Goal: Task Accomplishment & Management: Manage account settings

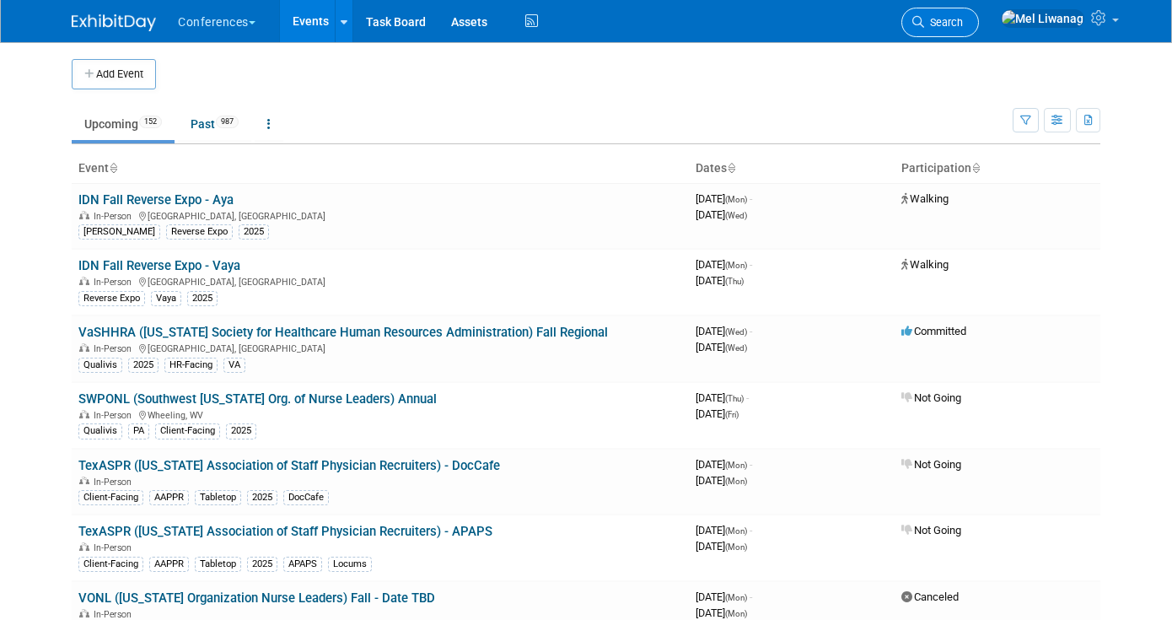
click at [963, 22] on span "Search" at bounding box center [943, 22] width 39 height 13
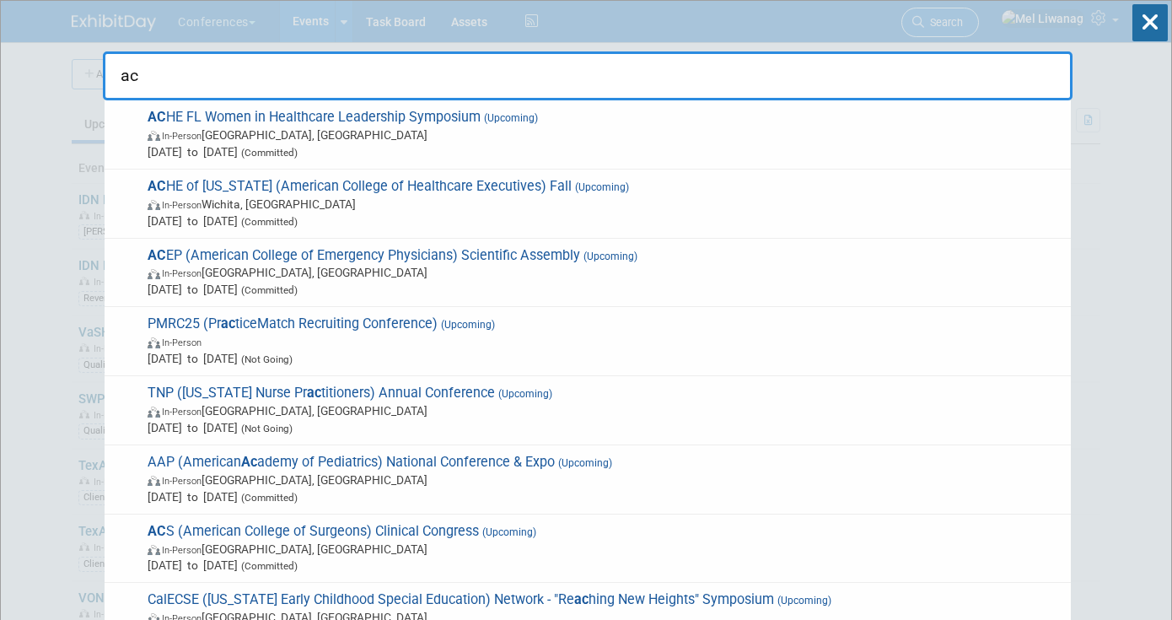
type input "acs"
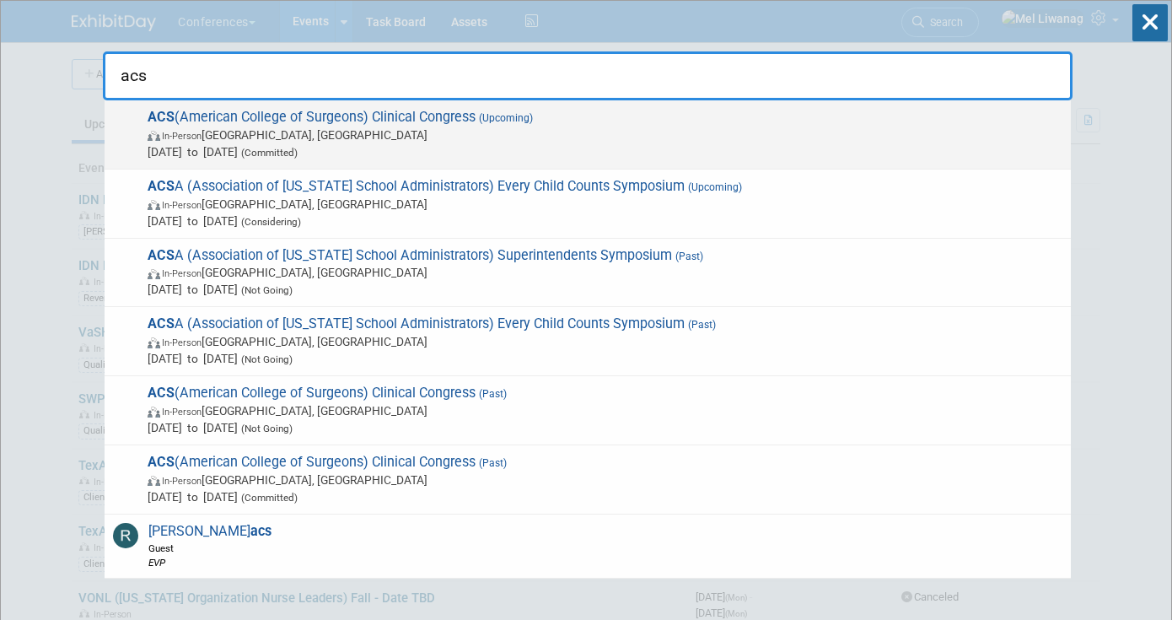
click at [576, 151] on span "Oct 4, 2025 to Oct 7, 2025 (Committed)" at bounding box center [605, 151] width 915 height 17
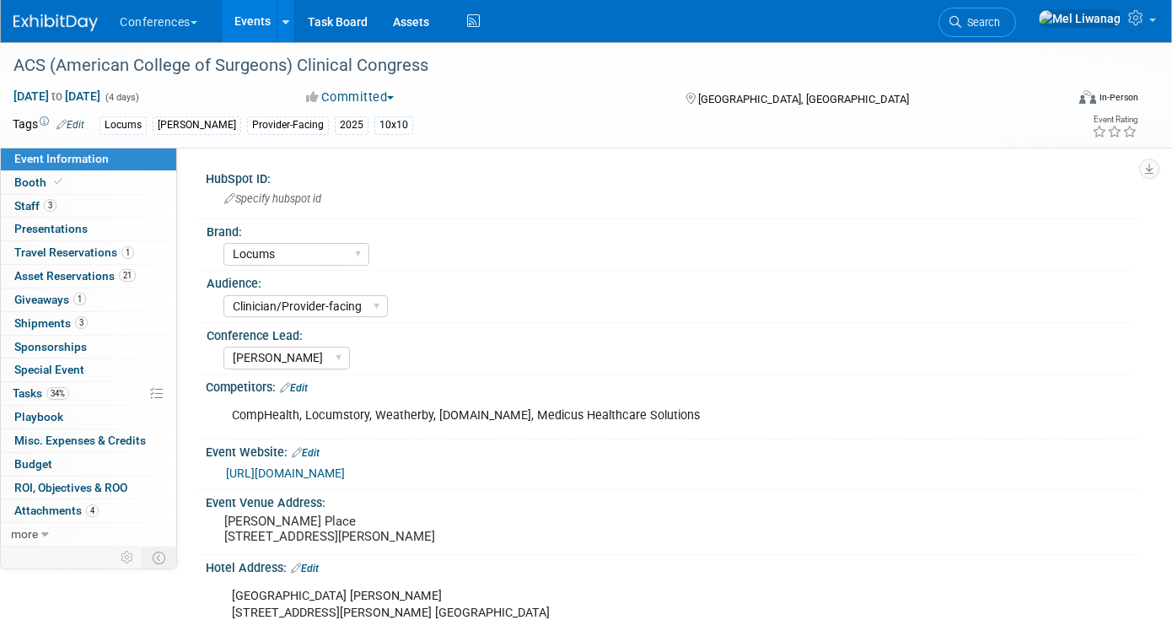
select select "Locums"
select select "Clinician/Provider-facing"
select select "[PERSON_NAME]"
click at [94, 202] on link "3 Staff 3" at bounding box center [88, 206] width 175 height 23
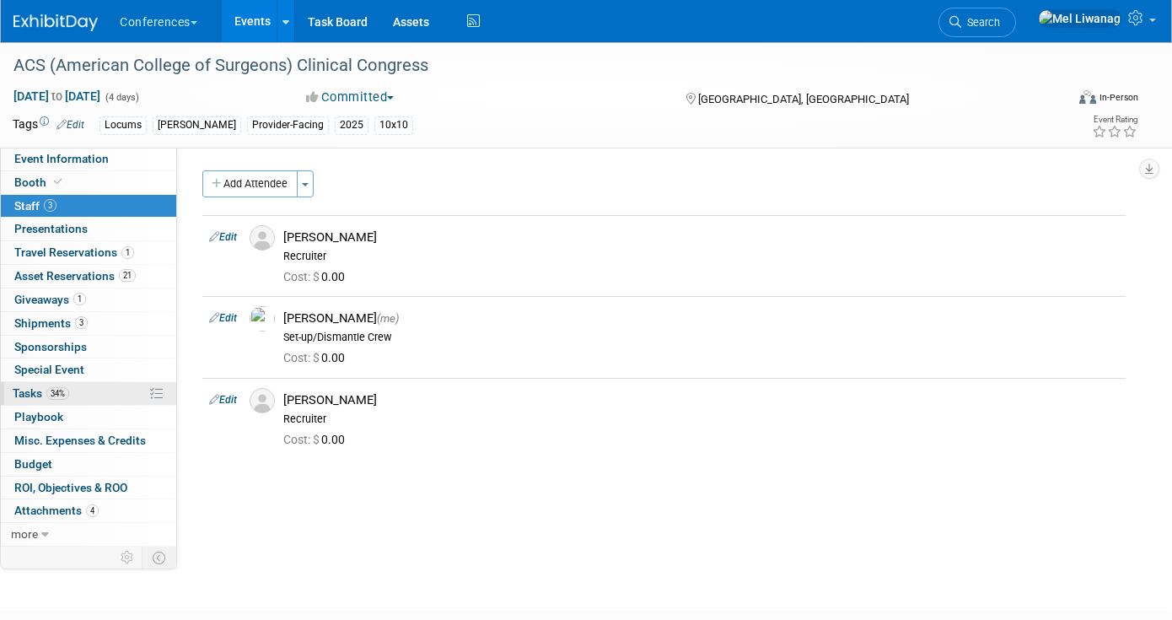
click at [94, 389] on link "34% Tasks 34%" at bounding box center [88, 393] width 175 height 23
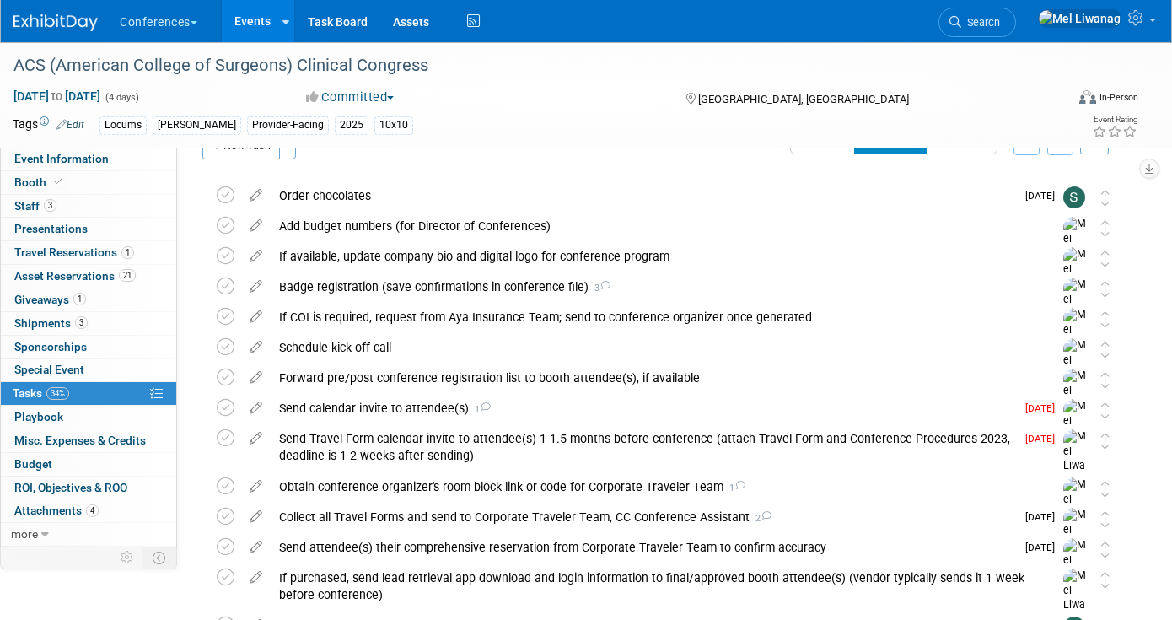
scroll to position [40, 0]
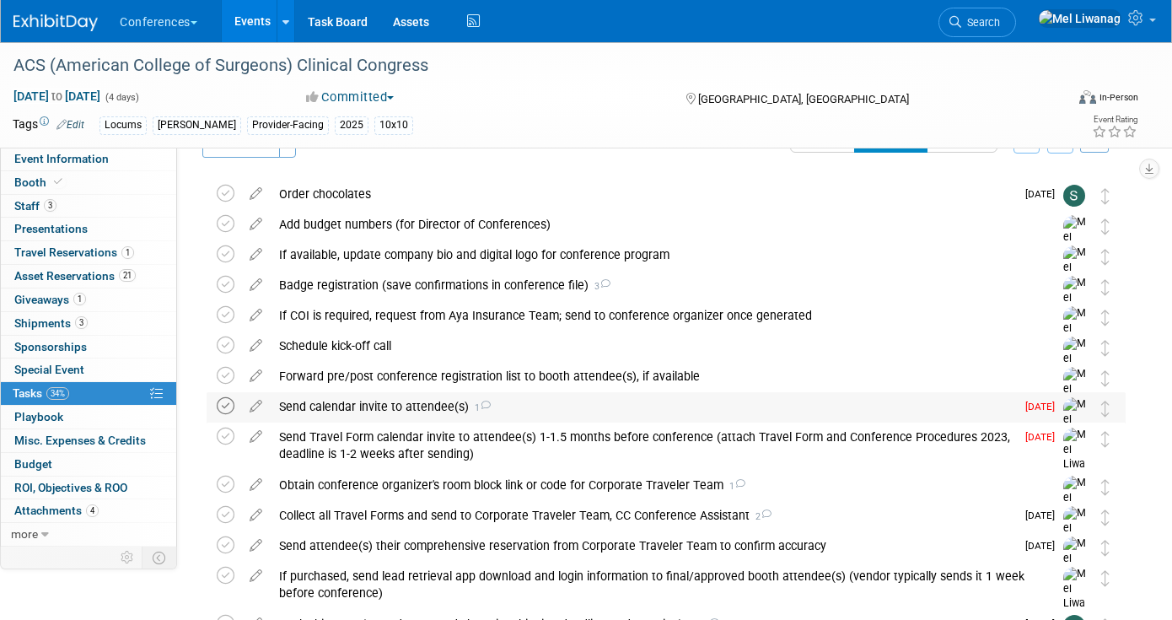
click at [225, 406] on icon at bounding box center [226, 406] width 18 height 18
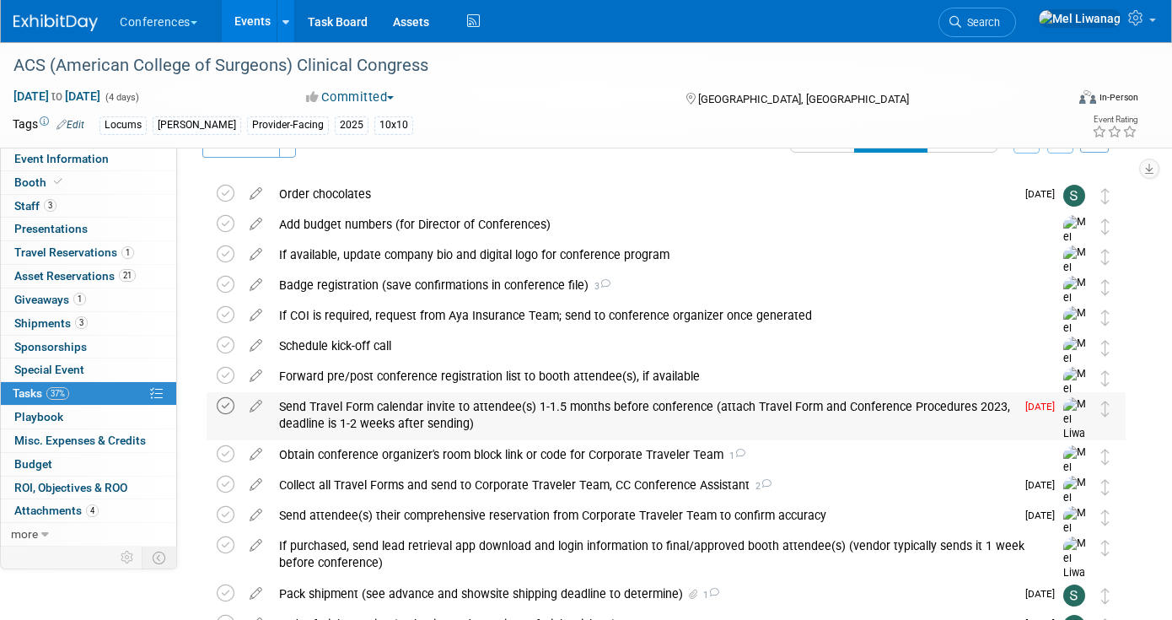
click at [223, 407] on icon at bounding box center [226, 406] width 18 height 18
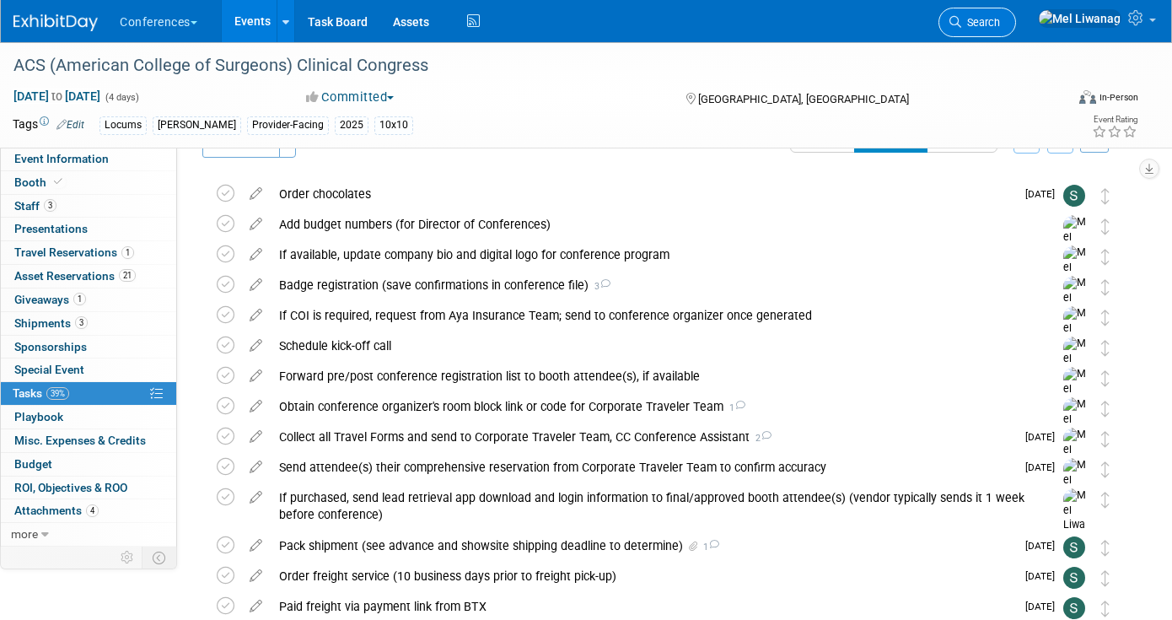
click at [1000, 19] on span "Search" at bounding box center [980, 22] width 39 height 13
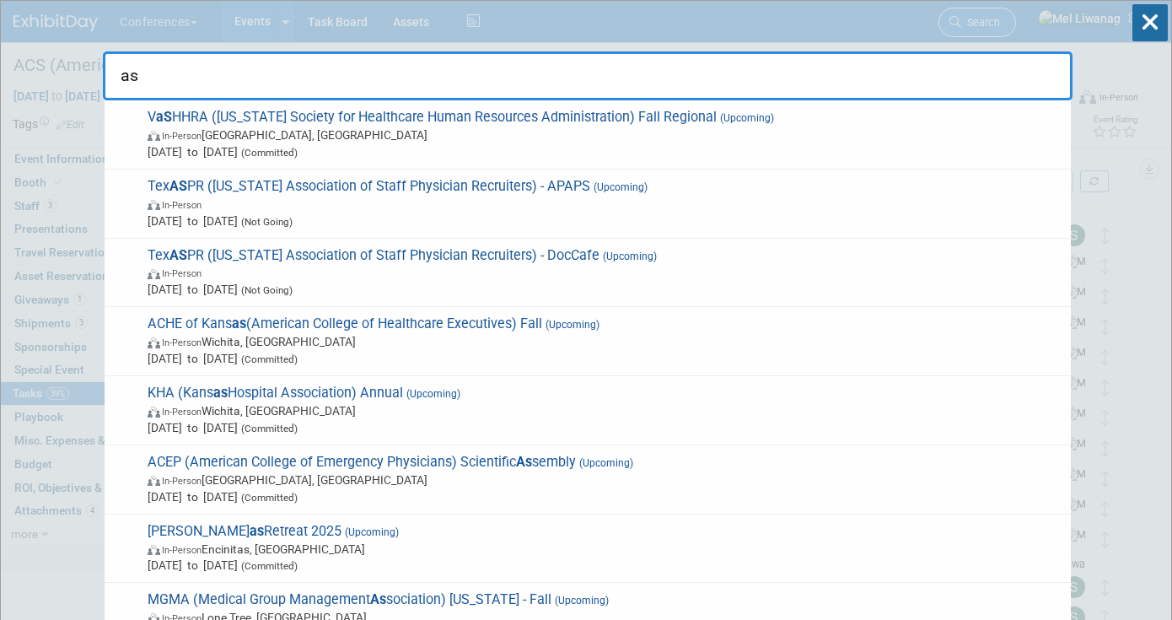
type input "asa"
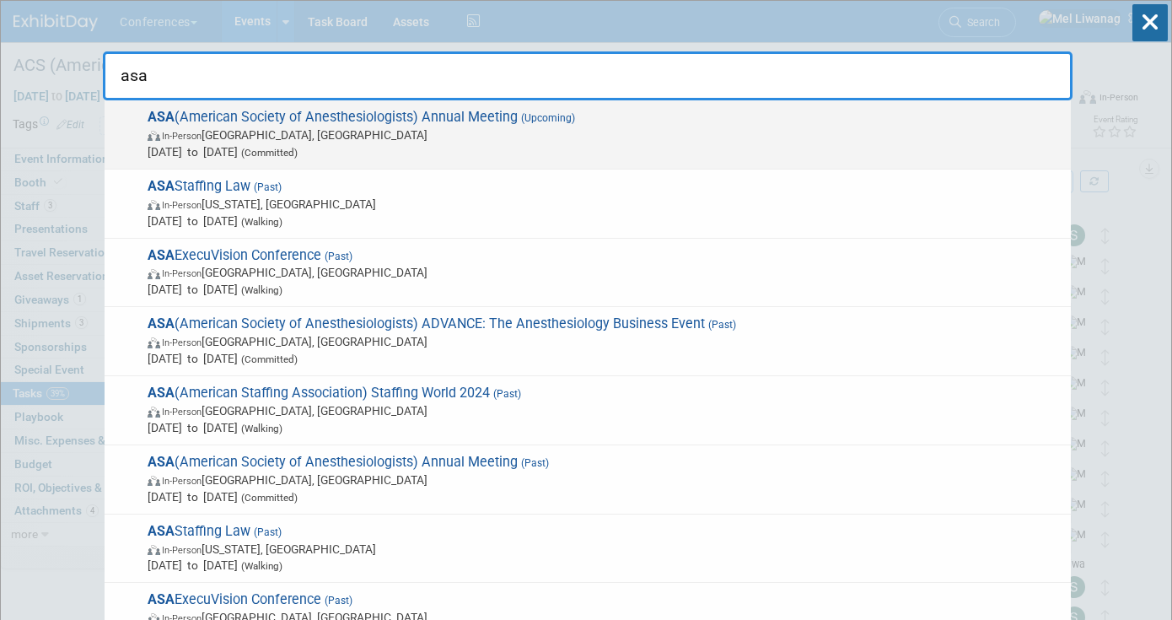
click at [700, 119] on span "ASA (American Society of Anesthesiologists) Annual Meeting (Upcoming) In-Person…" at bounding box center [603, 134] width 920 height 51
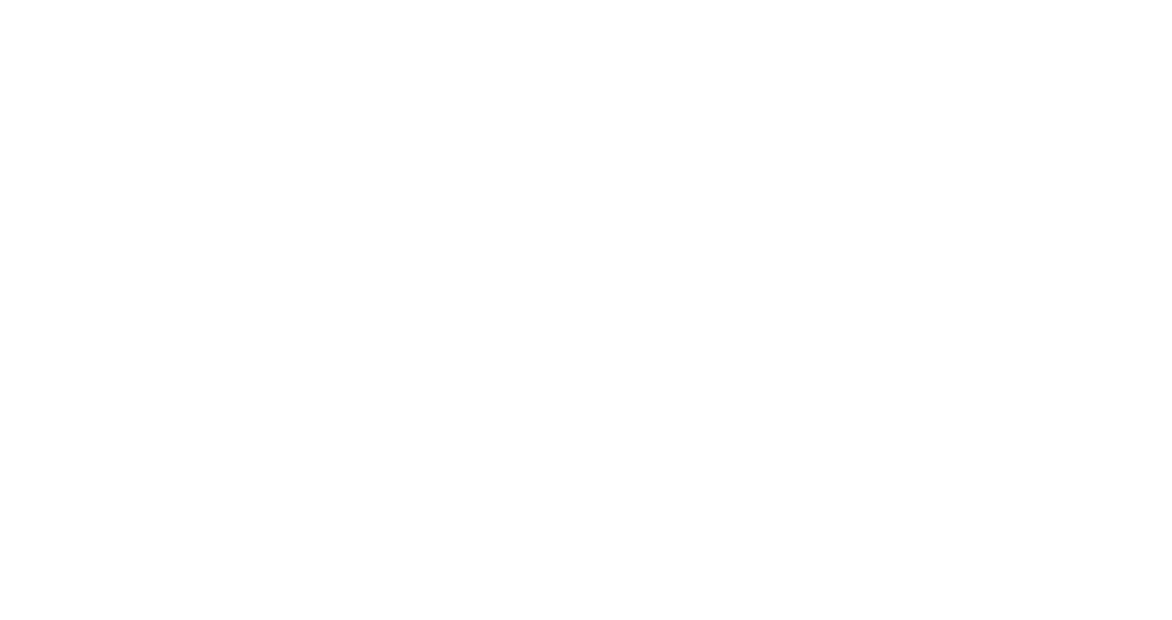
select select "Locums"
select select "Clinician/Provider-facing"
select select "[PERSON_NAME]"
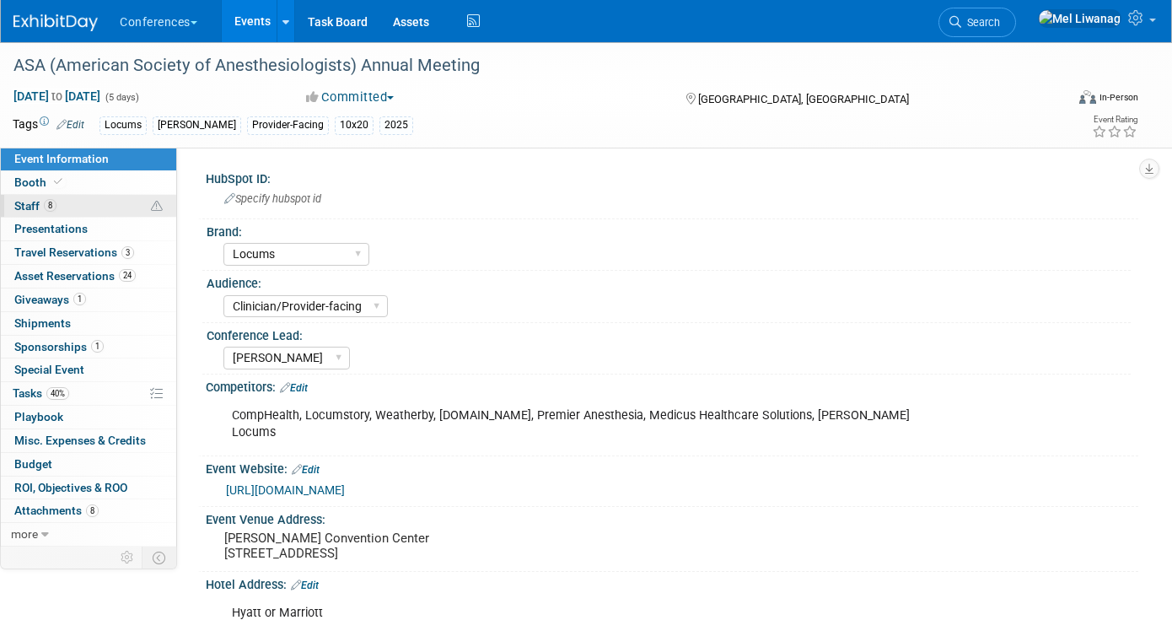
click at [90, 208] on link "8 Staff 8" at bounding box center [88, 206] width 175 height 23
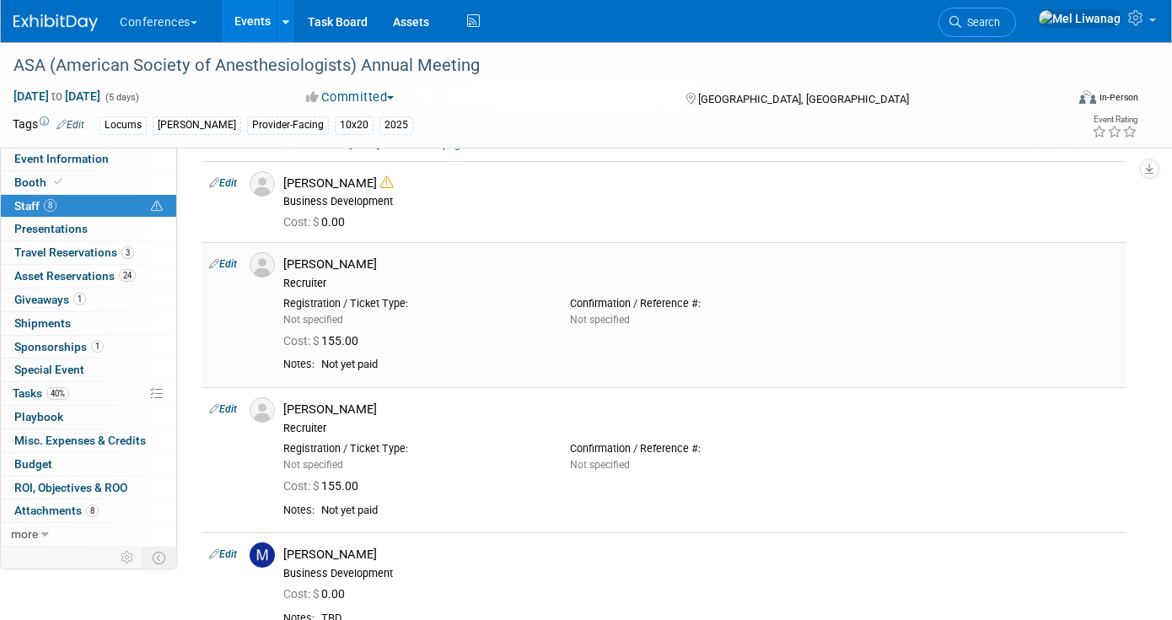
click at [224, 266] on link "Edit" at bounding box center [223, 264] width 28 height 12
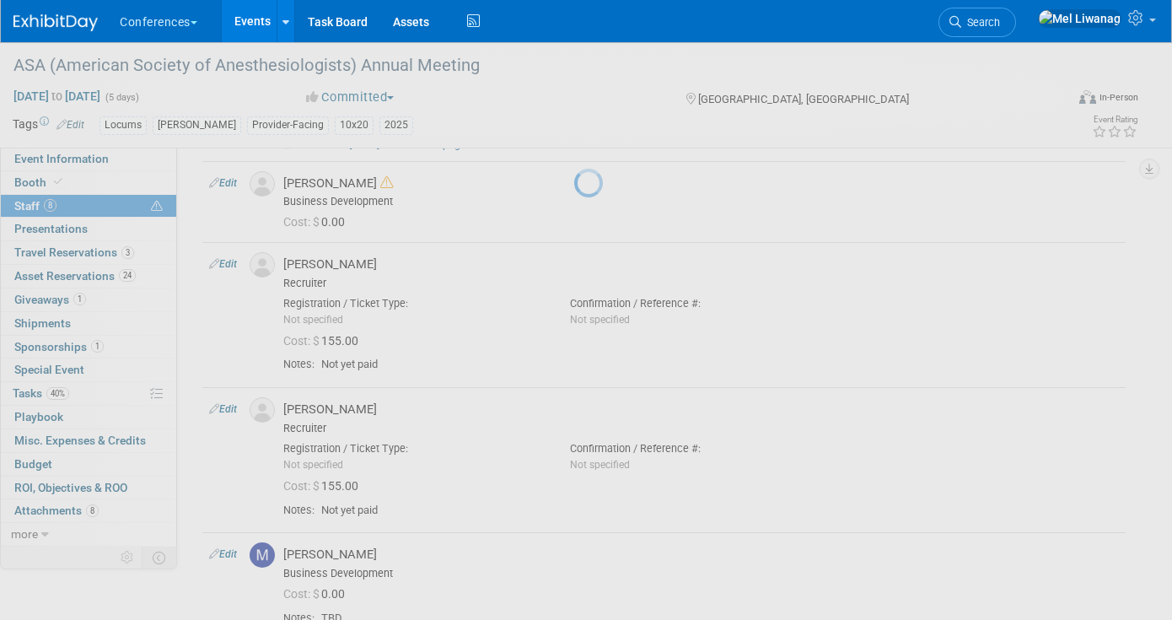
select select "655af394-7ca5-43b7-b03f-7c7679543bc4"
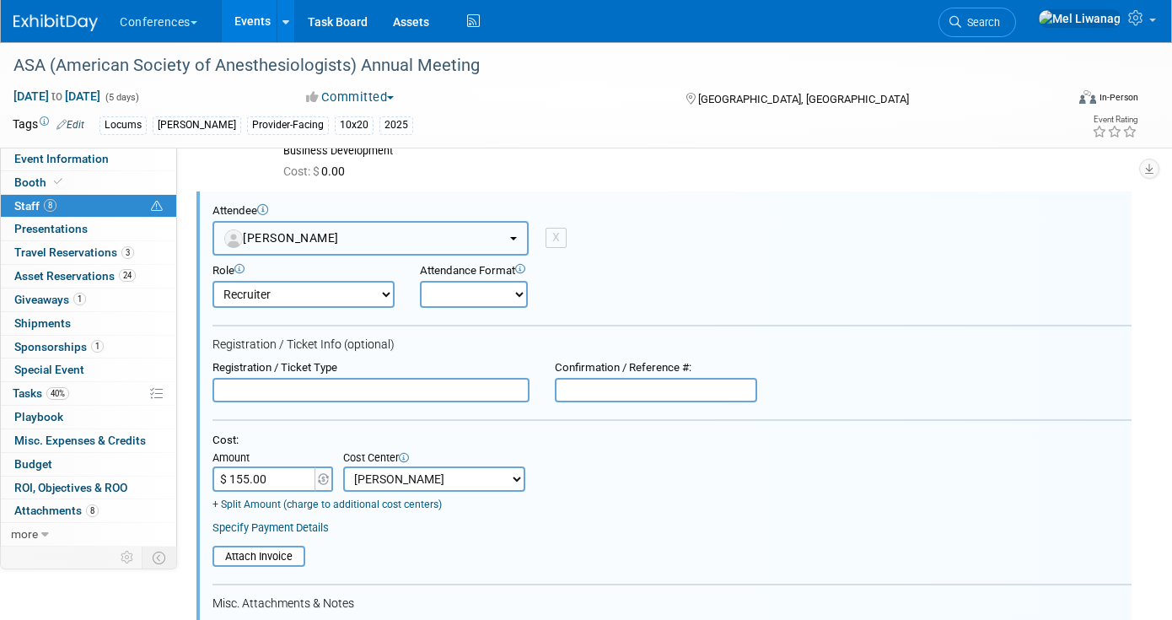
click at [305, 240] on span "[PERSON_NAME]" at bounding box center [281, 237] width 115 height 13
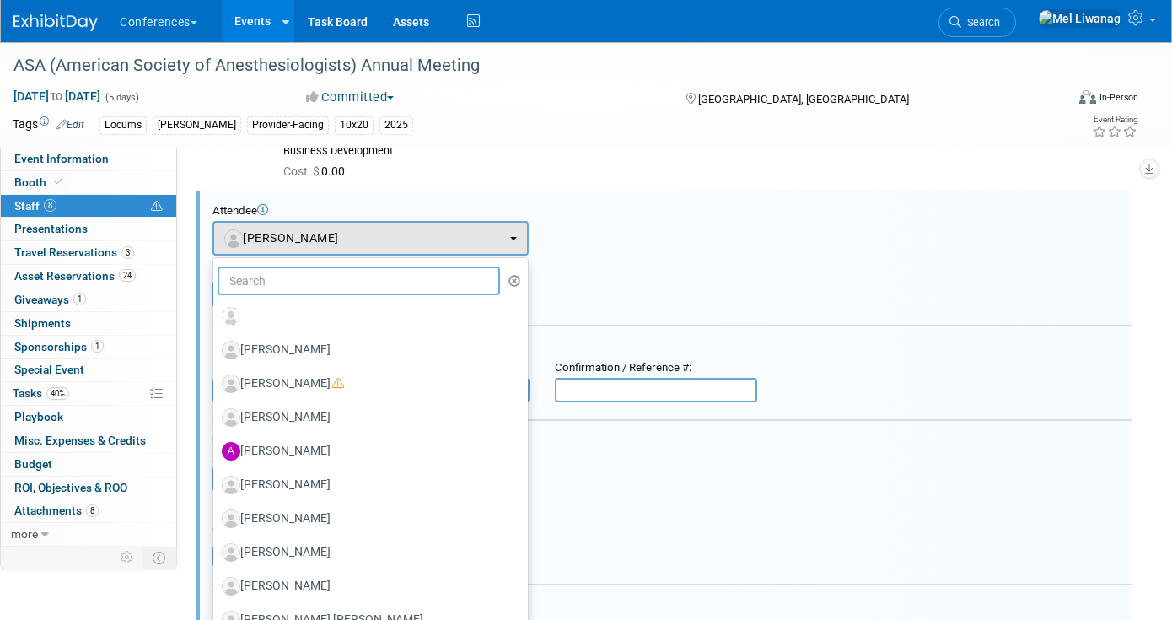
click at [309, 286] on input "text" at bounding box center [359, 280] width 283 height 29
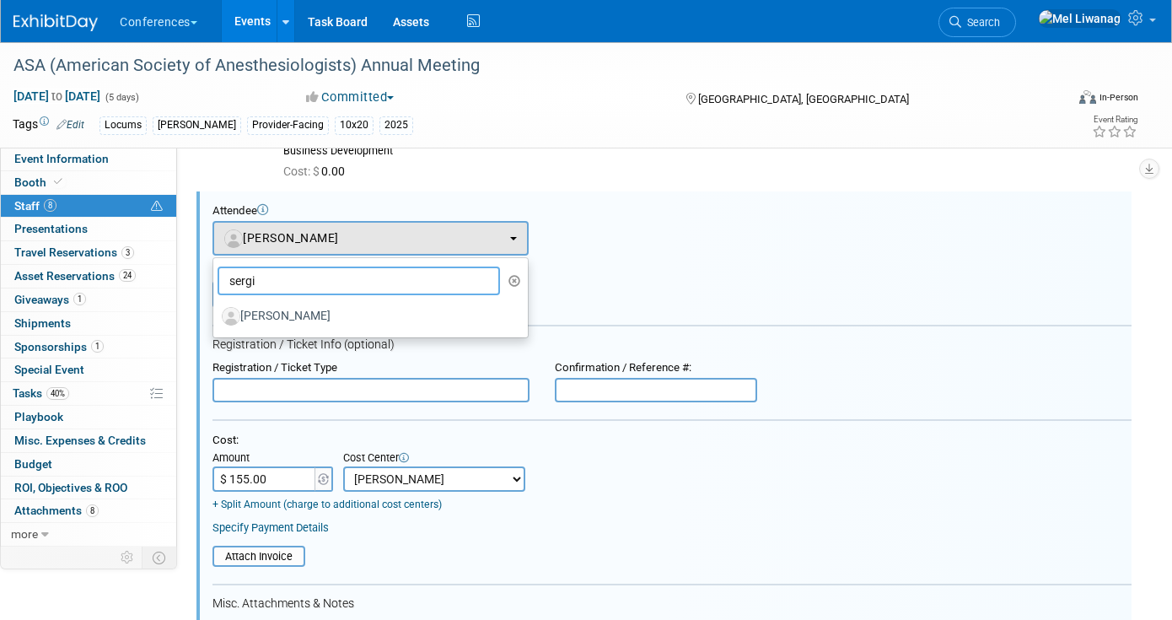
type input "sergio"
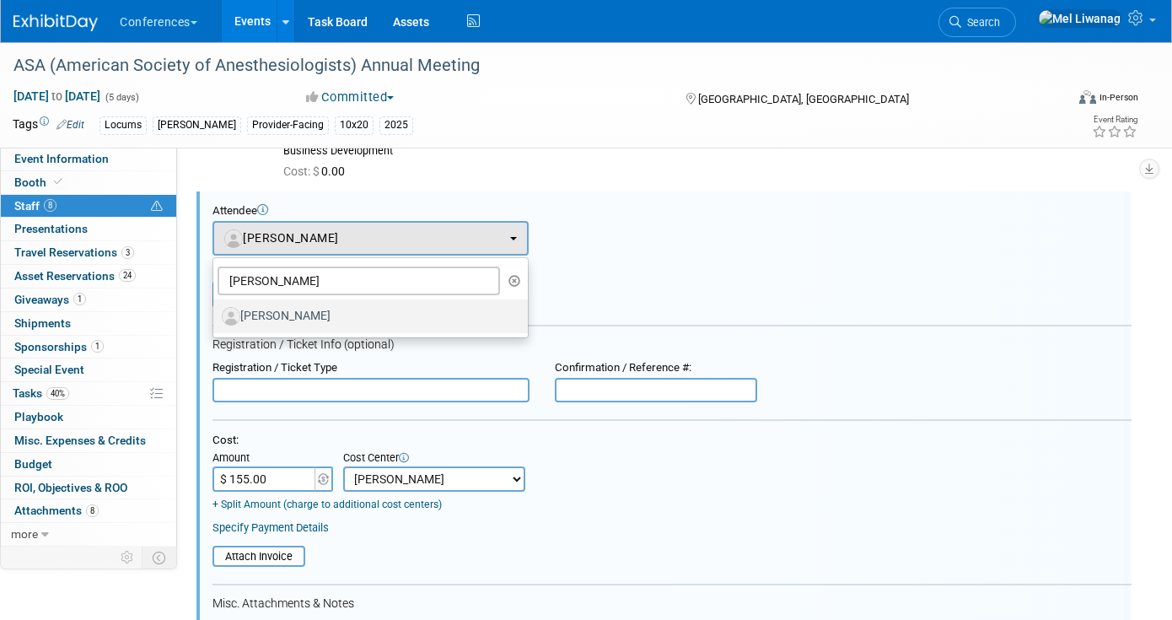
click at [308, 313] on label "[PERSON_NAME]" at bounding box center [366, 316] width 289 height 27
click at [216, 313] on input "[PERSON_NAME]" at bounding box center [210, 314] width 11 height 11
select select "6254cc63-a9d0-4888-b1dd-2d2374931cba"
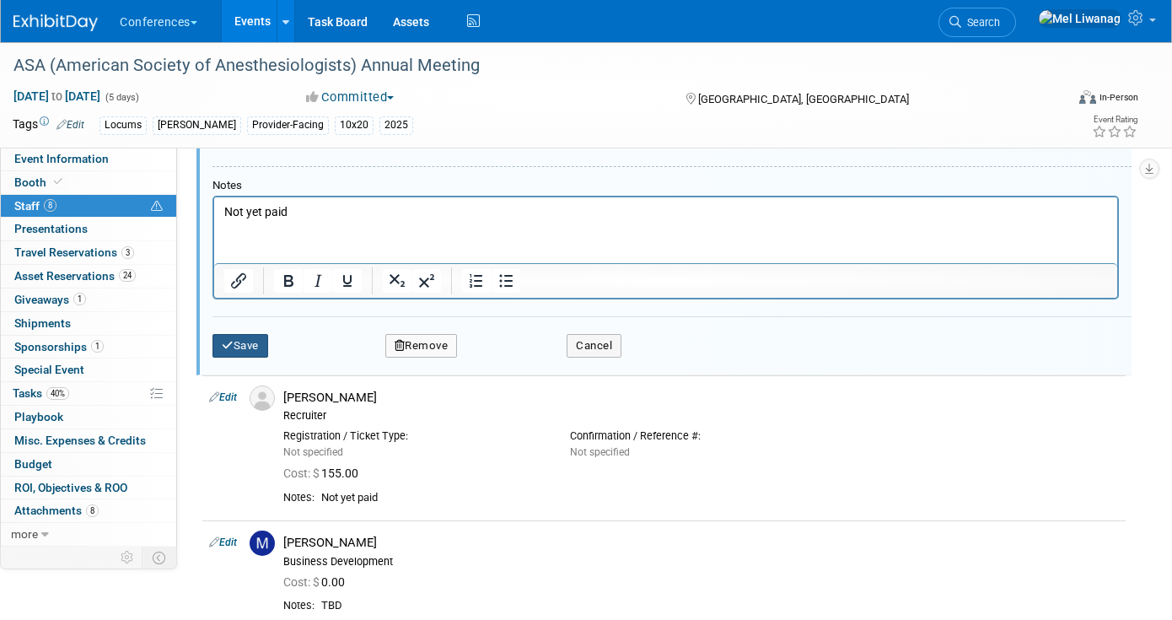
click at [249, 347] on button "Save" at bounding box center [241, 346] width 56 height 24
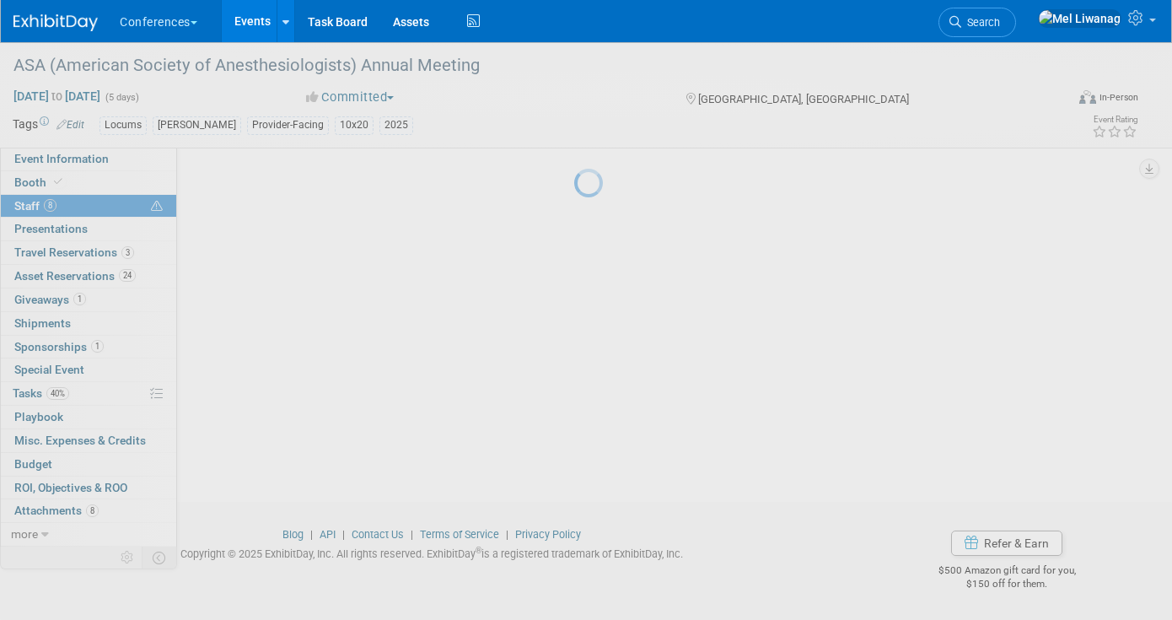
scroll to position [673, 0]
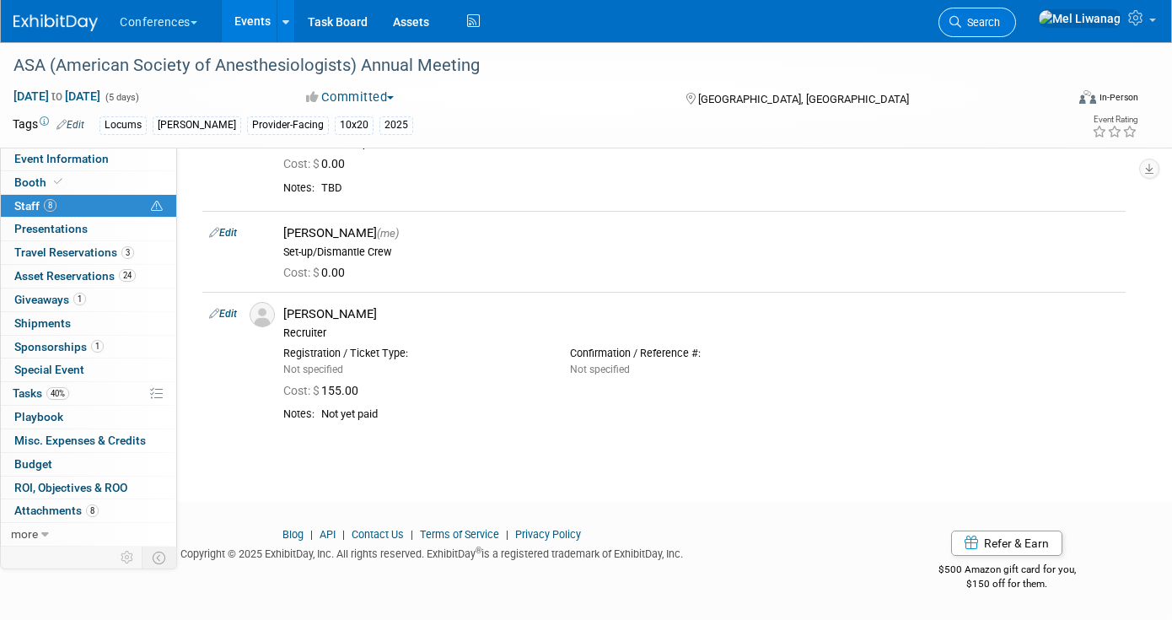
click at [1011, 29] on link "Search" at bounding box center [978, 23] width 78 height 30
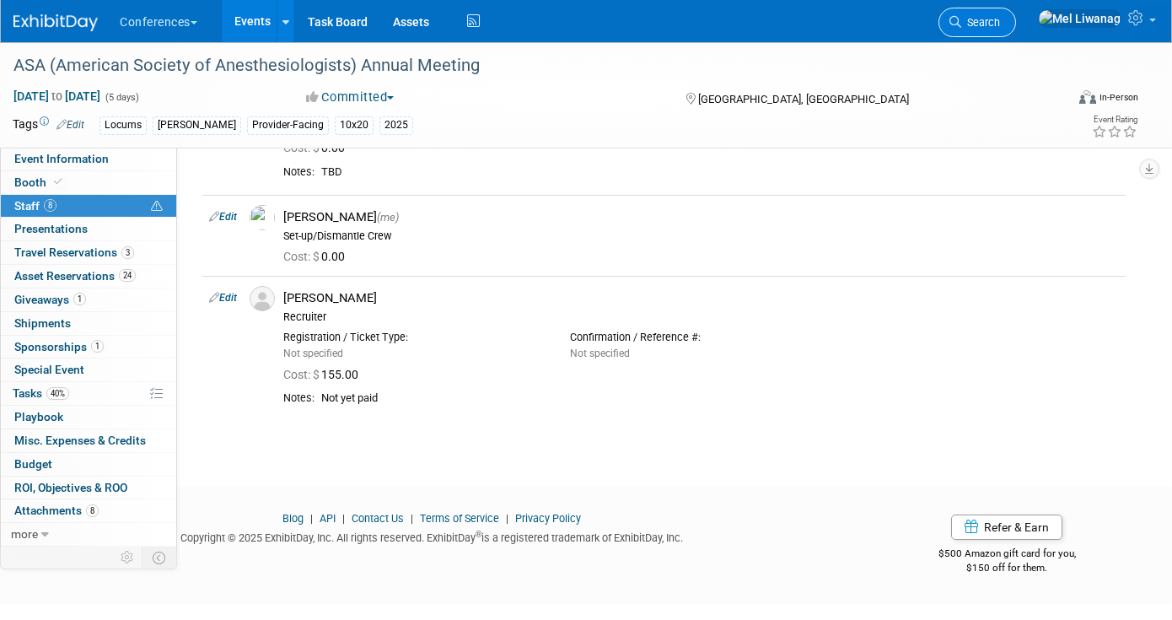
scroll to position [0, 0]
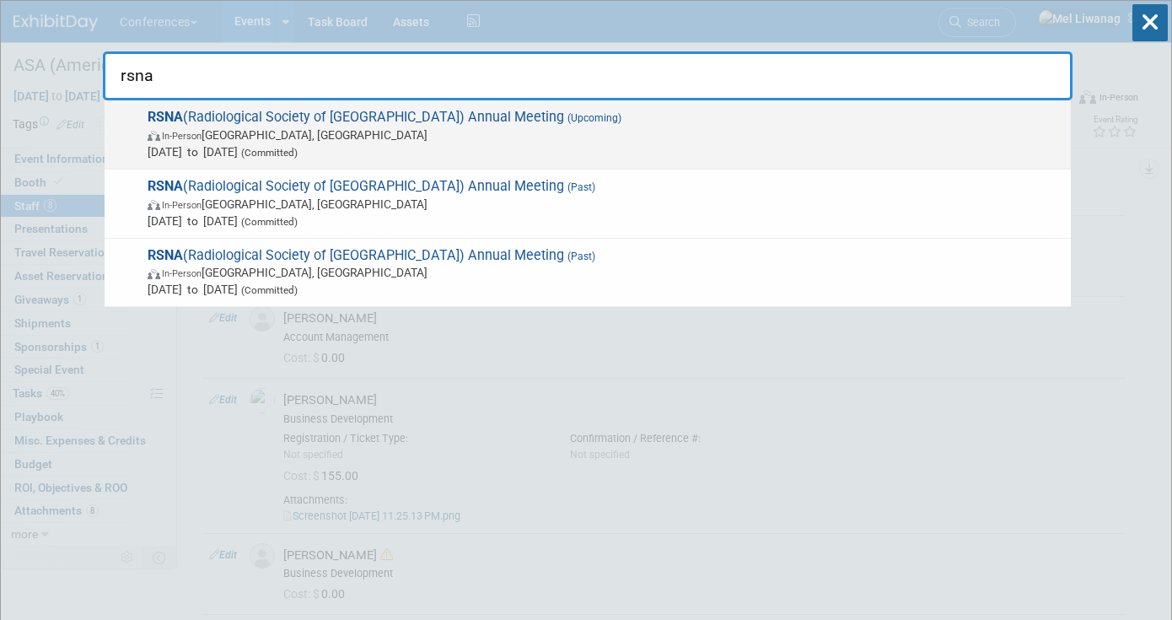
type input "rsna"
click at [423, 136] on span "In-Person Chicago, IL" at bounding box center [605, 134] width 915 height 17
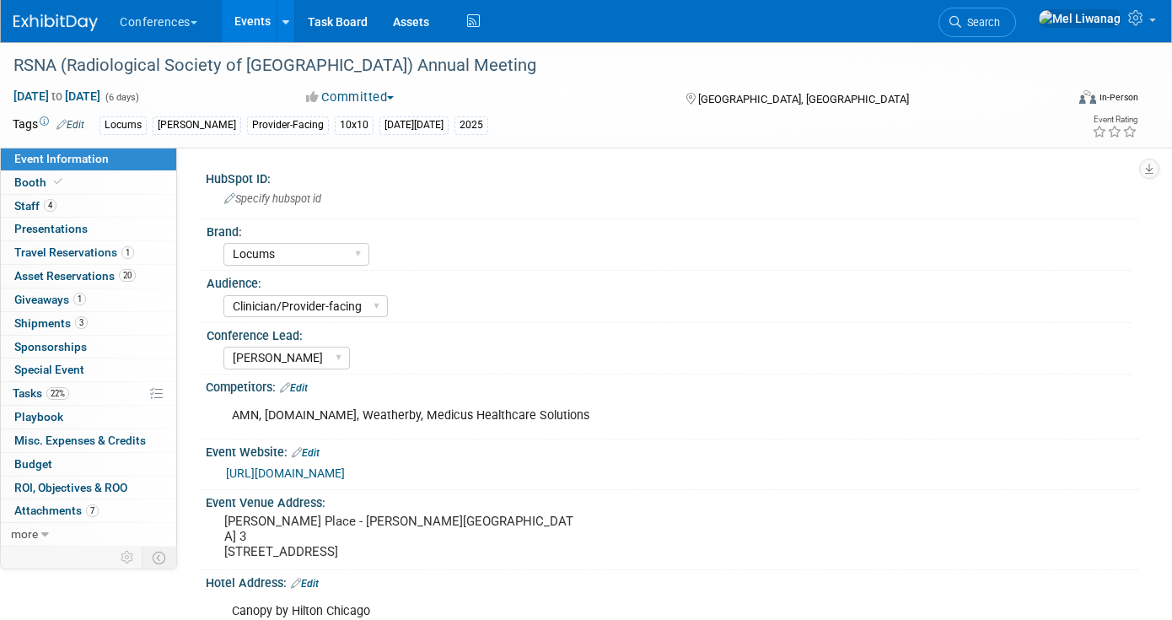
select select "Locums"
select select "Clinician/Provider-facing"
select select "[PERSON_NAME]"
click at [98, 204] on link "4 Staff 4" at bounding box center [88, 206] width 175 height 23
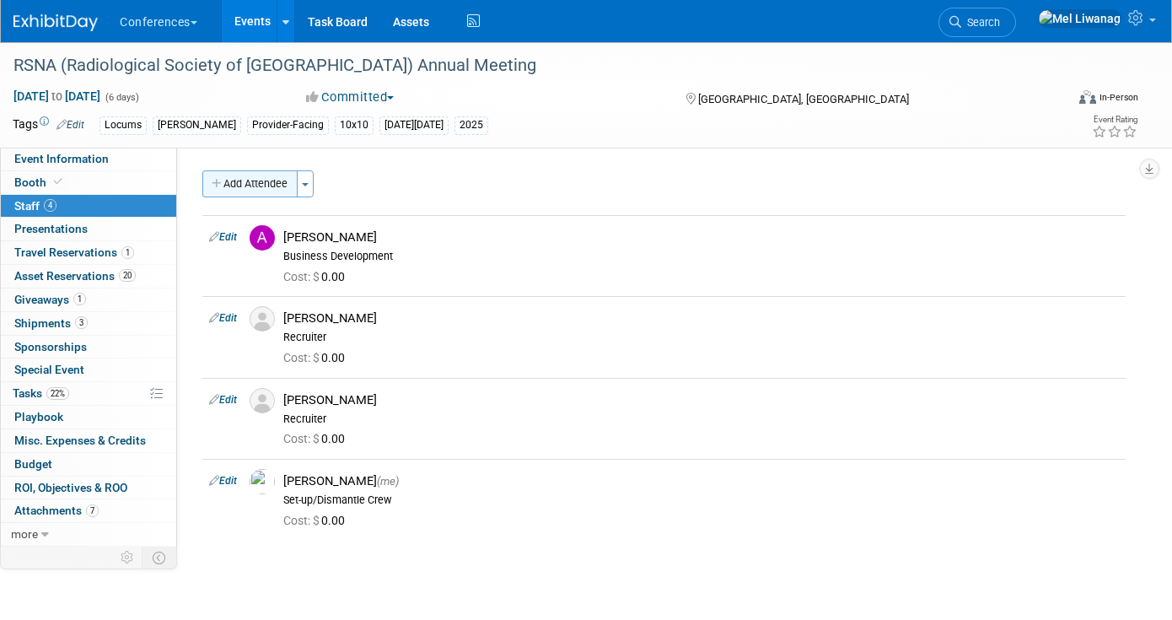
click at [255, 187] on button "Add Attendee" at bounding box center [249, 183] width 95 height 27
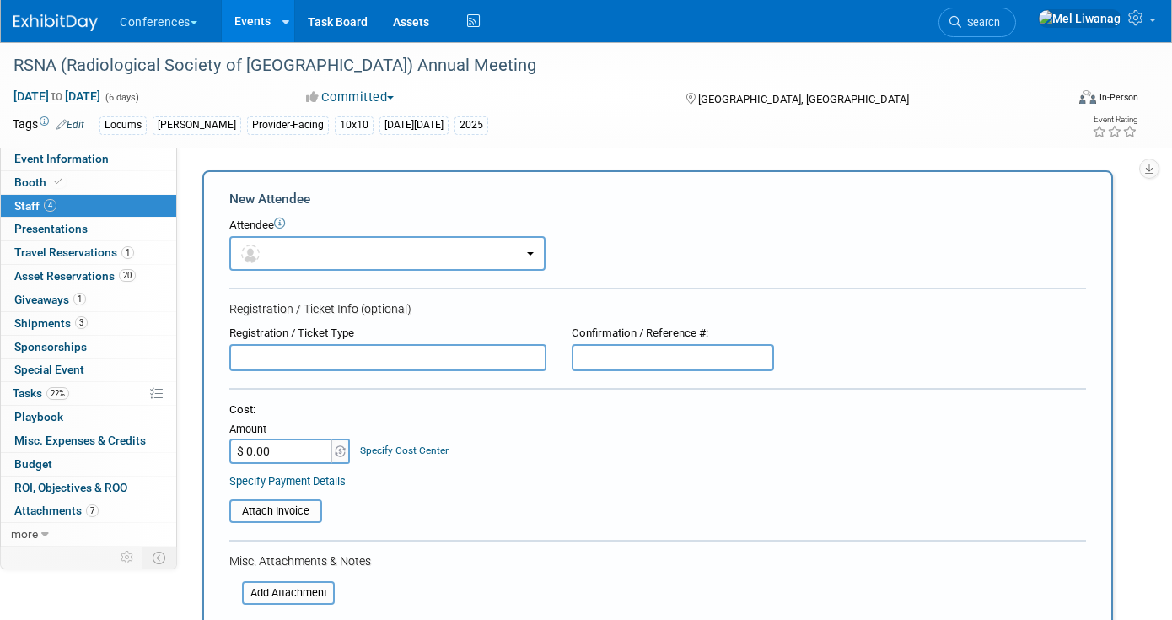
click at [263, 232] on div "Attendee" at bounding box center [657, 226] width 857 height 16
click at [266, 253] on span "button" at bounding box center [253, 252] width 24 height 13
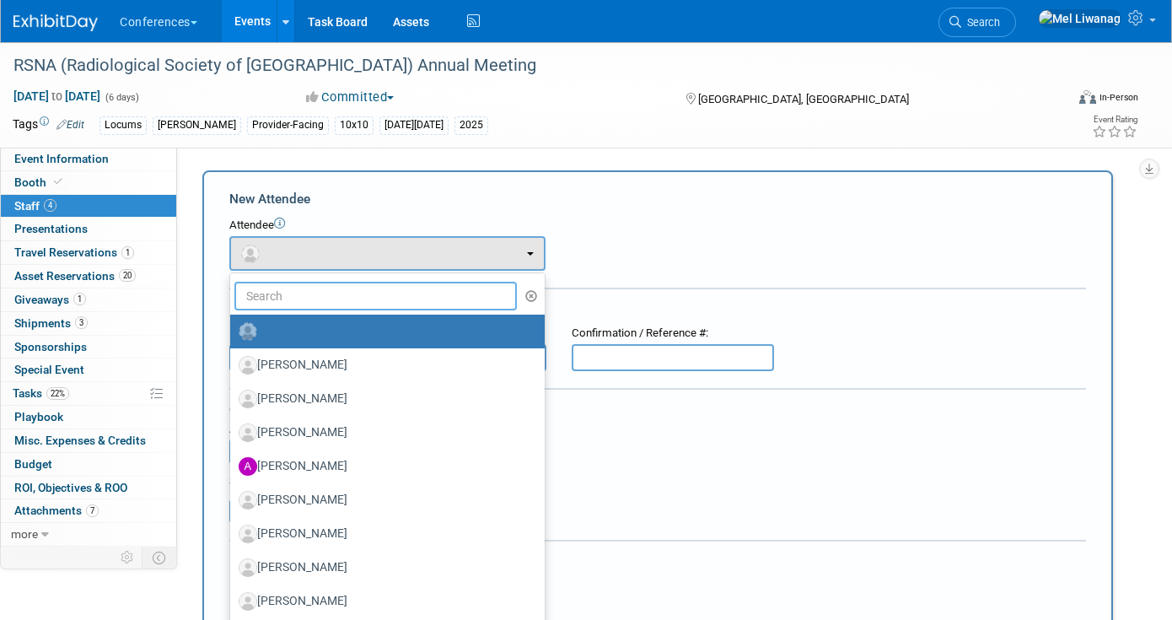
click at [268, 291] on input "text" at bounding box center [375, 296] width 283 height 29
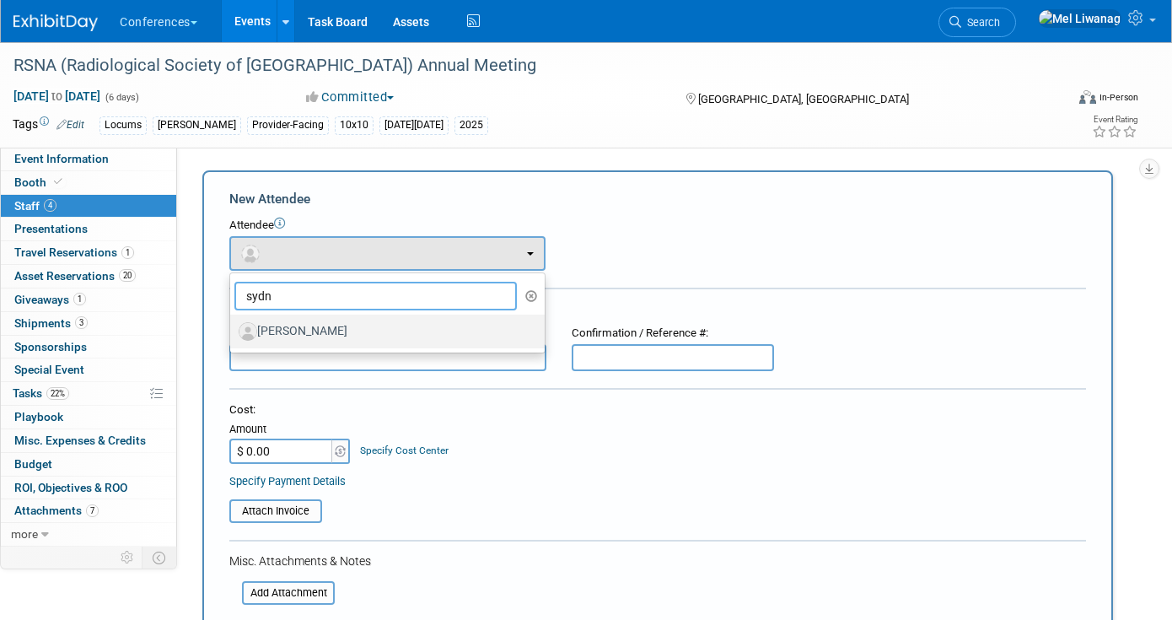
type input "sydn"
click at [320, 341] on label "[PERSON_NAME]" at bounding box center [383, 331] width 289 height 27
click at [233, 335] on input "[PERSON_NAME]" at bounding box center [227, 329] width 11 height 11
select select "e33b406f-03ae-49f1-ab7f-559040244ec5"
select select "300"
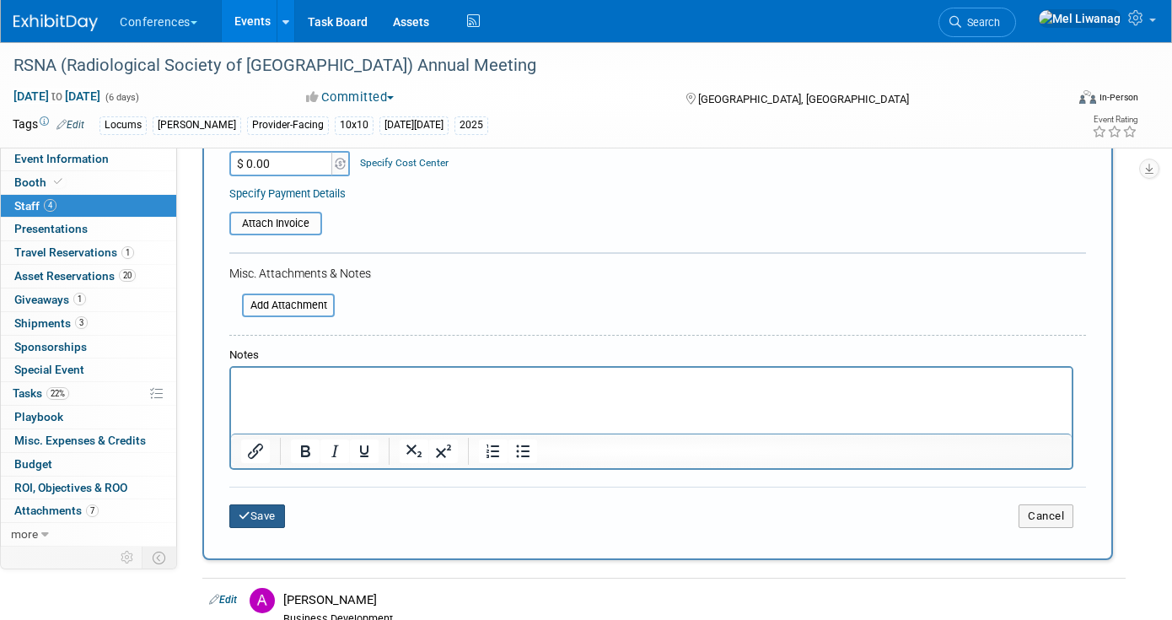
click at [263, 516] on button "Save" at bounding box center [257, 516] width 56 height 24
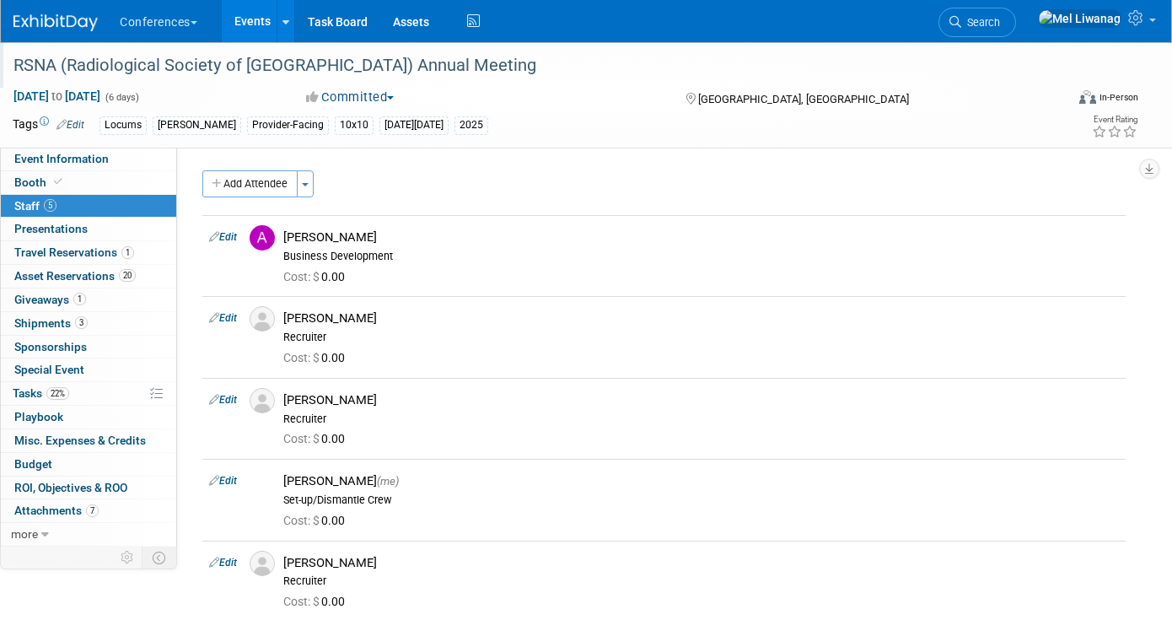
click at [427, 80] on div "RSNA (Radiological Society of [GEOGRAPHIC_DATA]) Annual Meeting" at bounding box center [525, 66] width 1035 height 30
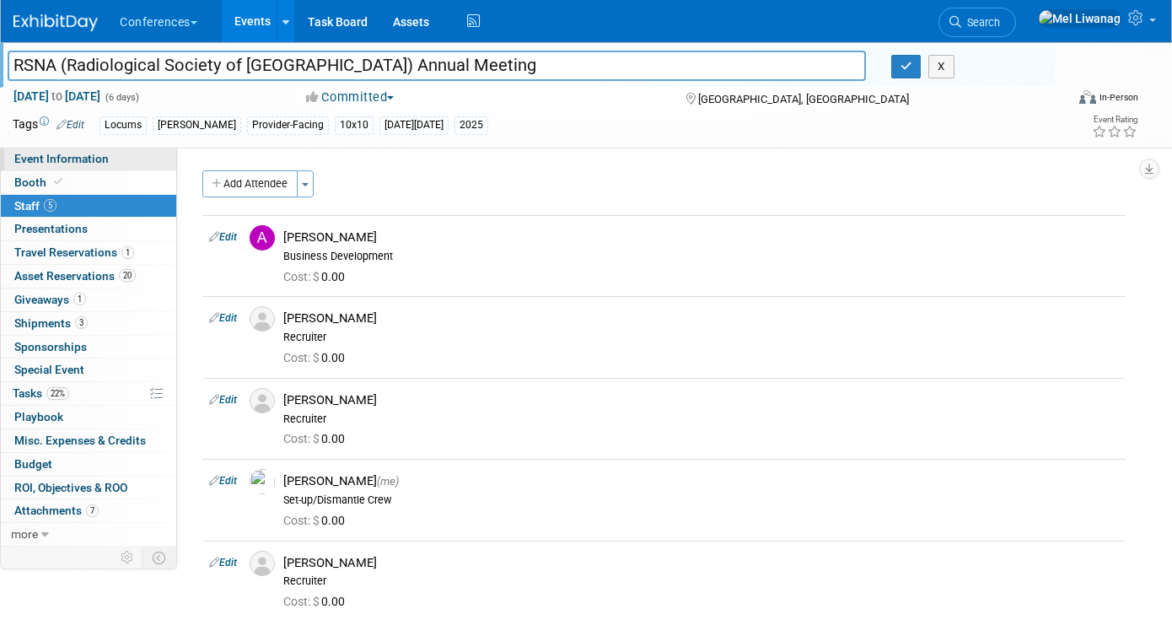
click at [126, 166] on link "Event Information" at bounding box center [88, 159] width 175 height 23
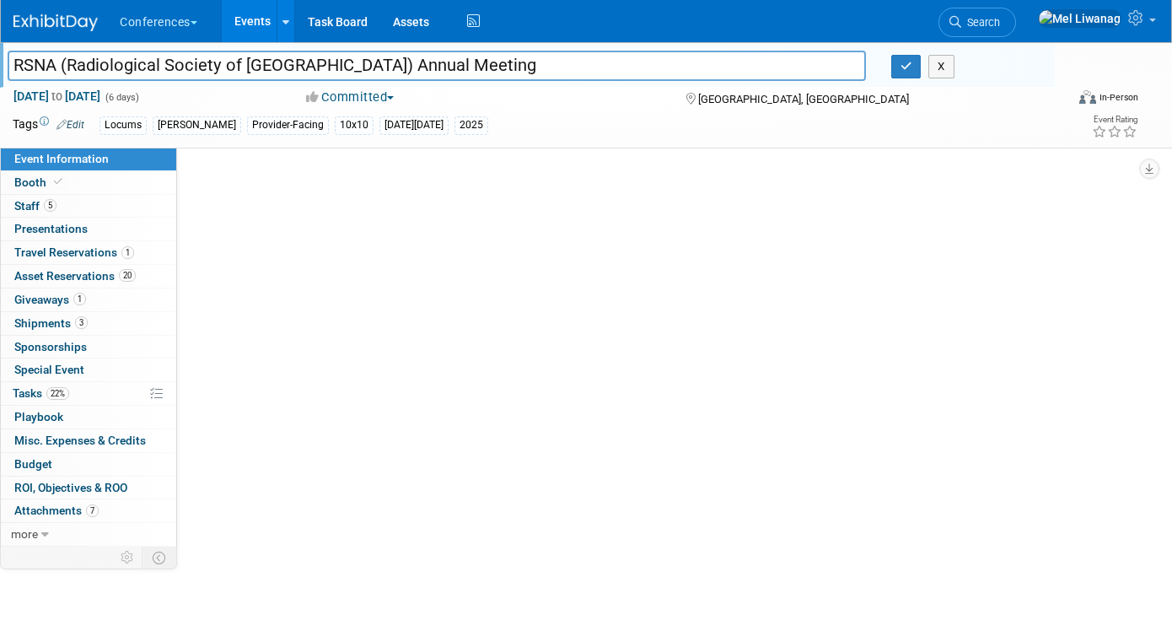
select select "Locums"
select select "Clinician/Provider-facing"
select select "[PERSON_NAME]"
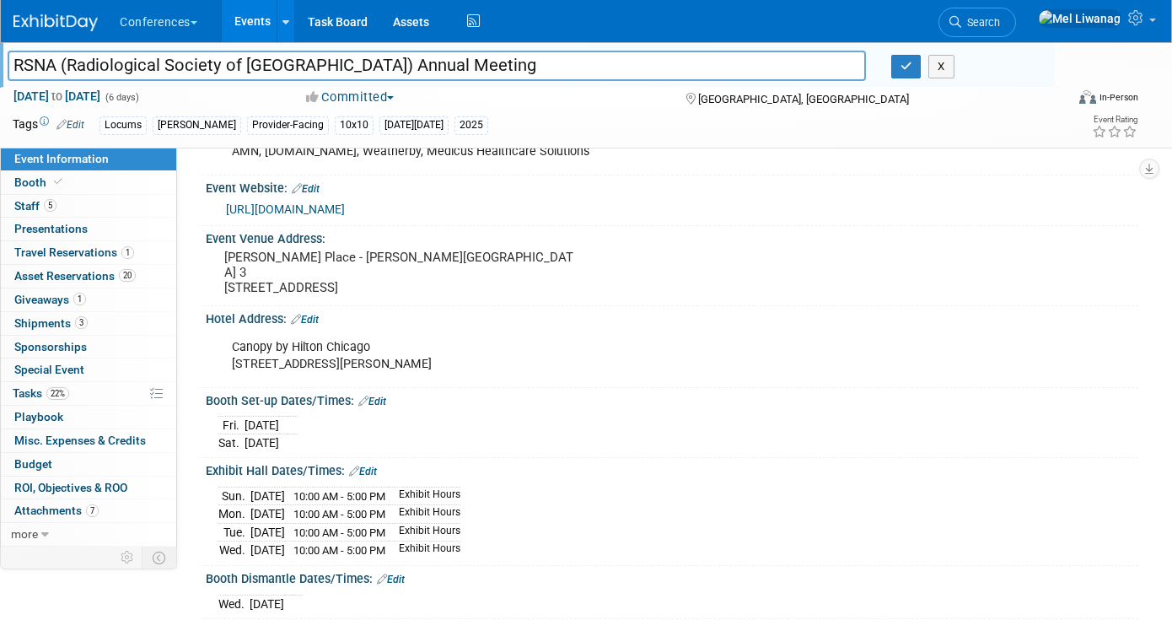
scroll to position [266, 0]
click at [312, 348] on div "Canopy by Hilton Chicago 226 West Jackson Blvd., Chicago, IL 60606" at bounding box center [588, 354] width 737 height 51
drag, startPoint x: 222, startPoint y: 406, endPoint x: 337, endPoint y: 425, distance: 117.1
click at [337, 425] on div "Fri. Nov 28, 2025 Sat. Nov 29, 2025" at bounding box center [671, 430] width 907 height 40
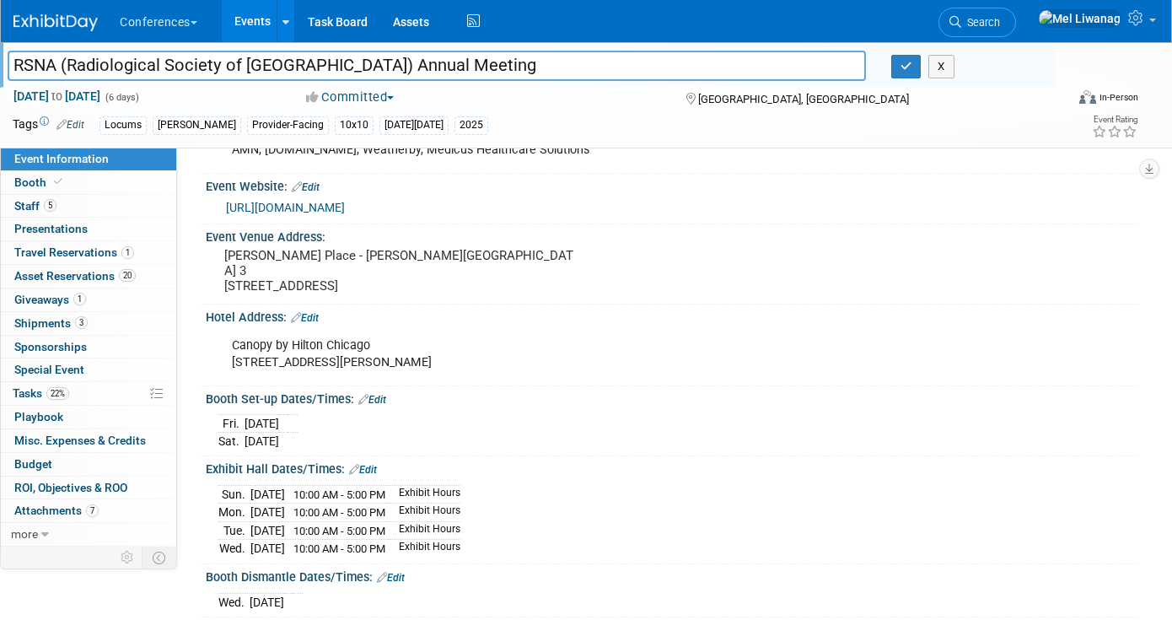
drag, startPoint x: 221, startPoint y: 477, endPoint x: 507, endPoint y: 529, distance: 290.5
click at [504, 529] on div "Sun. Nov 30, 2025 10:00 AM - 5:00 PM Exhibit Hours Mon. Dec 1, 2025 10:00 AM - …" at bounding box center [671, 519] width 907 height 77
drag, startPoint x: 322, startPoint y: 423, endPoint x: 212, endPoint y: 420, distance: 110.5
click at [212, 420] on div "Fri. Nov 28, 2025 Sat. Nov 29, 2025 Save Changes Cancel" at bounding box center [672, 429] width 933 height 46
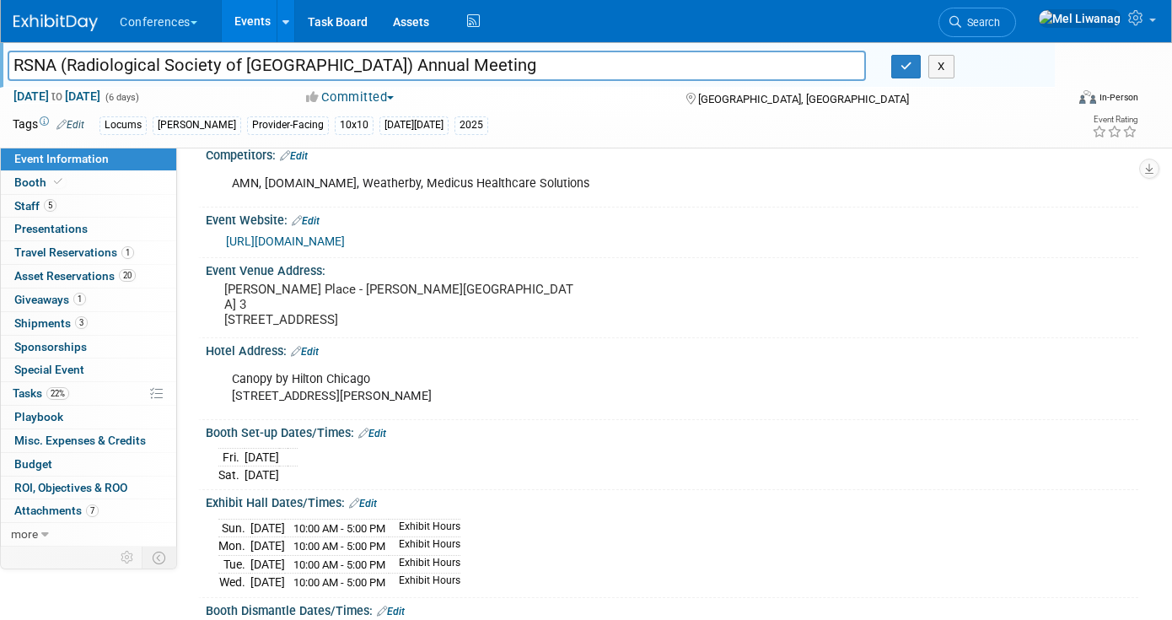
click at [268, 466] on td "Nov 29, 2025" at bounding box center [262, 475] width 35 height 18
drag, startPoint x: 313, startPoint y: 458, endPoint x: 214, endPoint y: 458, distance: 98.7
click at [214, 458] on div "Fri. Nov 28, 2025 Sat. Nov 29, 2025 Save Changes Cancel" at bounding box center [672, 462] width 933 height 46
drag, startPoint x: 220, startPoint y: 461, endPoint x: 319, endPoint y: 460, distance: 98.7
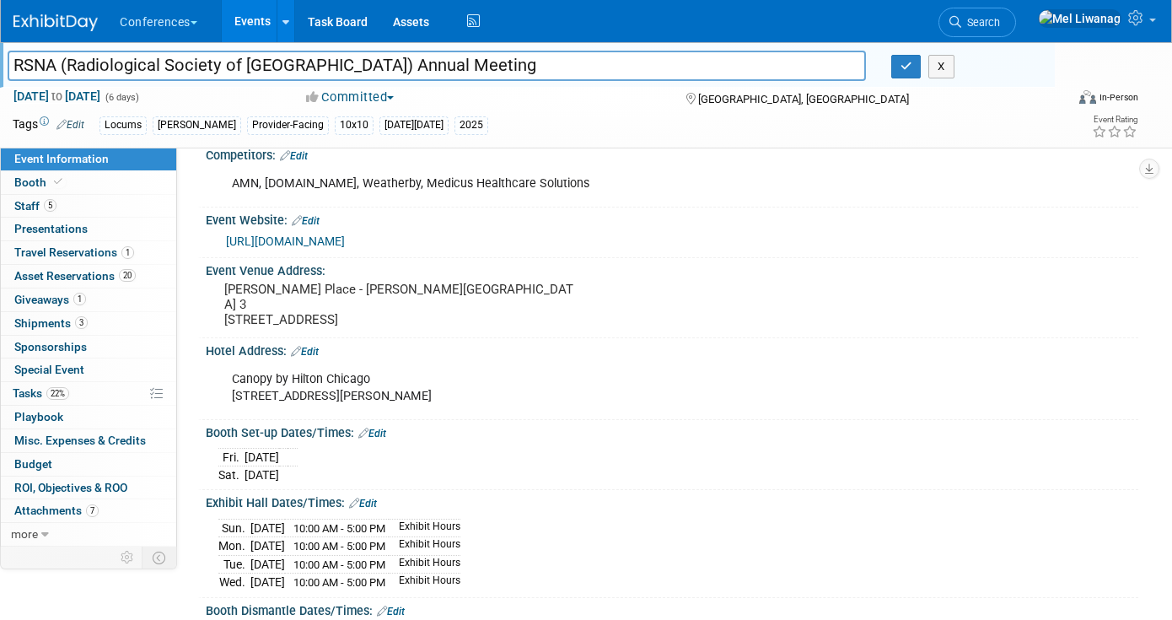
click at [298, 466] on tr "Sat. Nov 29, 2025" at bounding box center [257, 475] width 79 height 18
click at [1000, 20] on span "Search" at bounding box center [980, 22] width 39 height 13
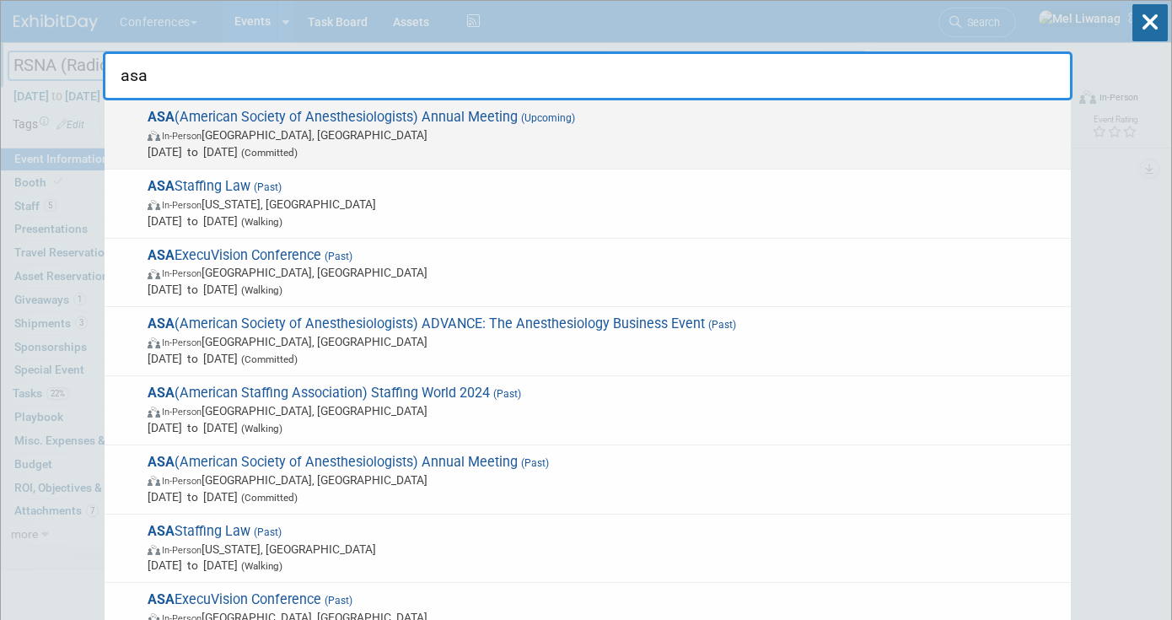
type input "asa"
click at [643, 139] on span "In-Person San Antonio, TX" at bounding box center [605, 134] width 915 height 17
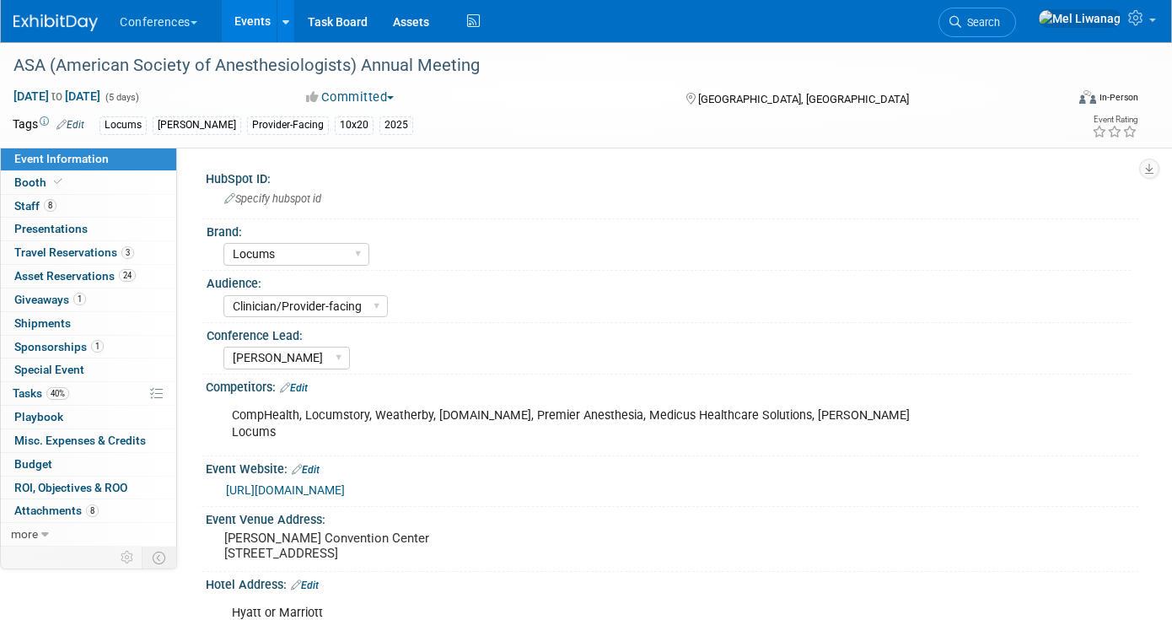
select select "Locums"
select select "Clinician/Provider-facing"
select select "[PERSON_NAME]"
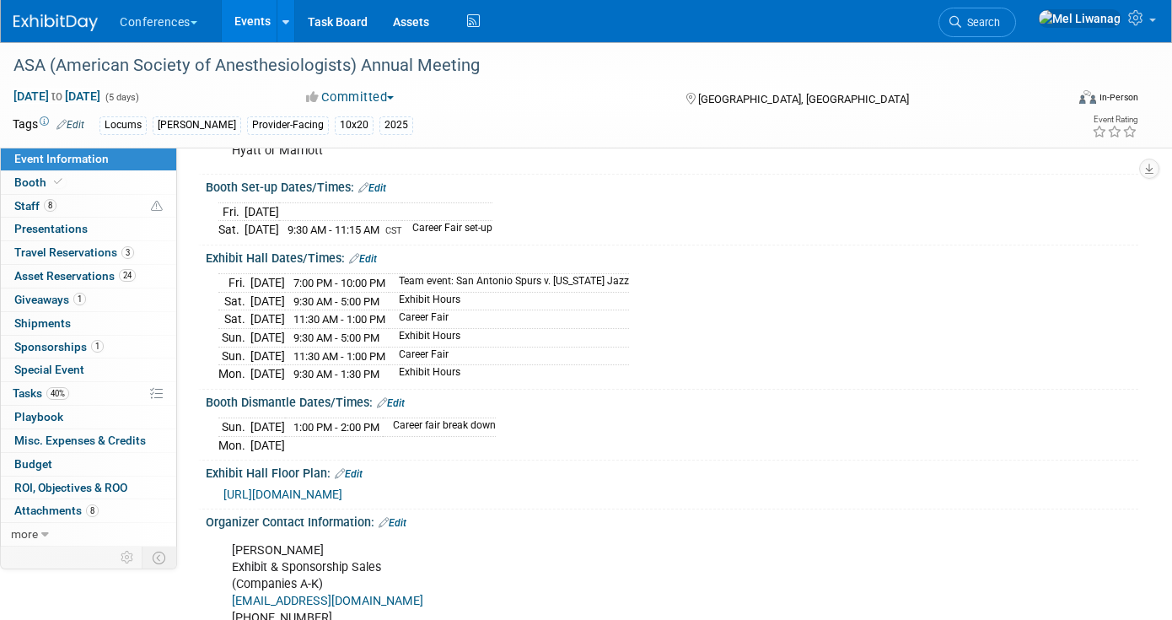
scroll to position [463, 0]
click at [342, 487] on span "[URL][DOMAIN_NAME]" at bounding box center [282, 493] width 119 height 13
drag, startPoint x: 218, startPoint y: 261, endPoint x: 440, endPoint y: 287, distance: 224.2
click at [420, 283] on tbody "[DATE] 7:00 PM - 10:00 PM Team event: San Antonio Spurs v. [US_STATE] Jazz [DAT…" at bounding box center [423, 327] width 411 height 109
drag, startPoint x: 500, startPoint y: 353, endPoint x: 223, endPoint y: 267, distance: 289.7
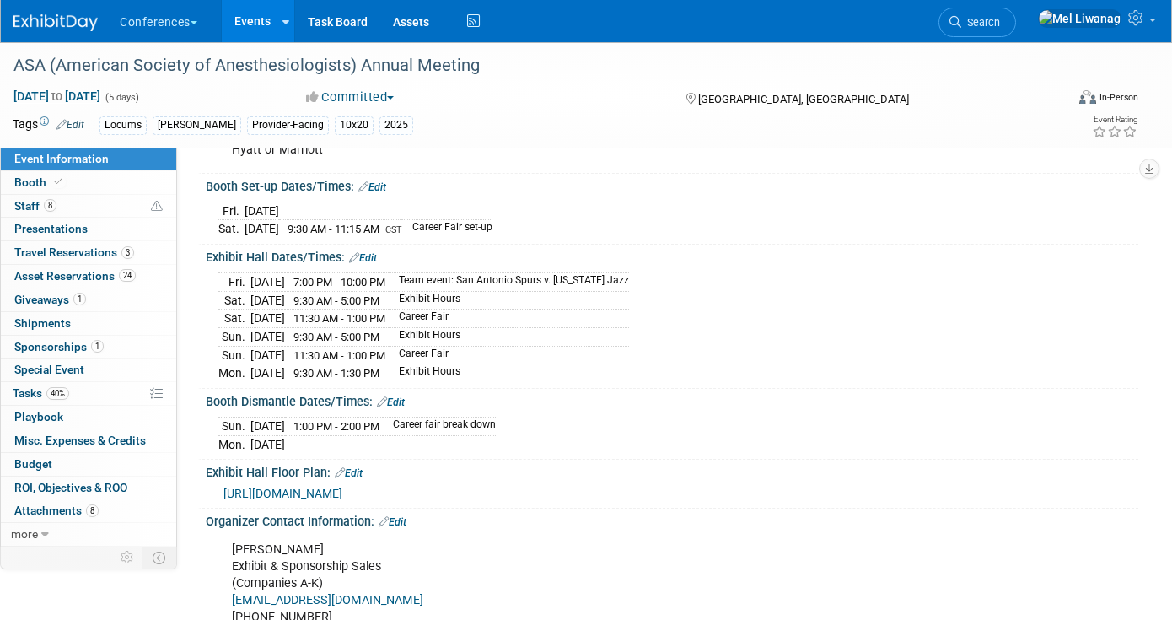
click at [223, 273] on tbody "[DATE] 7:00 PM - 10:00 PM Team event: San Antonio Spurs v. [US_STATE] Jazz [DAT…" at bounding box center [423, 327] width 411 height 109
copy tbody "[DATE] 7:00 PM - 10:00 PM Team event: San Antonio Spurs v. [US_STATE] Jazz [DAT…"
click at [1000, 24] on span "Search" at bounding box center [980, 22] width 39 height 13
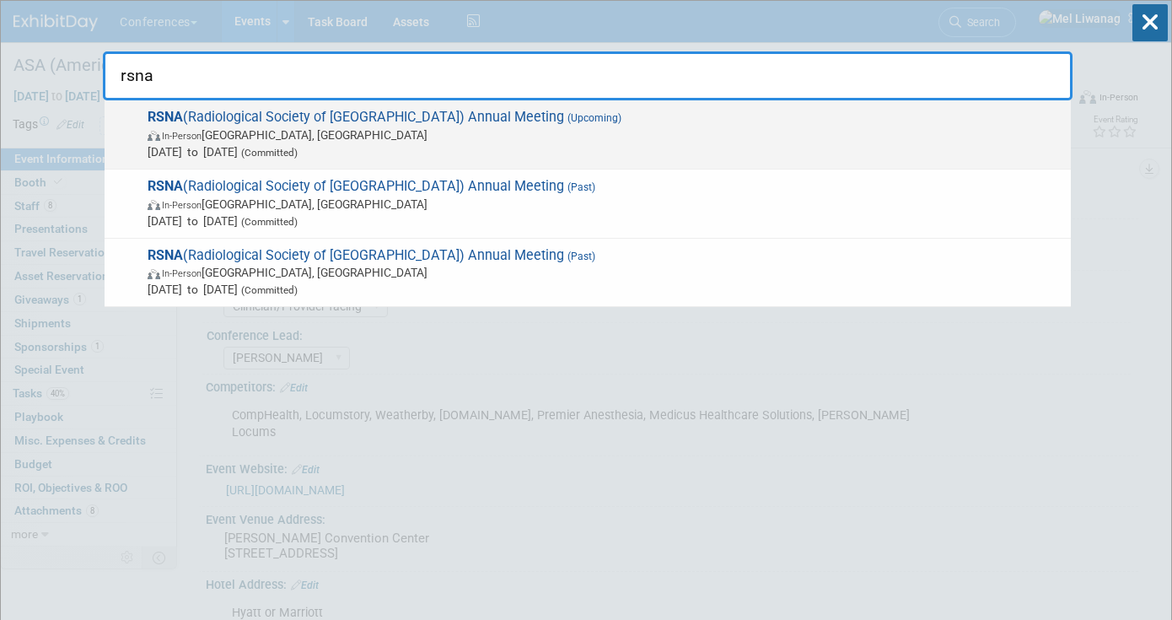
type input "rsna"
click at [731, 137] on span "In-Person Chicago, IL" at bounding box center [605, 134] width 915 height 17
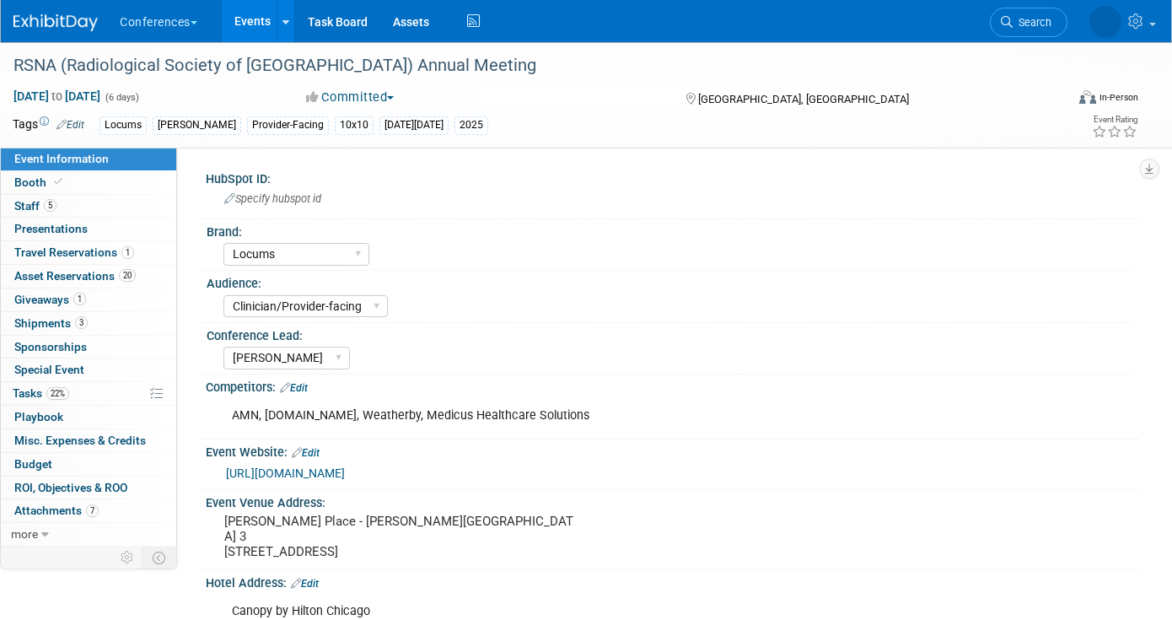
select select "Locums"
select select "Clinician/Provider-facing"
select select "[PERSON_NAME]"
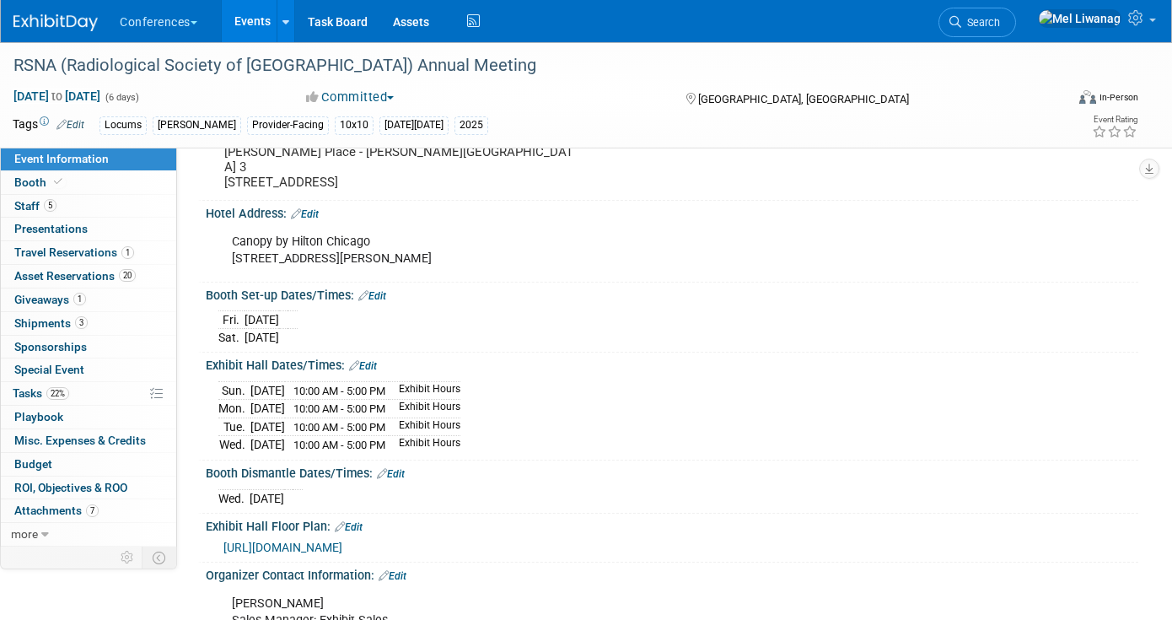
scroll to position [386, 0]
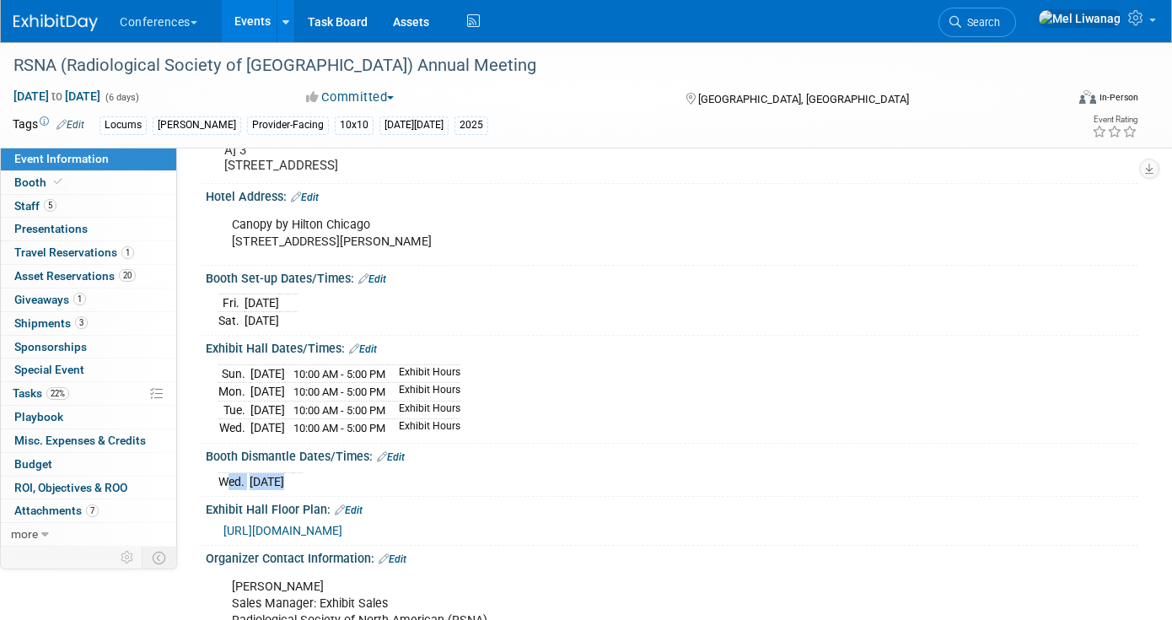
drag, startPoint x: 319, startPoint y: 469, endPoint x: 223, endPoint y: 466, distance: 96.2
click at [223, 472] on tr "Wed. Dec 3, 2025" at bounding box center [260, 481] width 84 height 18
copy tr "Wed. Dec 3, 2025"
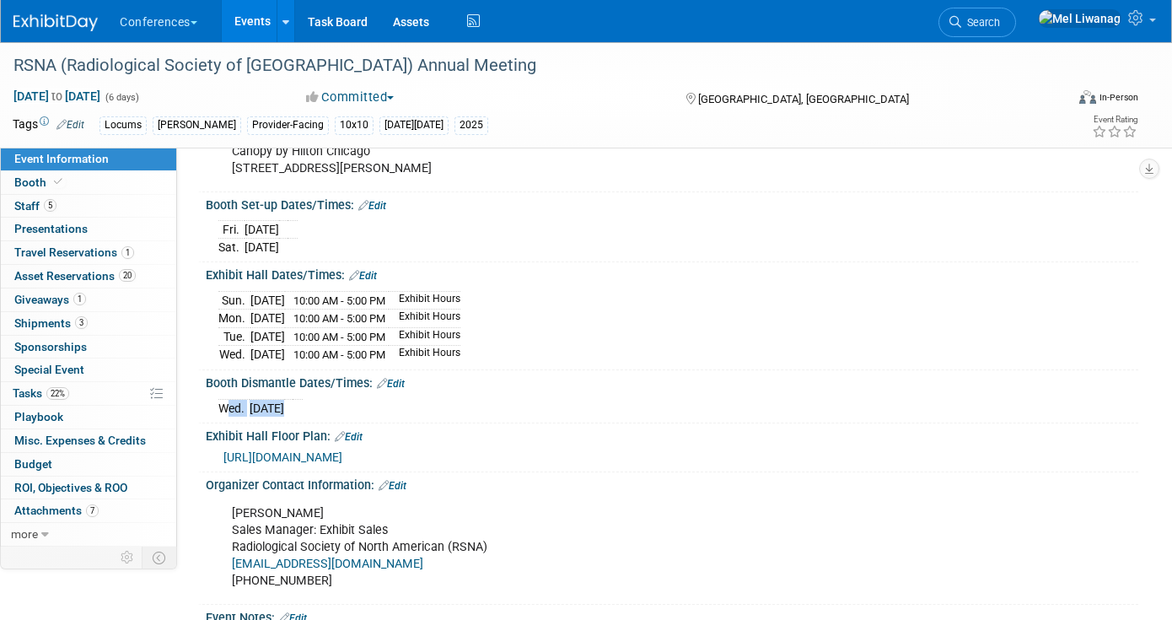
scroll to position [569, 0]
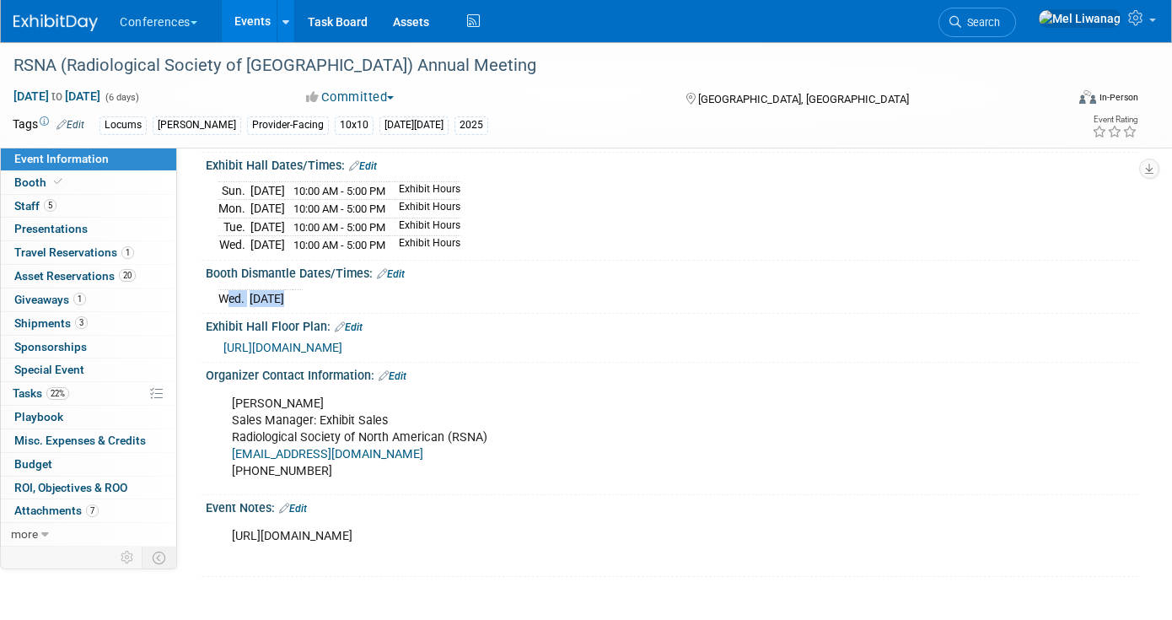
click at [342, 341] on span "https://rsna2025.mapyourshow.com/8_0/exhview/index.cfm" at bounding box center [282, 347] width 119 height 13
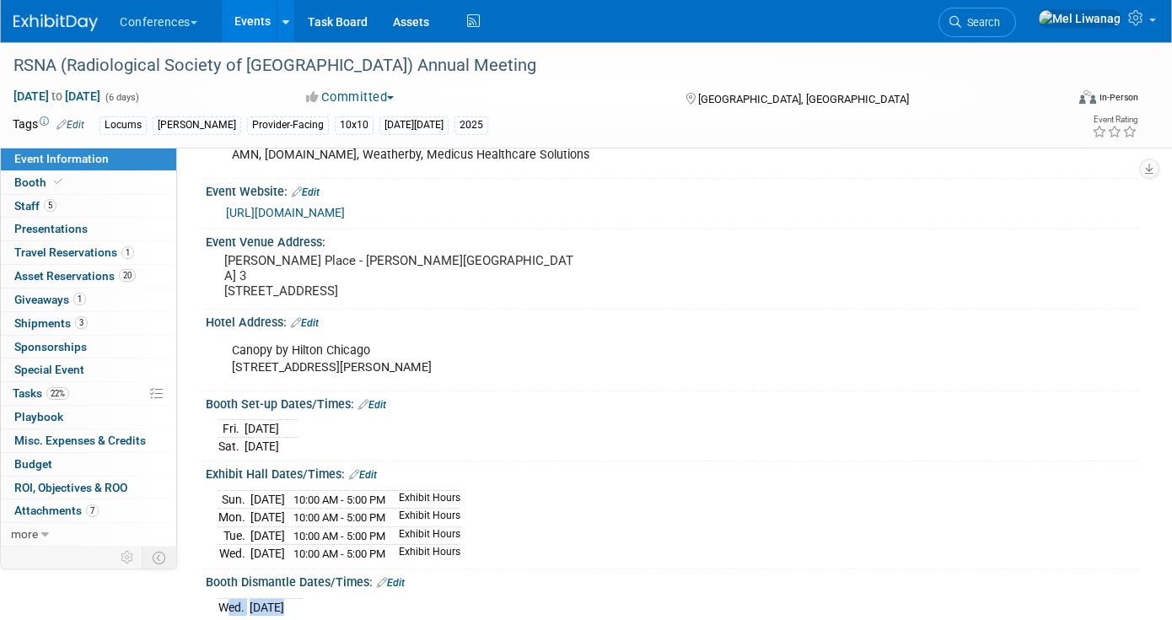
scroll to position [260, 0]
click at [341, 209] on link "https://www.rsna.org/annual-meeting/exhibitors-and-sponsors/planning-your-exhib…" at bounding box center [285, 213] width 119 height 13
click at [415, 352] on div "Canopy by Hilton Chicago 226 West Jackson Blvd., Chicago, IL 60606" at bounding box center [588, 360] width 737 height 51
click at [412, 352] on div "Canopy by Hilton Chicago 226 West Jackson Blvd., Chicago, IL 60606" at bounding box center [588, 360] width 737 height 51
drag, startPoint x: 467, startPoint y: 356, endPoint x: 232, endPoint y: 339, distance: 235.9
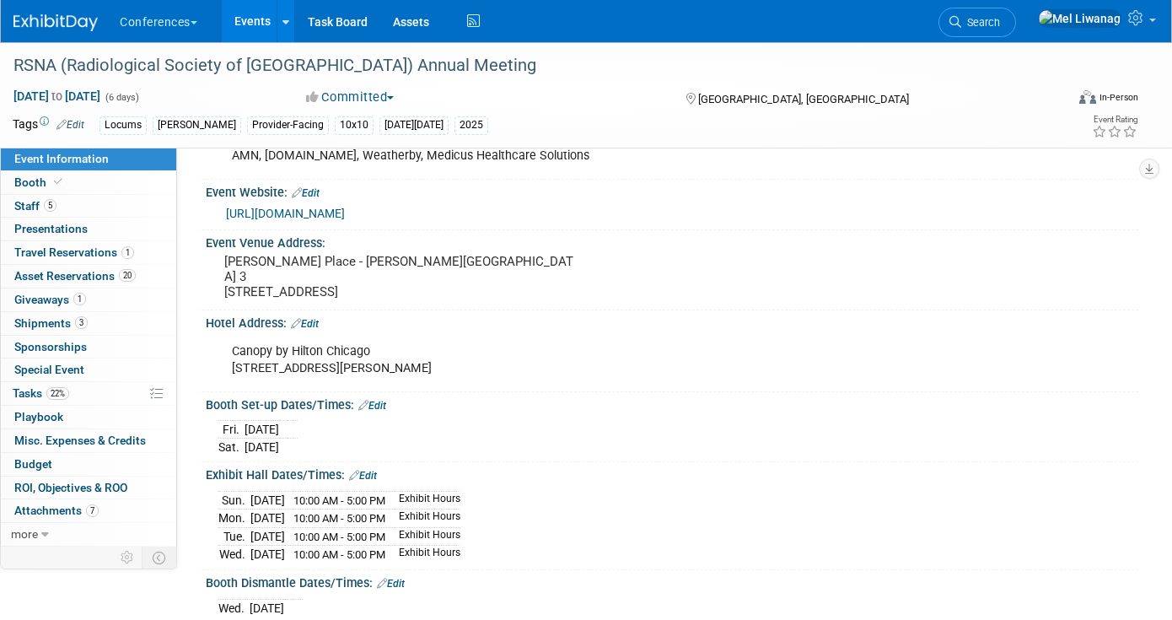
click at [232, 339] on div "Canopy by Hilton Chicago 226 West Jackson Blvd., Chicago, IL 60606" at bounding box center [588, 360] width 737 height 51
copy div "Canopy by Hilton Chicago 226 West Jackson Blvd., Chicago, IL 60606"
click at [326, 246] on div "Event Venue Address:" at bounding box center [672, 240] width 933 height 21
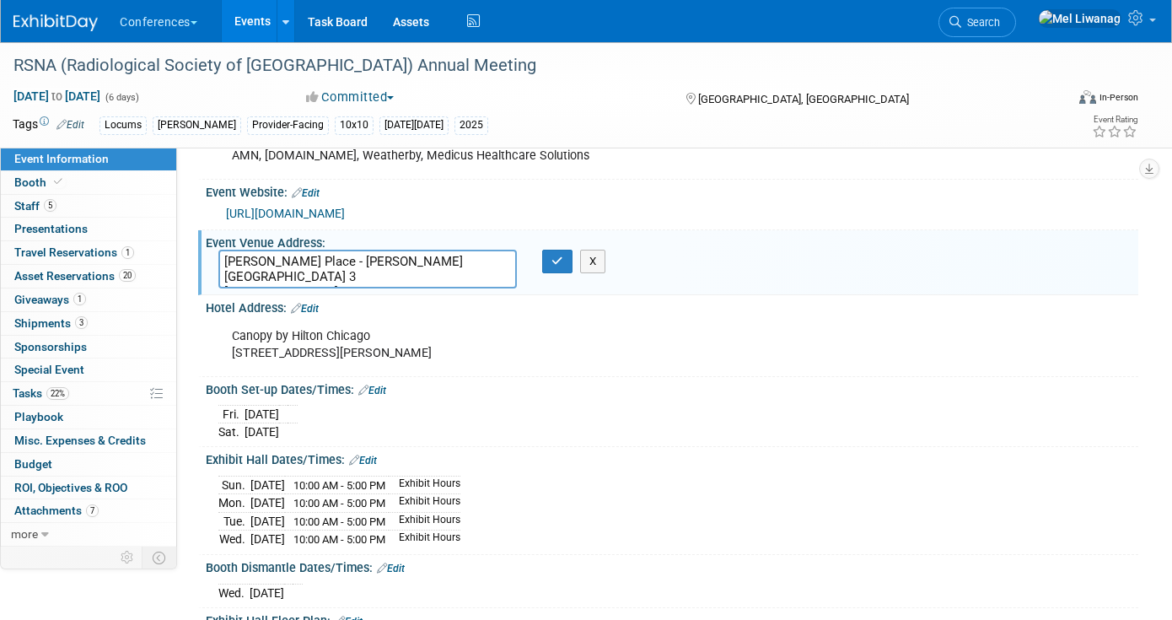
drag, startPoint x: 419, startPoint y: 281, endPoint x: 185, endPoint y: 240, distance: 237.9
click at [185, 240] on div "HubSpot ID: Specify hubspot id Brand: Aya Bespoke Corporate Dawson DocCafe Educ…" at bounding box center [657, 87] width 961 height 399
click at [82, 181] on link "Booth" at bounding box center [88, 182] width 175 height 23
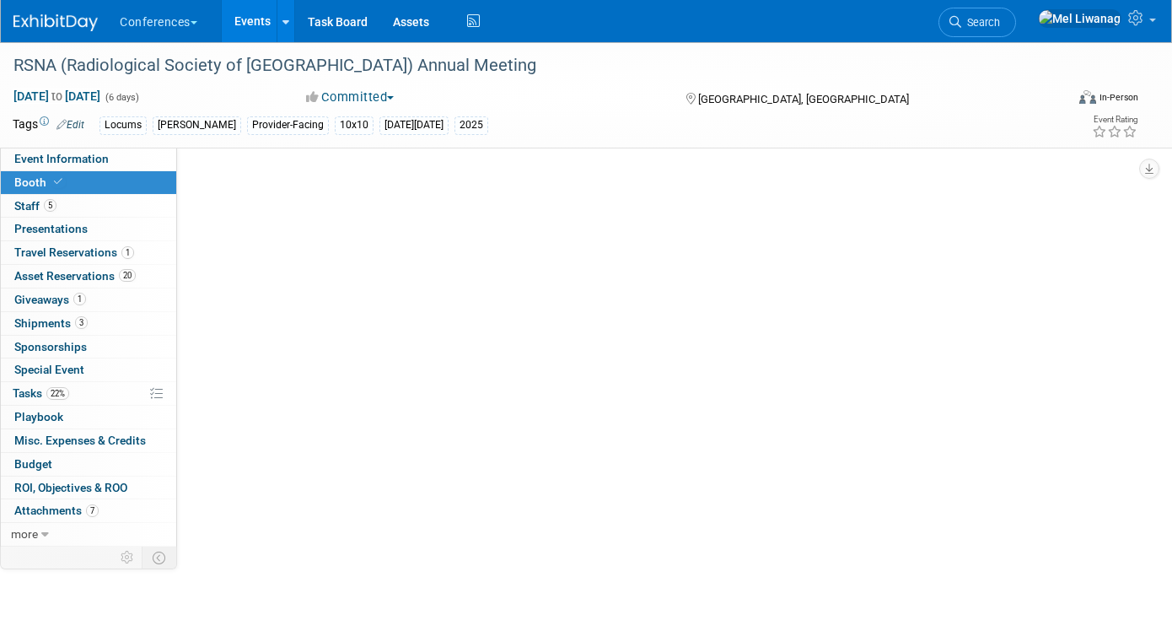
select select "10'x10'"
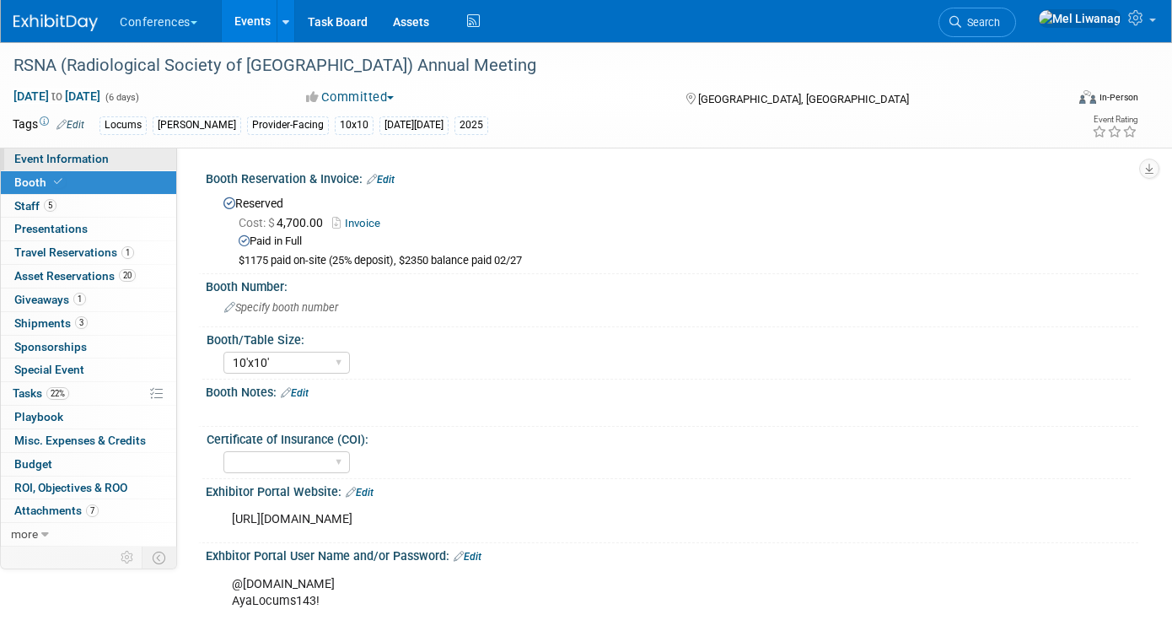
click at [105, 168] on link "Event Information" at bounding box center [88, 159] width 175 height 23
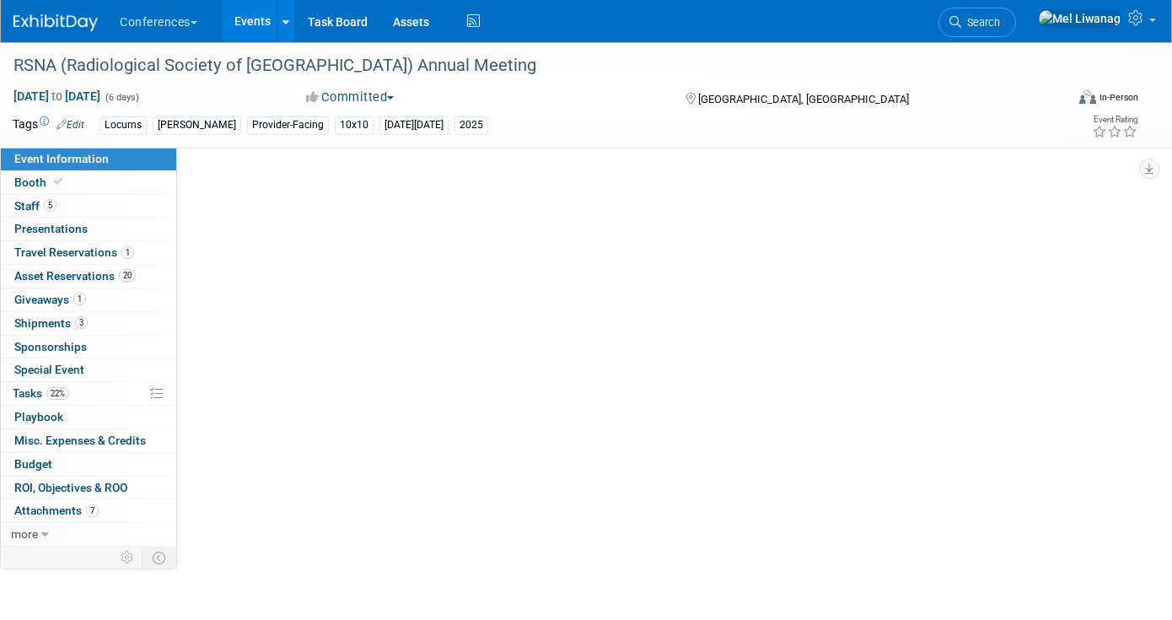
select select "Locums"
select select "Clinician/Provider-facing"
select select "[PERSON_NAME]"
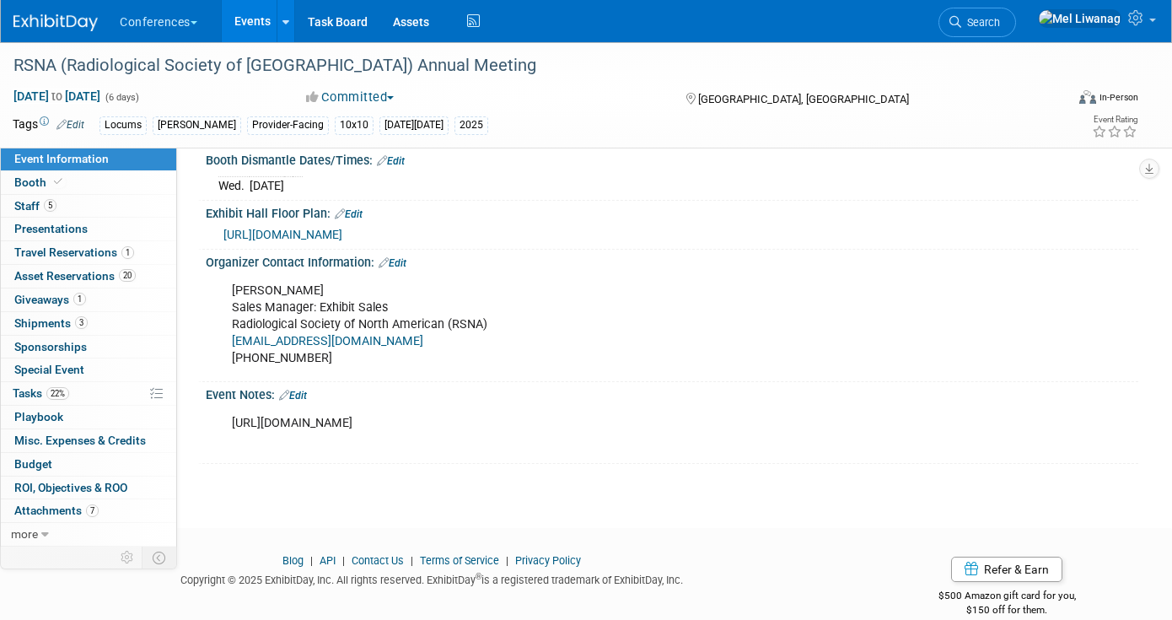
scroll to position [691, 0]
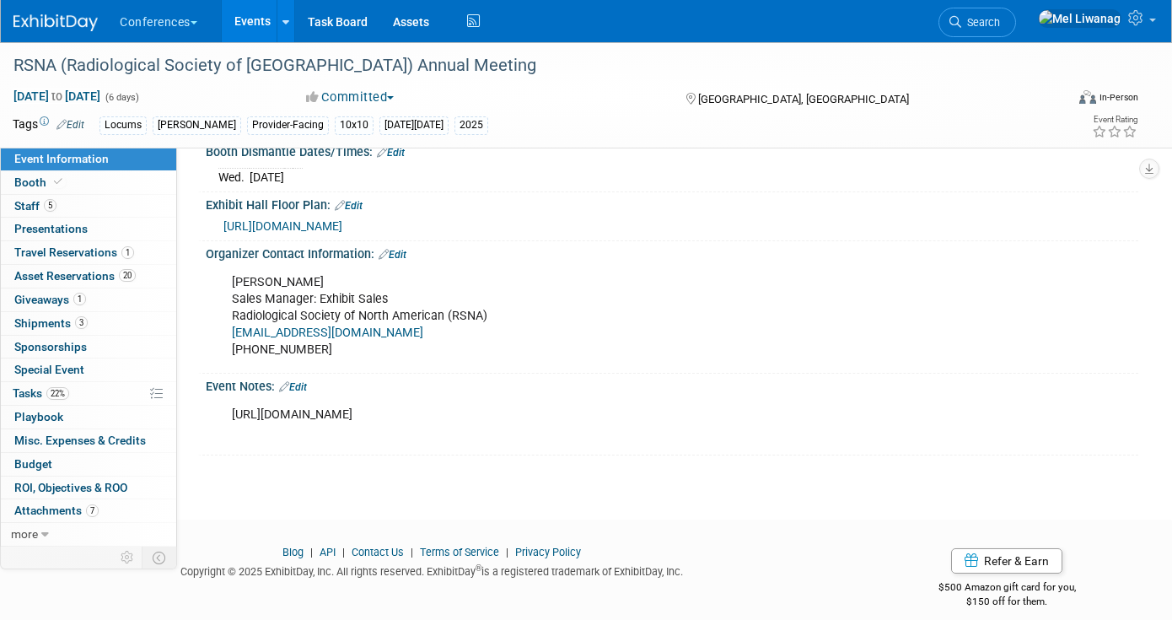
click at [342, 219] on span "https://rsna2025.mapyourshow.com/8_0/exhview/index.cfm" at bounding box center [282, 225] width 119 height 13
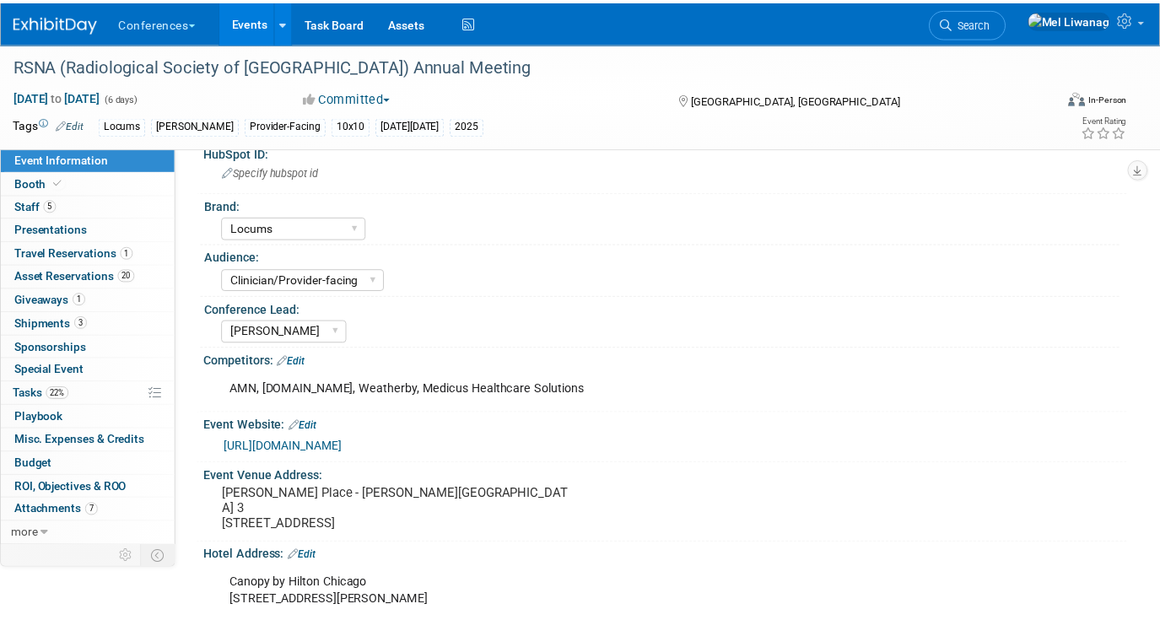
scroll to position [0, 0]
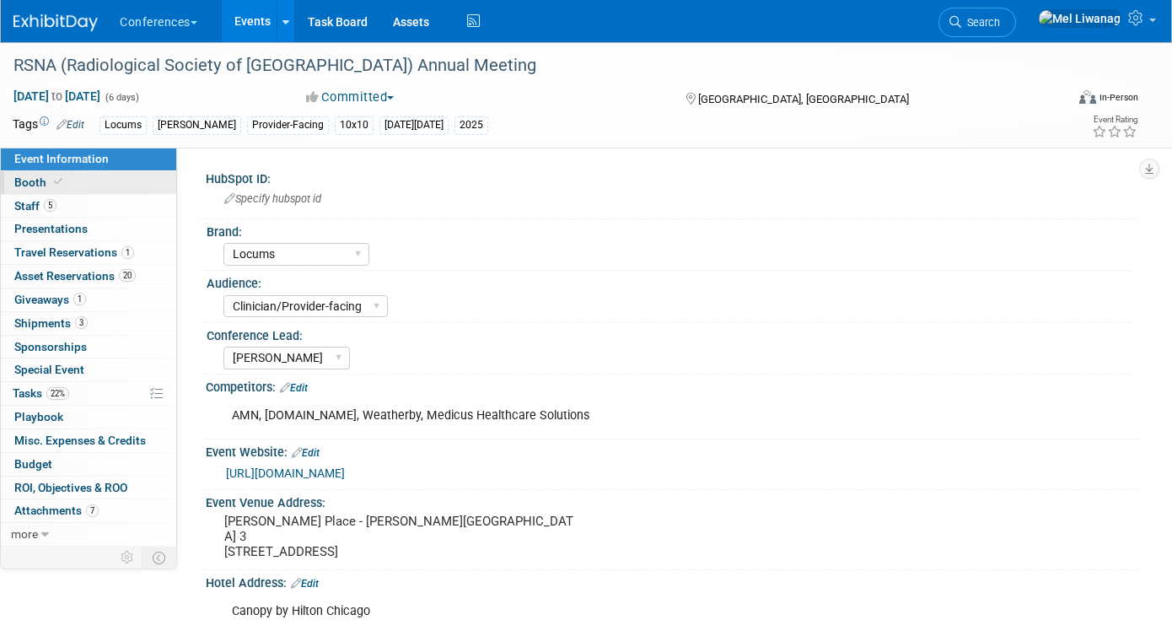
click at [98, 178] on link "Booth" at bounding box center [88, 182] width 175 height 23
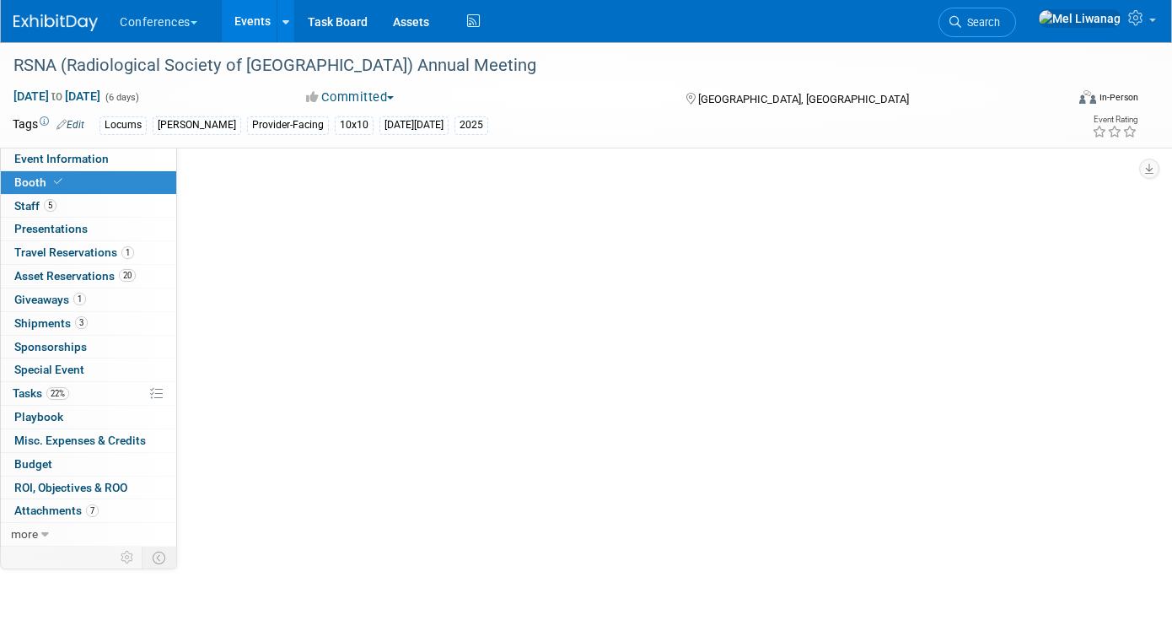
select select "10'x10'"
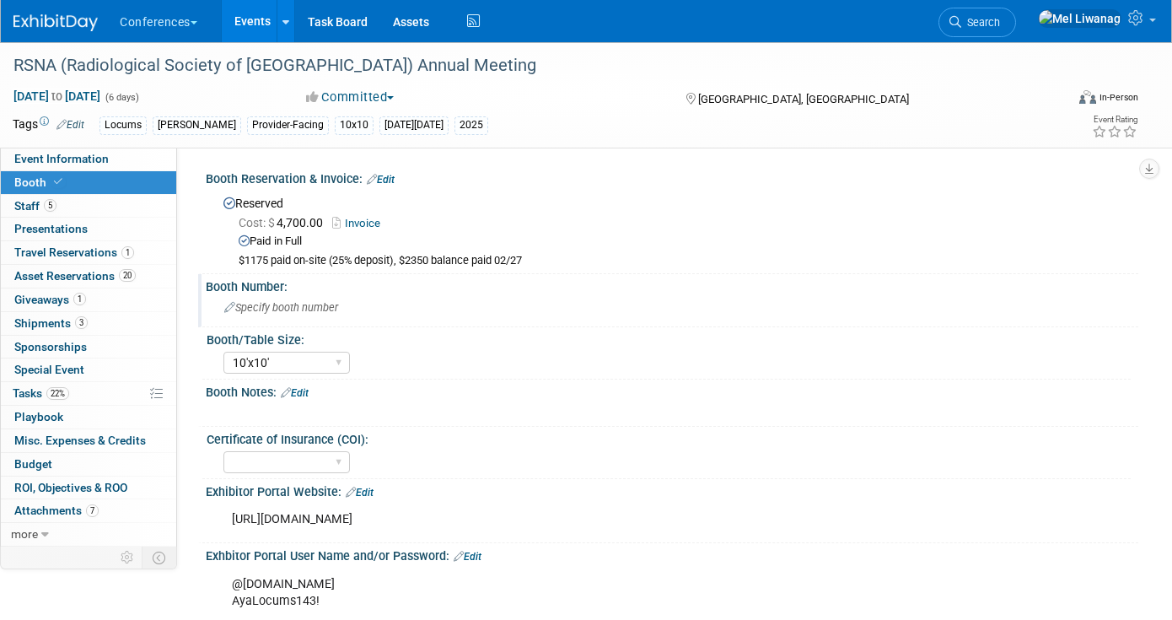
click at [292, 312] on span "Specify booth number" at bounding box center [281, 307] width 114 height 13
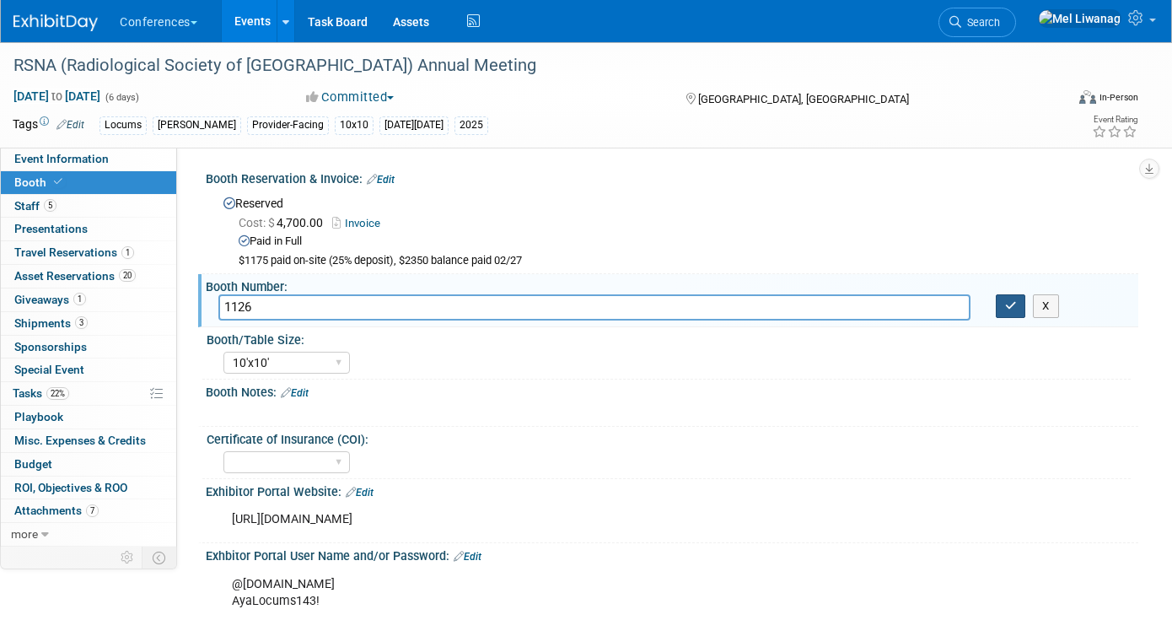
type input "1126"
click at [1006, 297] on button "button" at bounding box center [1011, 306] width 30 height 24
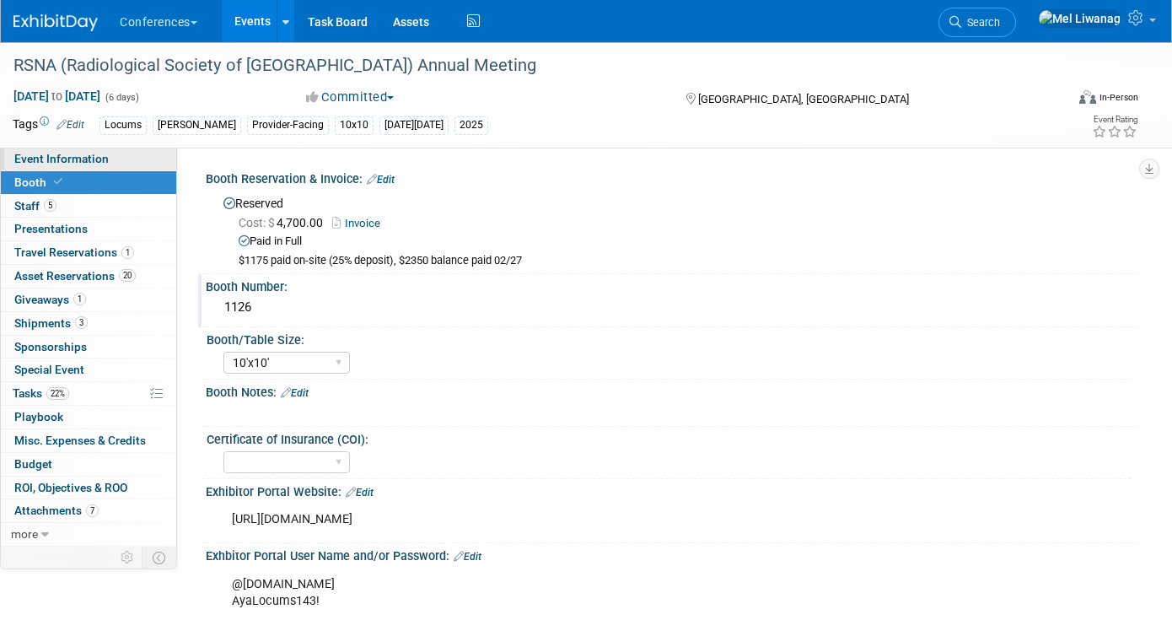
click at [140, 165] on link "Event Information" at bounding box center [88, 159] width 175 height 23
select select "Locums"
select select "Clinician/Provider-facing"
select select "[PERSON_NAME]"
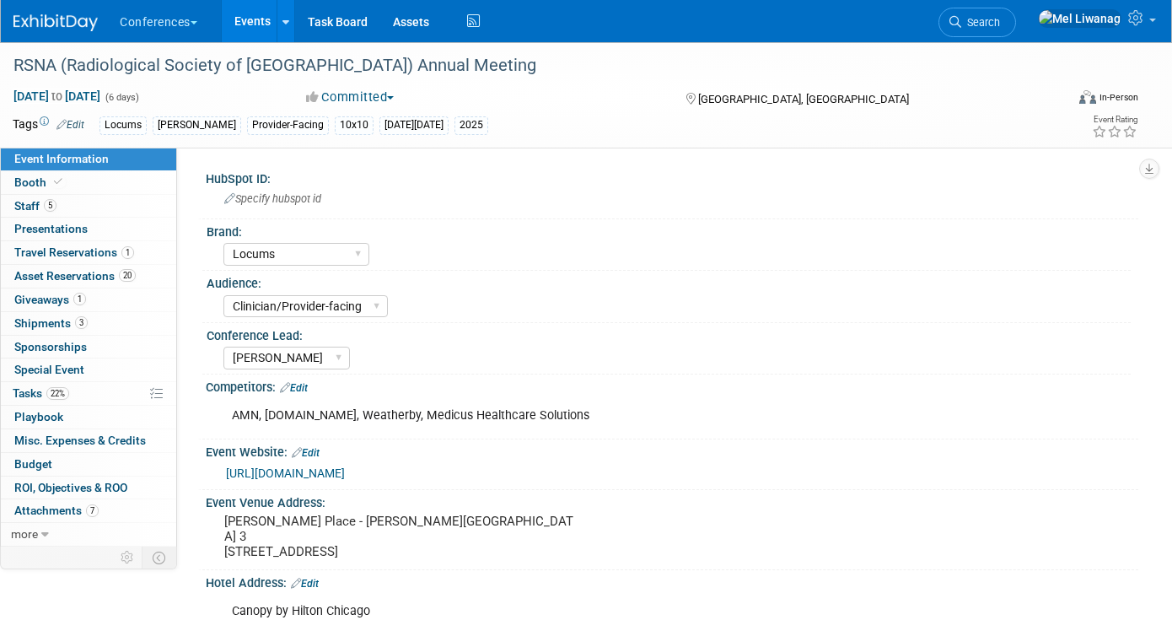
click at [376, 487] on div "Event Website: Edit https://www.rsna.org/annual-meeting/exhibitors-and-sponsors…" at bounding box center [668, 464] width 940 height 51
click at [376, 482] on div "https://www.rsna.org/annual-meeting/exhibitors-and-sponsors/planning-your-exhib…" at bounding box center [676, 473] width 900 height 19
click at [345, 473] on link "https://www.rsna.org/annual-meeting/exhibitors-and-sponsors/planning-your-exhib…" at bounding box center [285, 472] width 119 height 13
click at [89, 396] on link "22% Tasks 22%" at bounding box center [88, 393] width 175 height 23
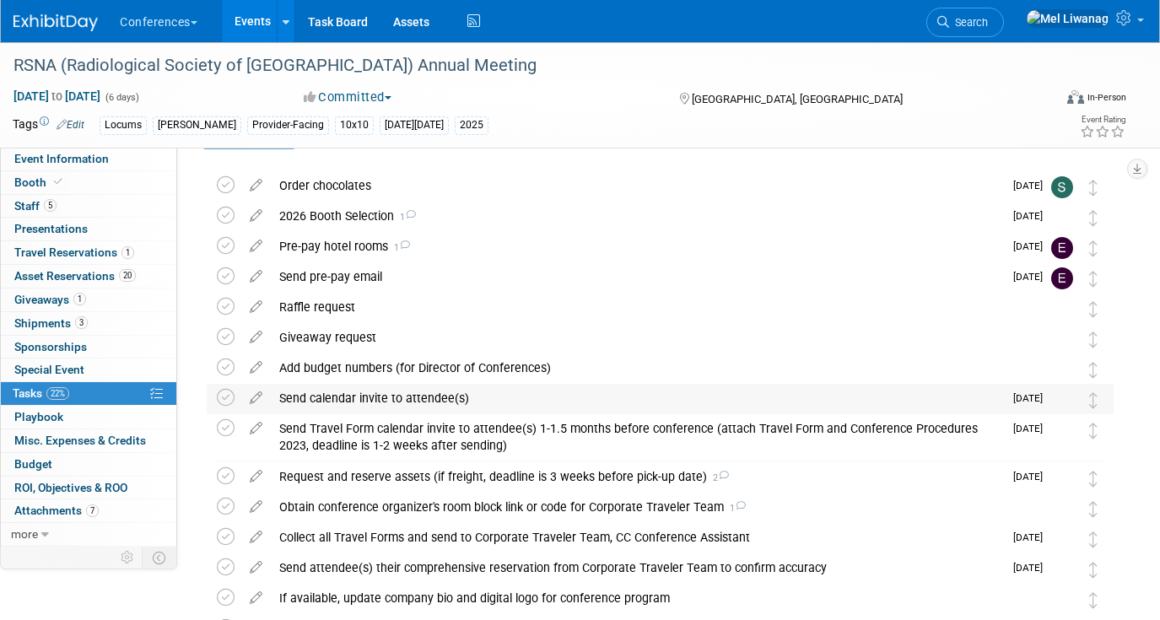
scroll to position [51, 0]
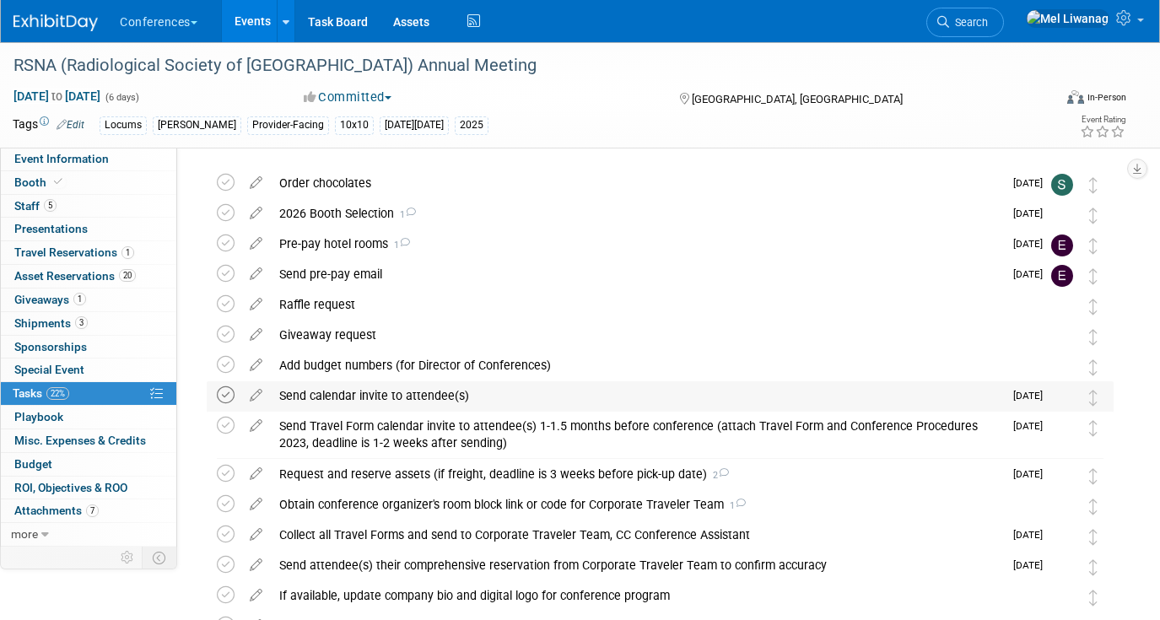
click at [224, 391] on icon at bounding box center [226, 395] width 18 height 18
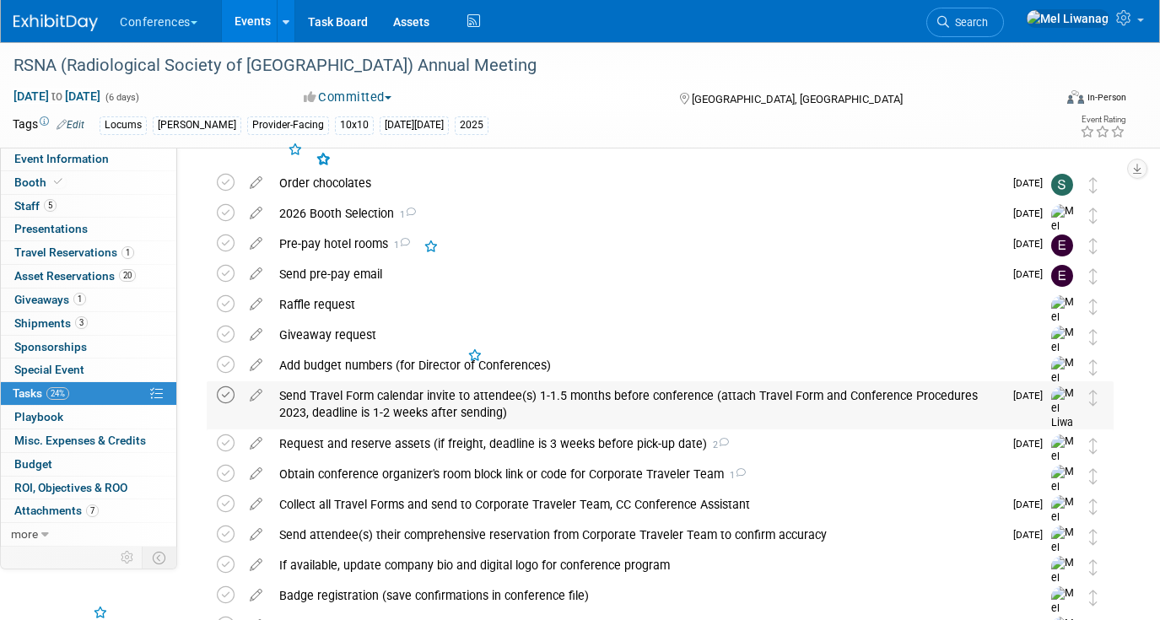
click at [225, 392] on icon at bounding box center [226, 395] width 18 height 18
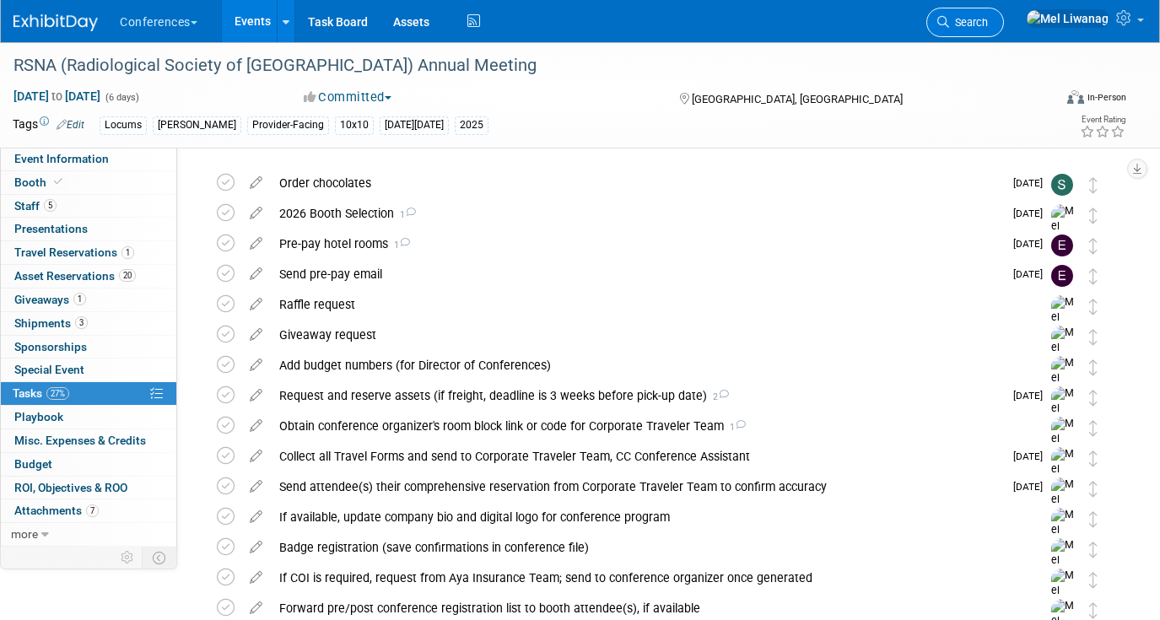
click at [1004, 35] on link "Search" at bounding box center [965, 23] width 78 height 30
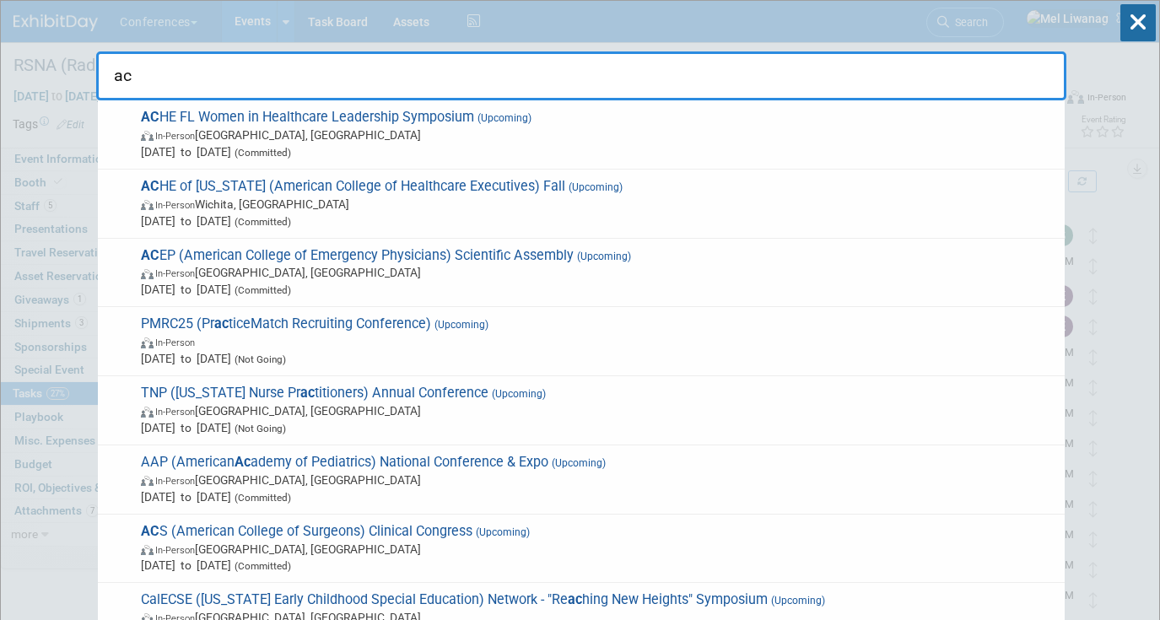
type input "acs"
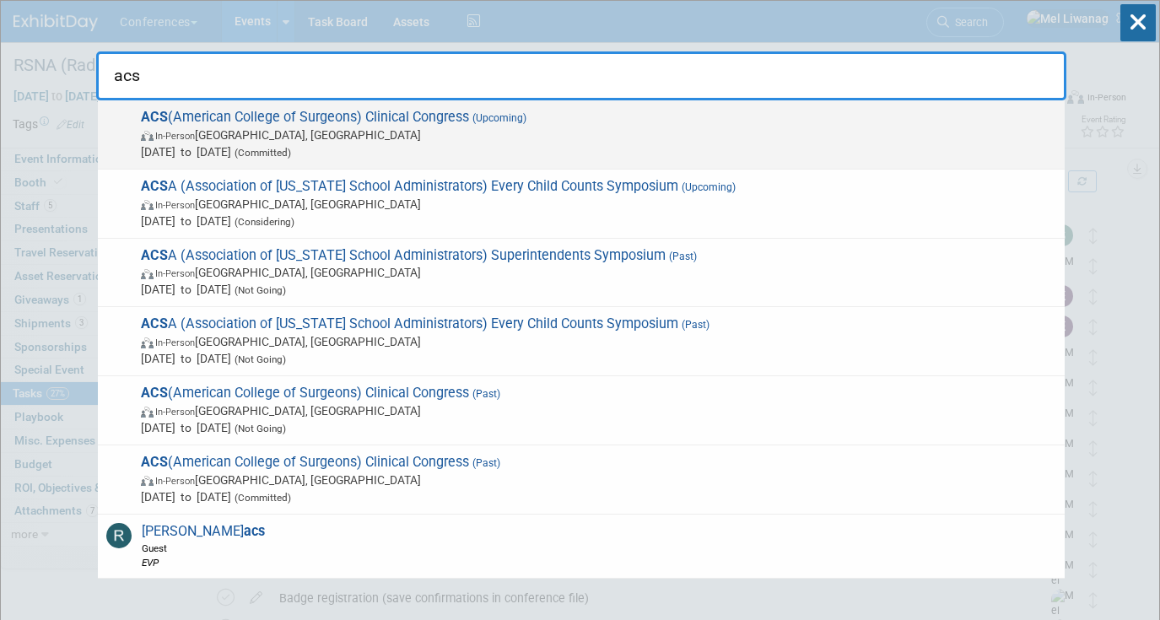
click at [439, 124] on span "ACS (American College of Surgeons) Clinical Congress (Upcoming) In-Person Chica…" at bounding box center [596, 134] width 920 height 51
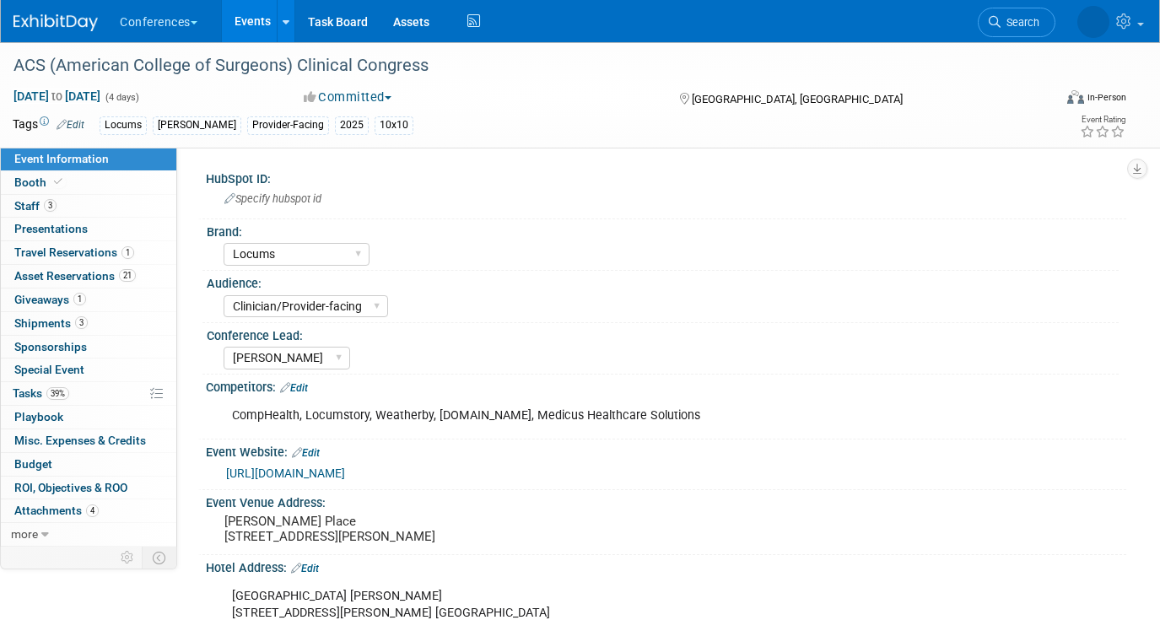
select select "Locums"
select select "Clinician/Provider-facing"
select select "[PERSON_NAME]"
click at [124, 400] on link "39% Tasks 39%" at bounding box center [88, 393] width 175 height 23
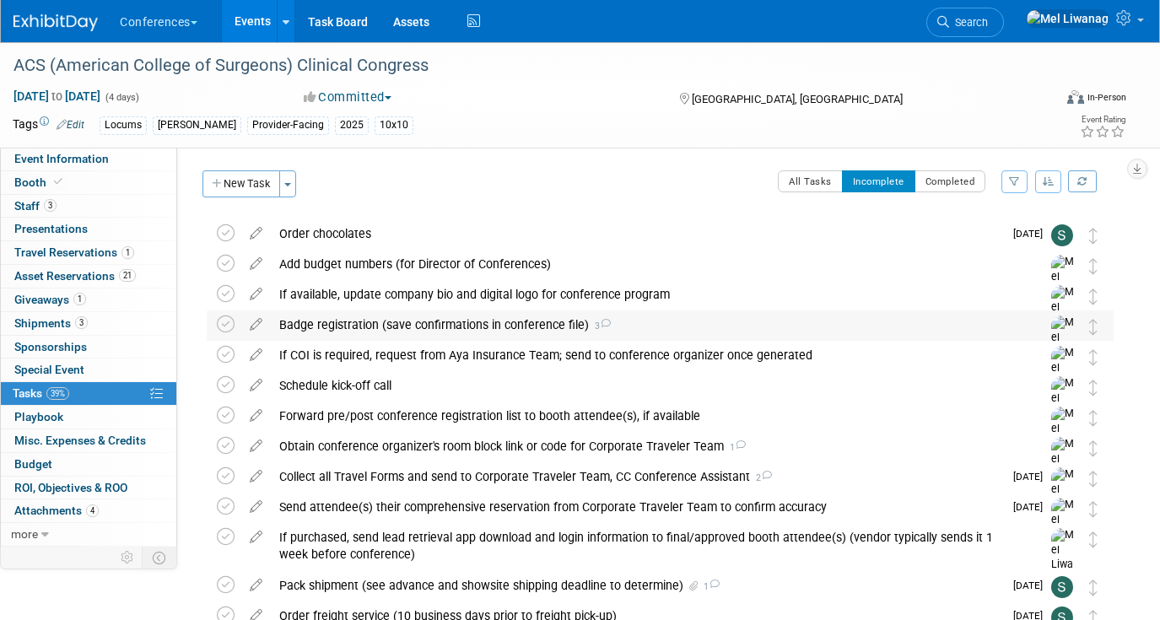
click at [409, 331] on div "Badge registration (save confirmations in conference file) 3" at bounding box center [644, 324] width 746 height 29
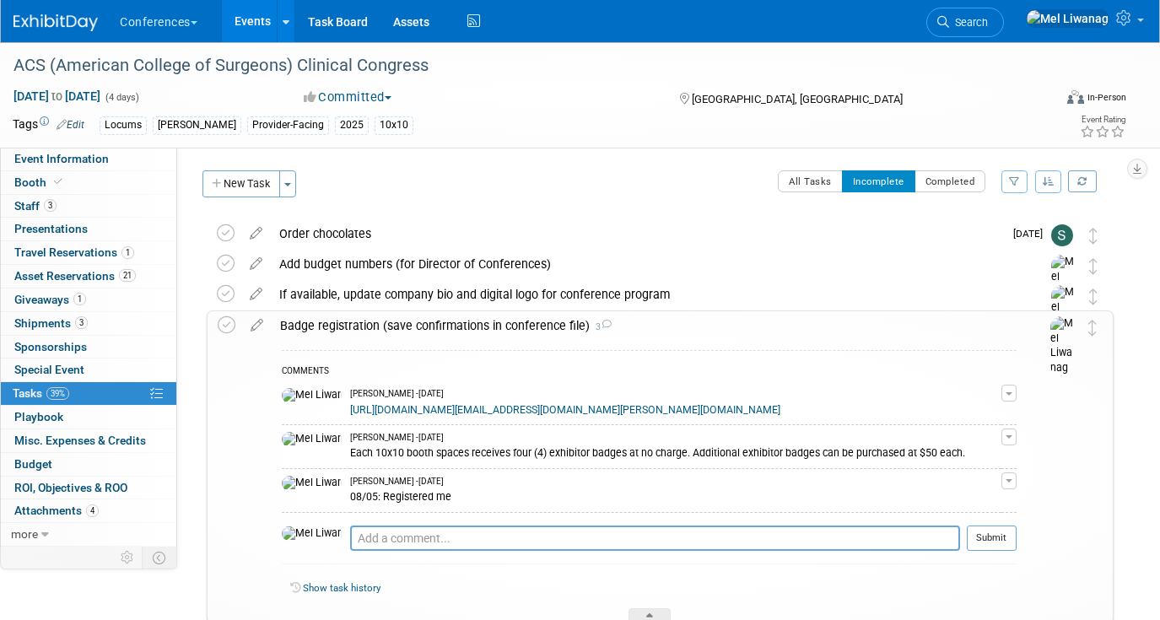
click at [439, 414] on link "[URL][DOMAIN_NAME][EMAIL_ADDRESS][DOMAIN_NAME][PERSON_NAME][DOMAIN_NAME]" at bounding box center [565, 410] width 430 height 12
drag, startPoint x: 448, startPoint y: 541, endPoint x: 446, endPoint y: 551, distance: 9.4
click at [447, 542] on div "COMMENTS Mel Liwanag - 28 days ago https://plusgroups.mcievents.com/acscongress…" at bounding box center [649, 461] width 735 height 222
click at [446, 551] on textarea at bounding box center [655, 537] width 610 height 25
type textarea "08/26: Registered"
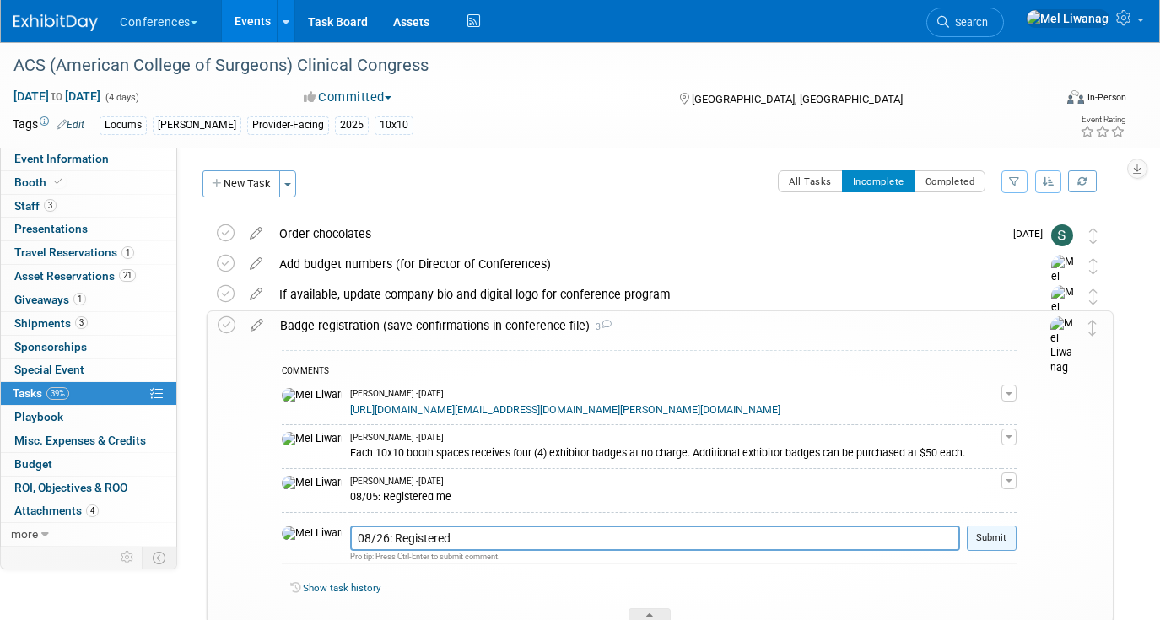
click at [1009, 551] on button "Submit" at bounding box center [991, 537] width 50 height 25
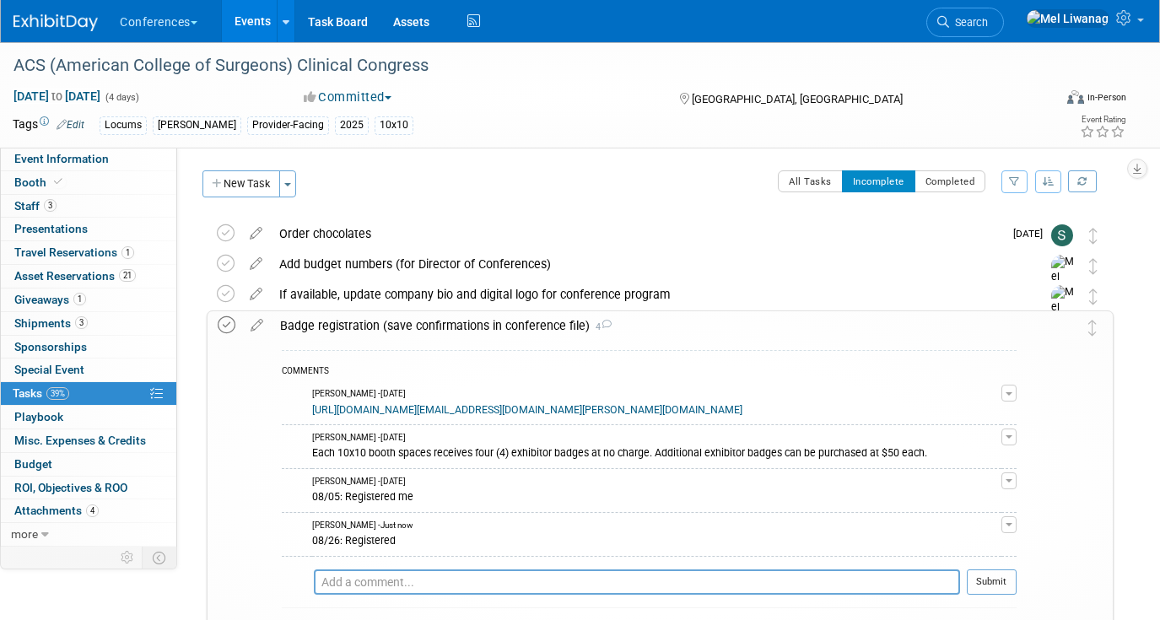
click at [232, 323] on icon at bounding box center [227, 325] width 18 height 18
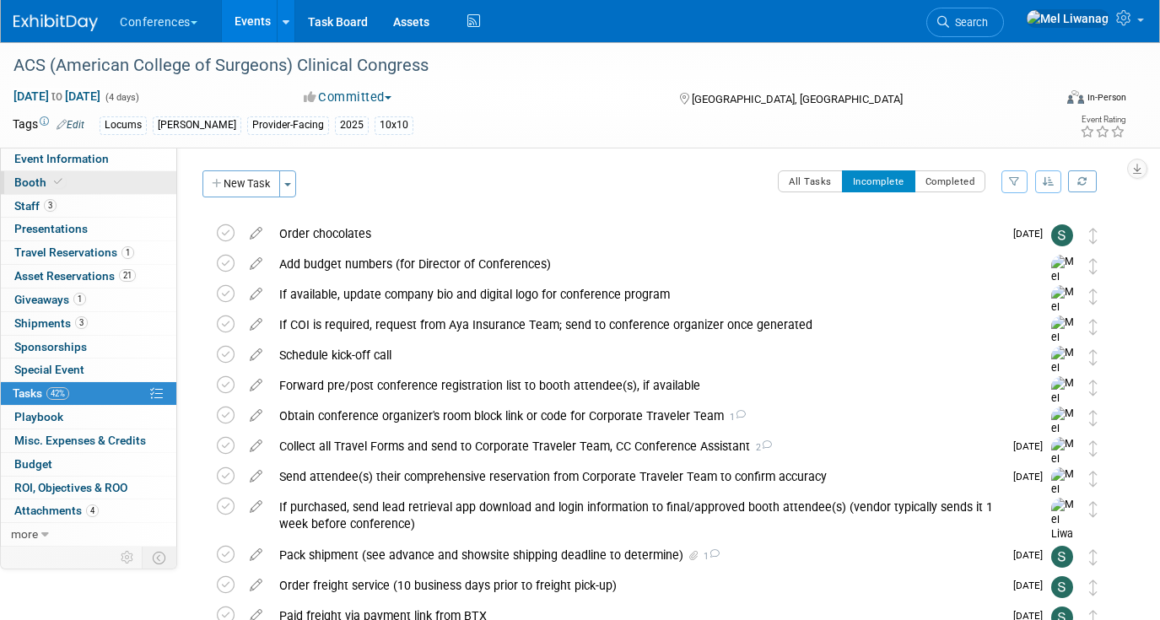
click at [75, 183] on link "Booth" at bounding box center [88, 182] width 175 height 23
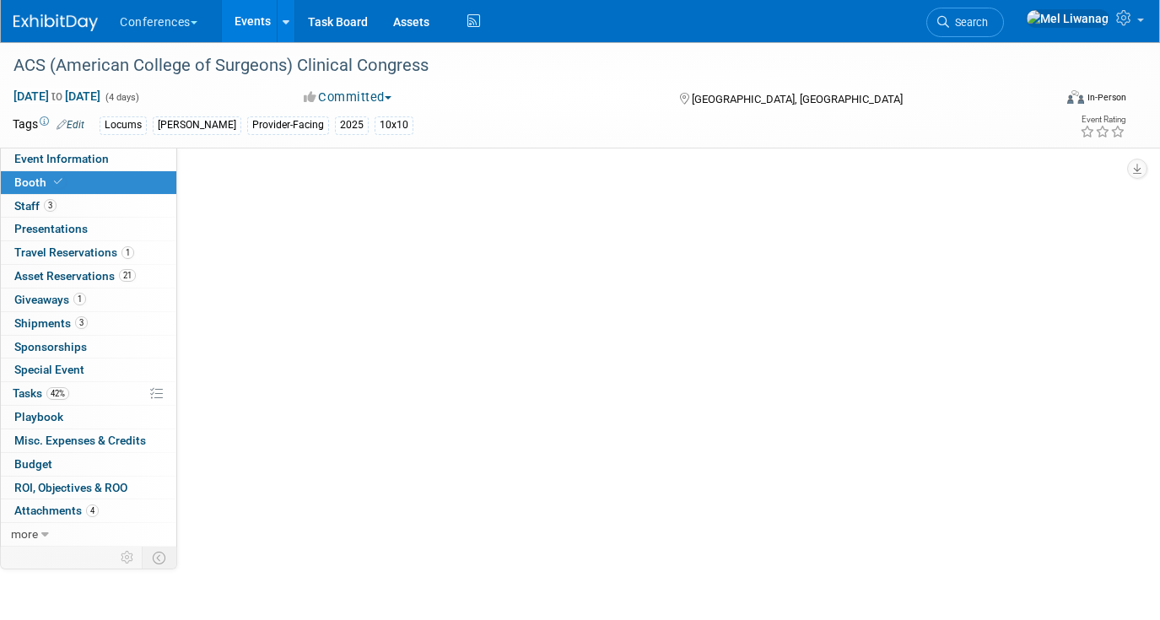
select select "10'x10'"
select select "No"
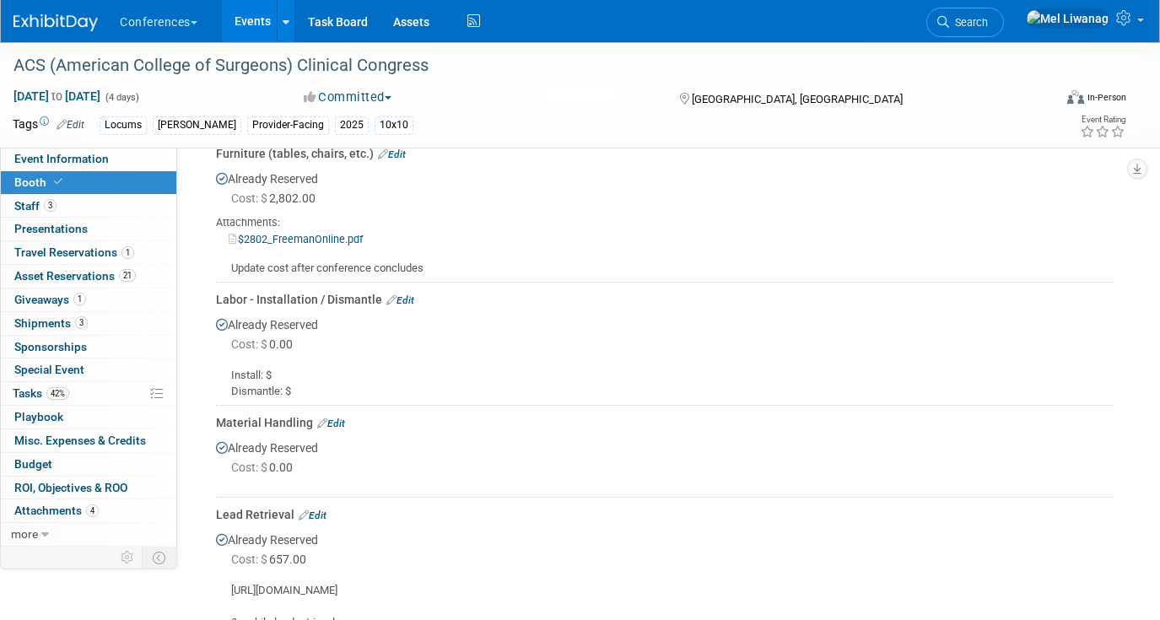
scroll to position [867, 0]
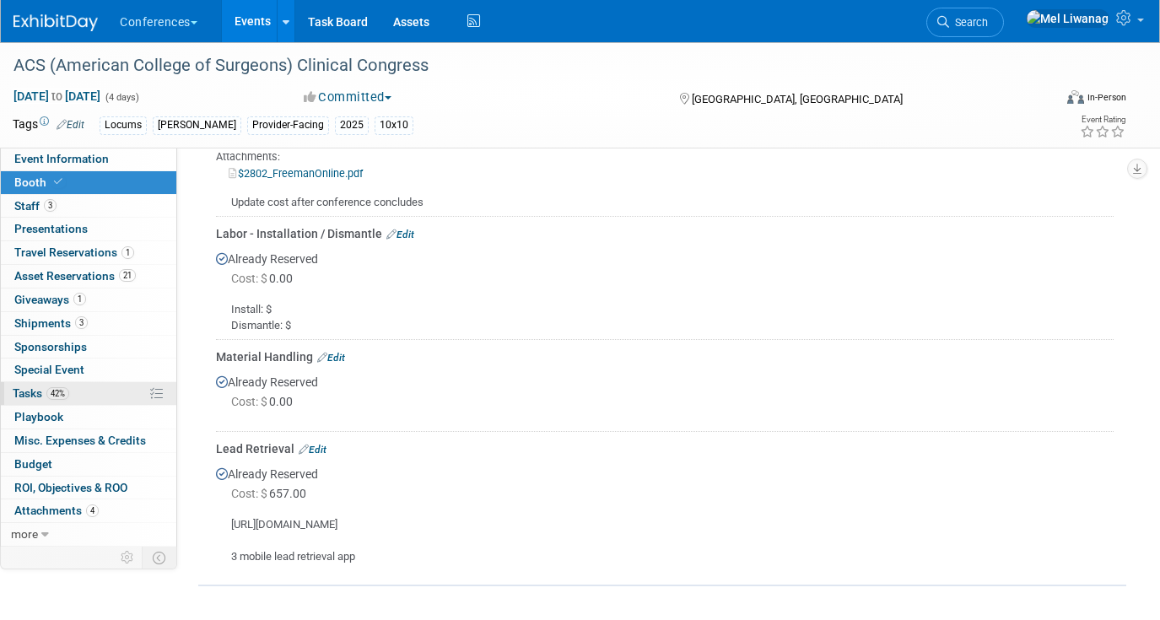
click at [68, 386] on span "Tasks 42%" at bounding box center [41, 392] width 57 height 13
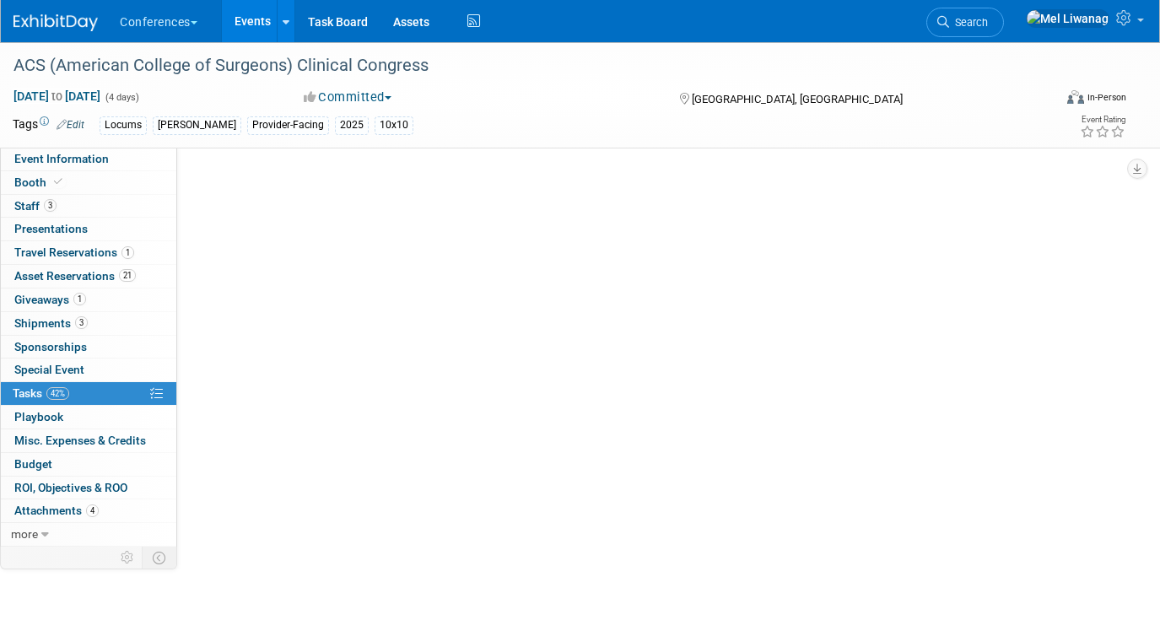
scroll to position [0, 0]
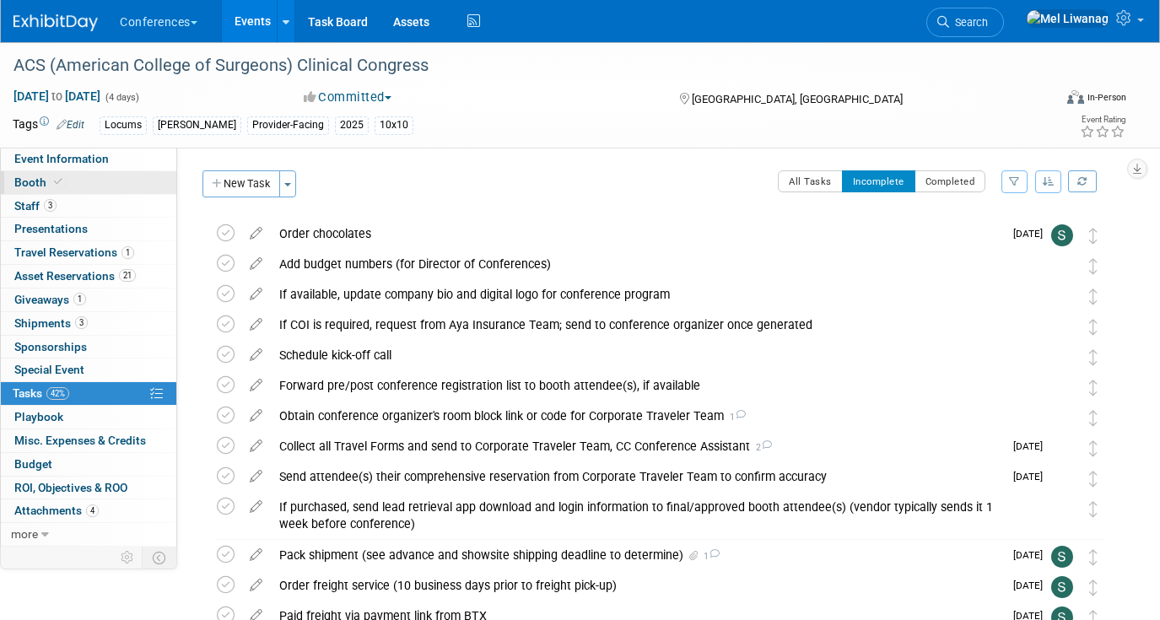
click at [90, 190] on link "Booth" at bounding box center [88, 182] width 175 height 23
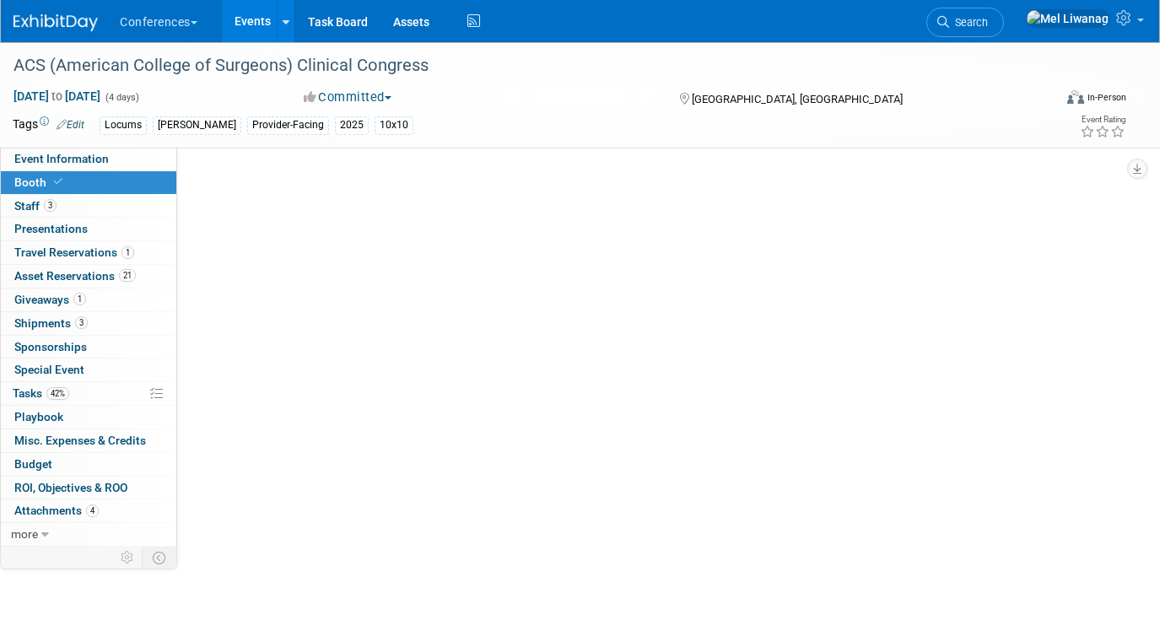
select select "10'x10'"
select select "No"
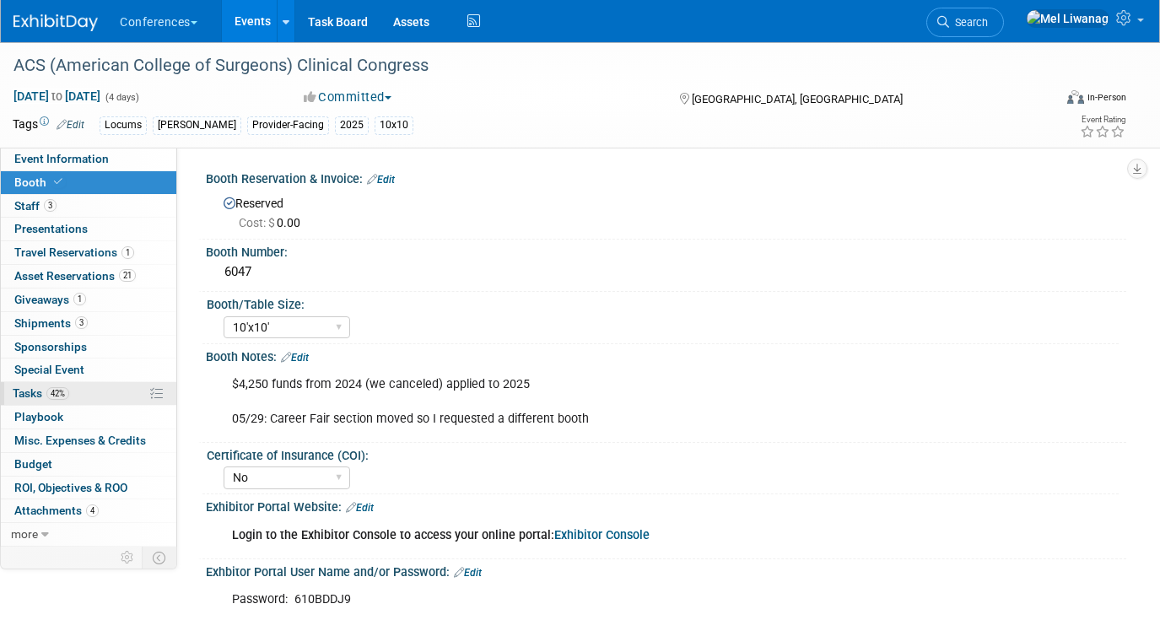
click at [76, 393] on link "42% Tasks 42%" at bounding box center [88, 393] width 175 height 23
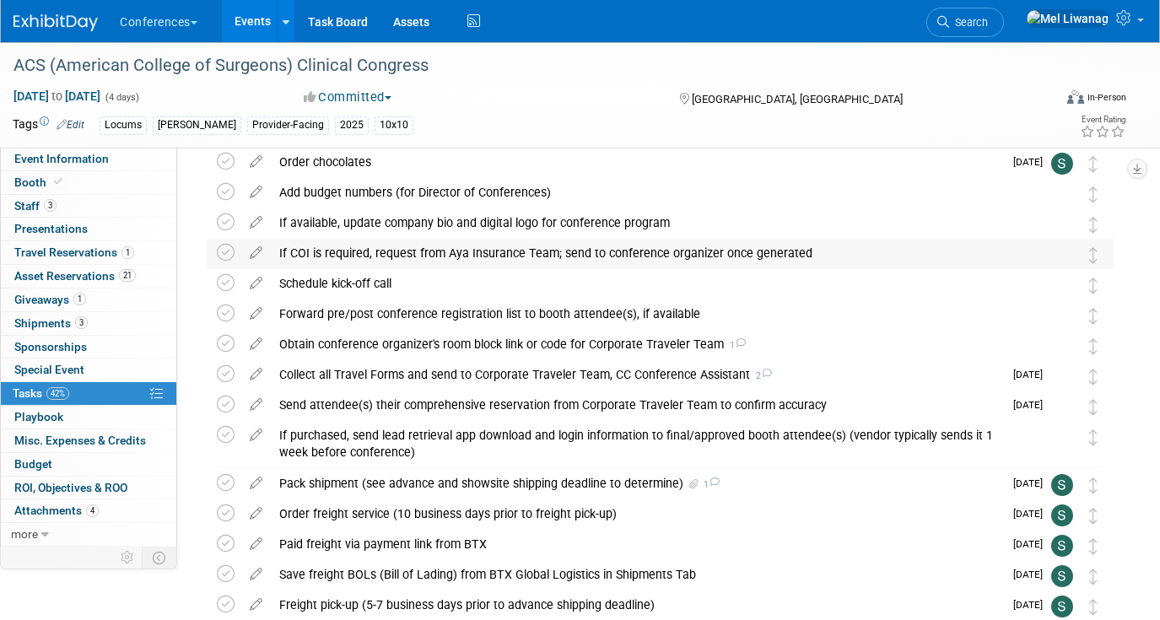
scroll to position [164, 0]
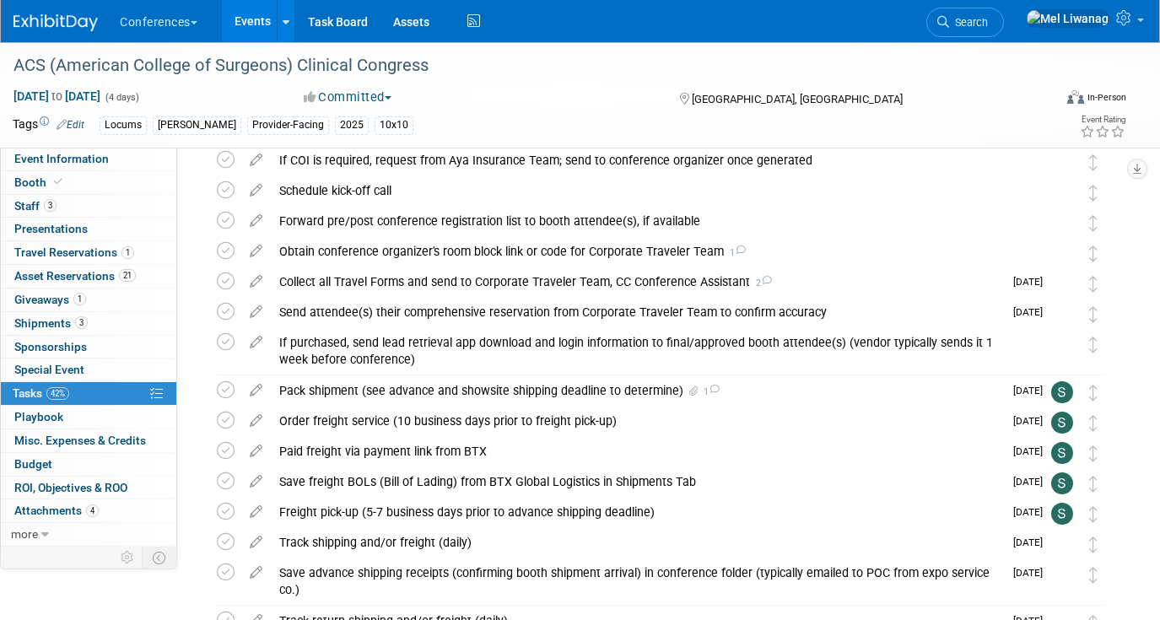
click at [257, 342] on icon at bounding box center [256, 338] width 30 height 21
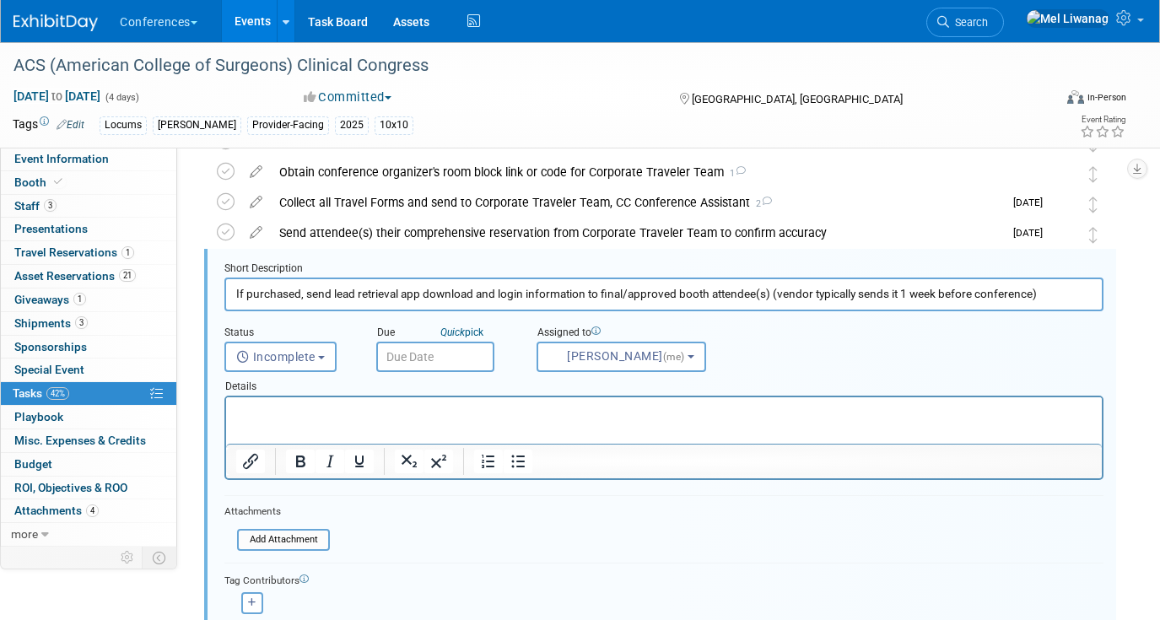
scroll to position [245, 0]
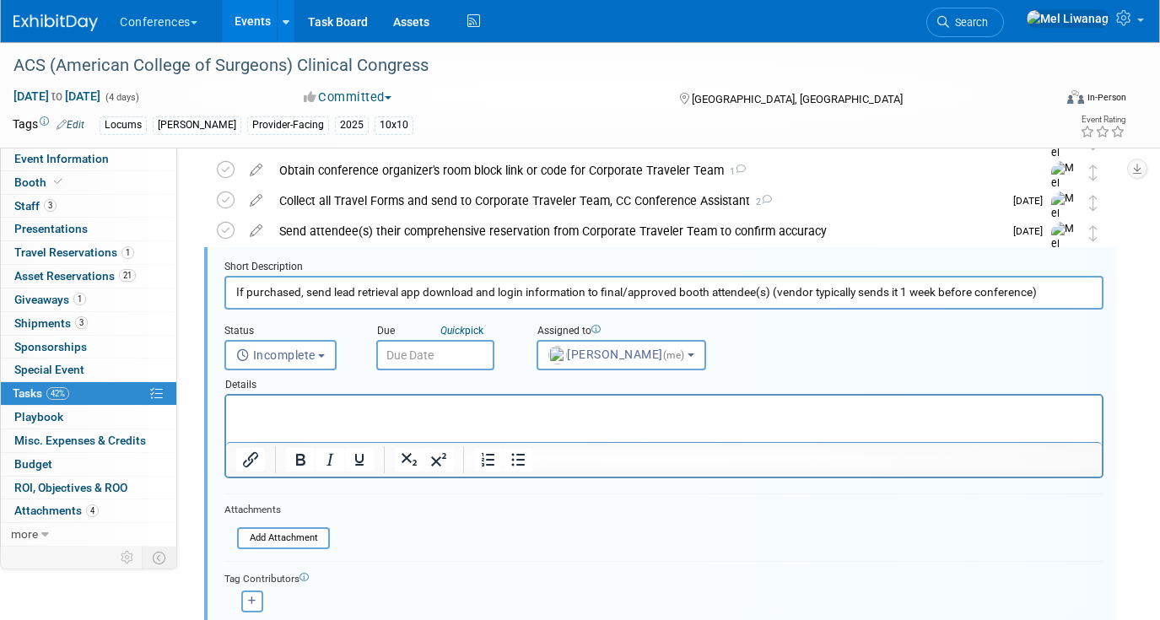
click at [416, 351] on input "text" at bounding box center [435, 355] width 118 height 30
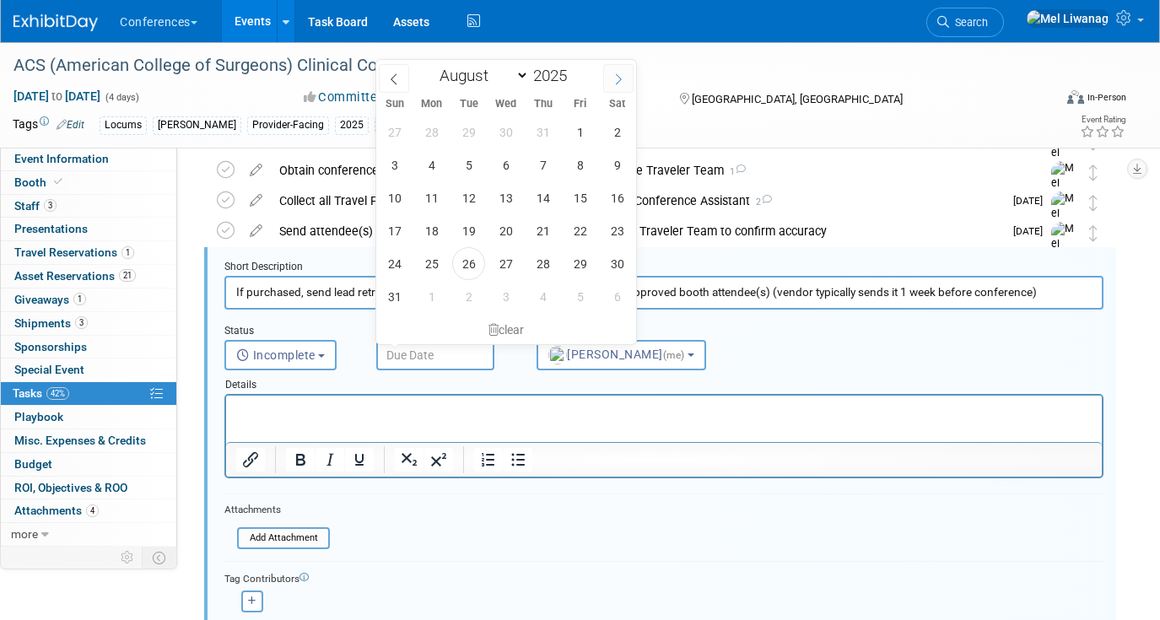
click at [607, 75] on span at bounding box center [618, 78] width 30 height 29
click at [608, 74] on span at bounding box center [618, 78] width 30 height 29
select select "9"
click at [441, 262] on span "27" at bounding box center [431, 263] width 33 height 33
type input "Oct 27, 2025"
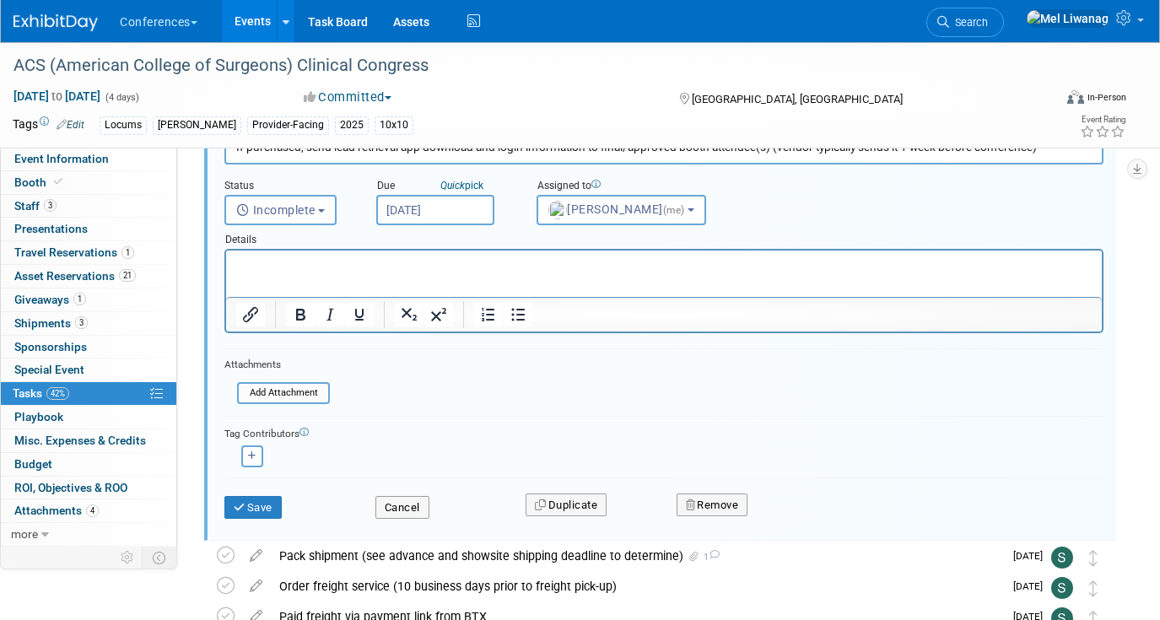
scroll to position [399, 0]
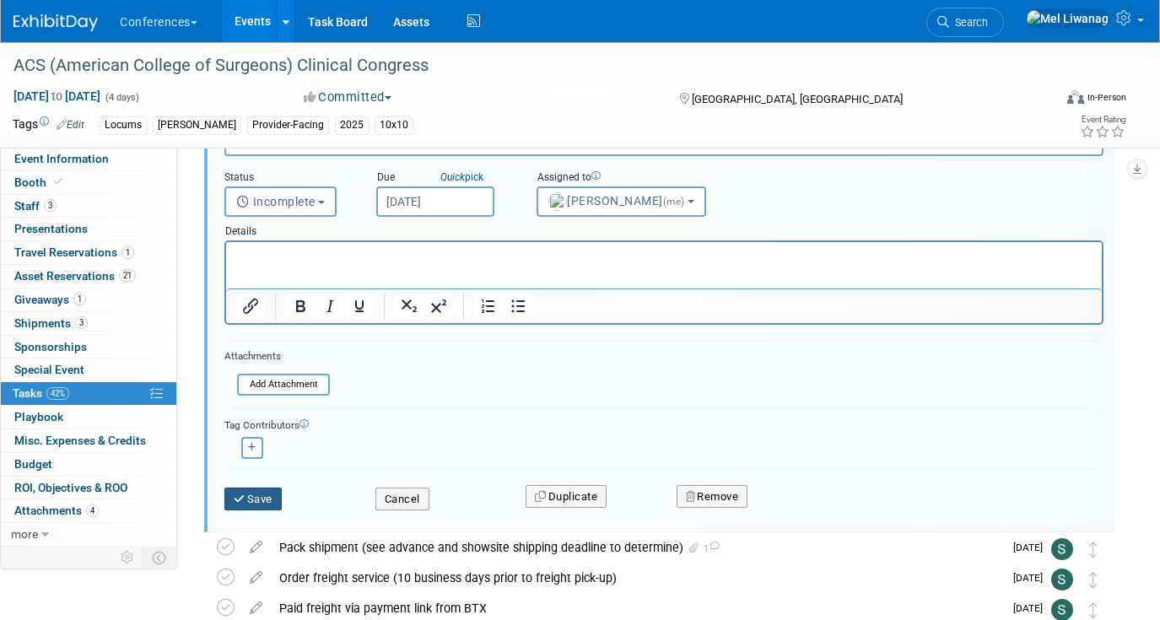
click at [278, 495] on button "Save" at bounding box center [252, 499] width 57 height 24
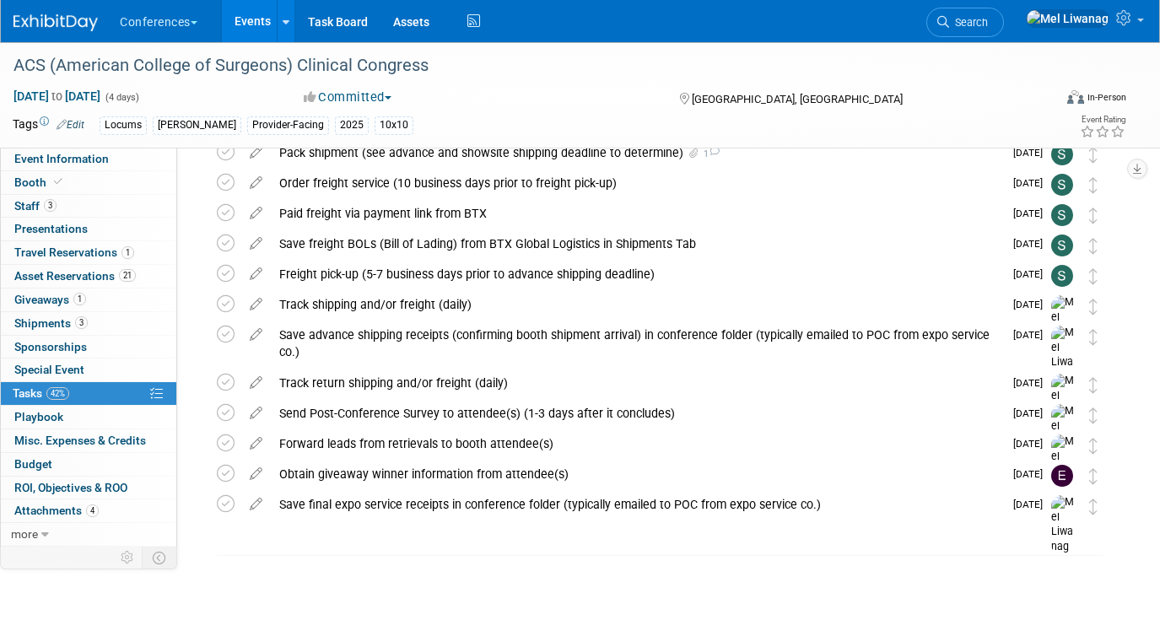
scroll to position [0, 0]
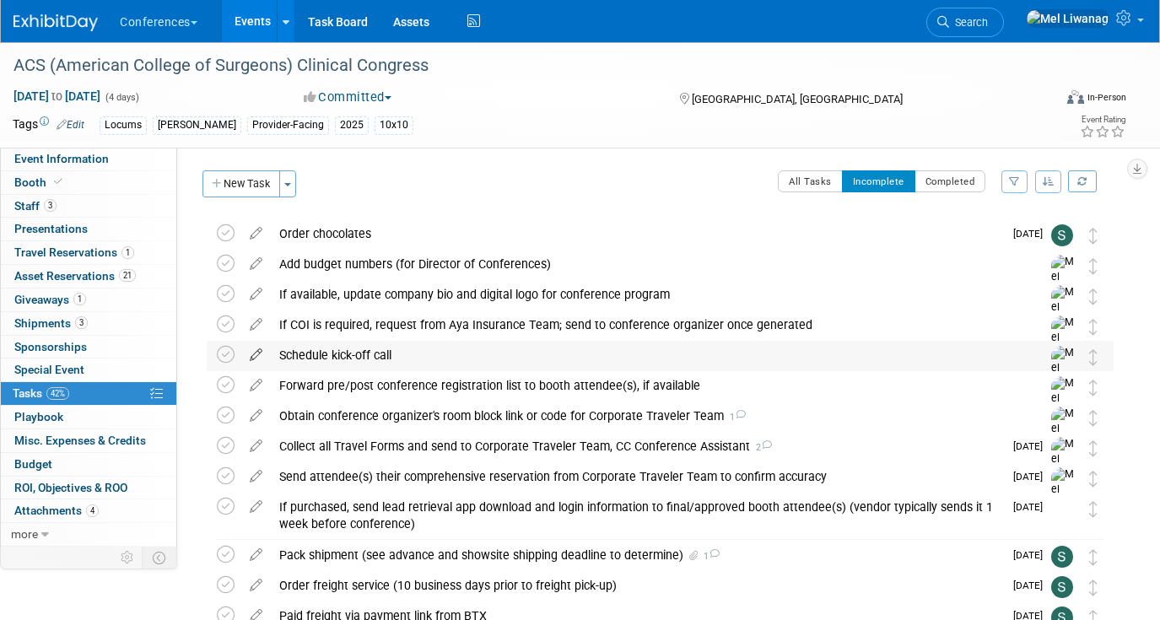
click at [256, 347] on icon at bounding box center [256, 351] width 30 height 21
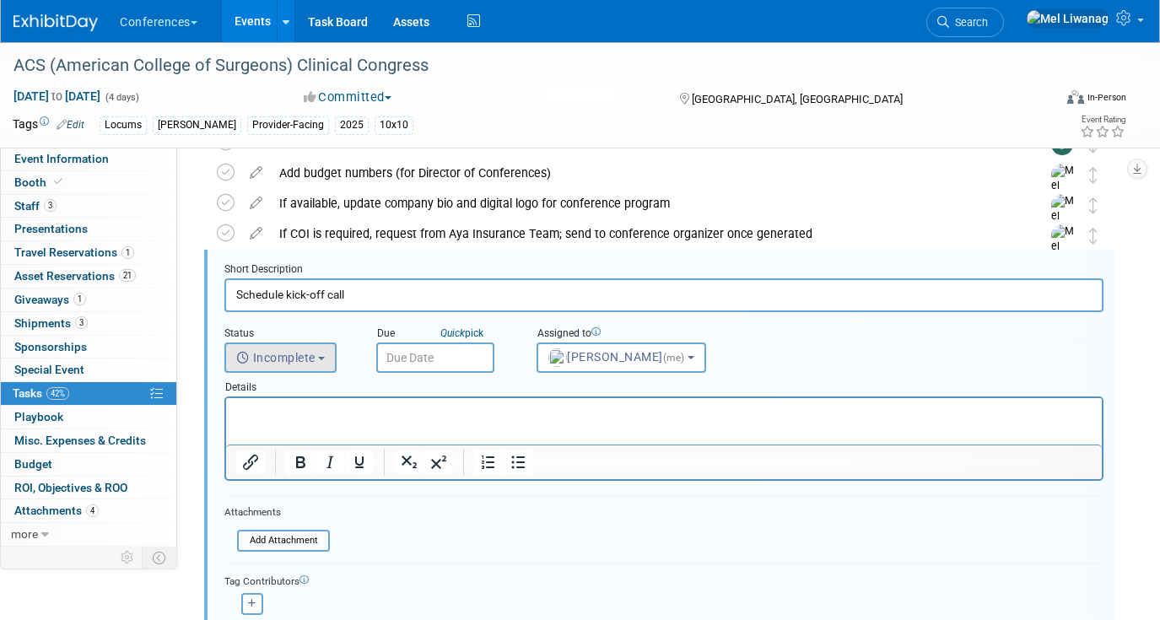
scroll to position [94, 0]
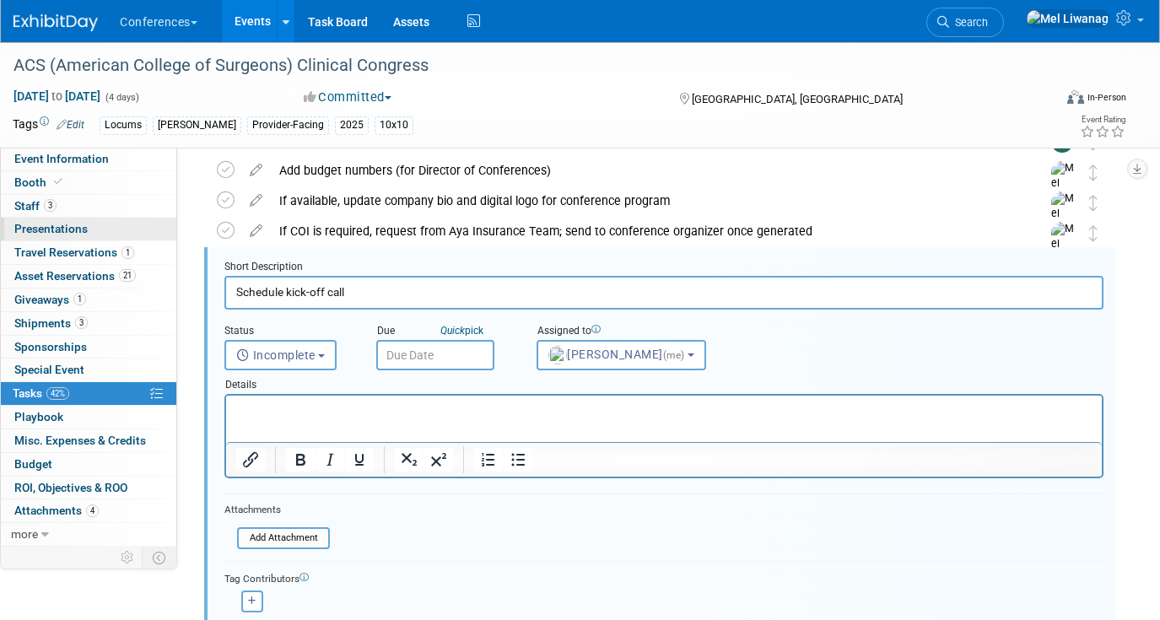
drag, startPoint x: 358, startPoint y: 295, endPoint x: 10, endPoint y: 224, distance: 354.6
click at [27, 229] on div "Event Information Event Info Booth Booth 3 Staff 3 Staff 0 Presentations 0 Pres…" at bounding box center [580, 628] width 1160 height 1359
type input "Know Before You Go!"
click at [446, 336] on link "Quick pick" at bounding box center [462, 330] width 50 height 13
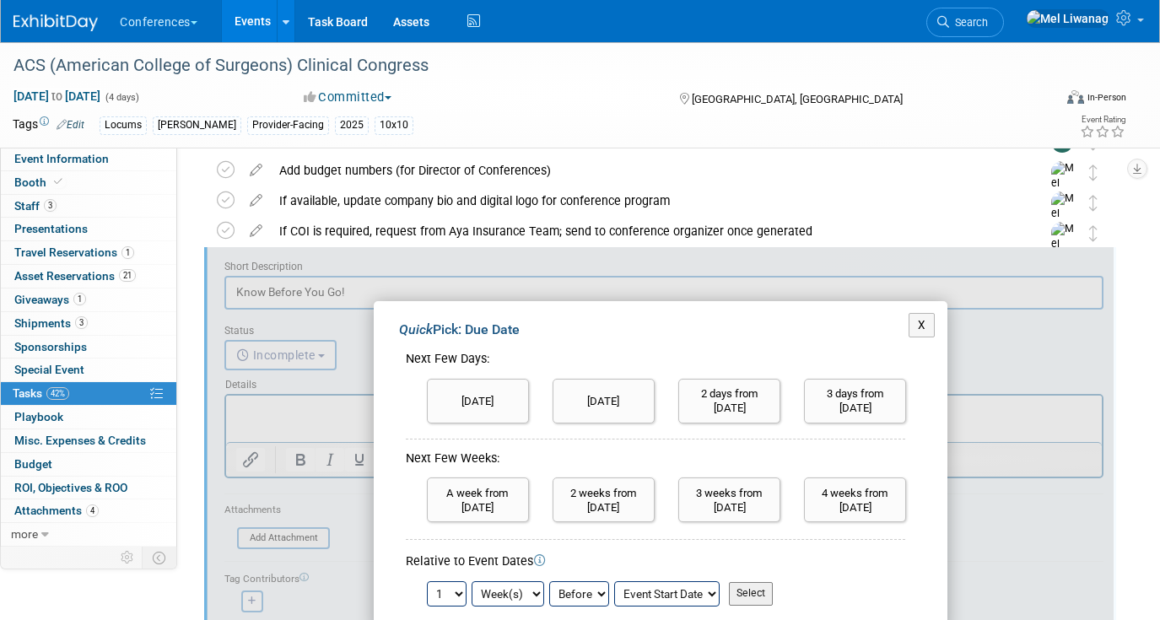
click at [459, 283] on div "X Quick Pick: Due Date Next Few Days: Today Tomorrow 1 2 3 4" at bounding box center [660, 466] width 907 height 439
click at [354, 341] on div "X Quick Pick: Due Date Next Few Days: Today Tomorrow 1 2 3 4" at bounding box center [660, 466] width 907 height 439
click at [917, 330] on button "X" at bounding box center [921, 325] width 26 height 24
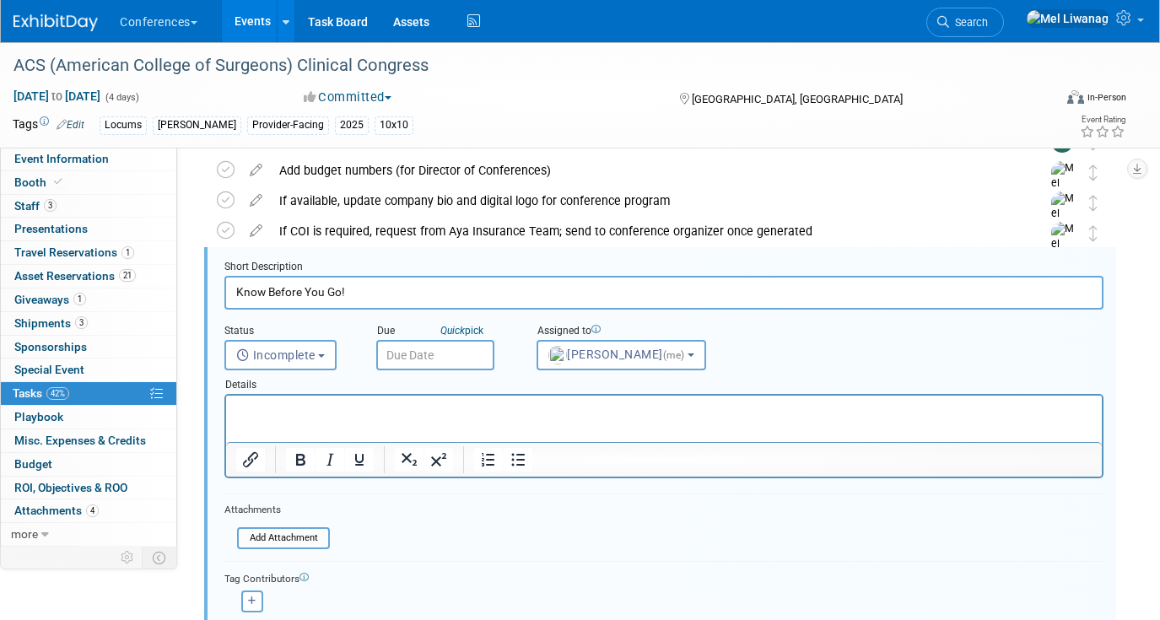
drag, startPoint x: 430, startPoint y: 370, endPoint x: 444, endPoint y: 365, distance: 15.2
click at [431, 370] on div "Details" at bounding box center [663, 382] width 879 height 24
click at [443, 359] on input "text" at bounding box center [435, 355] width 118 height 30
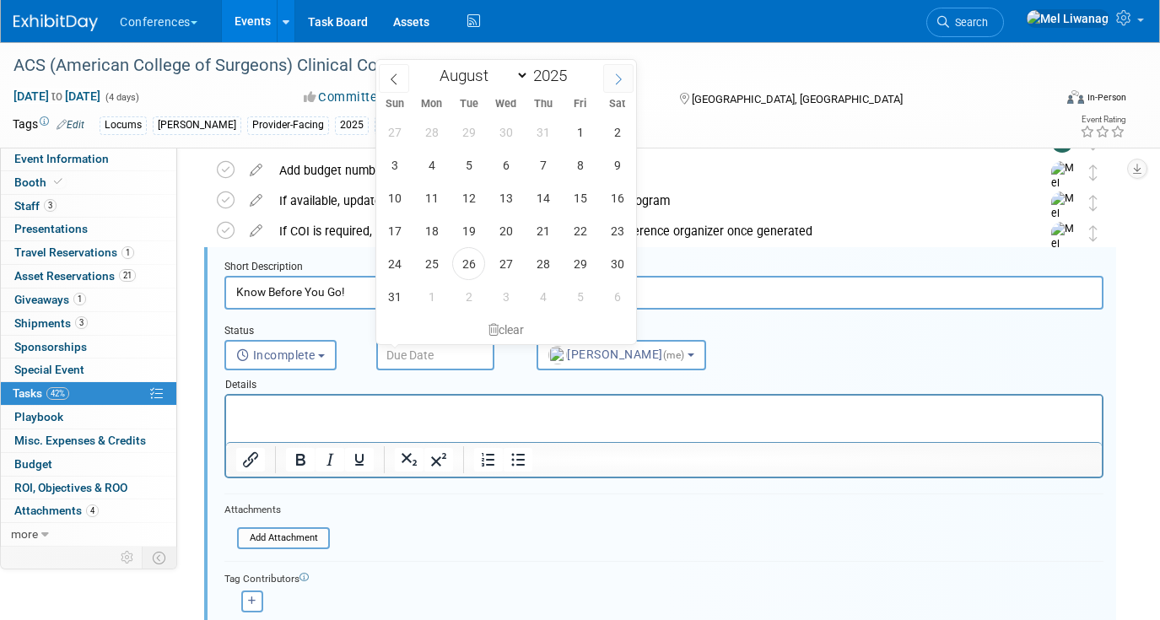
click at [611, 78] on span at bounding box center [618, 78] width 30 height 29
click at [383, 69] on span at bounding box center [394, 78] width 30 height 29
select select "8"
click at [438, 196] on span "15" at bounding box center [431, 197] width 33 height 33
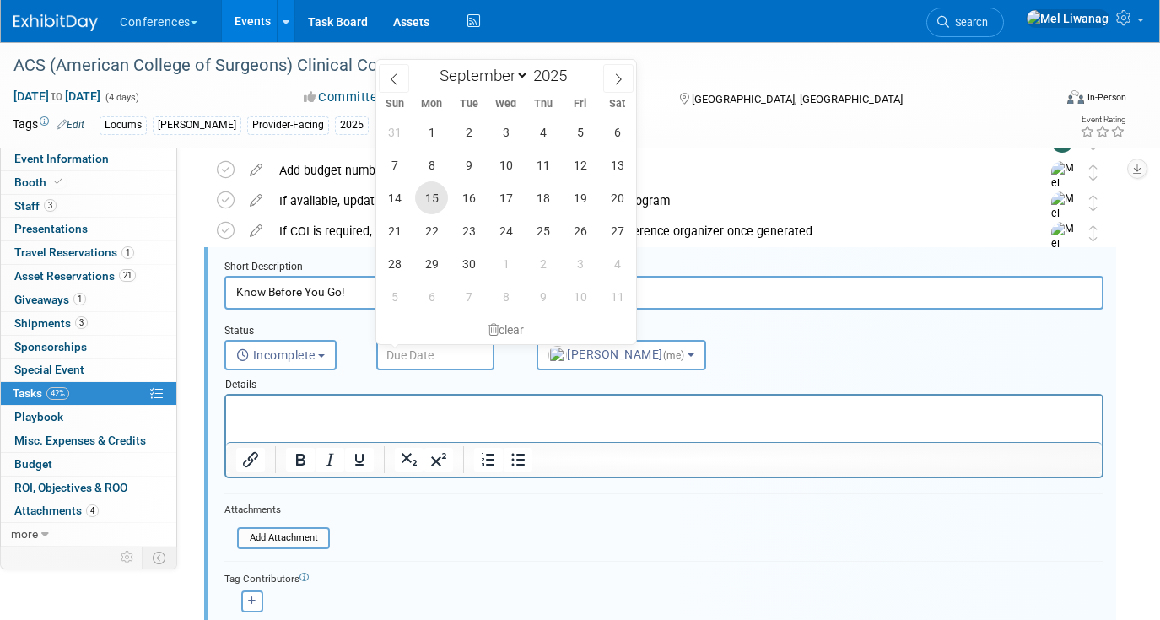
type input "Sep 15, 2025"
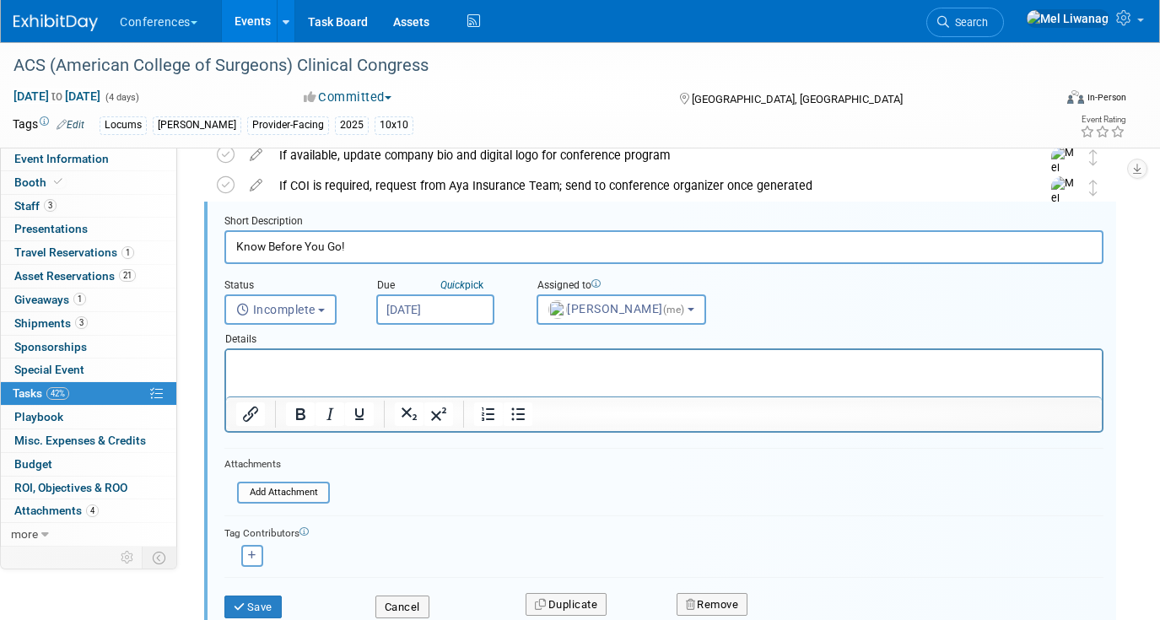
scroll to position [209, 0]
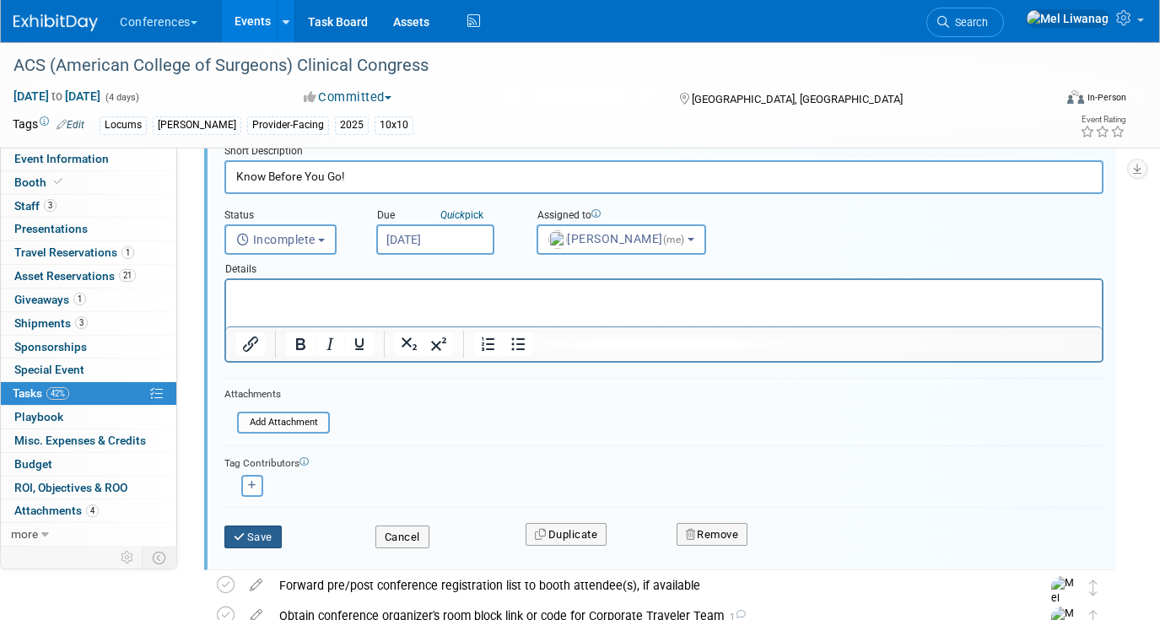
click at [272, 540] on button "Save" at bounding box center [252, 537] width 57 height 24
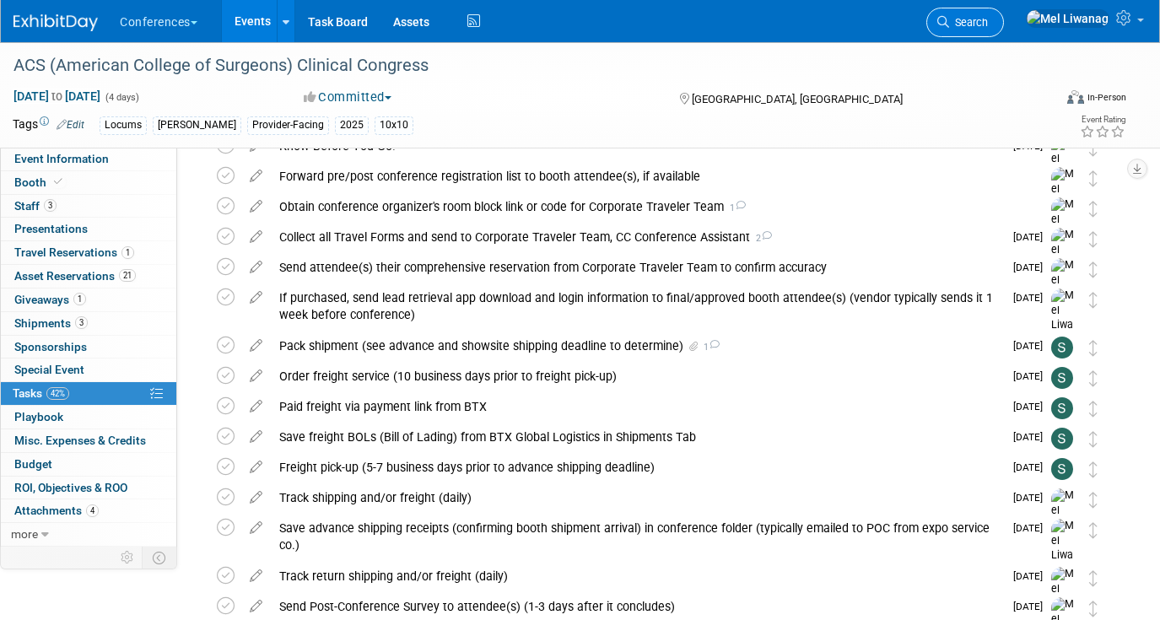
click at [988, 21] on span "Search" at bounding box center [968, 22] width 39 height 13
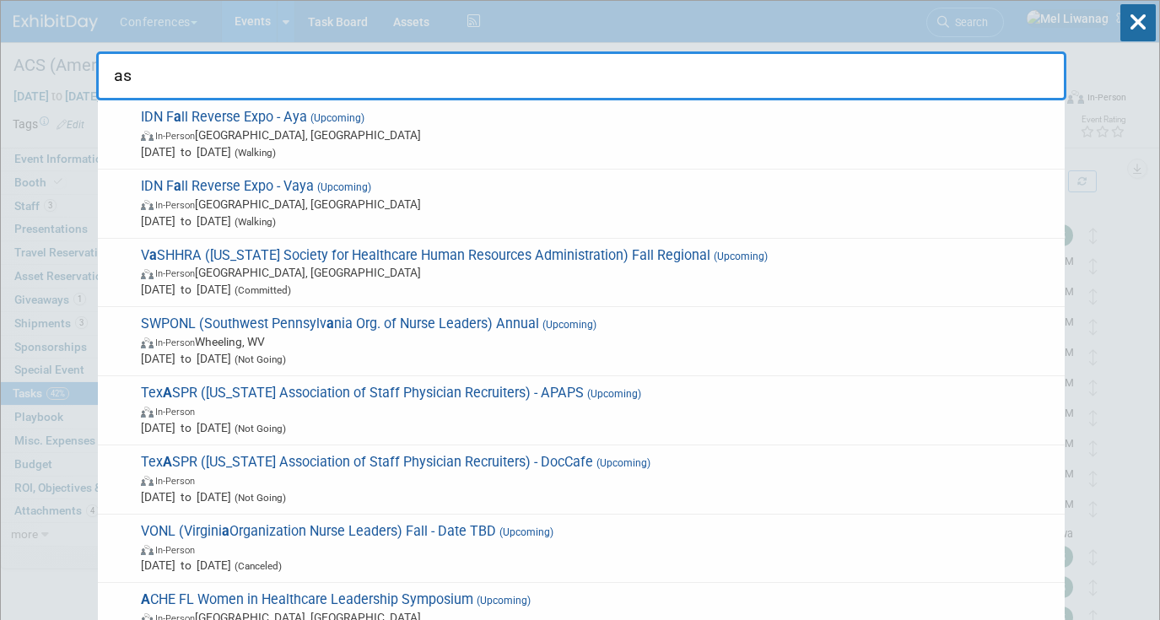
type input "asa"
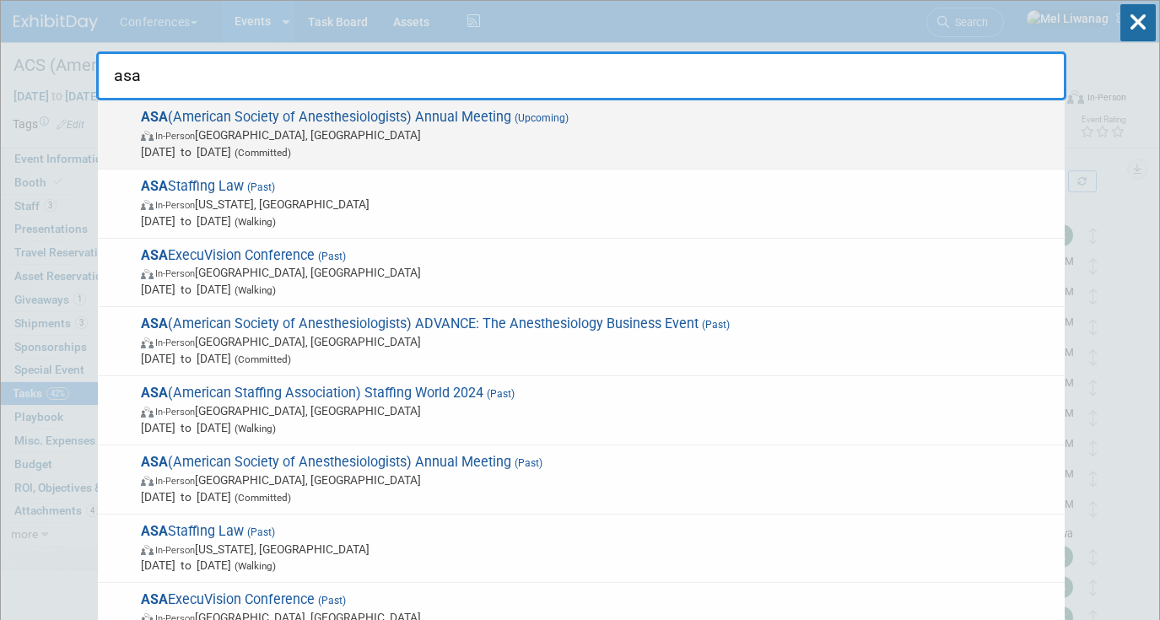
click at [522, 138] on span "In-Person San Antonio, TX" at bounding box center [598, 134] width 915 height 17
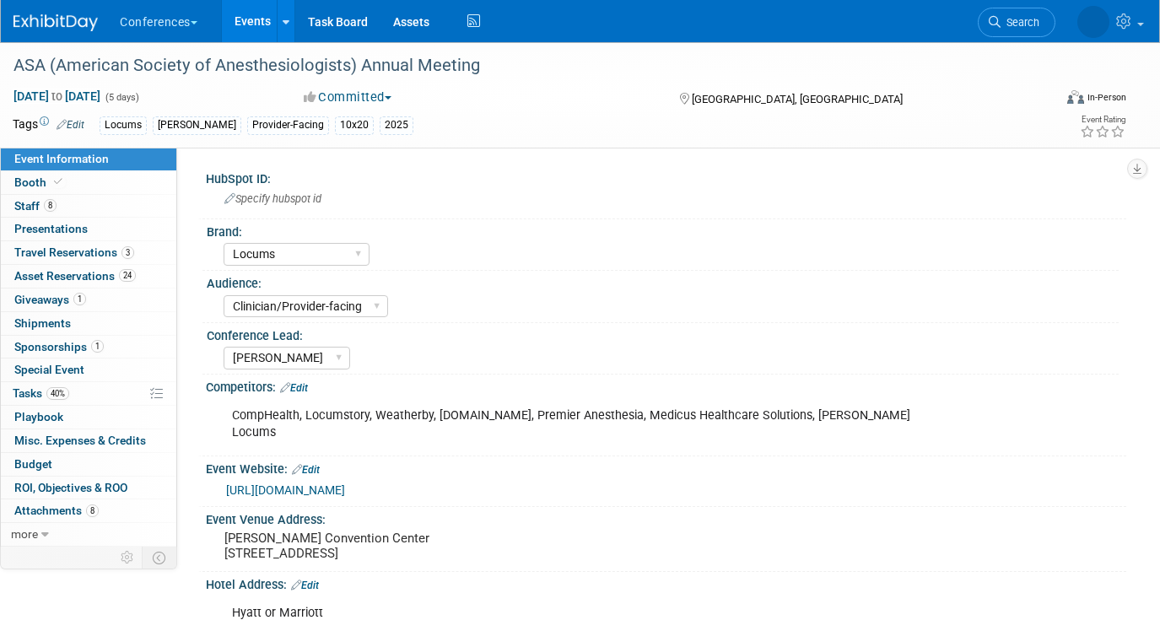
select select "Locums"
select select "Clinician/Provider-facing"
select select "[PERSON_NAME]"
click at [121, 185] on link "Booth" at bounding box center [88, 182] width 175 height 23
select select "10'x20'"
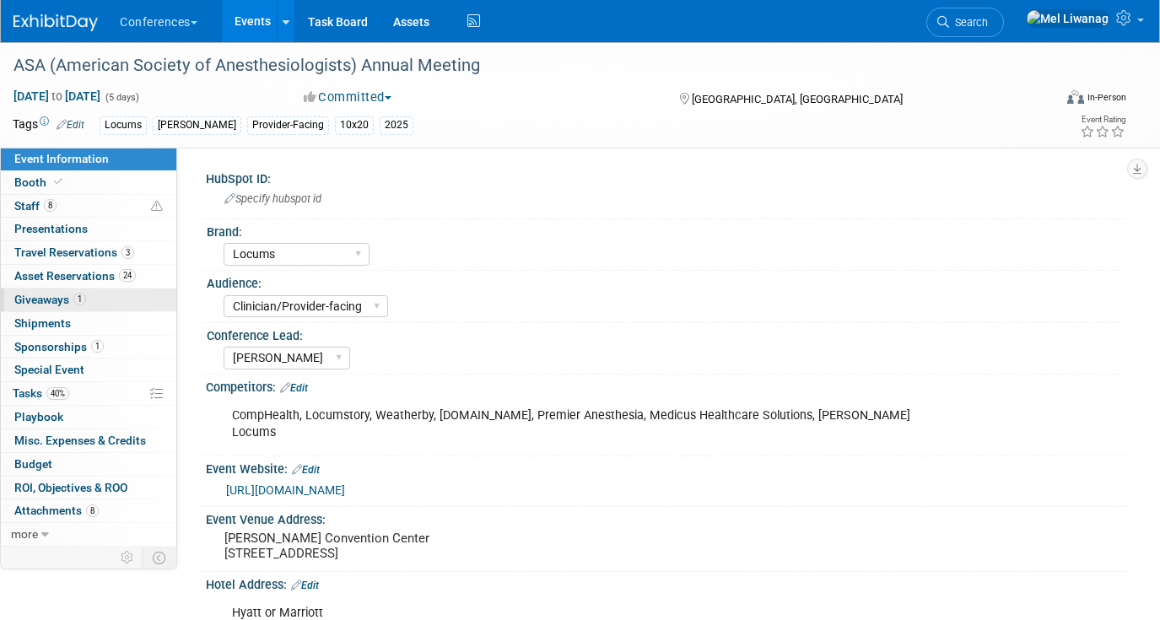
select select "Yes"
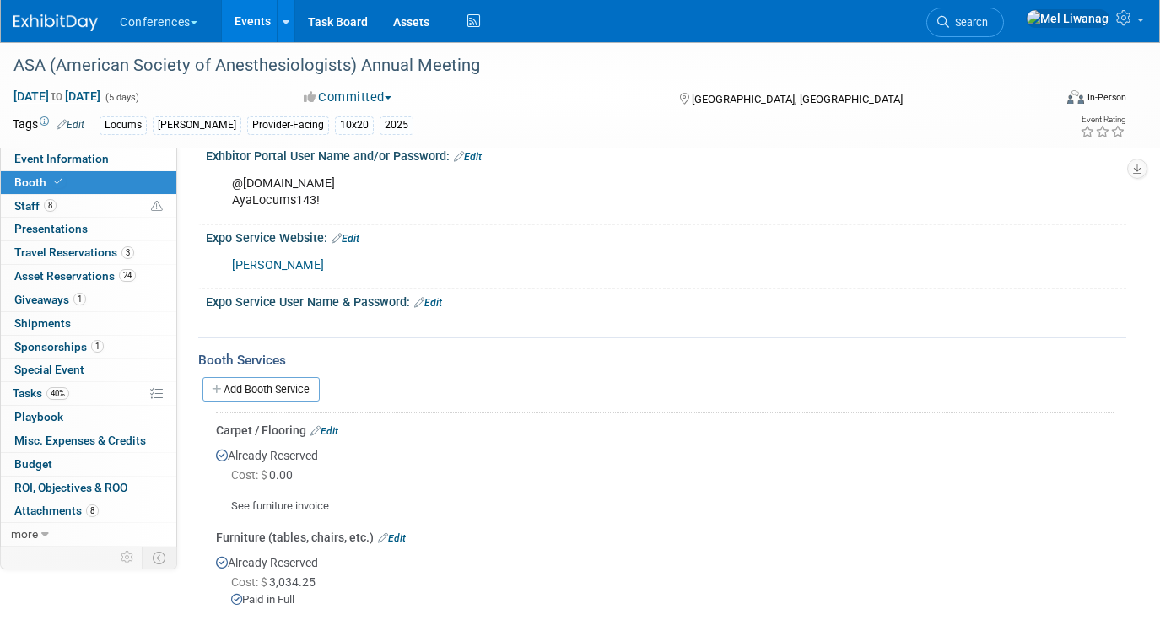
scroll to position [679, 0]
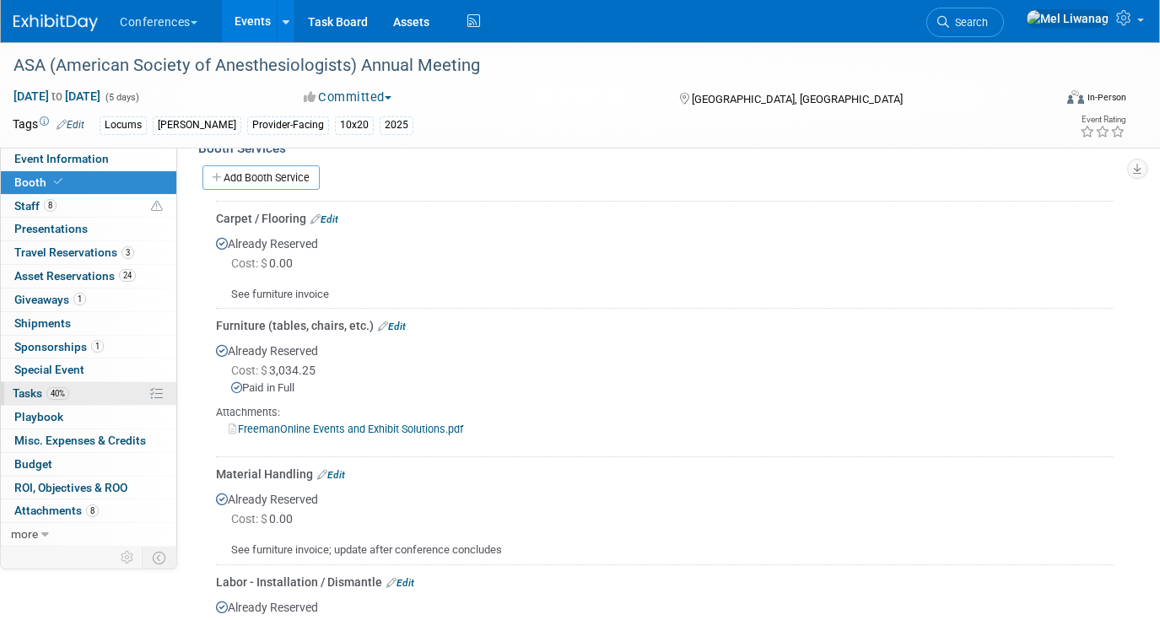
click at [22, 387] on span "Tasks 40%" at bounding box center [41, 392] width 57 height 13
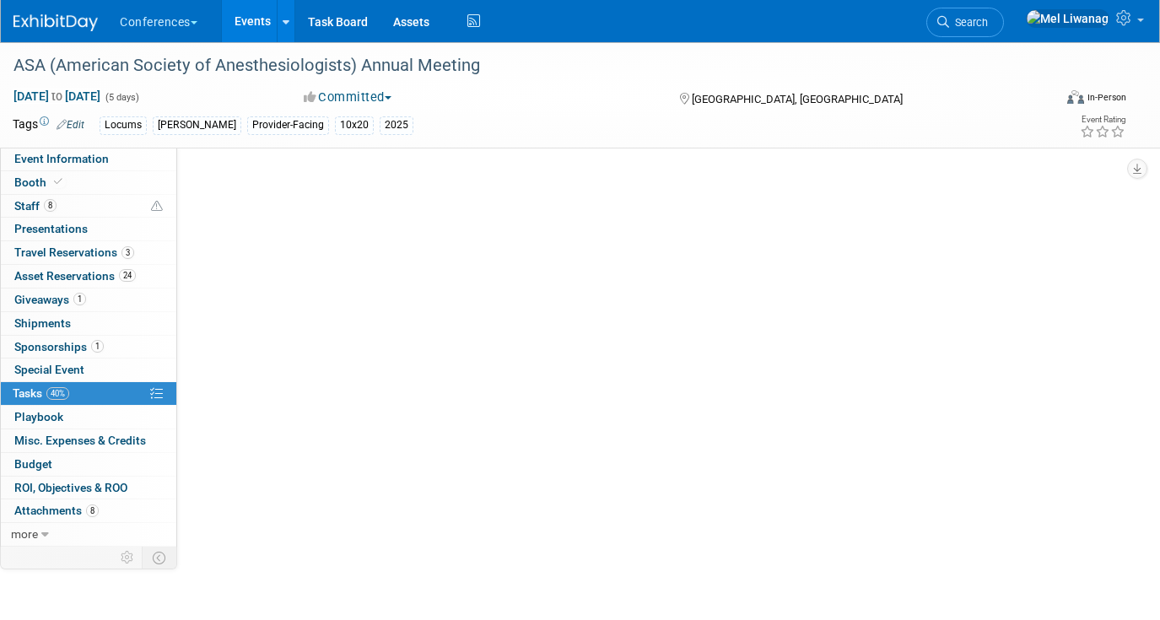
scroll to position [0, 0]
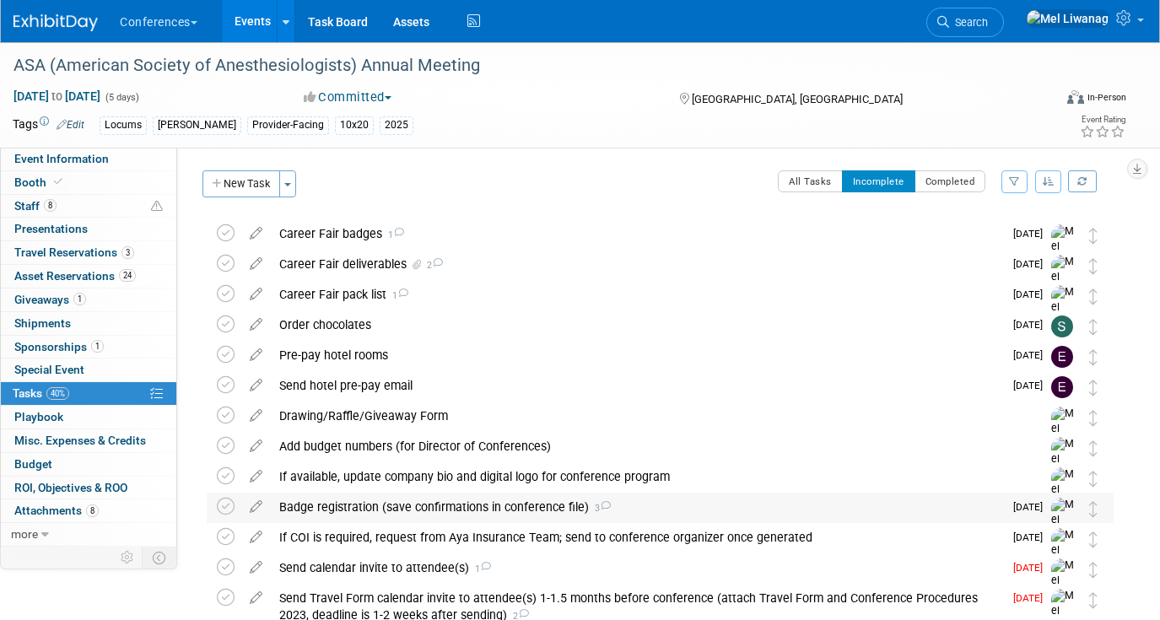
click at [424, 509] on div "Badge registration (save confirmations in conference file) 3" at bounding box center [637, 506] width 732 height 29
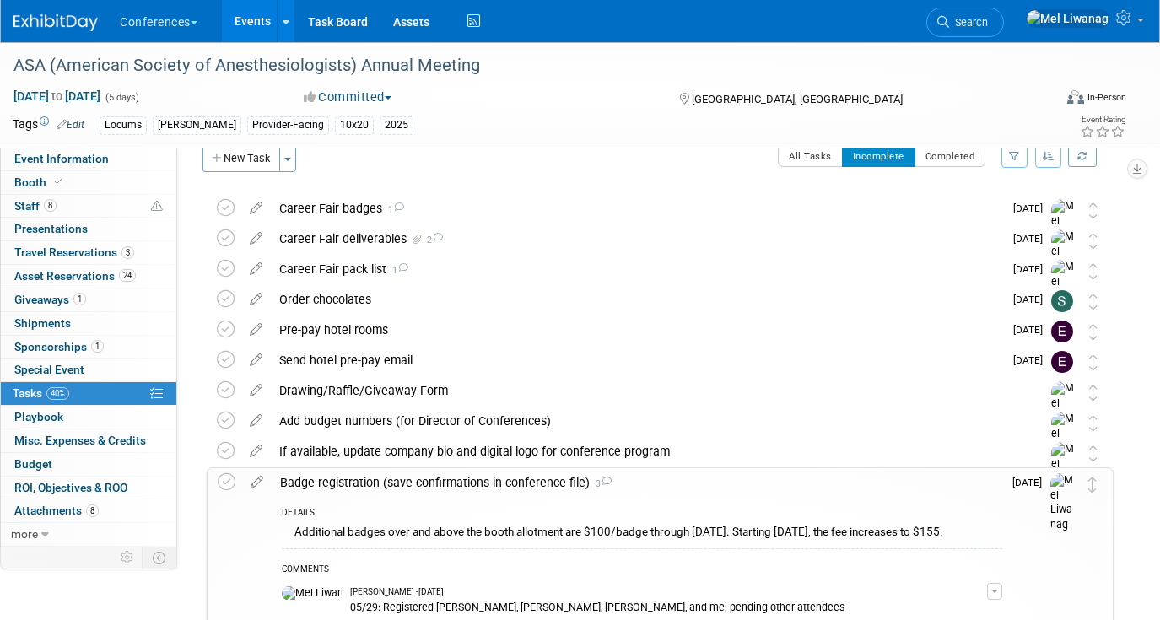
scroll to position [306, 0]
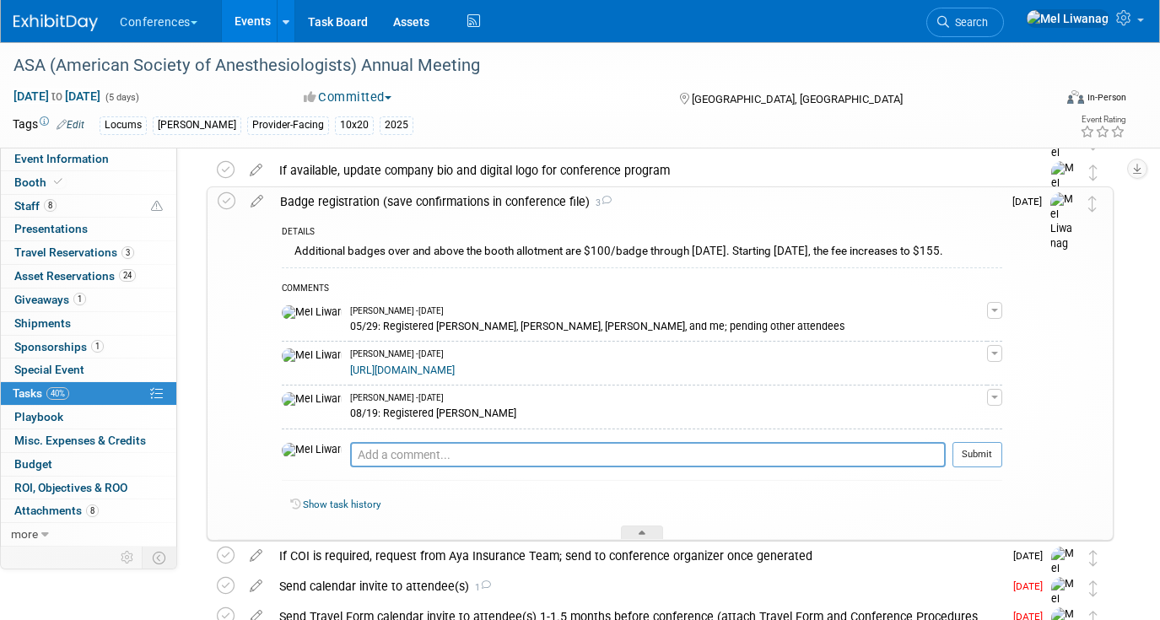
click at [454, 372] on link "[URL][DOMAIN_NAME]" at bounding box center [402, 370] width 105 height 12
click at [78, 180] on link "Booth" at bounding box center [88, 182] width 175 height 23
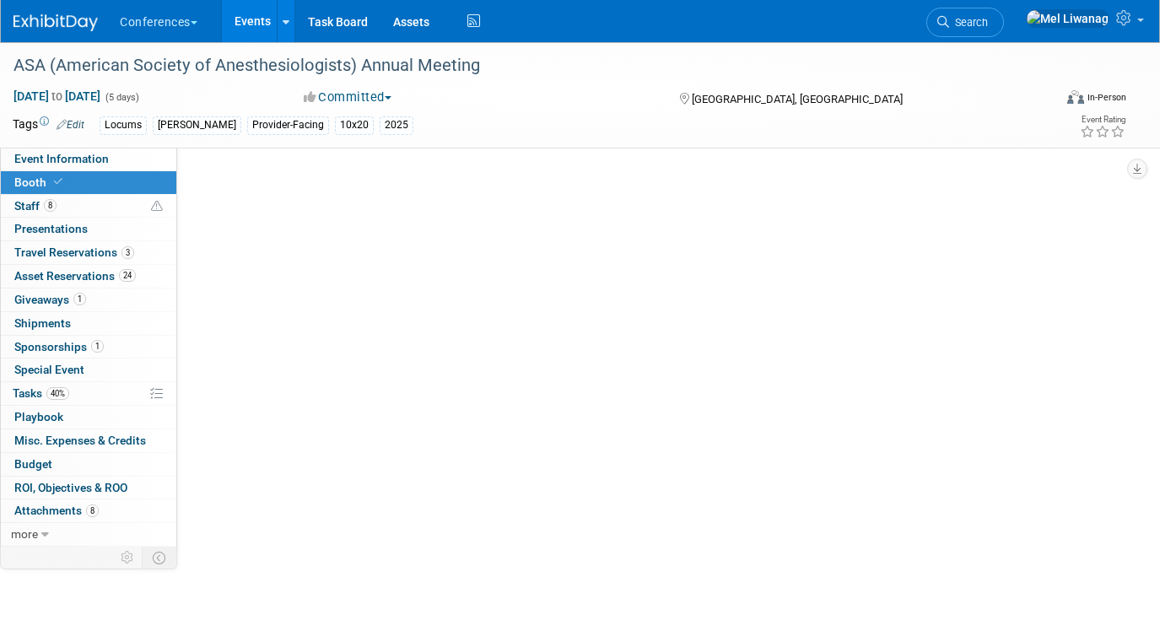
scroll to position [0, 0]
select select "10'x20'"
select select "Yes"
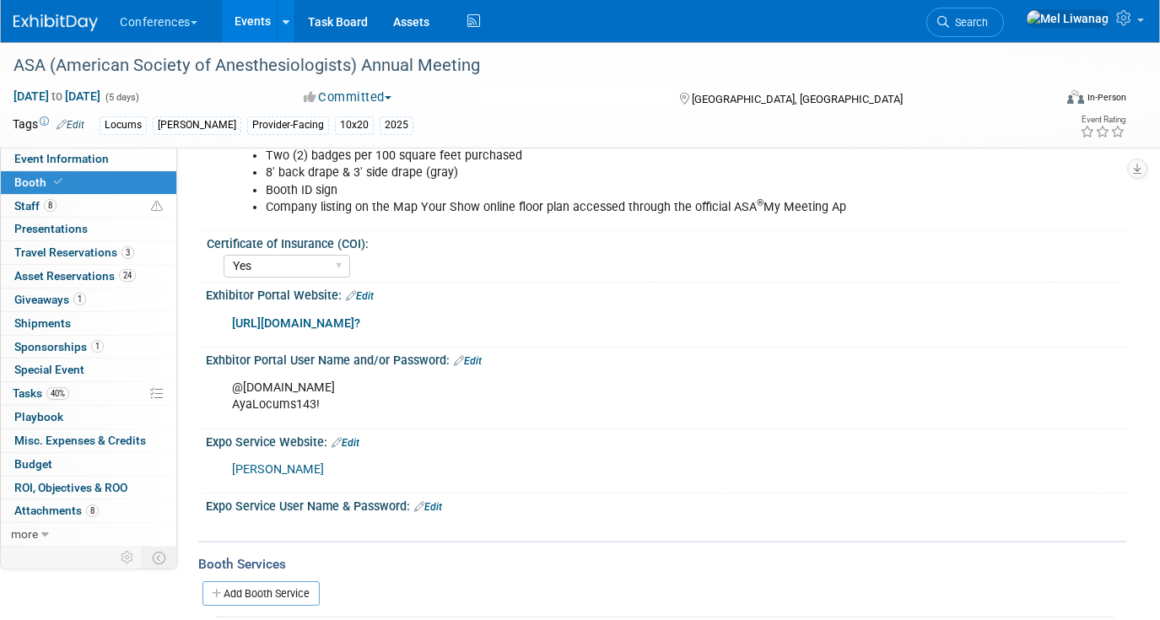
scroll to position [279, 0]
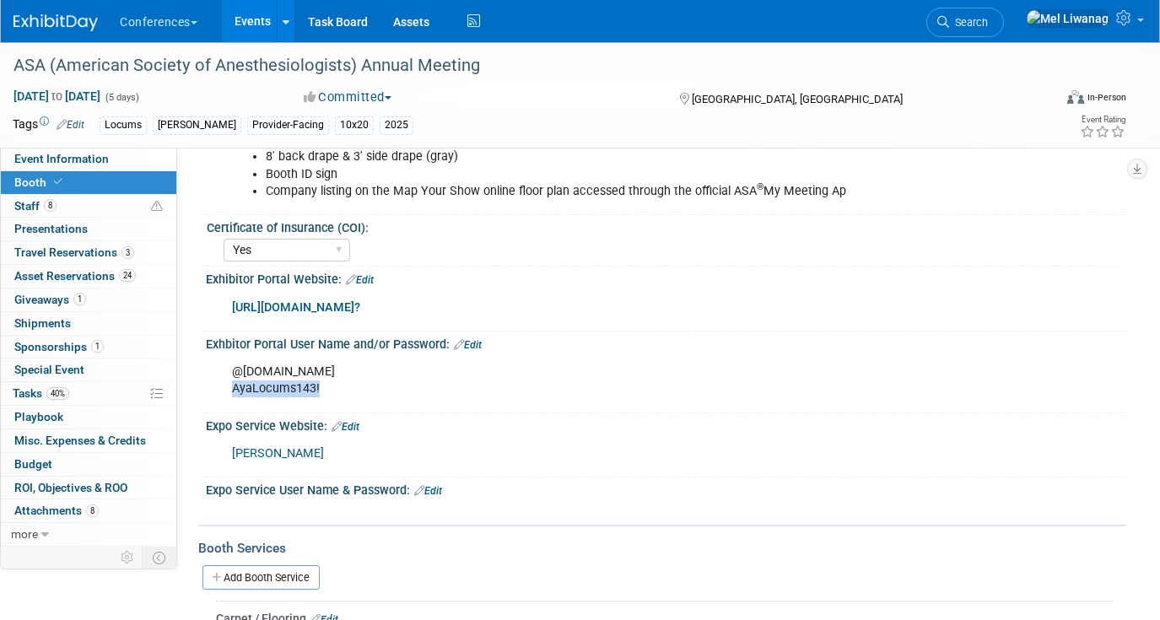
drag, startPoint x: 324, startPoint y: 386, endPoint x: 227, endPoint y: 389, distance: 97.0
click at [227, 389] on div "@[DOMAIN_NAME] AyaLocums143!" at bounding box center [583, 380] width 727 height 51
copy div "AyaLocums143!"
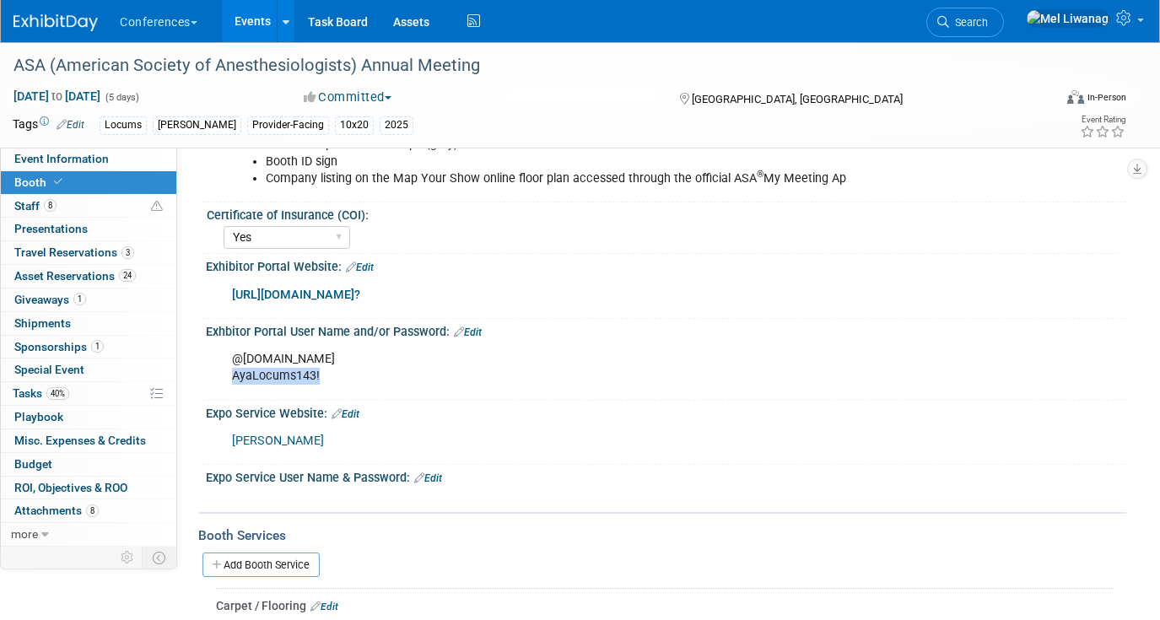
scroll to position [278, 0]
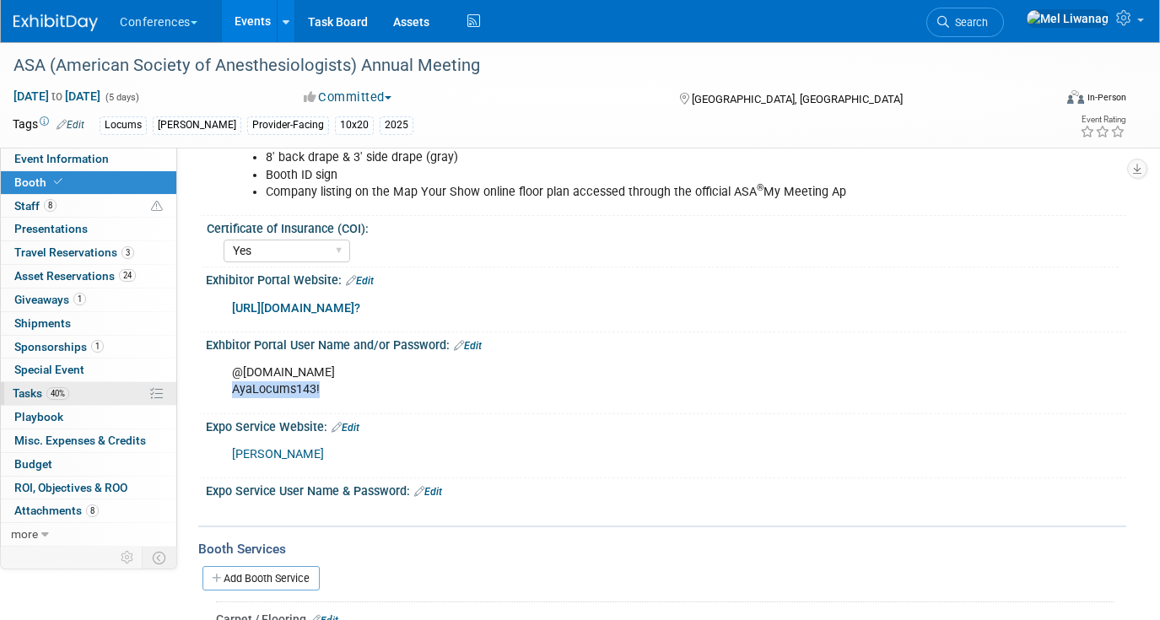
drag, startPoint x: 77, startPoint y: 385, endPoint x: 78, endPoint y: 396, distance: 11.1
click at [77, 386] on link "40% Tasks 40%" at bounding box center [88, 393] width 175 height 23
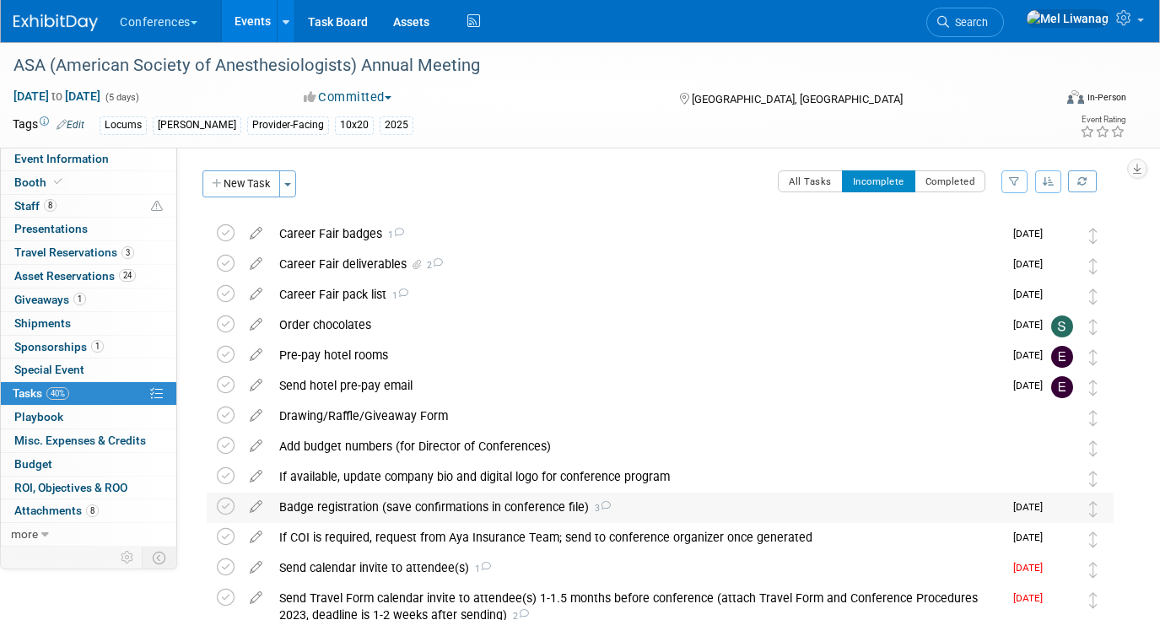
click at [395, 506] on div "Badge registration (save confirmations in conference file) 3" at bounding box center [637, 506] width 732 height 29
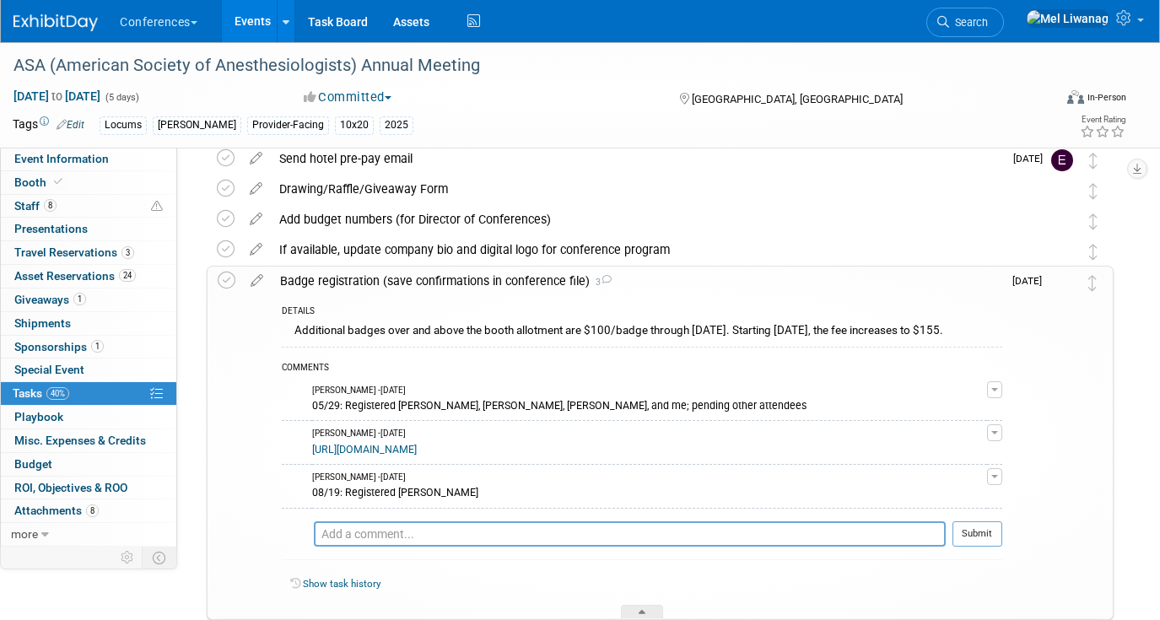
scroll to position [281, 0]
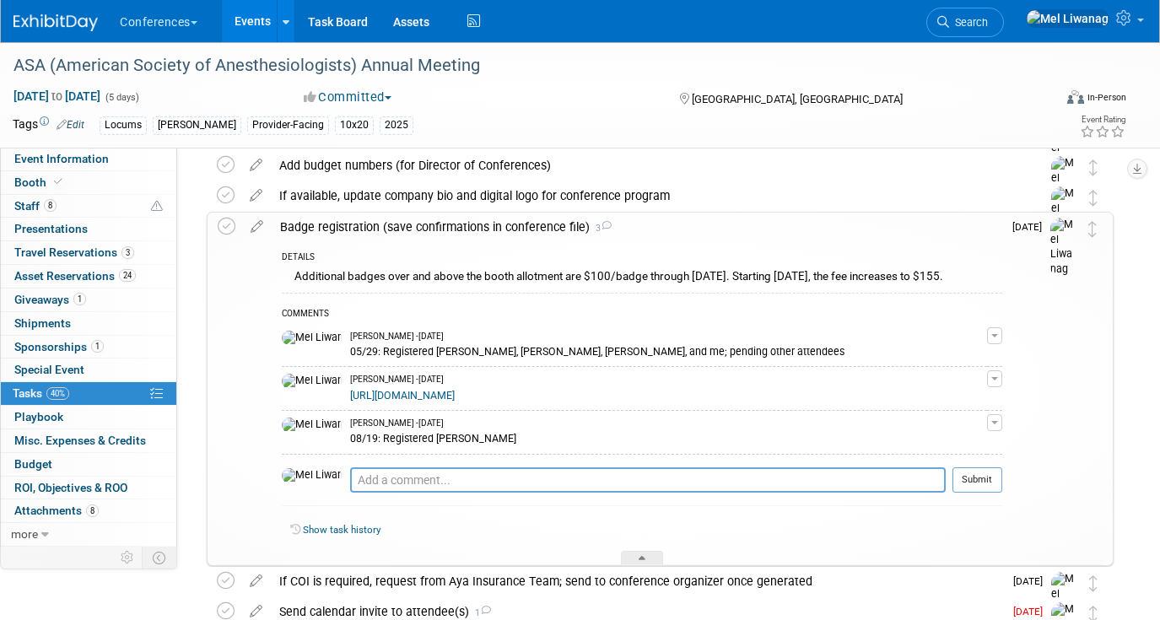
click at [498, 224] on div "Badge registration (save confirmations in conference file) 3" at bounding box center [637, 227] width 730 height 29
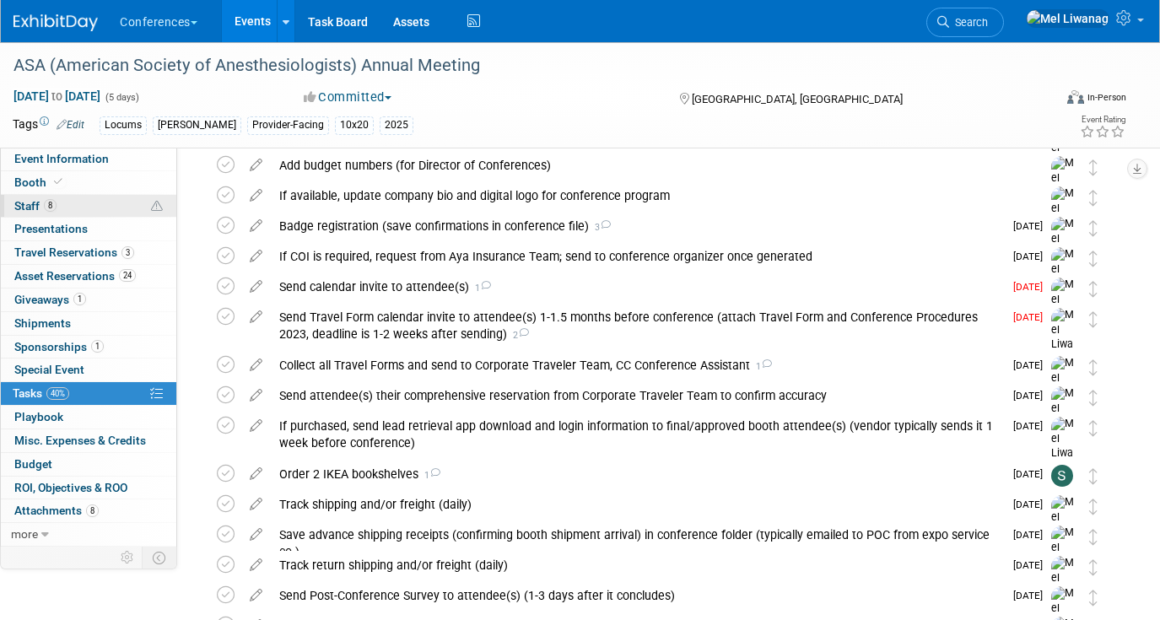
click at [89, 208] on link "8 Staff 8" at bounding box center [88, 206] width 175 height 23
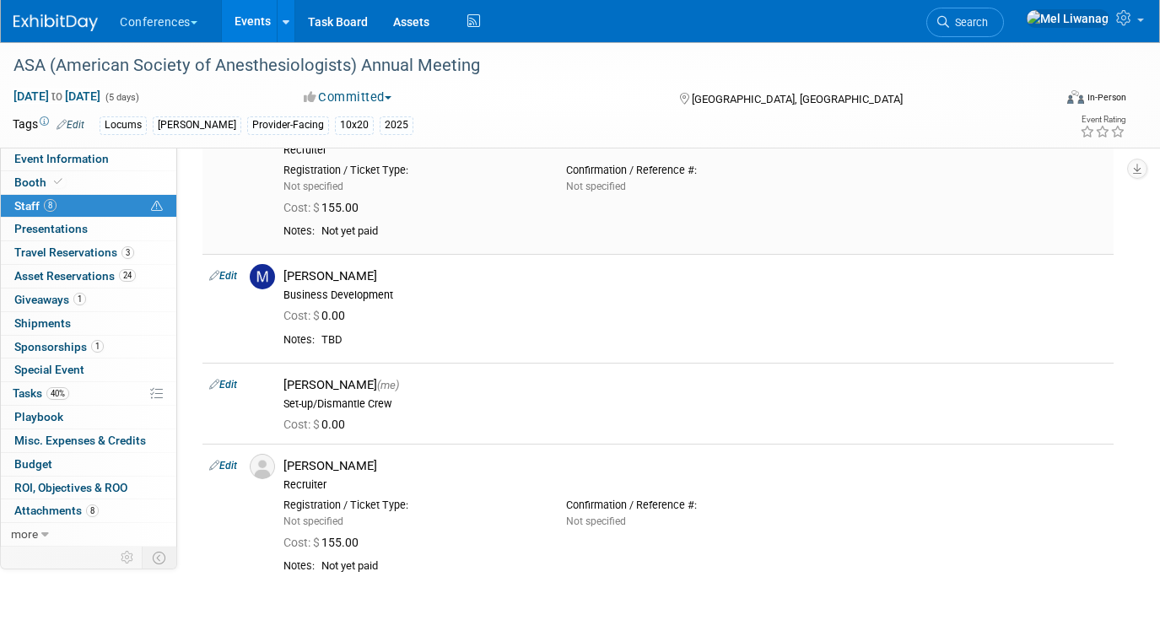
scroll to position [511, 0]
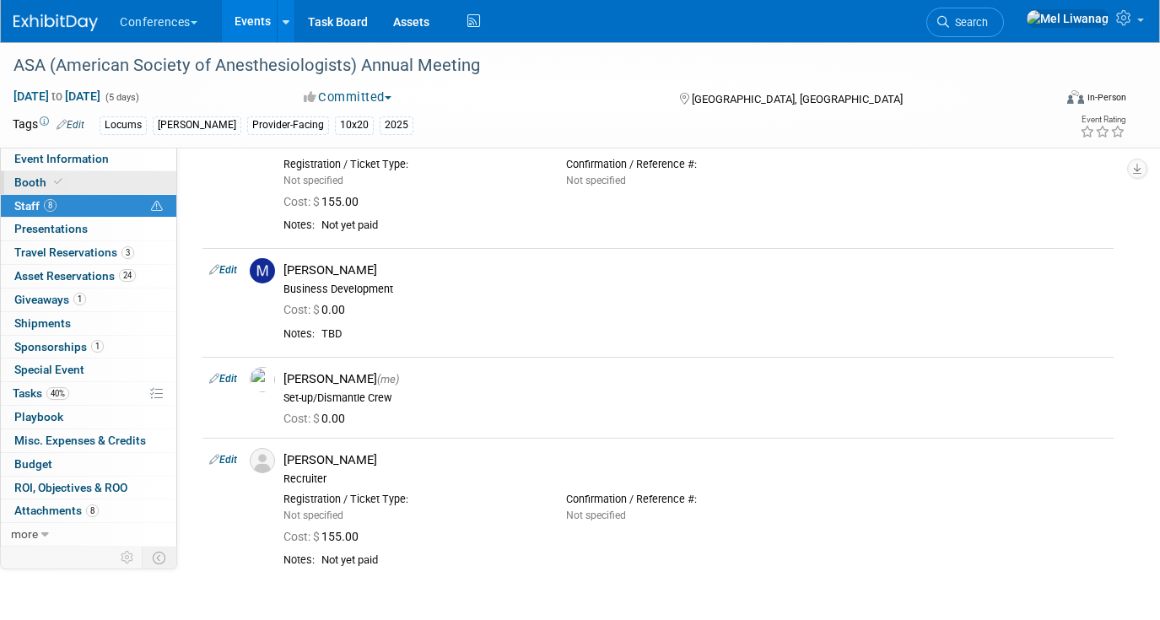
click at [116, 182] on link "Booth" at bounding box center [88, 182] width 175 height 23
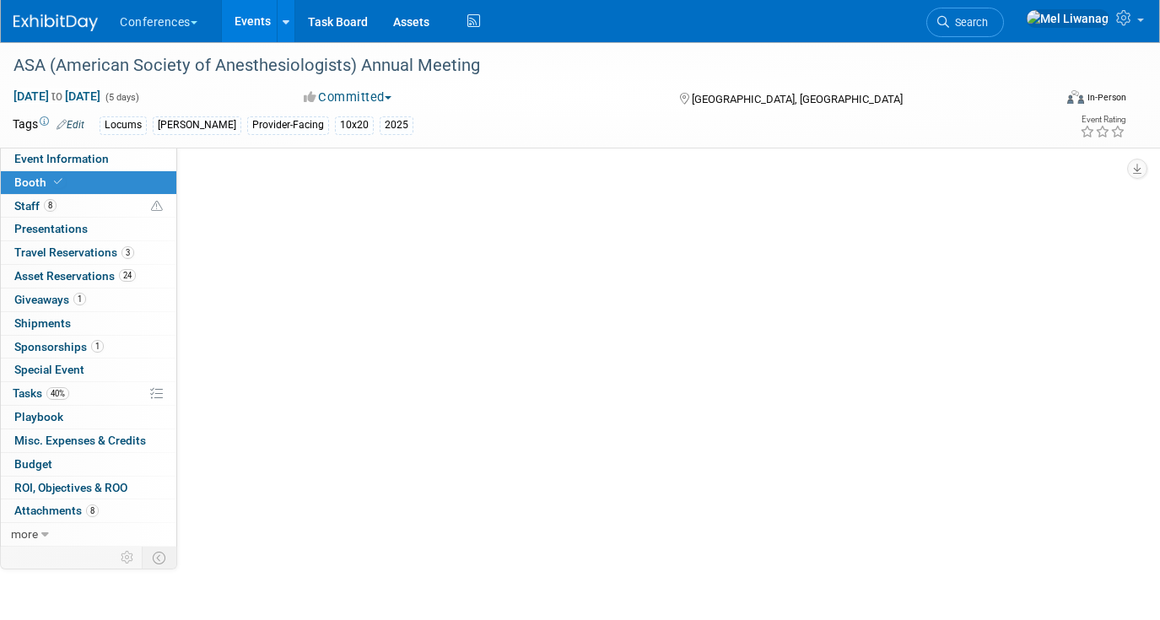
scroll to position [0, 0]
select select "10'x20'"
select select "Yes"
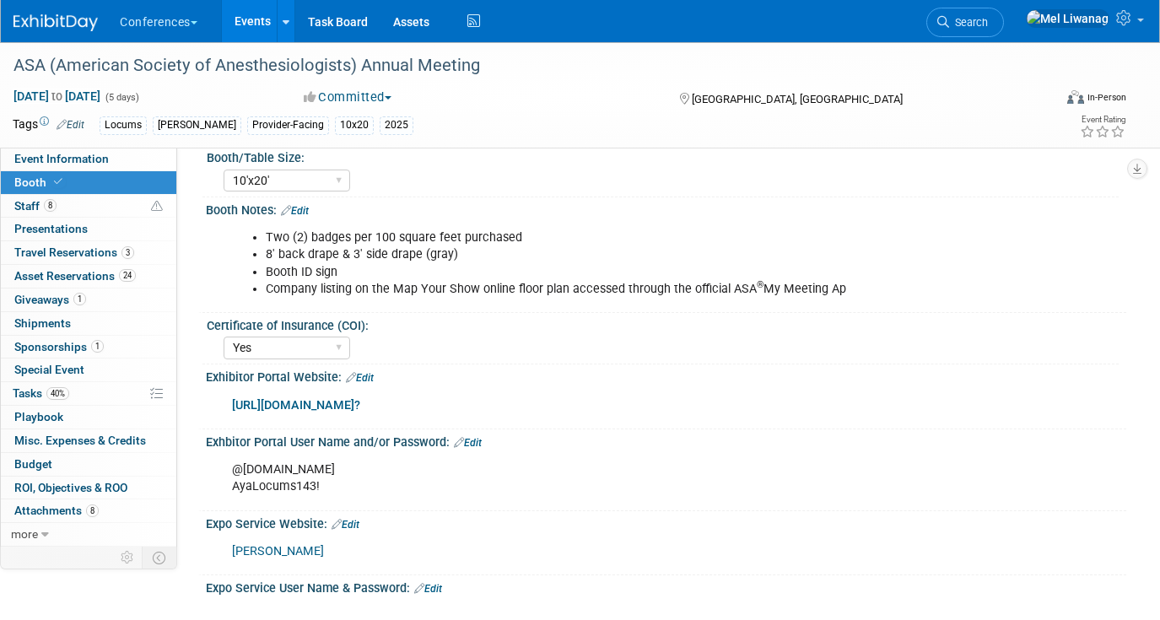
scroll to position [186, 0]
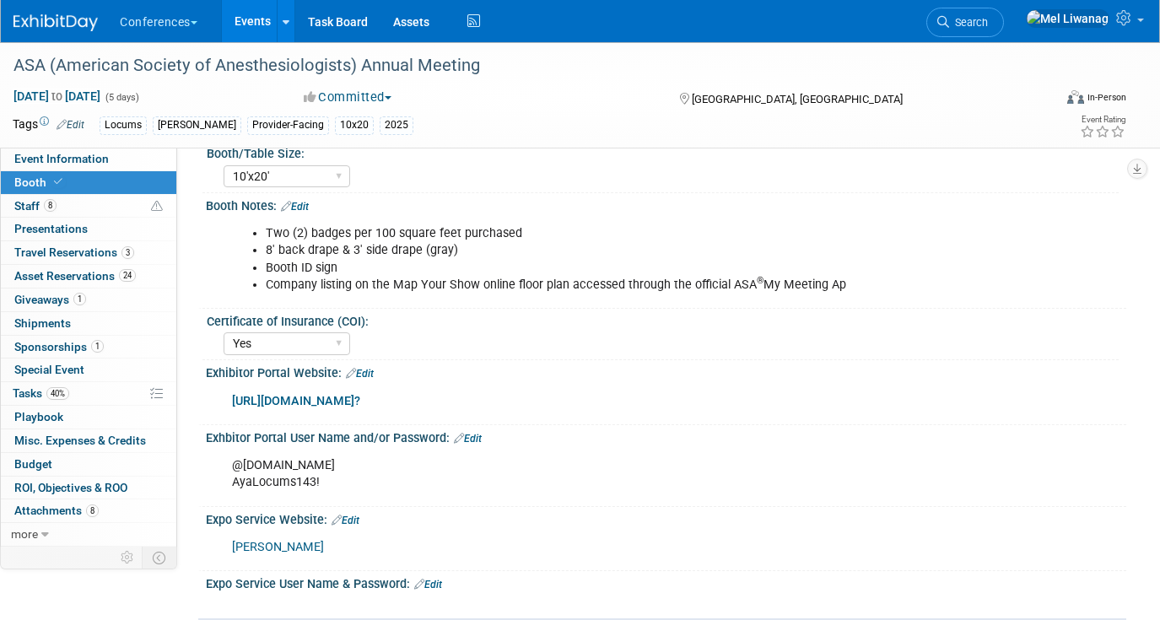
click at [466, 435] on link "Edit" at bounding box center [468, 439] width 28 height 12
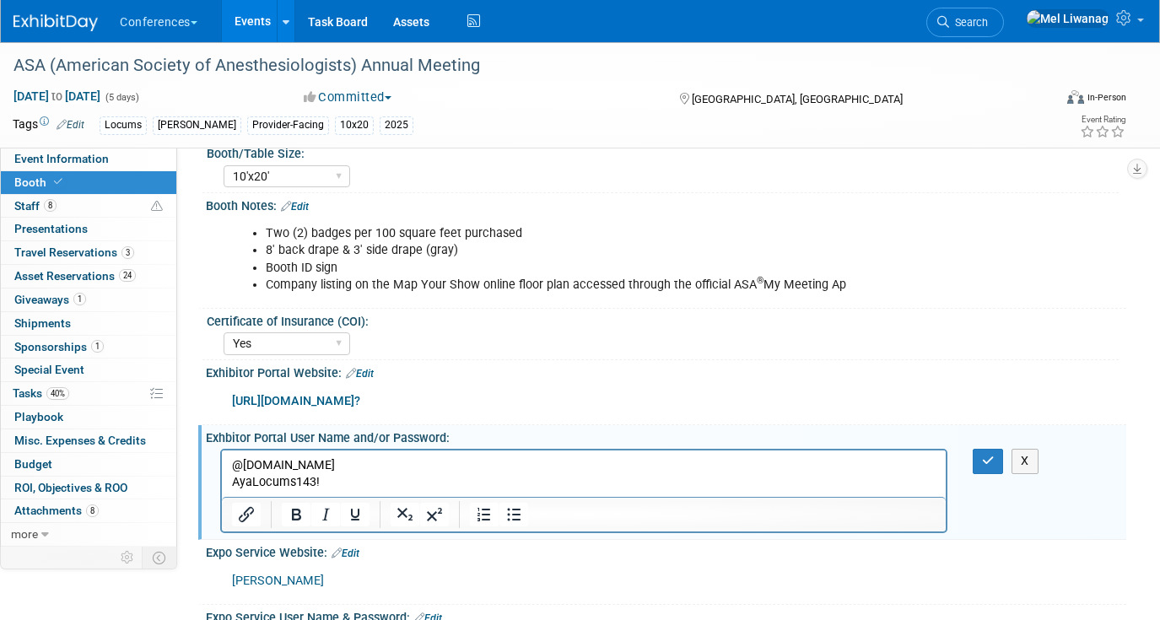
scroll to position [0, 0]
drag, startPoint x: 324, startPoint y: 483, endPoint x: 127, endPoint y: 484, distance: 196.5
click at [222, 484] on html "@ayalocums.com AyaLocums143!" at bounding box center [584, 470] width 724 height 40
click at [983, 456] on icon "button" at bounding box center [988, 461] width 13 height 12
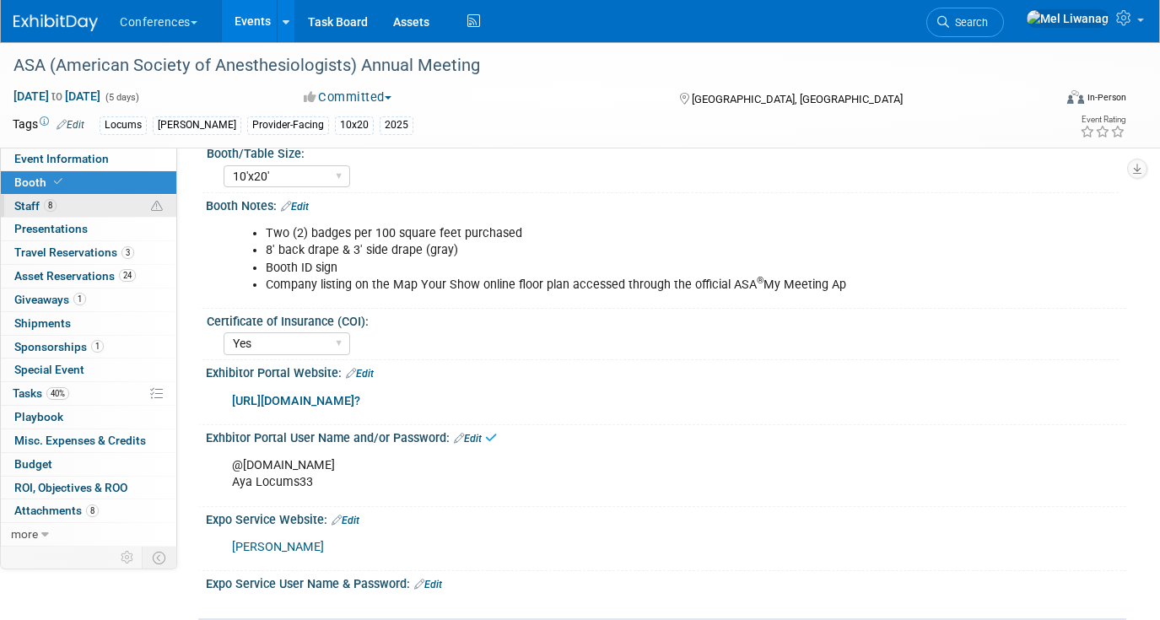
click at [105, 208] on link "8 Staff 8" at bounding box center [88, 206] width 175 height 23
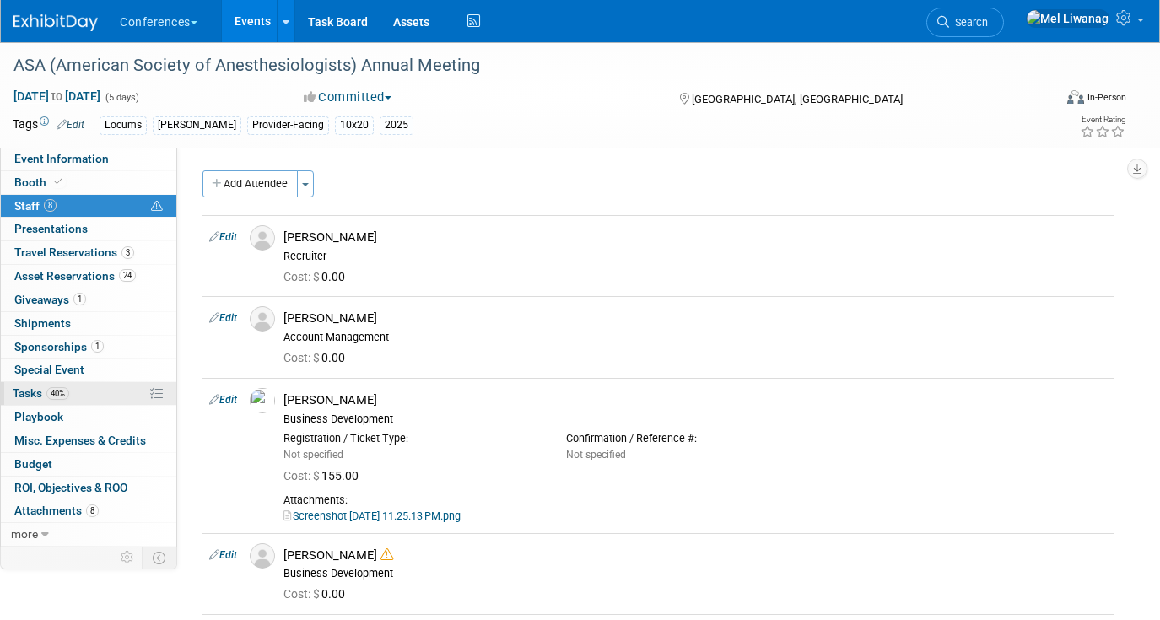
click at [73, 404] on link "40% Tasks 40%" at bounding box center [88, 393] width 175 height 23
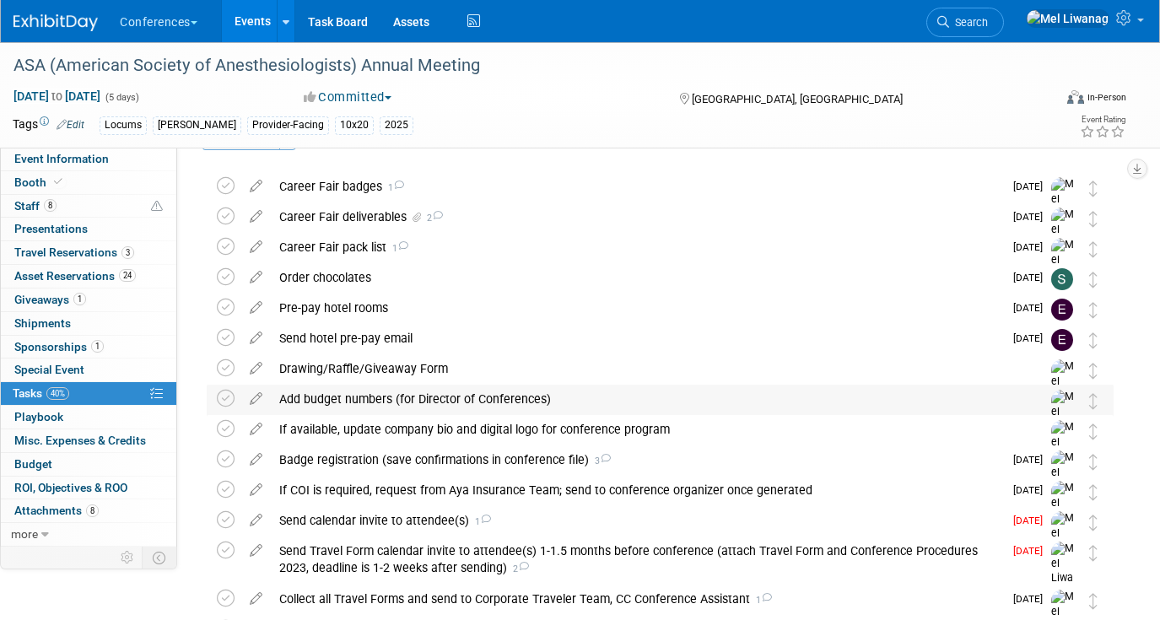
scroll to position [54, 0]
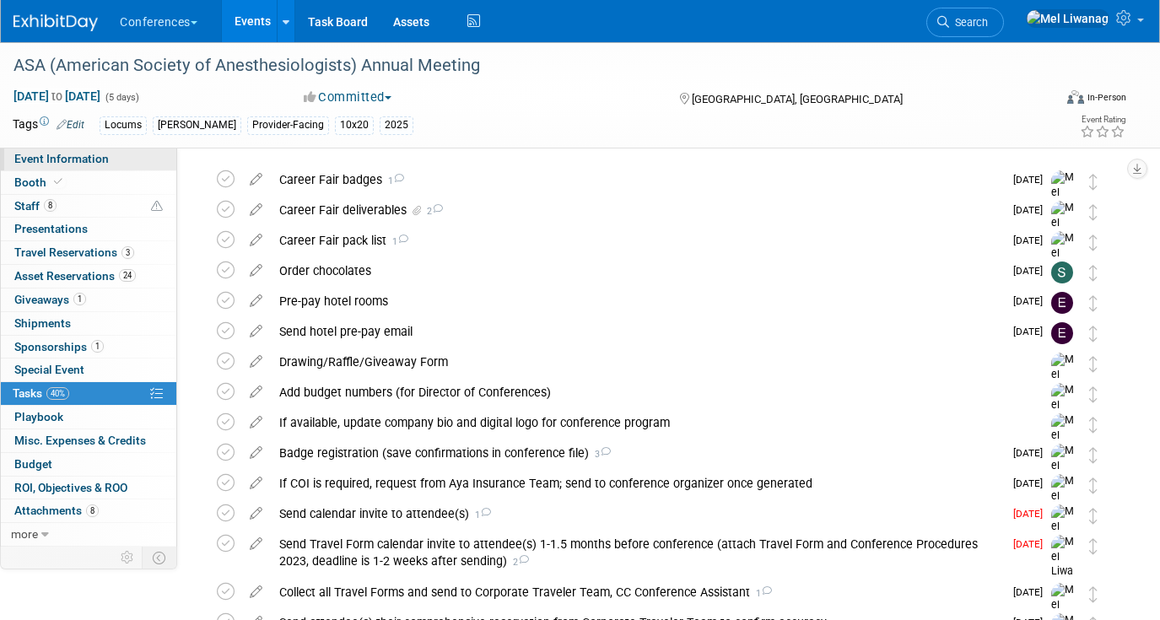
click at [86, 150] on link "Event Information" at bounding box center [88, 159] width 175 height 23
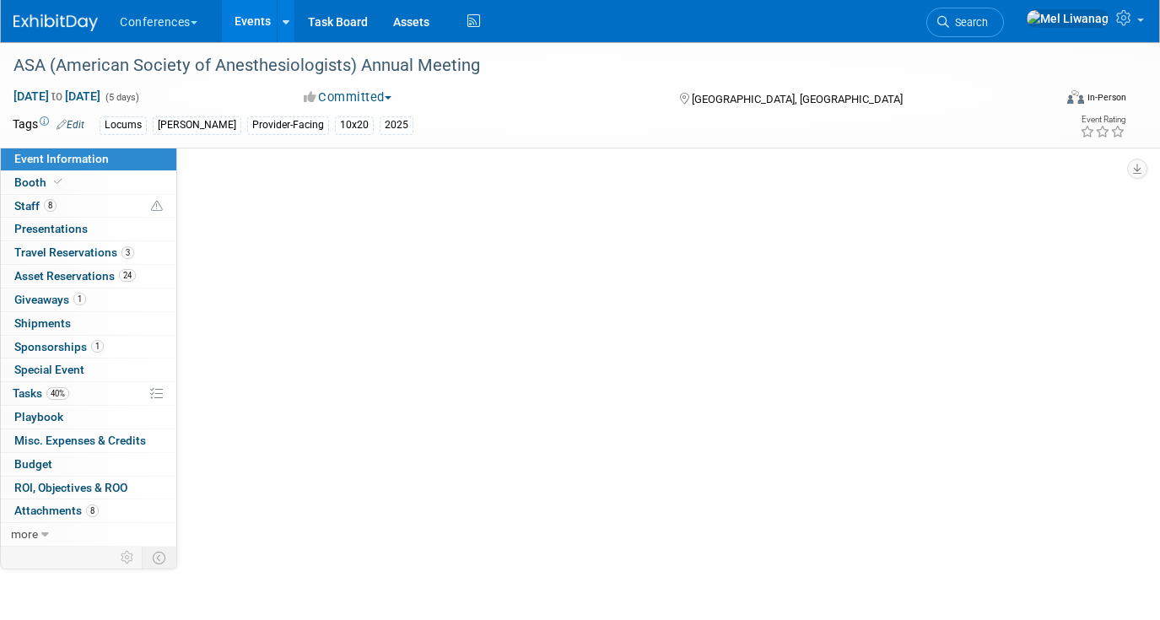
scroll to position [0, 0]
select select "Locums"
select select "Clinician/Provider-facing"
select select "[PERSON_NAME]"
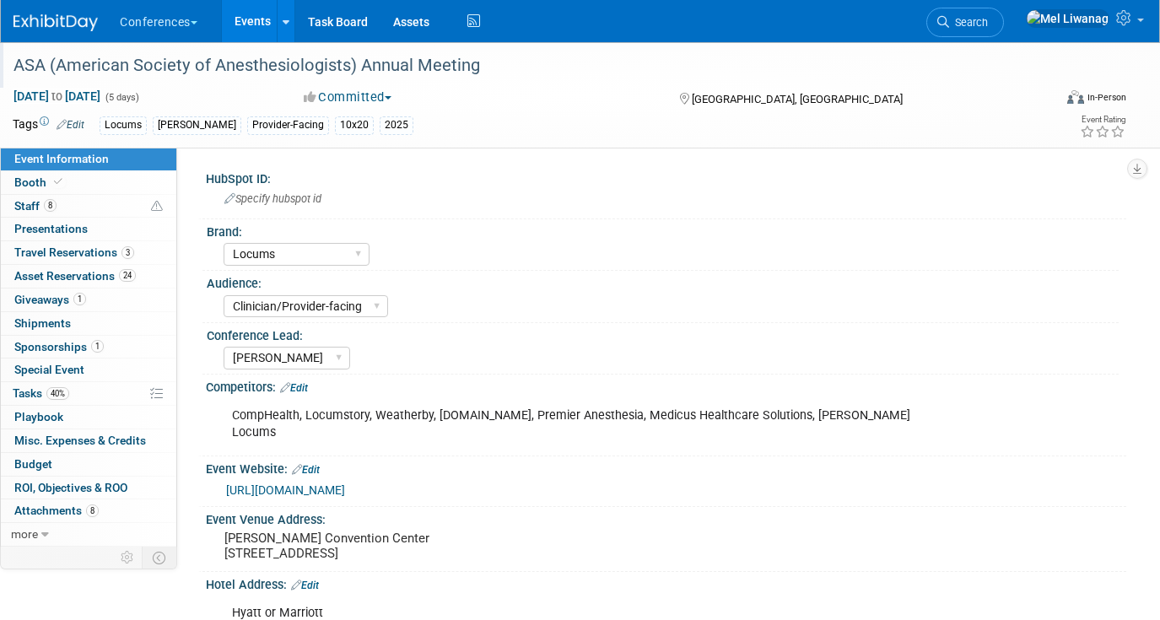
click at [349, 74] on div "ASA (American Society of Anesthesiologists) Annual Meeting" at bounding box center [520, 66] width 1024 height 30
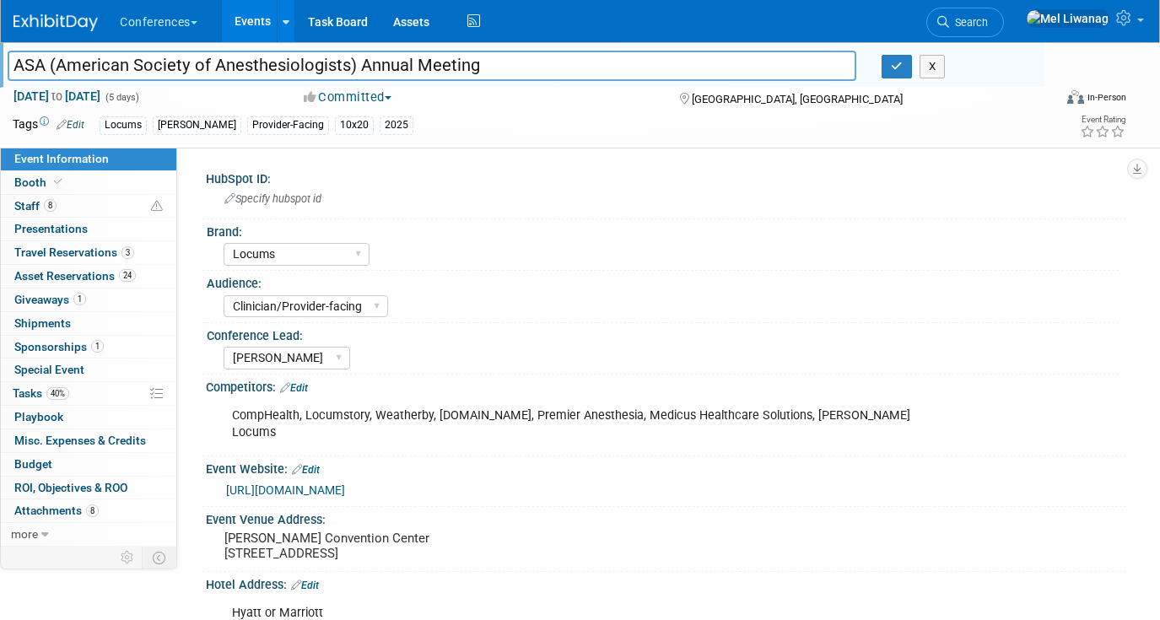
drag, startPoint x: 331, startPoint y: 54, endPoint x: 18, endPoint y: 55, distance: 312.9
click at [18, 55] on input "ASA (American Society of Anesthesiologists) Annual Meeting" at bounding box center [432, 66] width 848 height 30
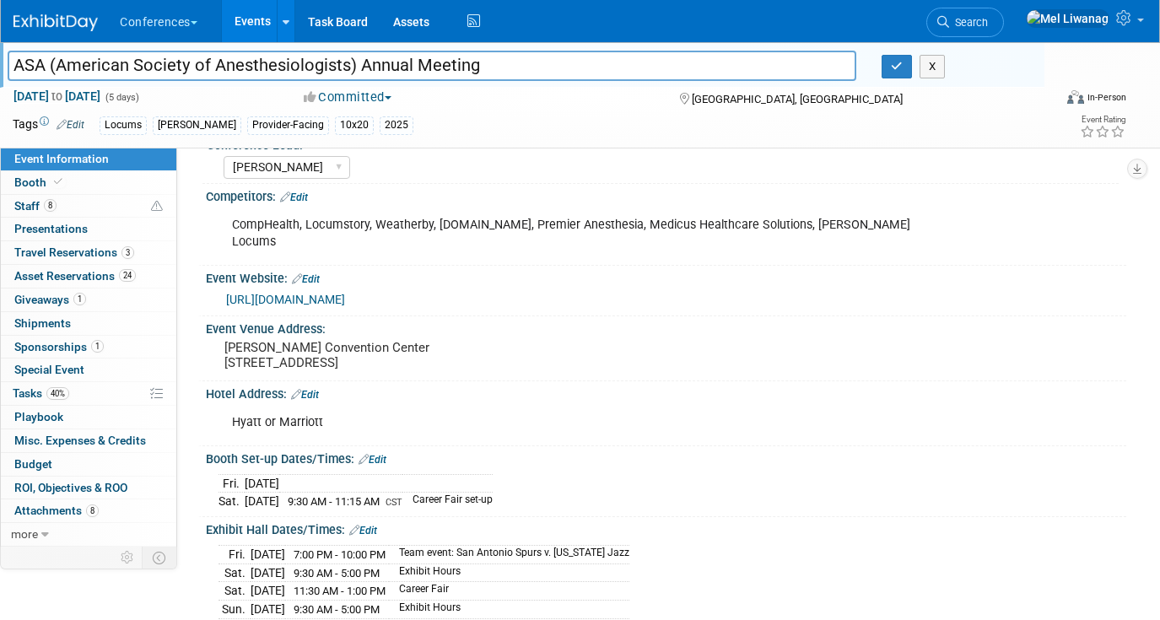
scroll to position [514, 0]
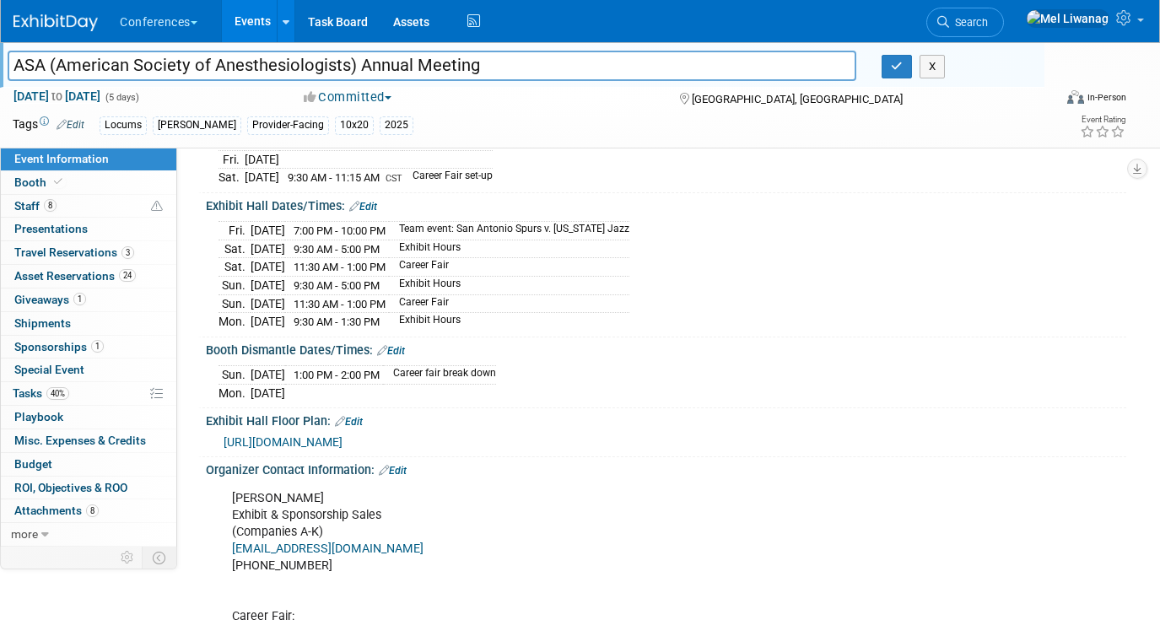
drag, startPoint x: 384, startPoint y: 277, endPoint x: 226, endPoint y: 230, distance: 164.6
click at [226, 230] on tbody "Fri. Oct 10, 2025 7:00 PM - 10:00 PM Team event: San Antonio Spurs v. Utah Jazz…" at bounding box center [423, 276] width 411 height 109
copy tbody "Sat. Oct 11, 2025 9:30 AM - 5:00 PM Exhibit Hours Sat. Oct 11, 2025 11:30 AM - …"
click at [285, 366] on td "Oct 12, 2025" at bounding box center [267, 375] width 35 height 19
drag, startPoint x: 331, startPoint y: 371, endPoint x: 220, endPoint y: 353, distance: 112.7
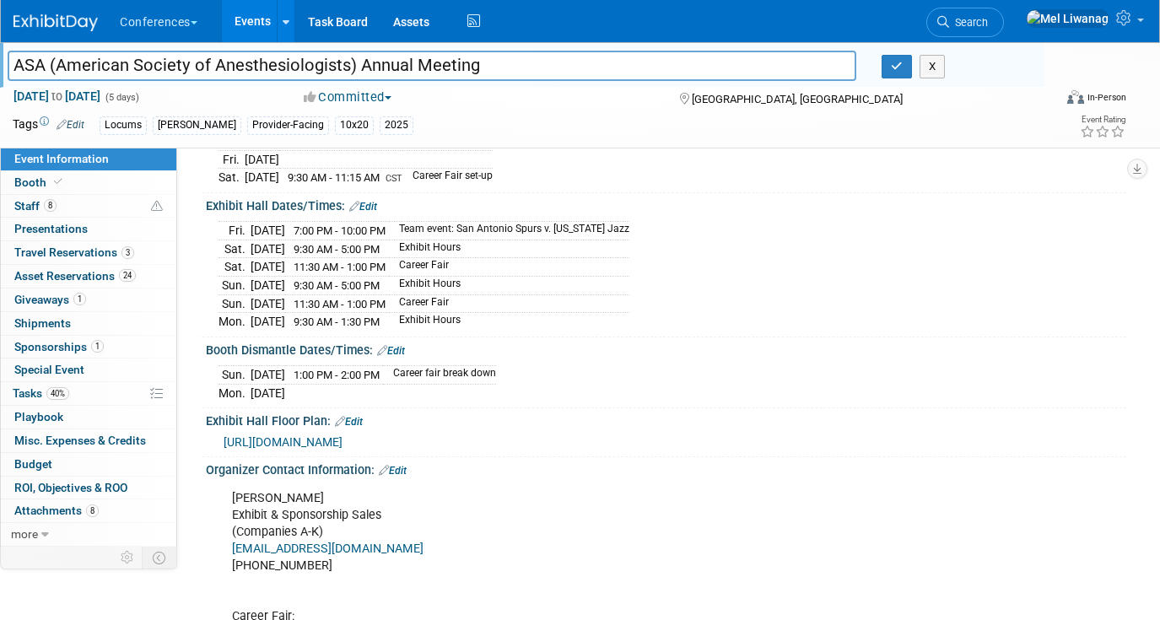
click at [220, 366] on tbody "Sun. Oct 12, 2025 1:00 PM - 2:00 PM Career fair break down Mon. Oct 13, 2025" at bounding box center [356, 383] width 277 height 35
copy tbody "Sun. Oct 12, 2025 1:00 PM - 2:00 PM Career fair break down Mon. Oct 13, 2025"
click at [64, 186] on link "Booth" at bounding box center [88, 182] width 175 height 23
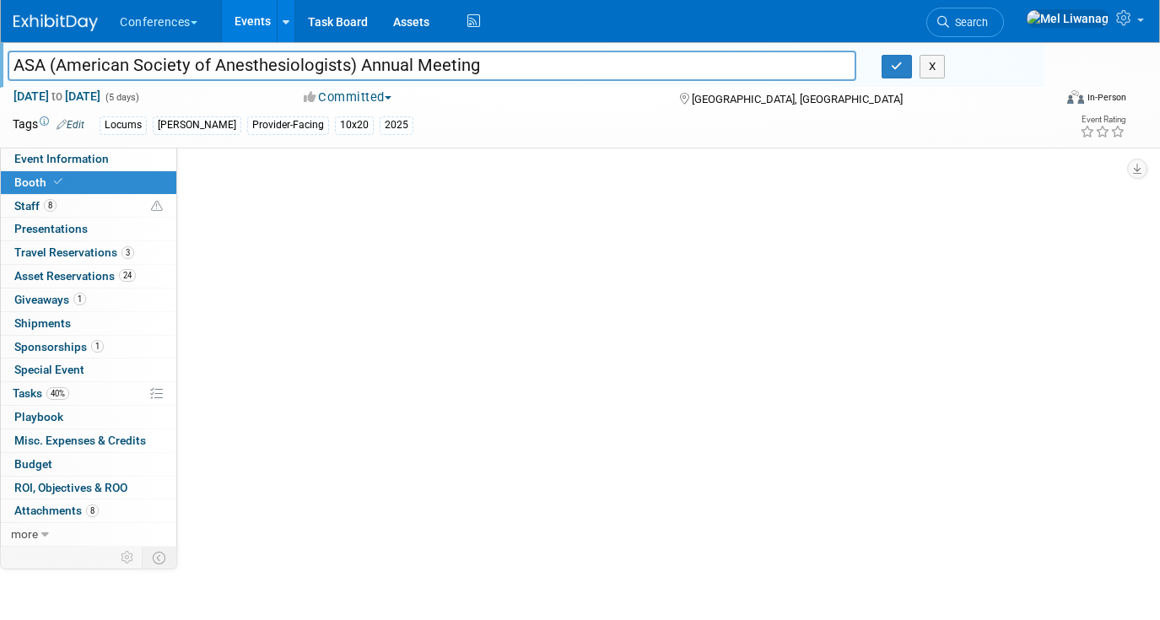
scroll to position [0, 0]
select select "10'x20'"
select select "Yes"
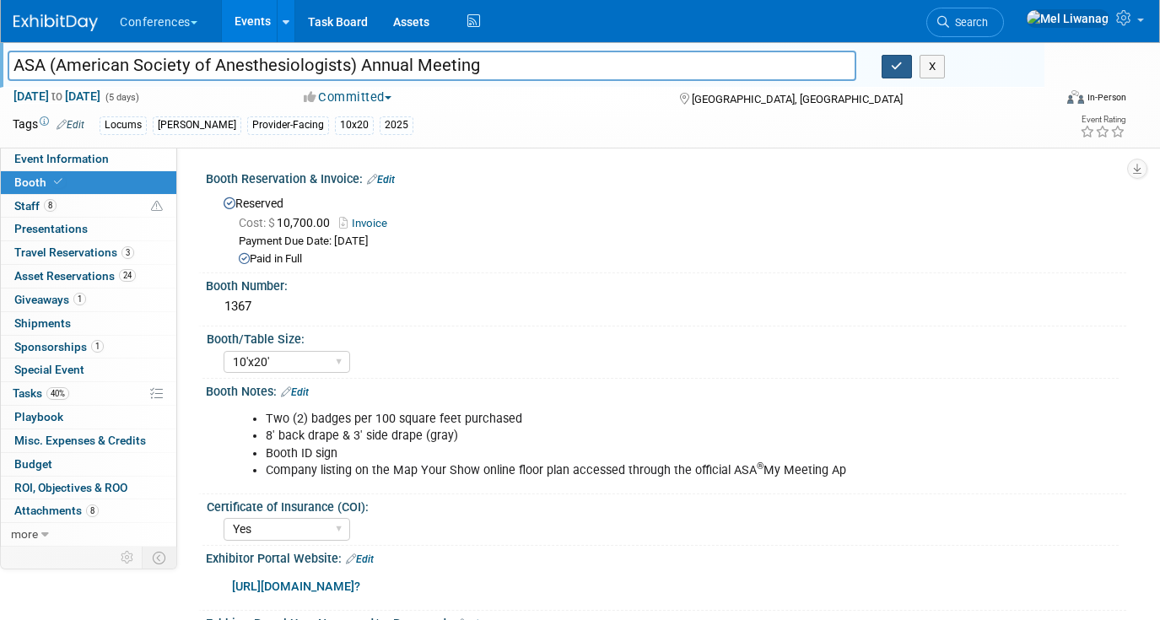
click at [908, 64] on button "button" at bounding box center [896, 67] width 30 height 24
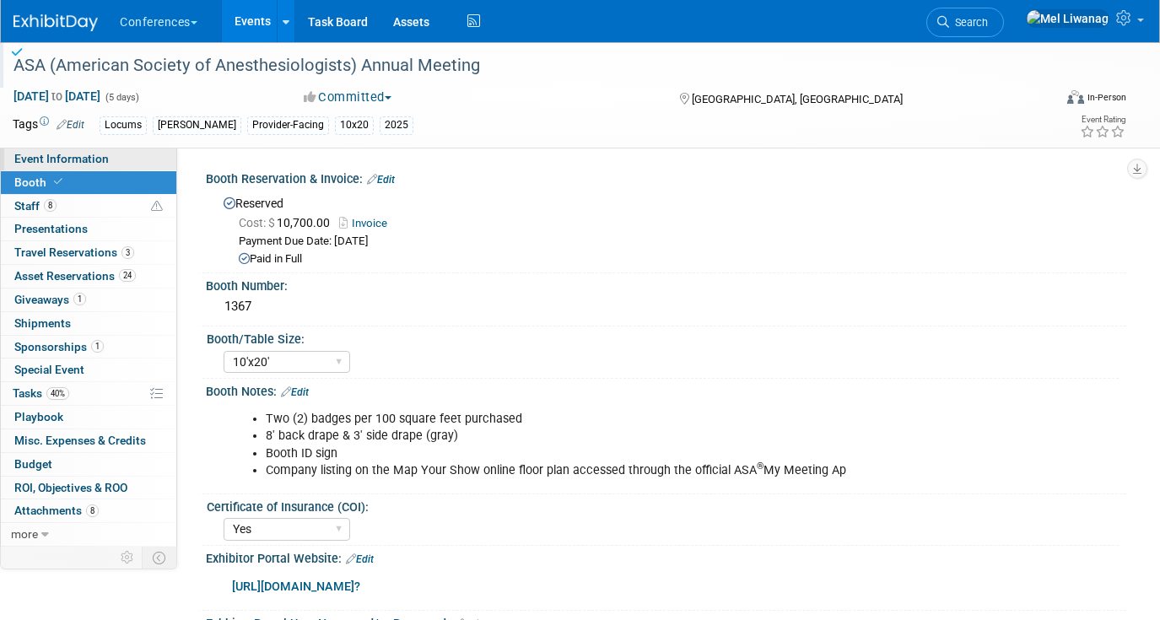
click at [62, 149] on link "Event Information" at bounding box center [88, 159] width 175 height 23
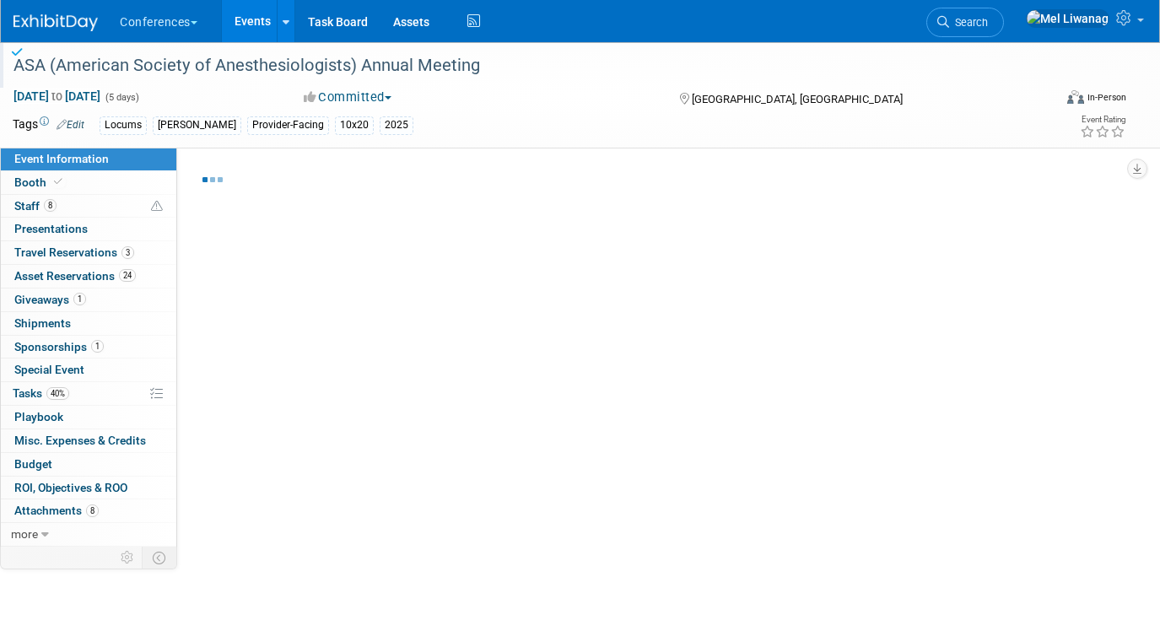
select select "Locums"
select select "Clinician/Provider-facing"
select select "Mel"
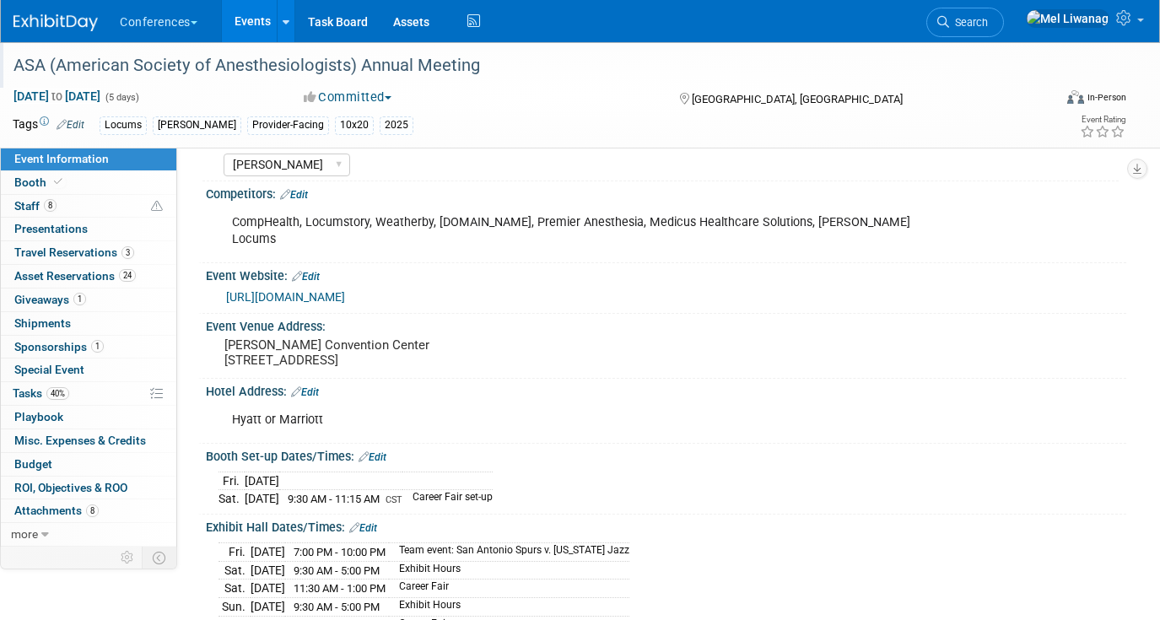
scroll to position [263, 0]
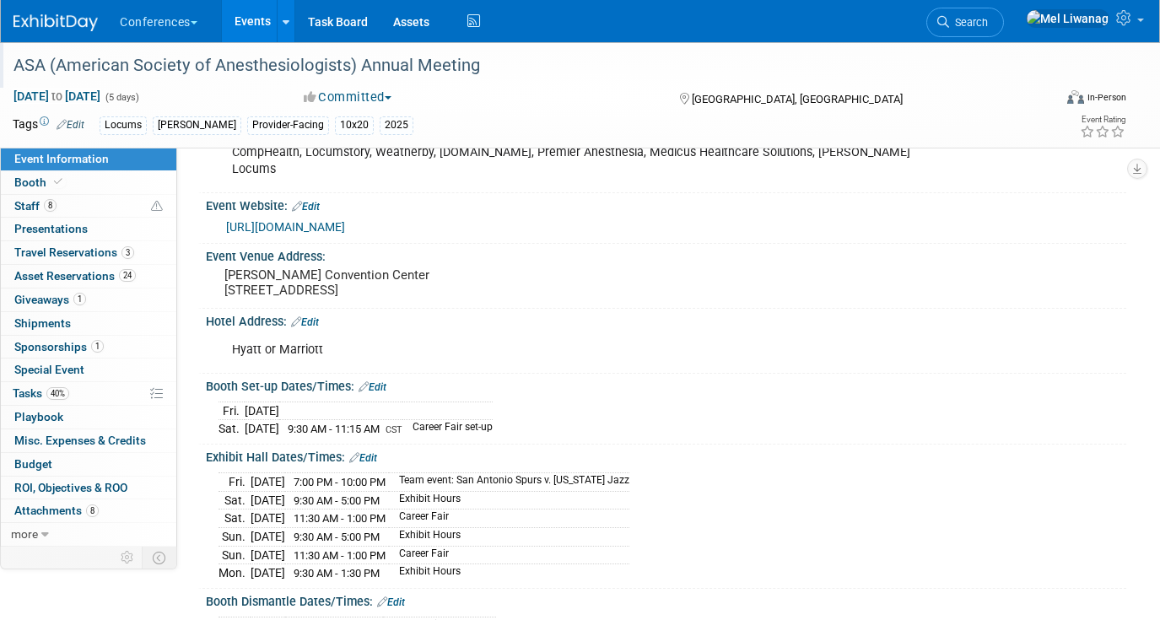
drag, startPoint x: 532, startPoint y: 413, endPoint x: 223, endPoint y: 396, distance: 310.0
click at [223, 397] on div "Fri. Oct 10, 2025 Sat. Oct 11, 2025 9:30 AM - 11:15 AM CST Career Fair set-up" at bounding box center [665, 417] width 895 height 40
click at [650, 393] on div "Fri. Oct 10, 2025 Sat. Oct 11, 2025 9:30 AM - 11:15 AM CST Career Fair set-up S…" at bounding box center [666, 416] width 920 height 46
click at [82, 198] on link "8 Staff 8" at bounding box center [88, 206] width 175 height 23
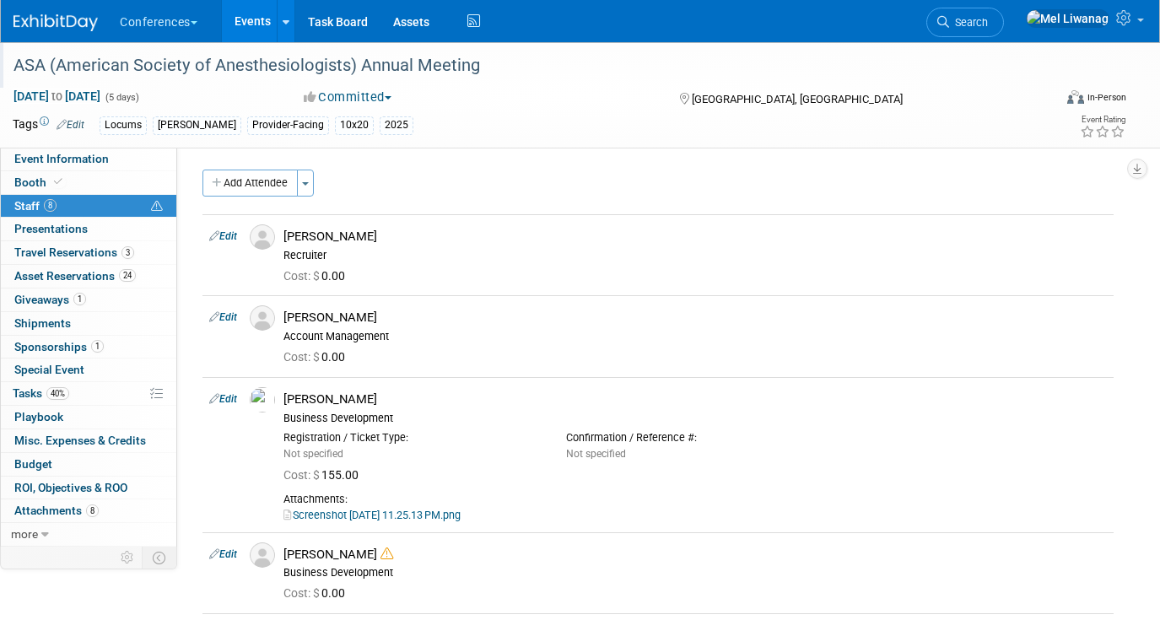
scroll to position [0, 0]
click at [82, 397] on link "40% Tasks 40%" at bounding box center [88, 393] width 175 height 23
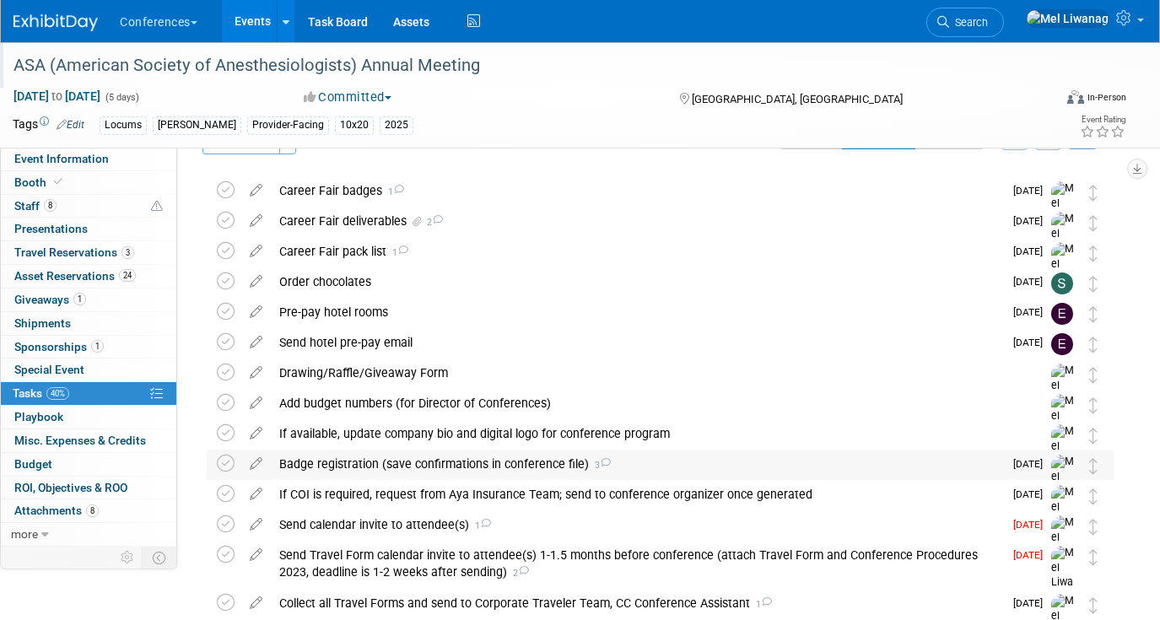
click at [474, 463] on div "Badge registration (save confirmations in conference file) 3" at bounding box center [637, 463] width 732 height 29
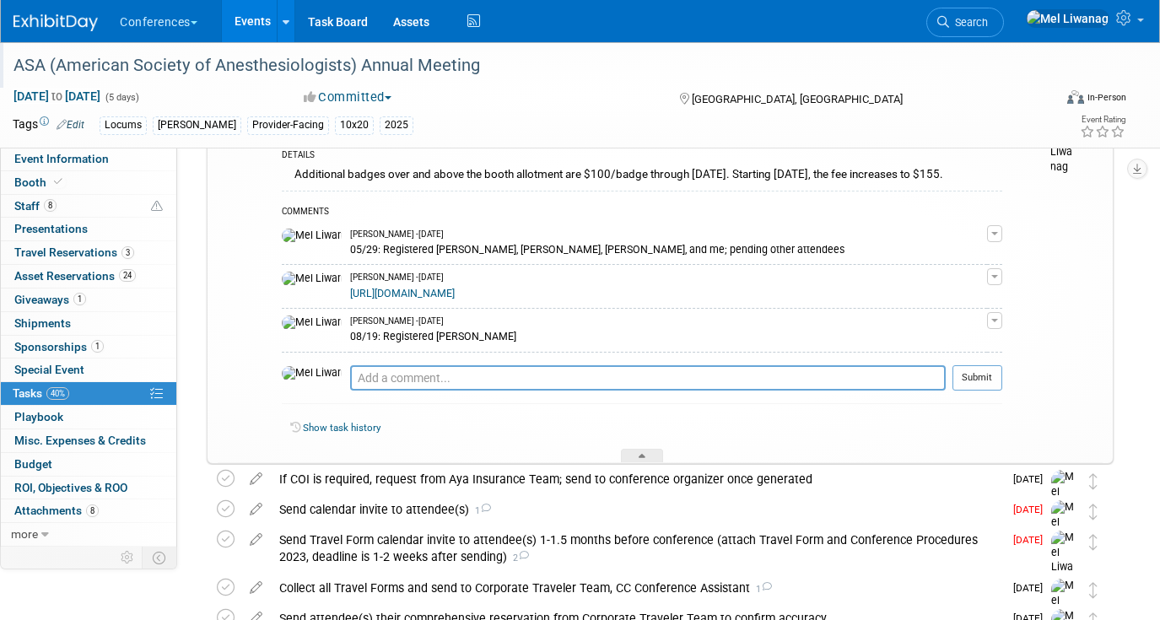
scroll to position [444, 0]
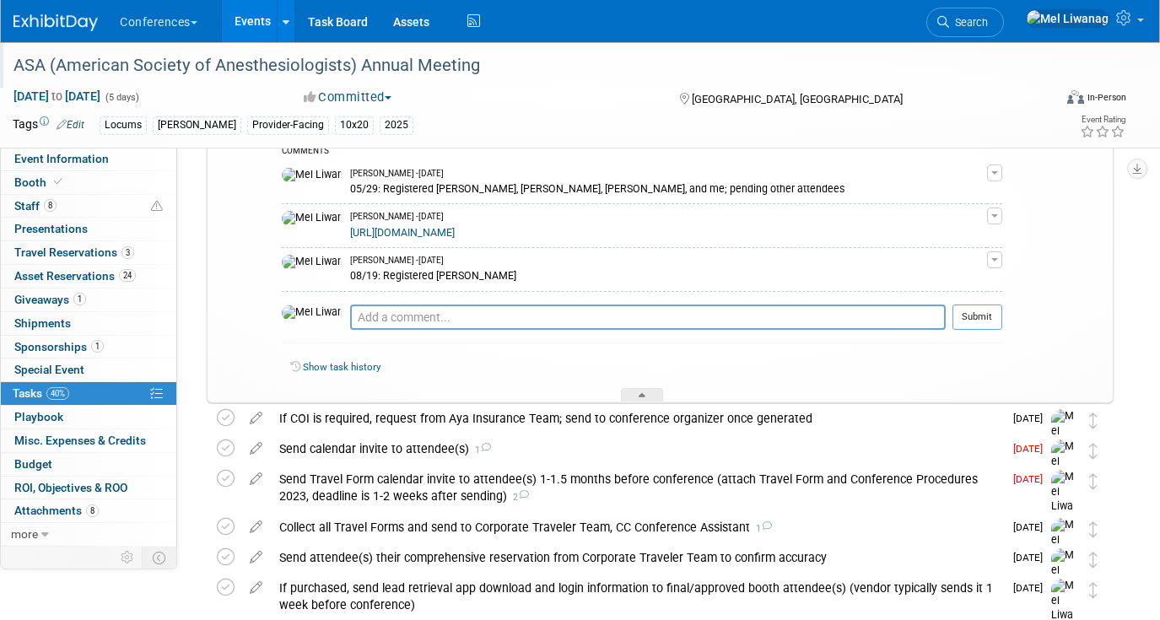
click at [475, 336] on div "Pro tip: Press Ctrl-Enter to submit comment." at bounding box center [647, 336] width 595 height 13
click at [462, 314] on textarea at bounding box center [647, 316] width 595 height 25
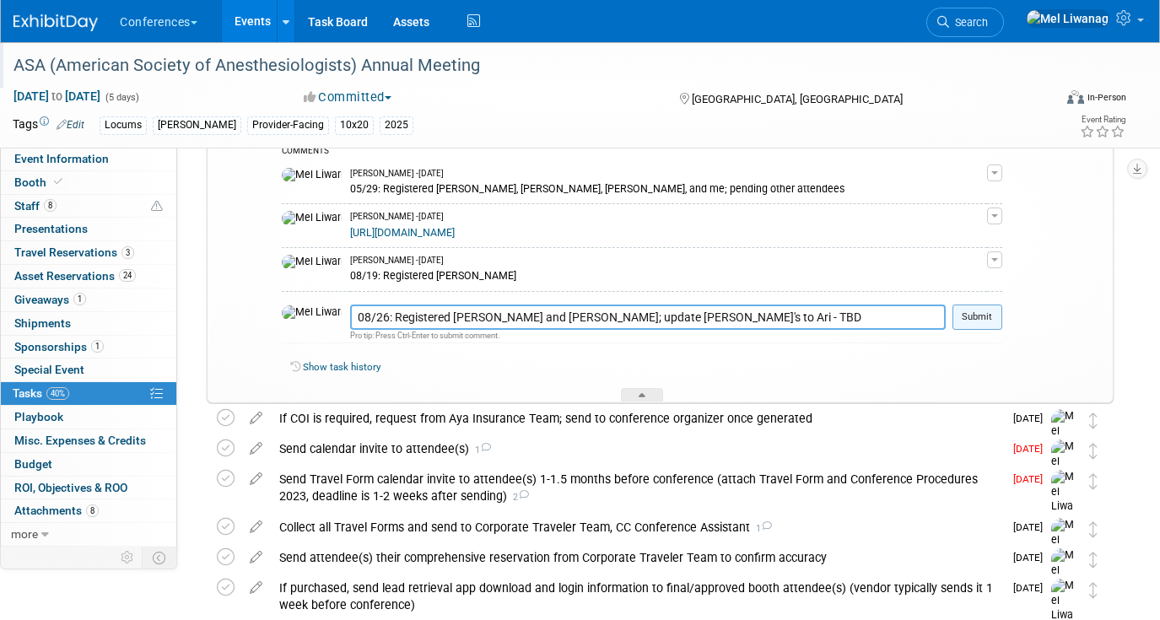
type textarea "08/26: Registered Lisa and Sergio; update Bob's to Ari - TBD"
click at [983, 329] on button "Submit" at bounding box center [977, 316] width 50 height 25
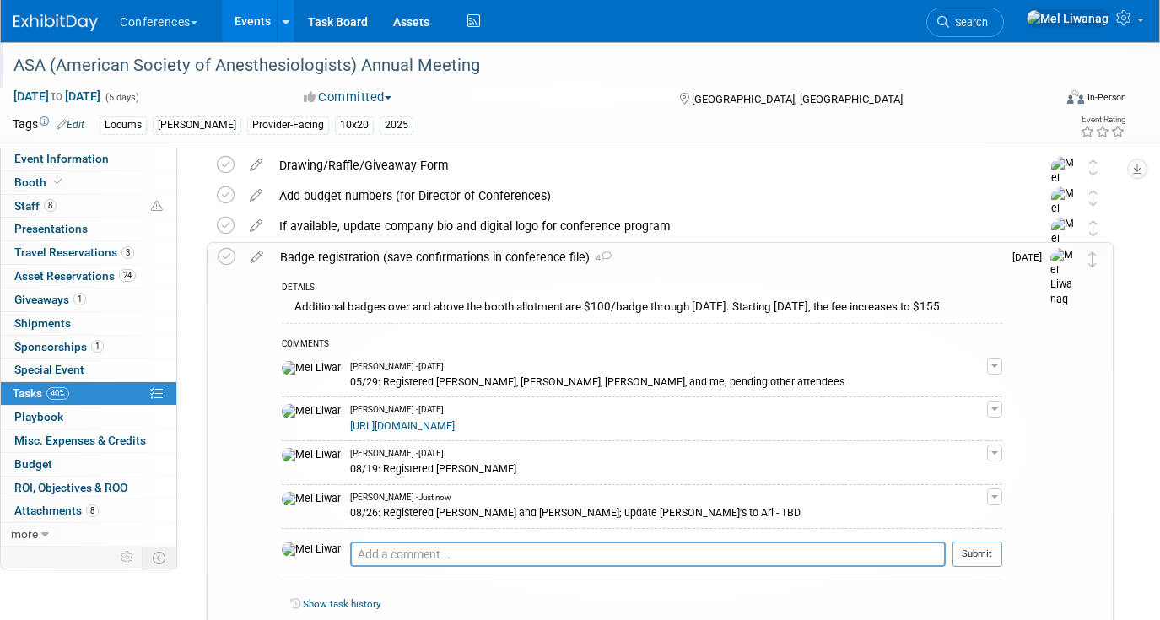
scroll to position [236, 0]
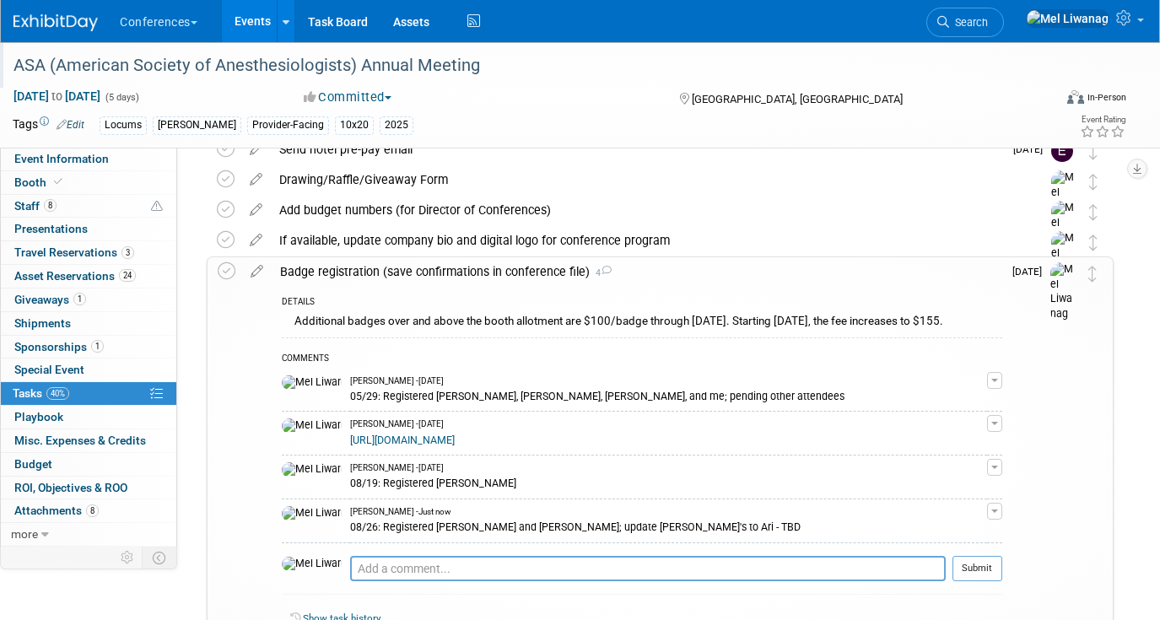
click at [667, 265] on div "Badge registration (save confirmations in conference file) 4" at bounding box center [637, 271] width 730 height 29
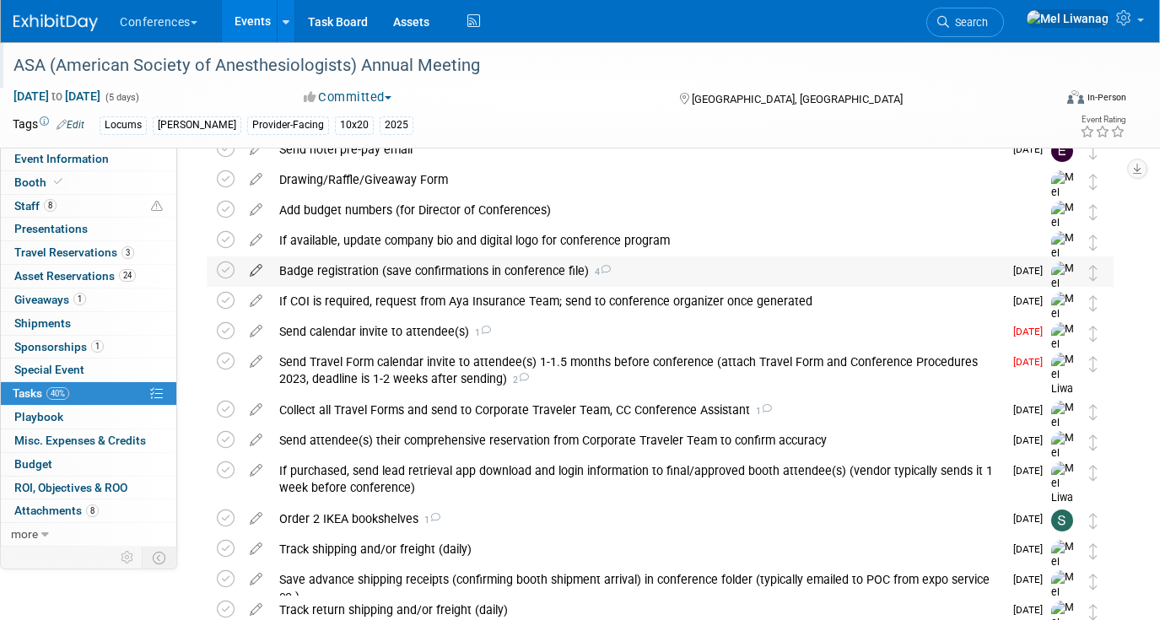
click at [260, 268] on icon at bounding box center [256, 266] width 30 height 21
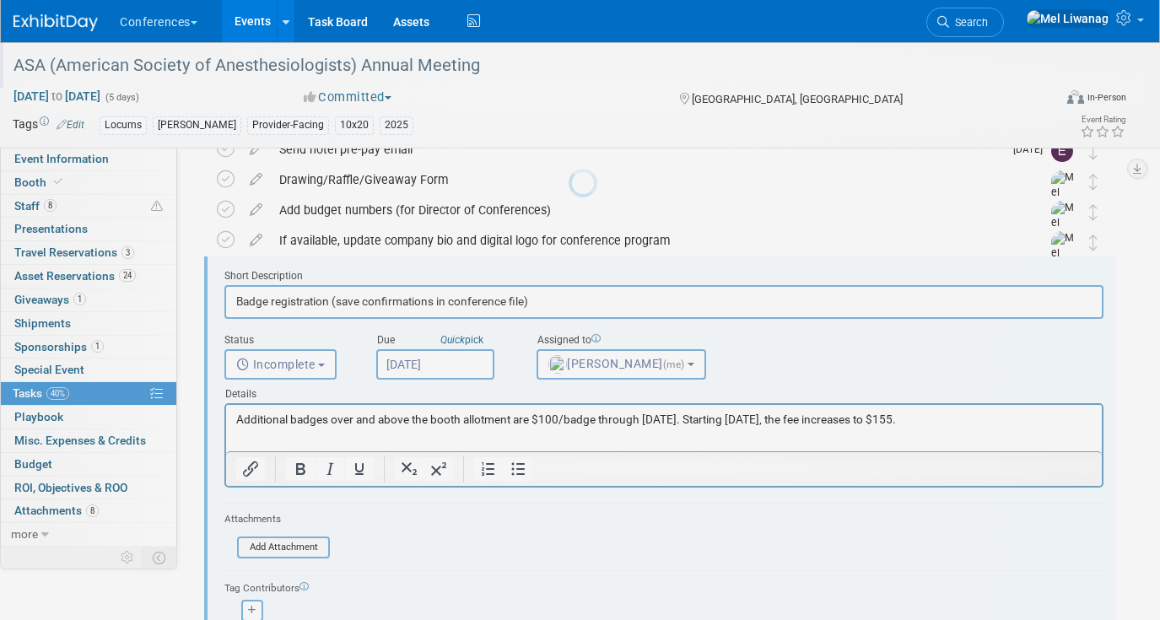
scroll to position [245, 0]
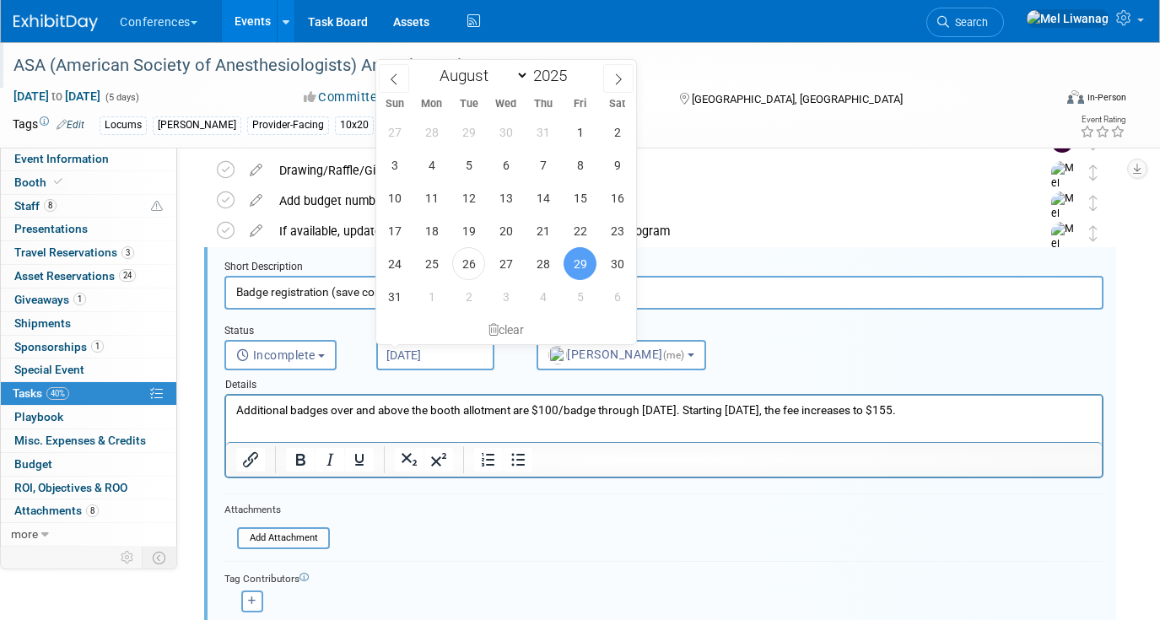
click at [471, 347] on input "Aug 29, 2025" at bounding box center [435, 355] width 118 height 30
click at [466, 292] on span "2" at bounding box center [468, 296] width 33 height 33
type input "Sep 2, 2025"
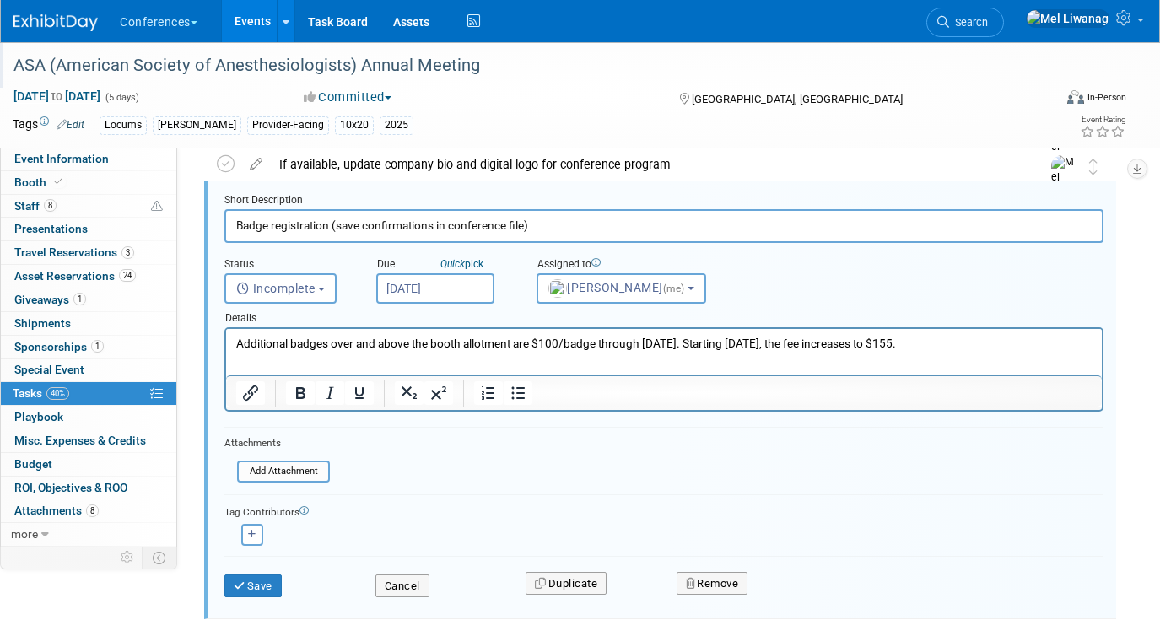
scroll to position [377, 0]
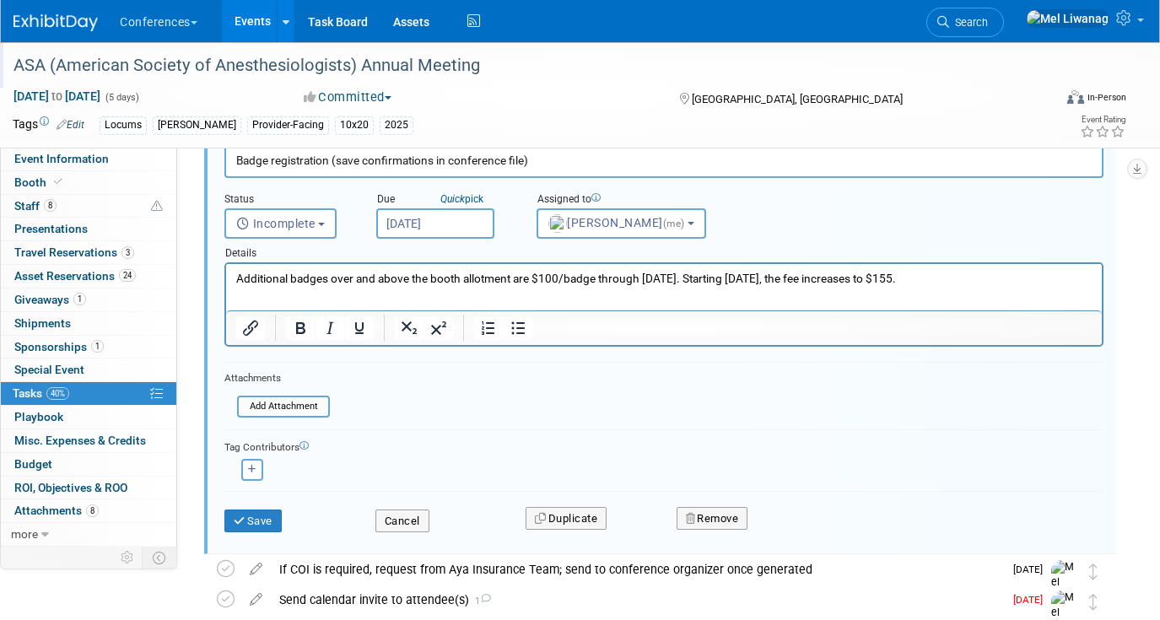
click at [285, 515] on div "Save" at bounding box center [287, 515] width 151 height 35
click at [255, 521] on button "Save" at bounding box center [252, 521] width 57 height 24
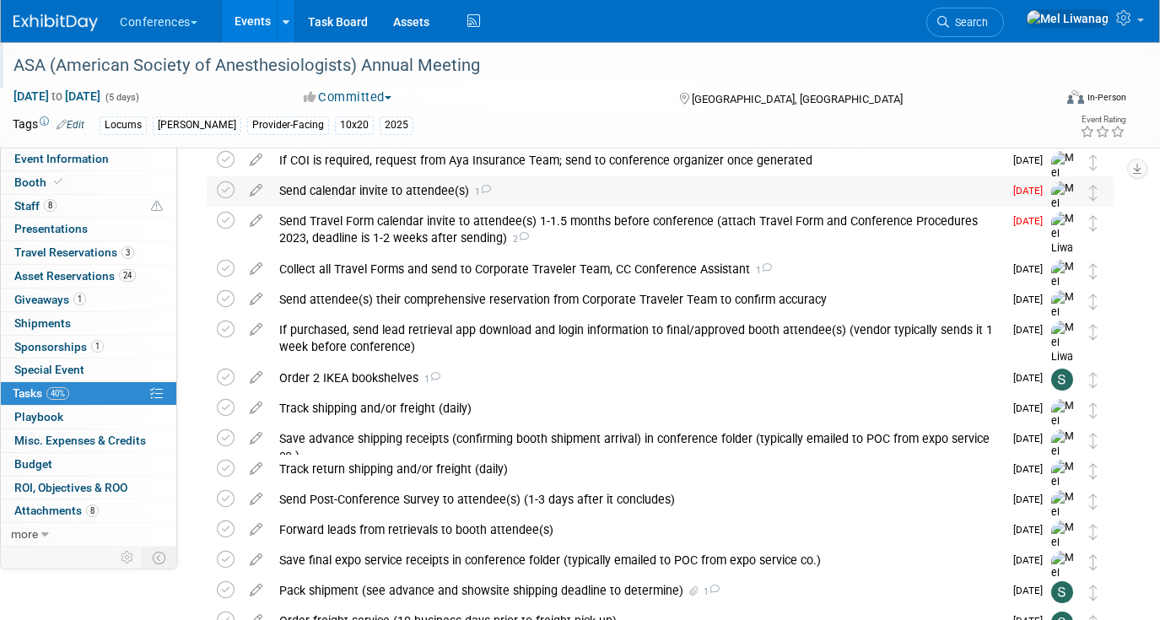
click at [226, 199] on td at bounding box center [229, 208] width 24 height 65
click at [224, 191] on icon at bounding box center [226, 190] width 18 height 18
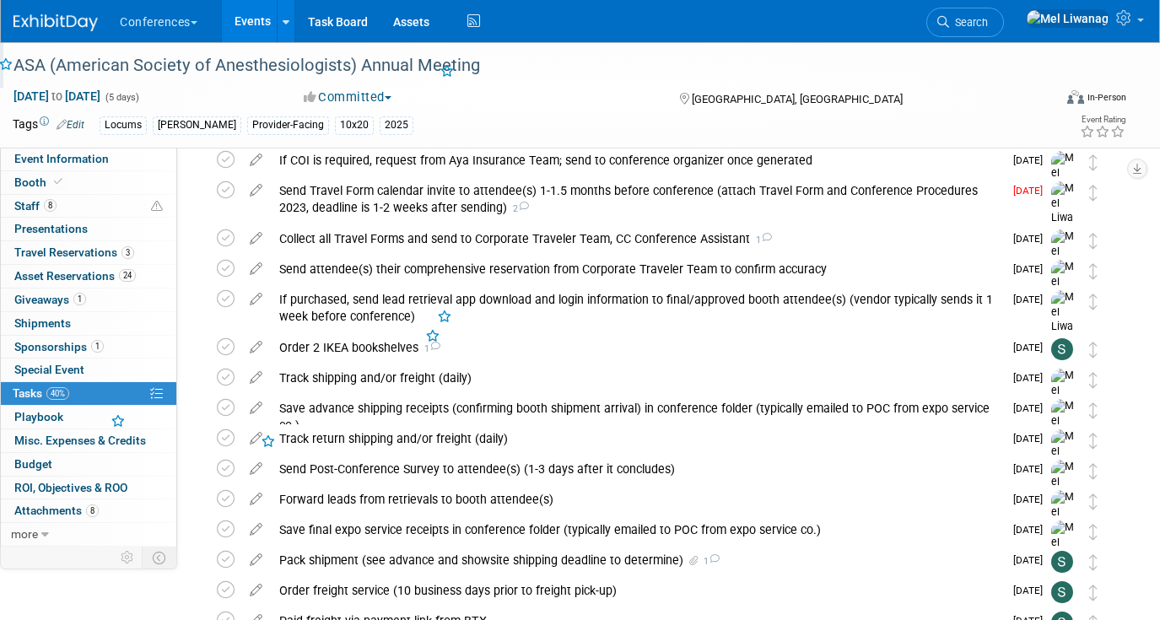
click at [224, 191] on icon at bounding box center [226, 190] width 18 height 18
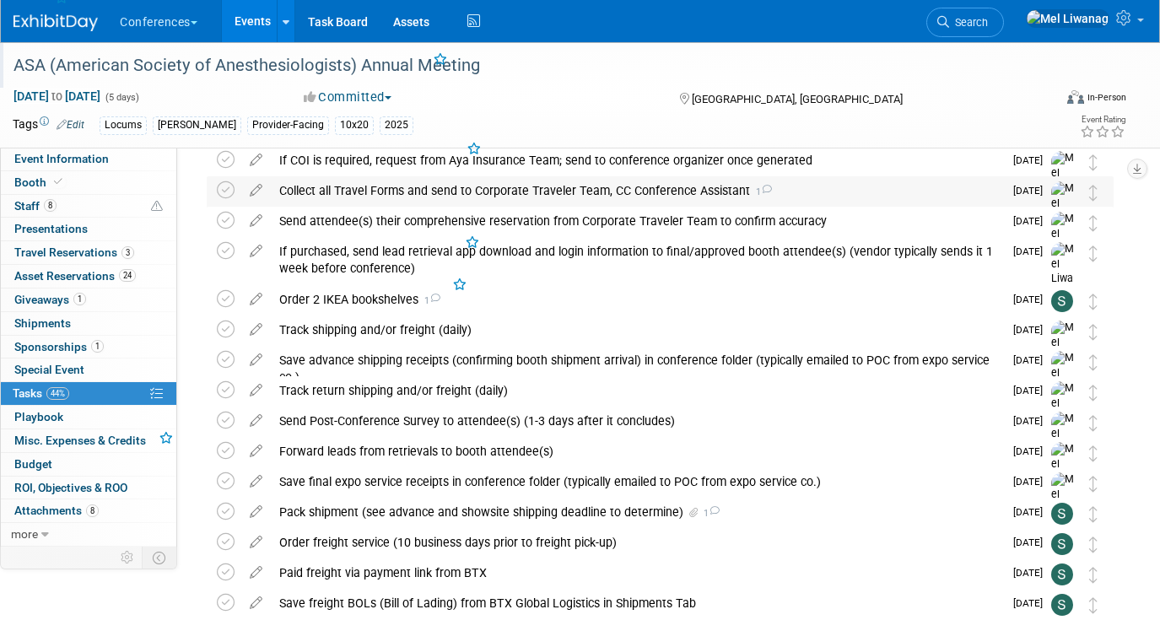
click at [401, 186] on div "Collect all Travel Forms and send to Corporate Traveler Team, CC Conference Ass…" at bounding box center [637, 190] width 732 height 29
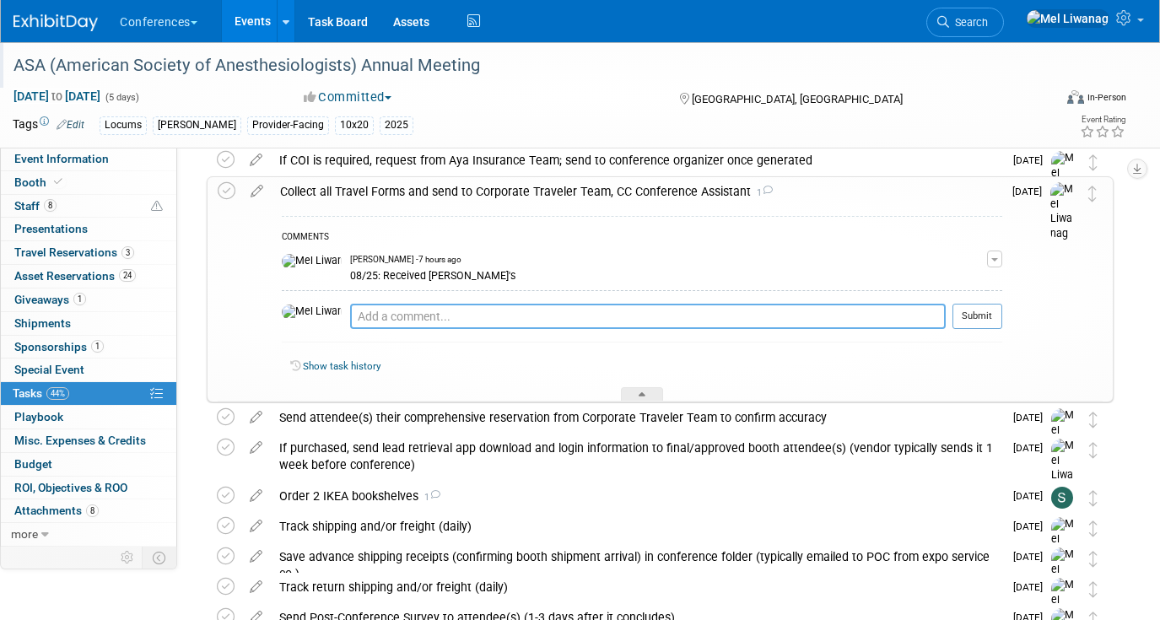
click at [459, 306] on textarea at bounding box center [647, 316] width 595 height 25
click at [435, 196] on div "Collect all Travel Forms and send to Corporate Traveler Team, CC Conference Ass…" at bounding box center [637, 191] width 730 height 29
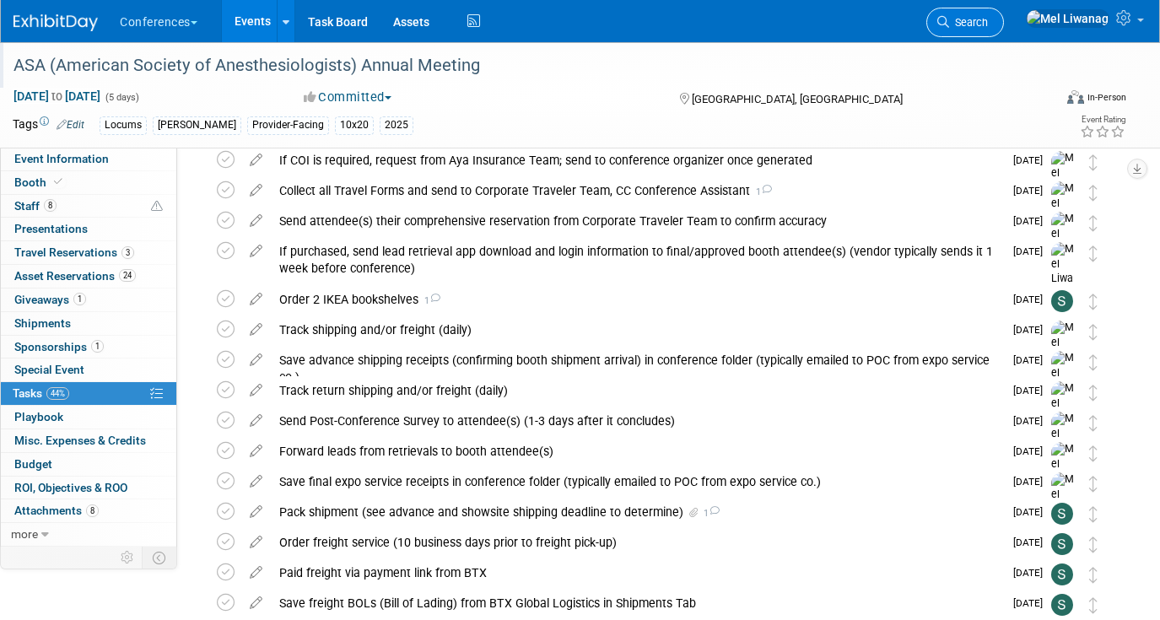
click at [988, 22] on span "Search" at bounding box center [968, 22] width 39 height 13
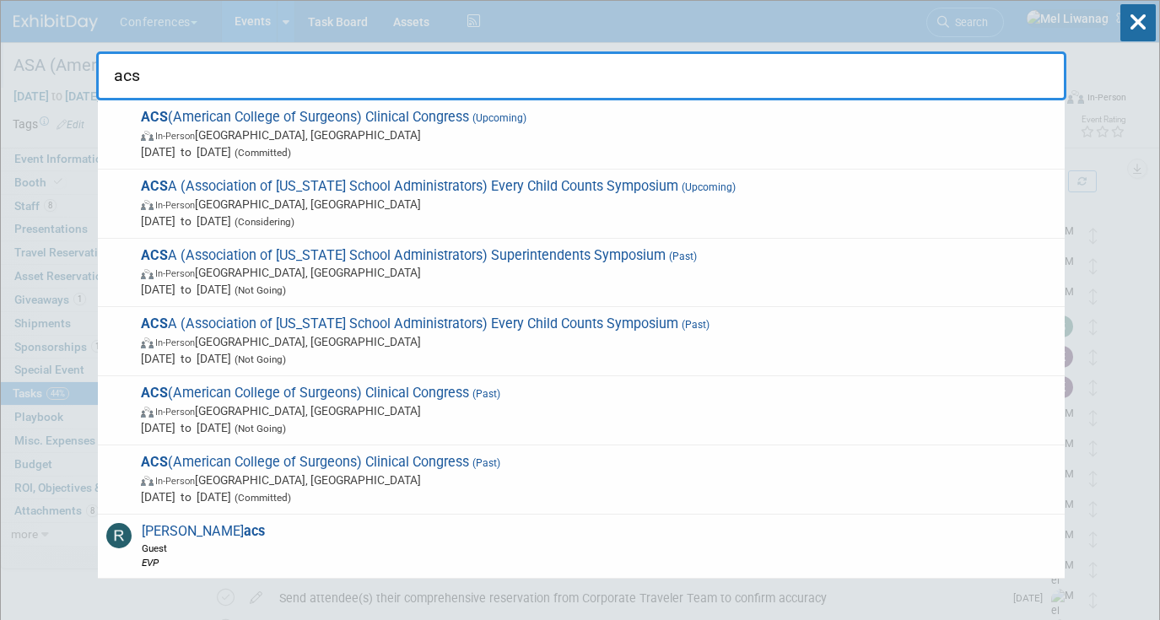
type input "acs"
click at [1141, 21] on icon at bounding box center [1137, 22] width 35 height 37
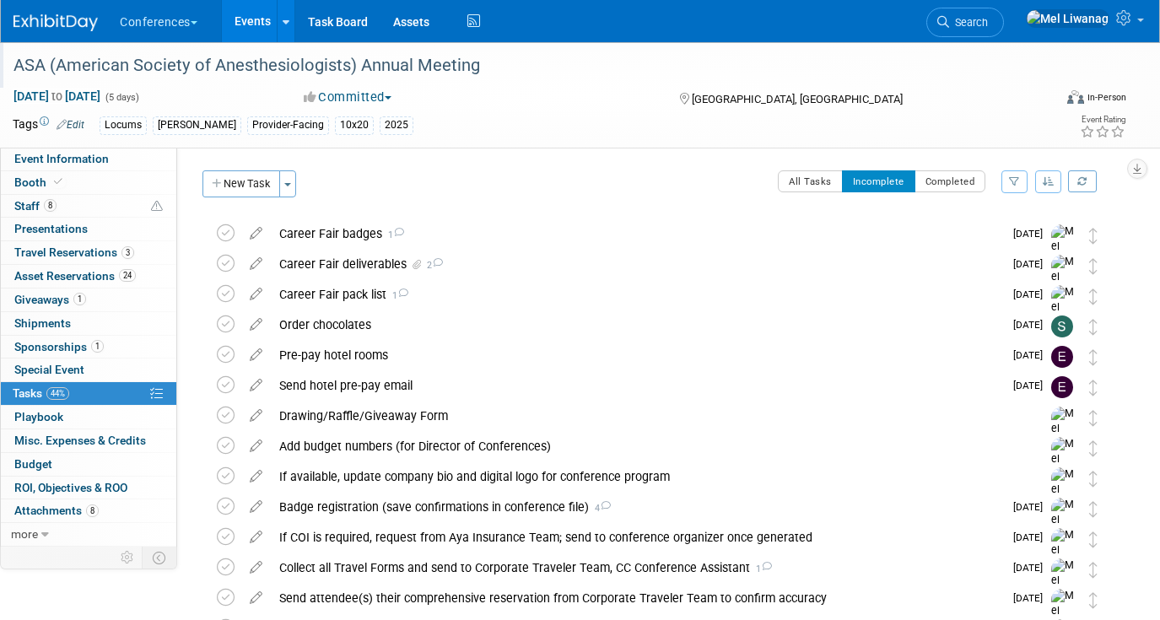
click at [1004, 36] on link "Search" at bounding box center [965, 23] width 78 height 30
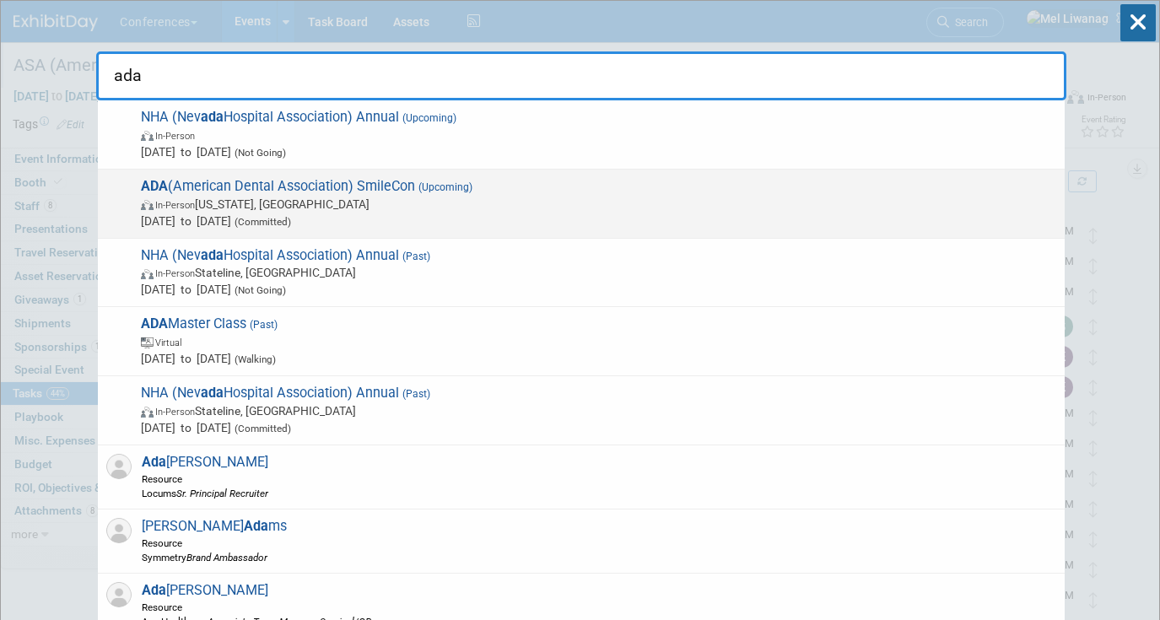
type input "ada"
click at [404, 203] on span "In-Person Washington, DC" at bounding box center [598, 204] width 915 height 17
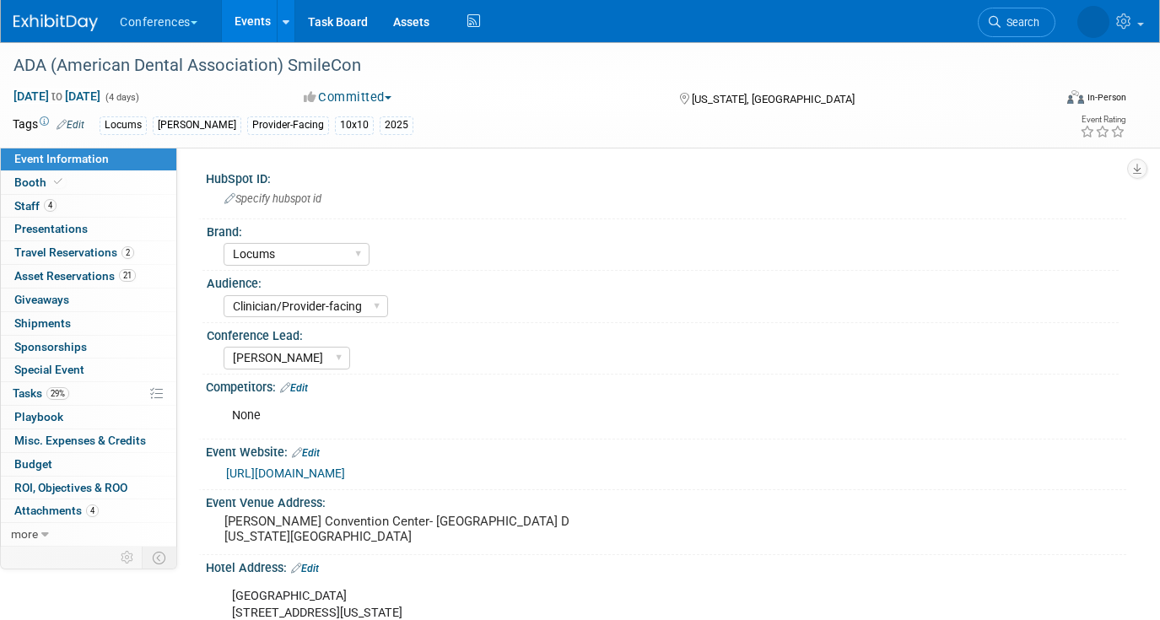
select select "Locums"
select select "Clinician/Provider-facing"
select select "[PERSON_NAME]"
click at [47, 392] on span "29%" at bounding box center [57, 393] width 23 height 13
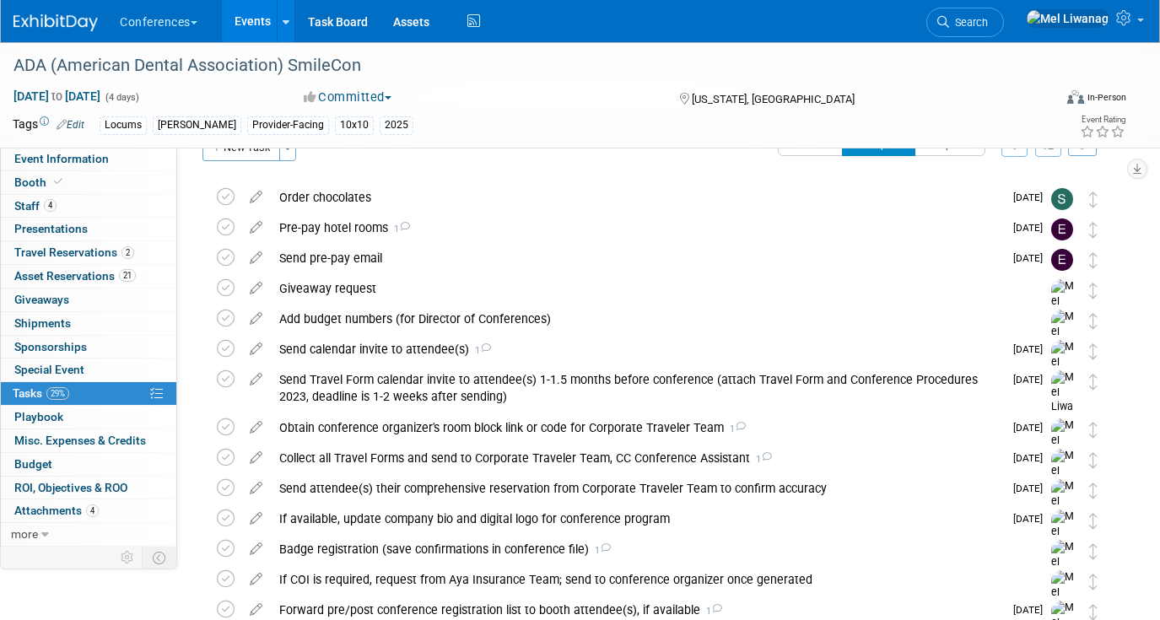
scroll to position [40, 0]
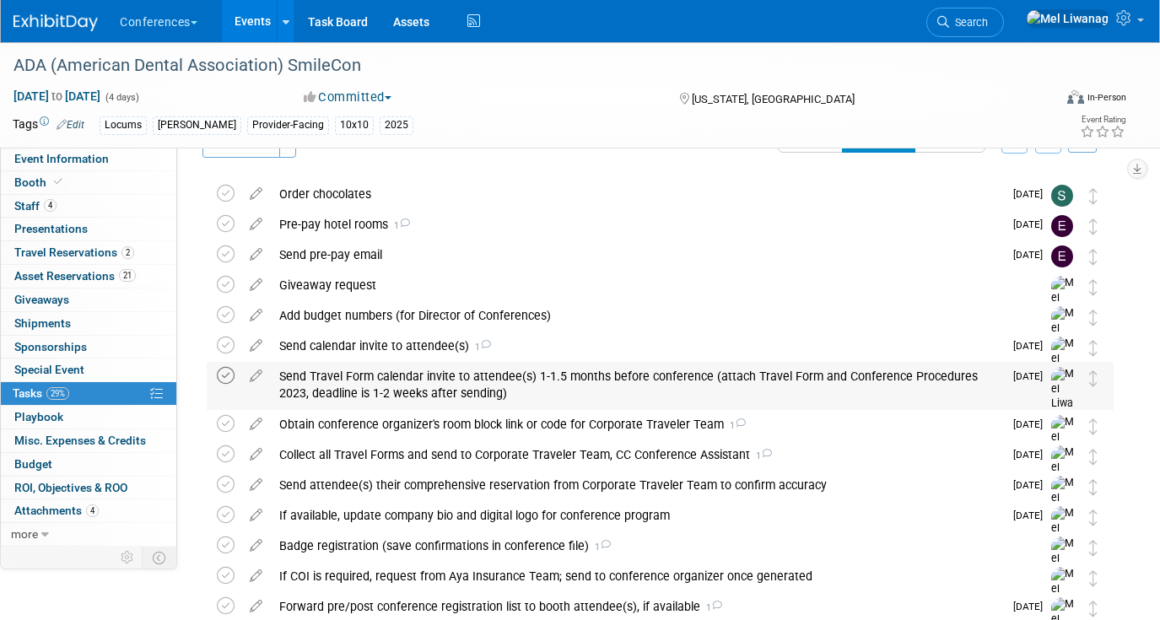
click at [227, 375] on icon at bounding box center [226, 376] width 18 height 18
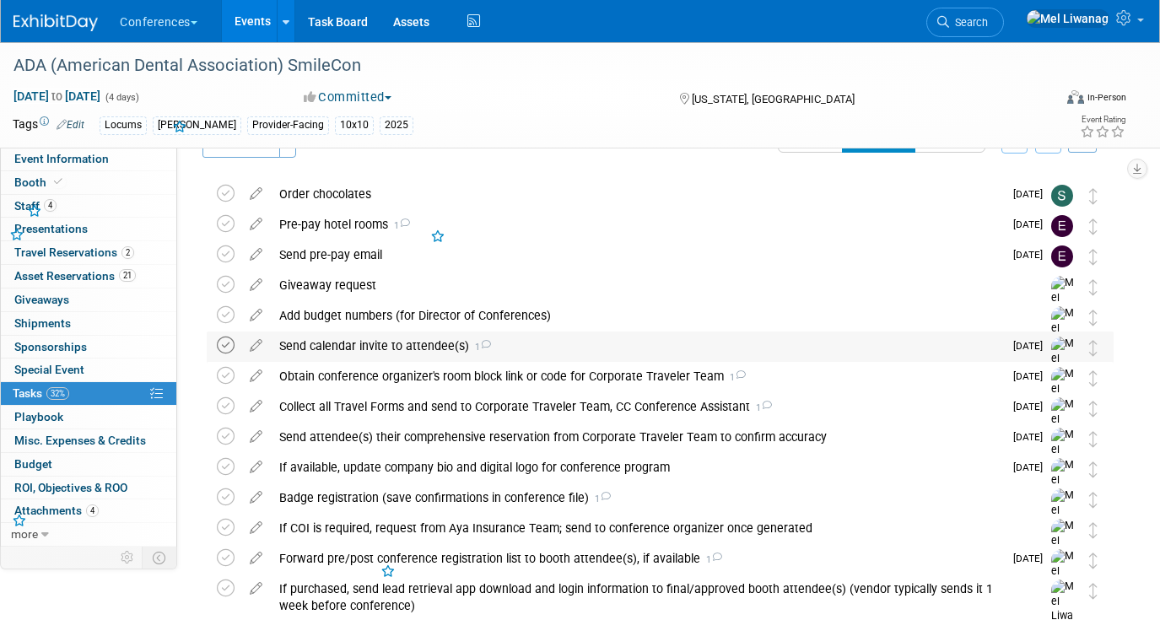
click at [227, 348] on icon at bounding box center [226, 345] width 18 height 18
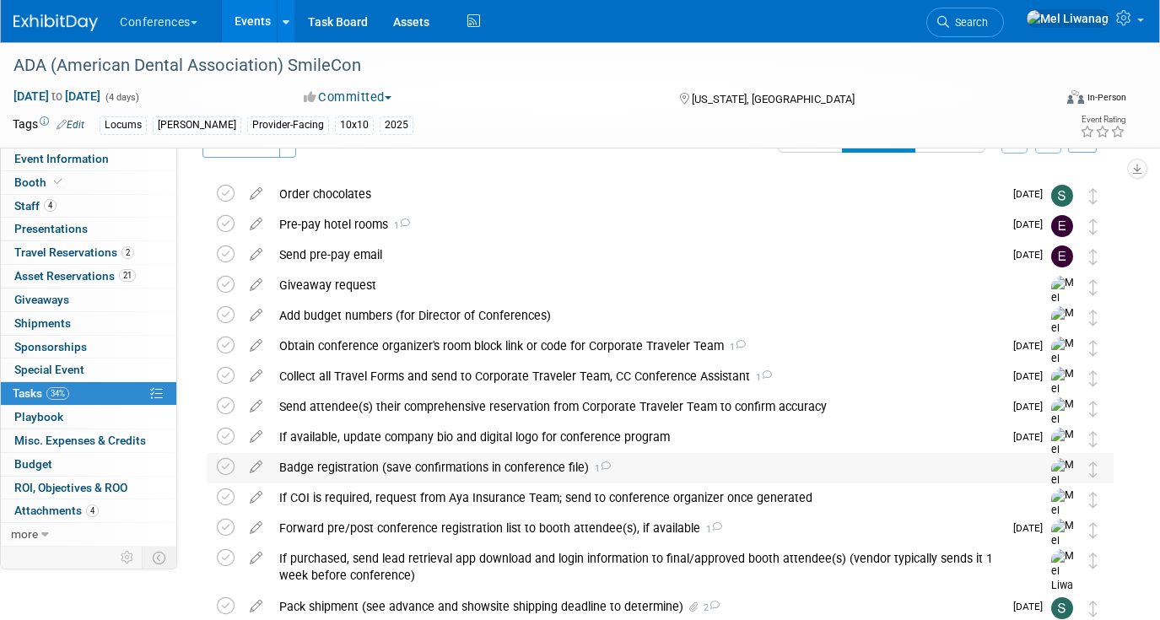
click at [452, 466] on div "Badge registration (save confirmations in conference file) 1" at bounding box center [644, 467] width 746 height 29
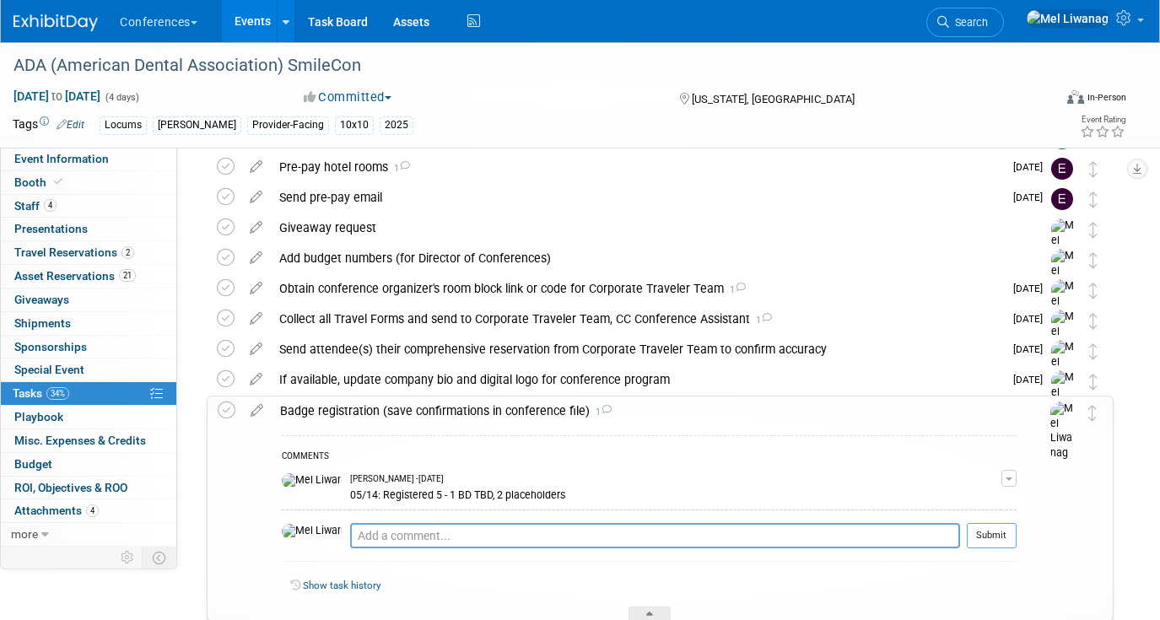
scroll to position [117, 0]
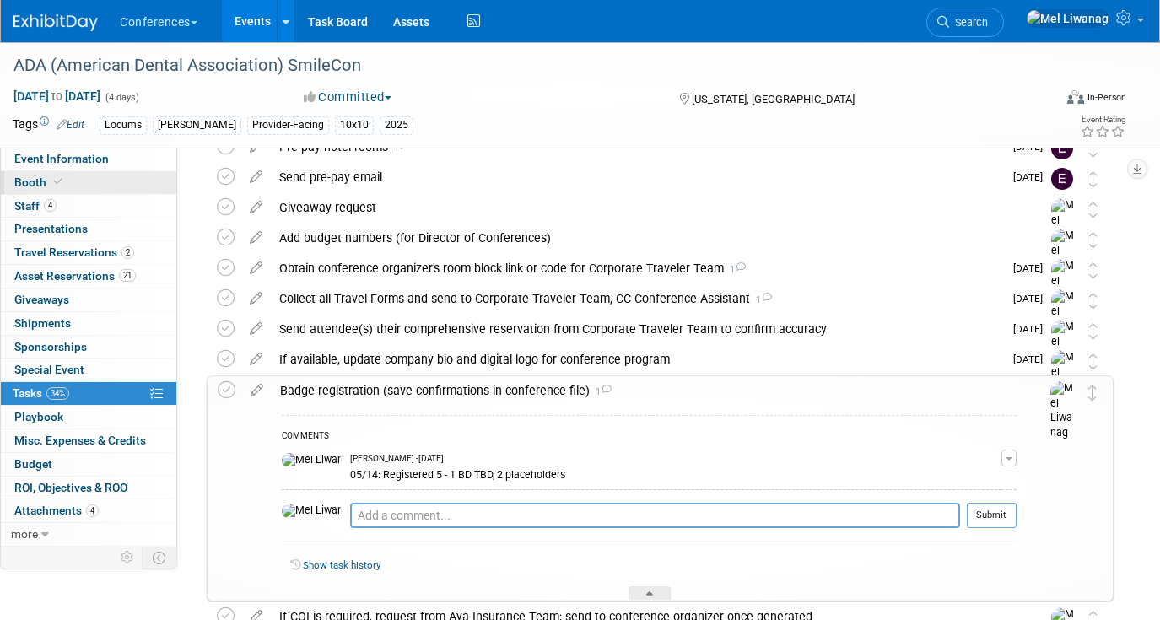
click at [77, 186] on link "Booth" at bounding box center [88, 182] width 175 height 23
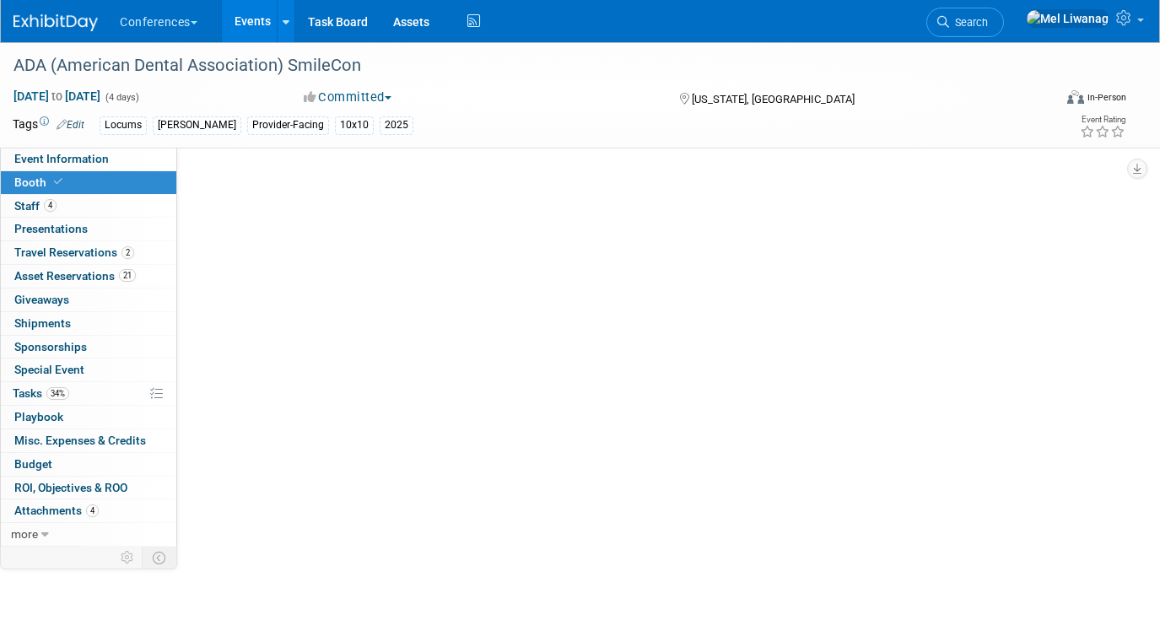
scroll to position [0, 0]
select select "10'x10'"
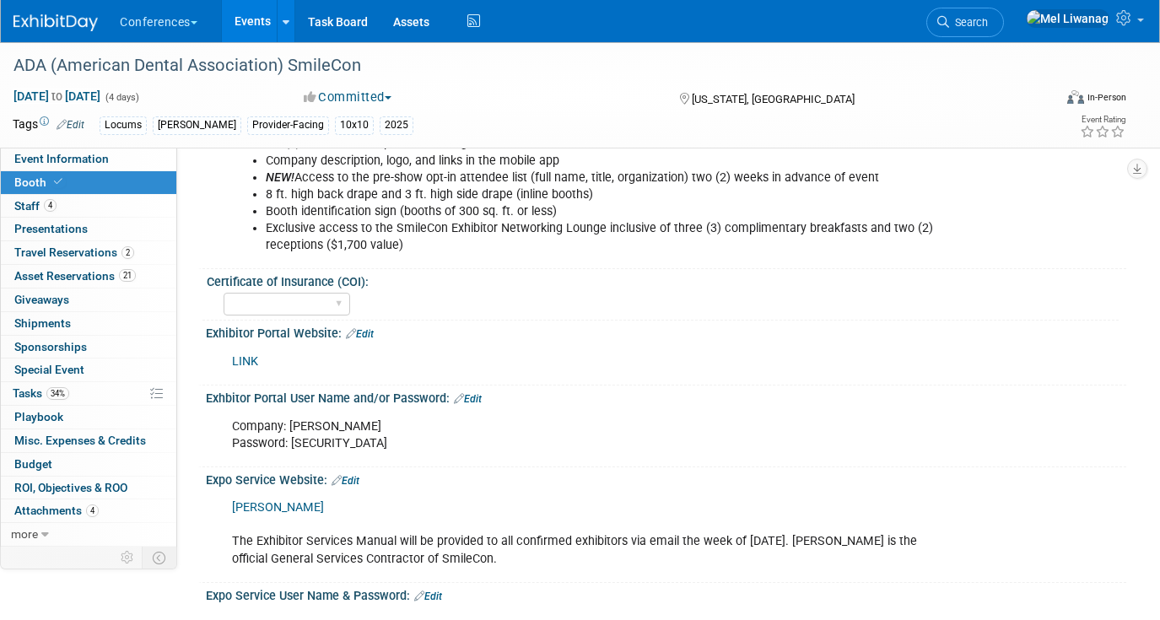
scroll to position [276, 0]
click at [309, 445] on div "Company: Aya Locums Password: 527EE734" at bounding box center [583, 434] width 727 height 51
copy div "527EE734"
click at [244, 368] on div "LINK" at bounding box center [583, 361] width 727 height 34
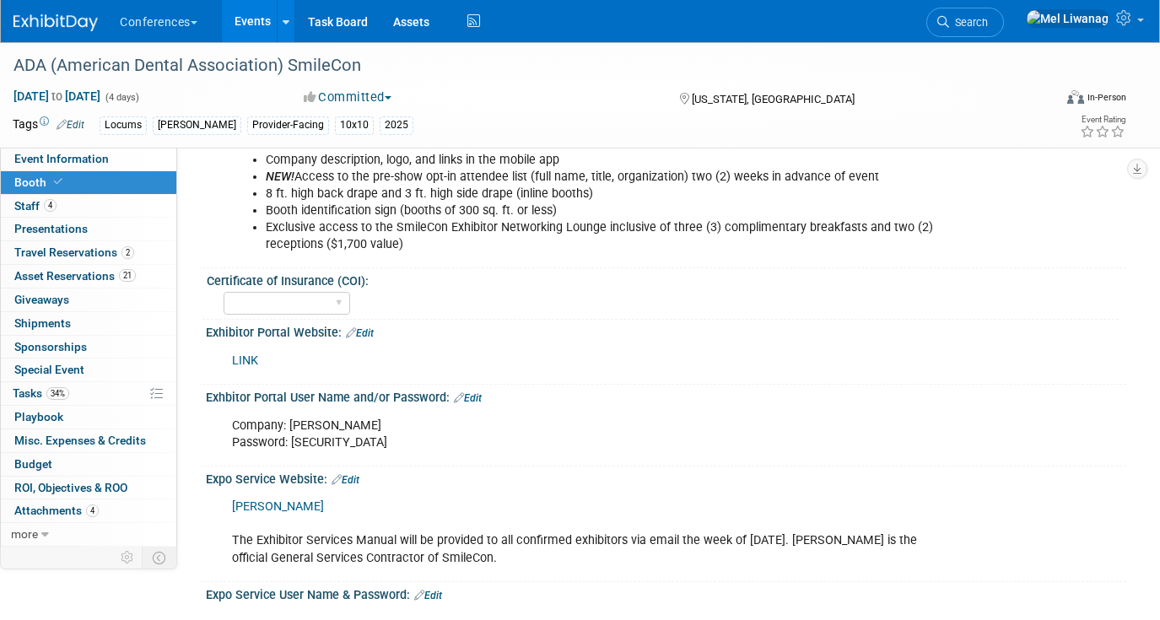
click at [242, 360] on link "LINK" at bounding box center [245, 360] width 26 height 14
click at [62, 198] on link "4 Staff 4" at bounding box center [88, 206] width 175 height 23
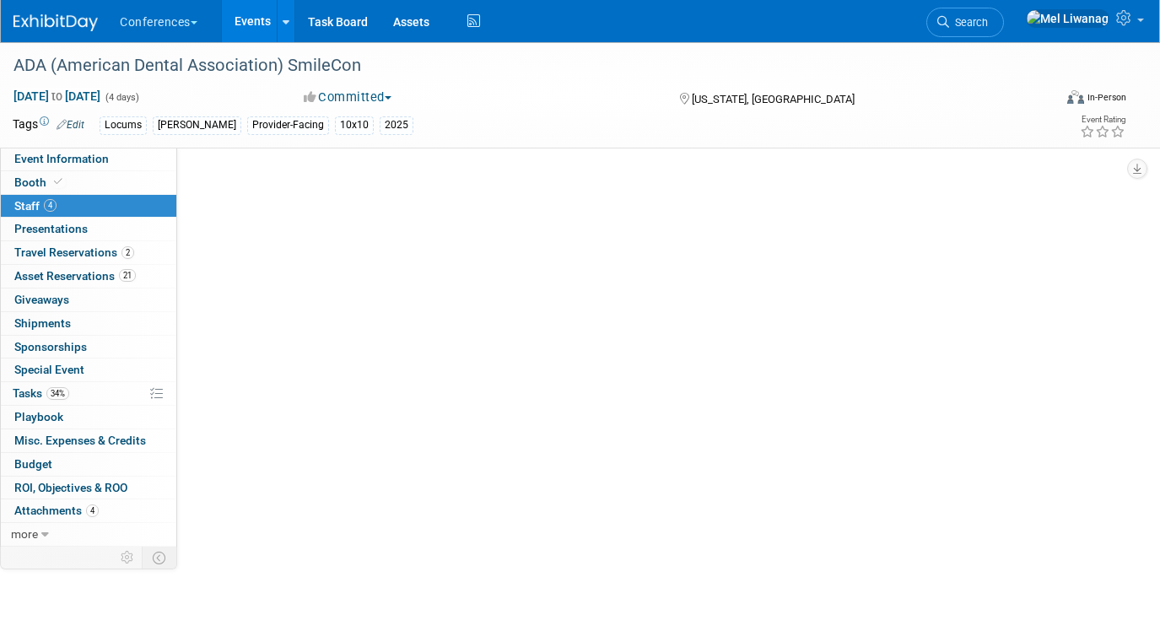
scroll to position [0, 0]
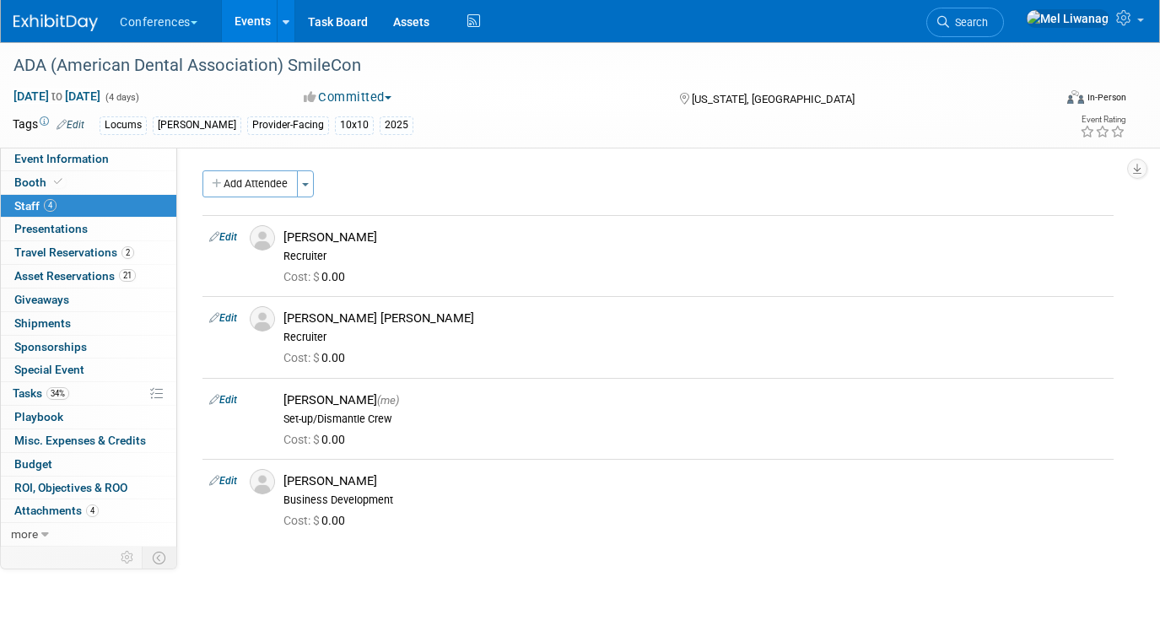
click at [58, 146] on div "ADA (American Dental Association) SmileCon Oct 22, 2025 to Oct 25, 2025 (4 days…" at bounding box center [580, 94] width 1160 height 105
click at [58, 152] on span "Event Information" at bounding box center [61, 158] width 94 height 13
select select "Locums"
select select "Clinician/Provider-facing"
select select "[PERSON_NAME]"
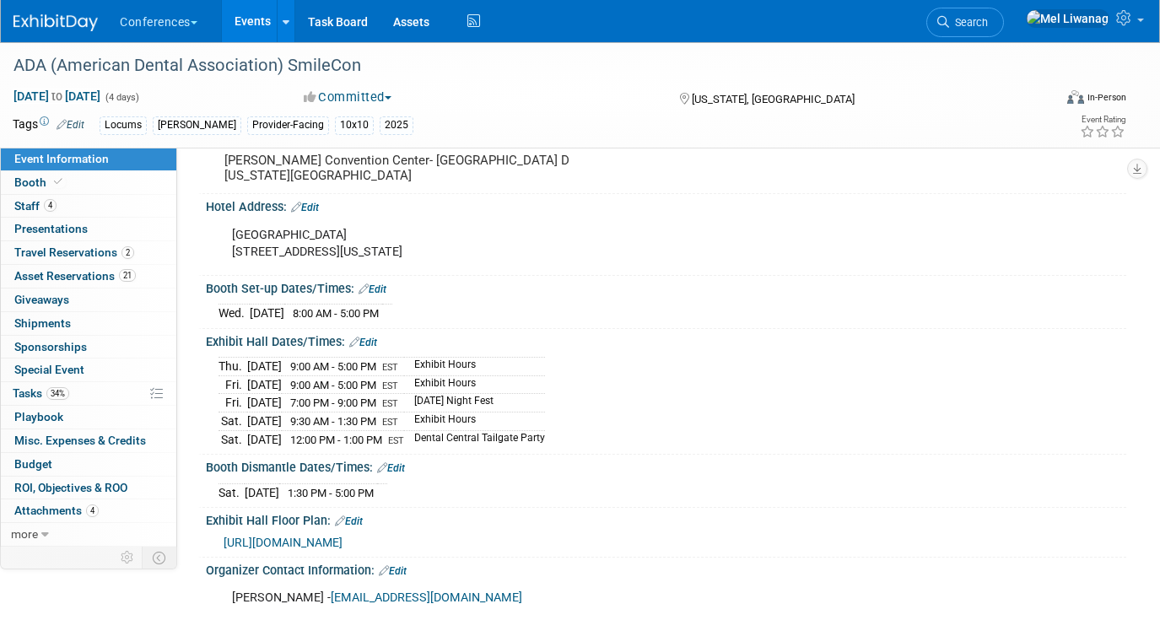
scroll to position [363, 0]
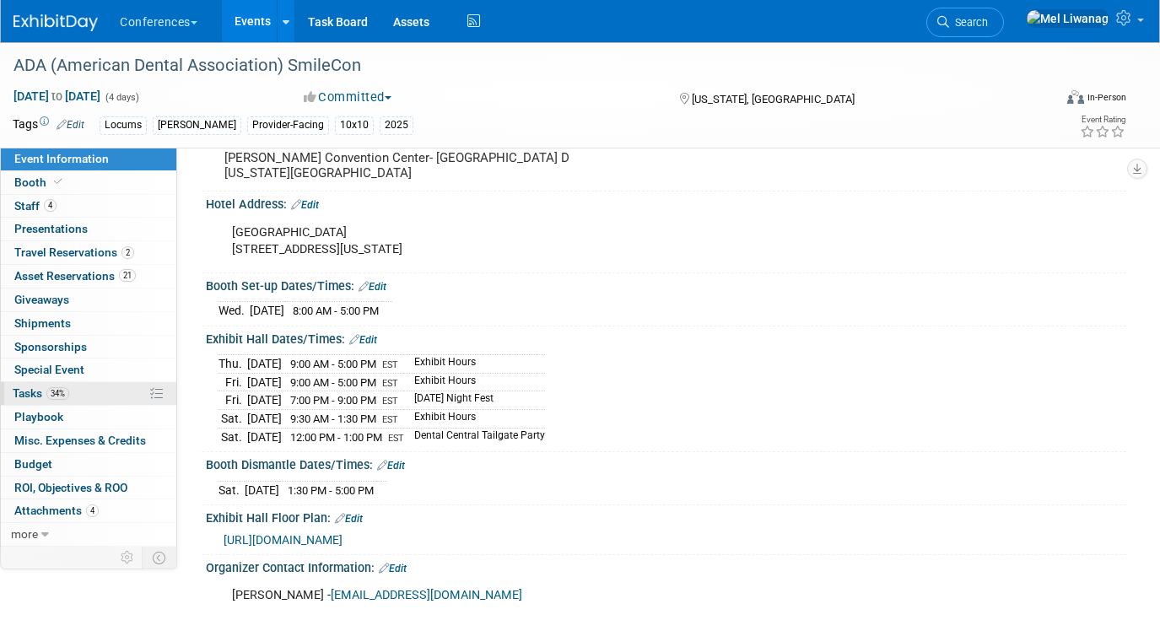
click at [63, 391] on span "34%" at bounding box center [57, 393] width 23 height 13
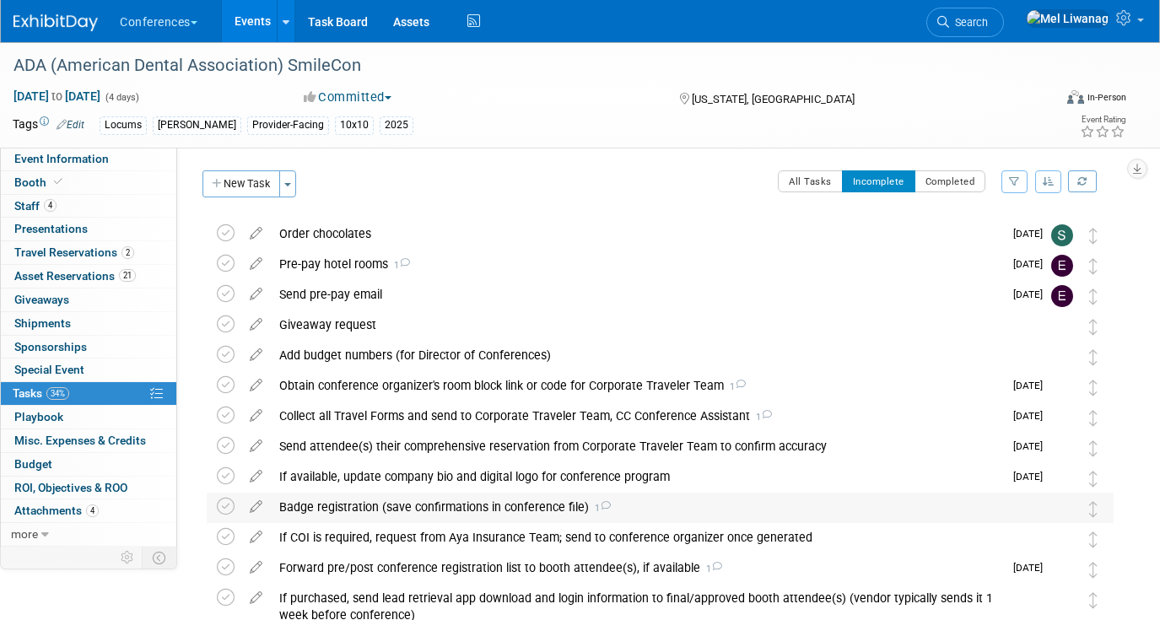
click at [476, 505] on div "Badge registration (save confirmations in conference file) 1" at bounding box center [644, 506] width 746 height 29
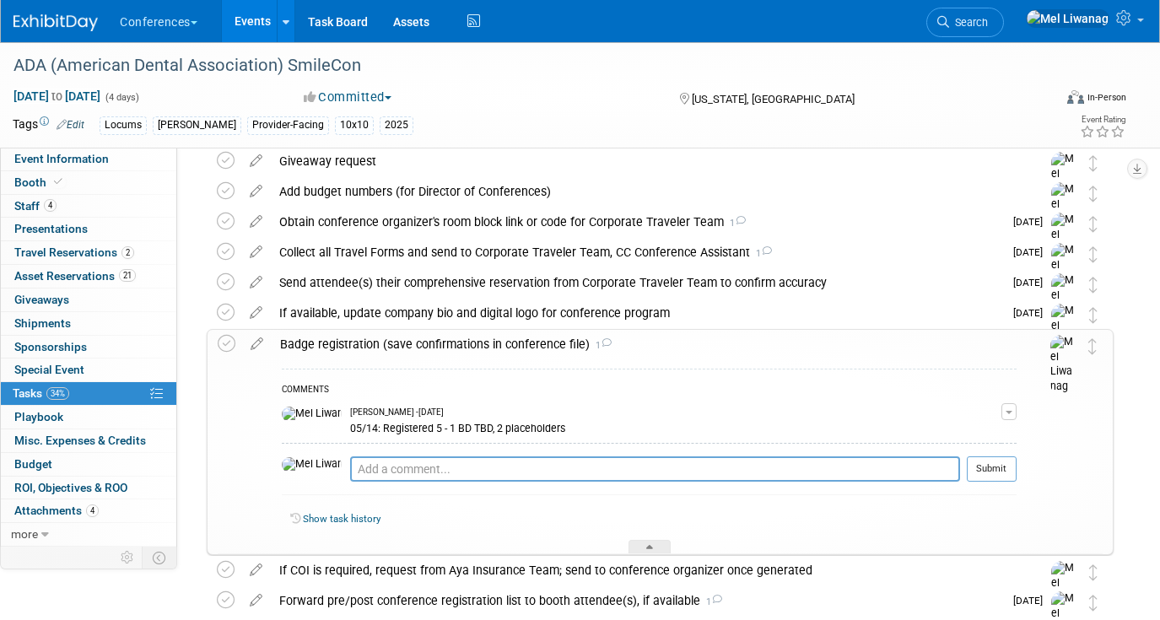
scroll to position [165, 0]
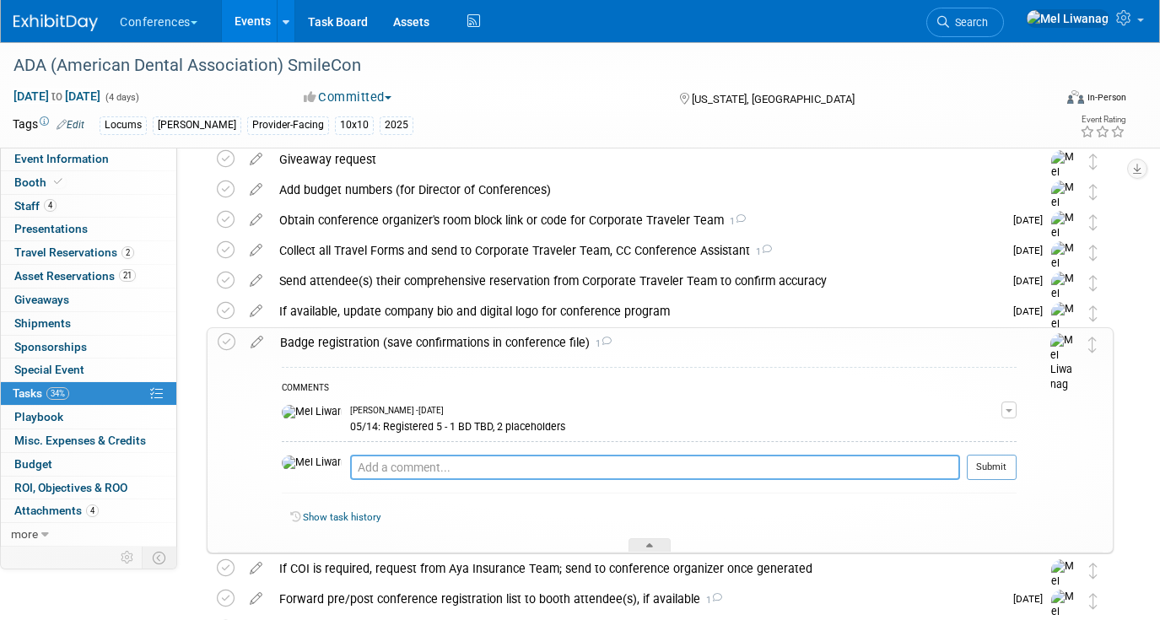
click at [475, 477] on textarea at bounding box center [655, 467] width 610 height 25
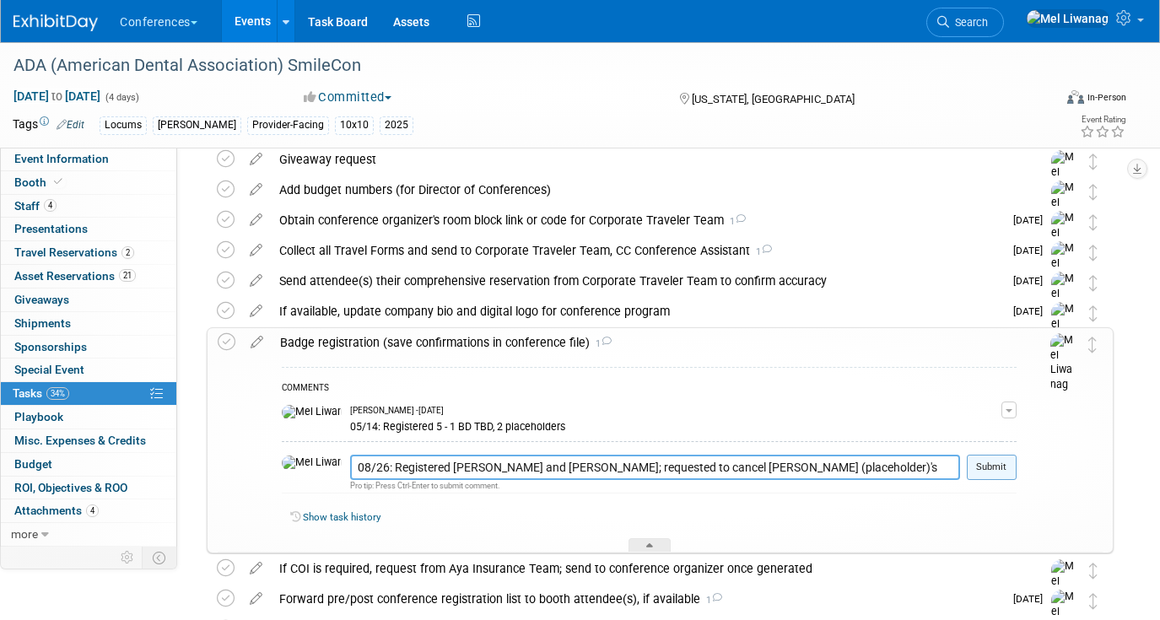
type textarea "08/26: Registered Damian and Jackson; requested to cancel Karina (placeholder)'…"
click at [981, 464] on button "Submit" at bounding box center [991, 467] width 50 height 25
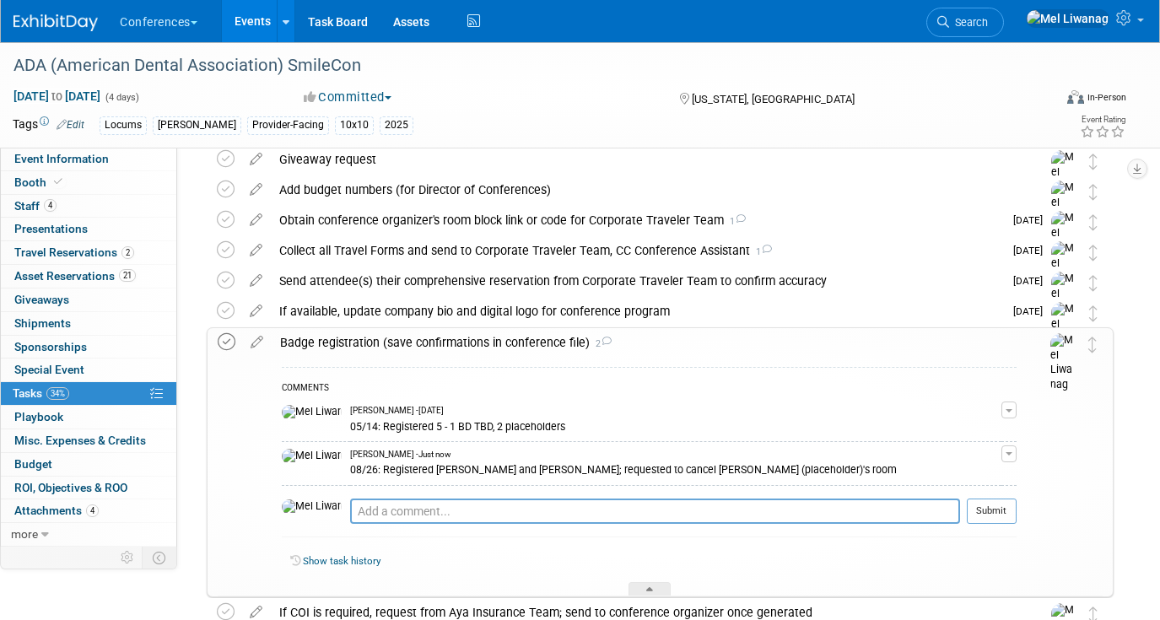
click at [224, 342] on icon at bounding box center [227, 342] width 18 height 18
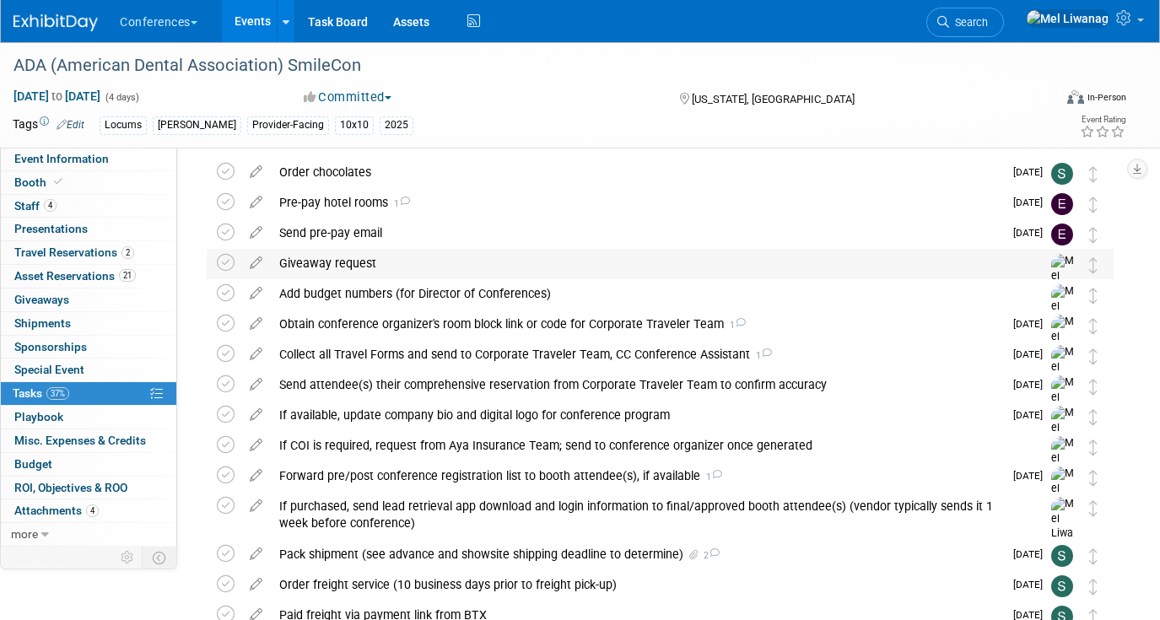
scroll to position [68, 0]
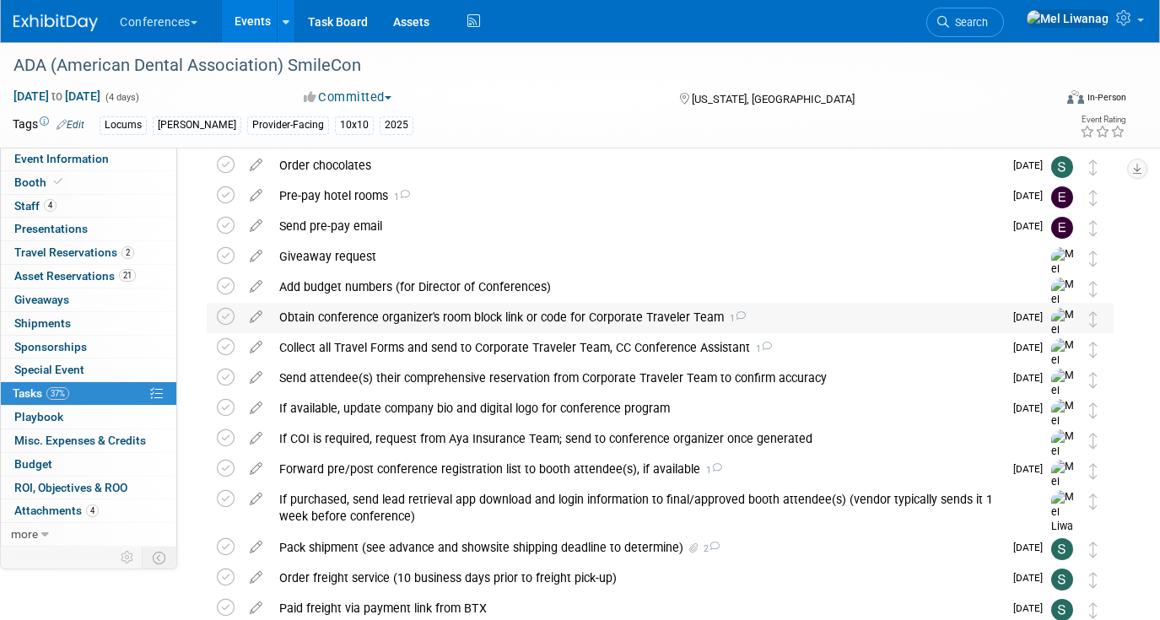
click at [519, 321] on div "Obtain conference organizer's room block link or code for Corporate Traveler Te…" at bounding box center [637, 317] width 732 height 29
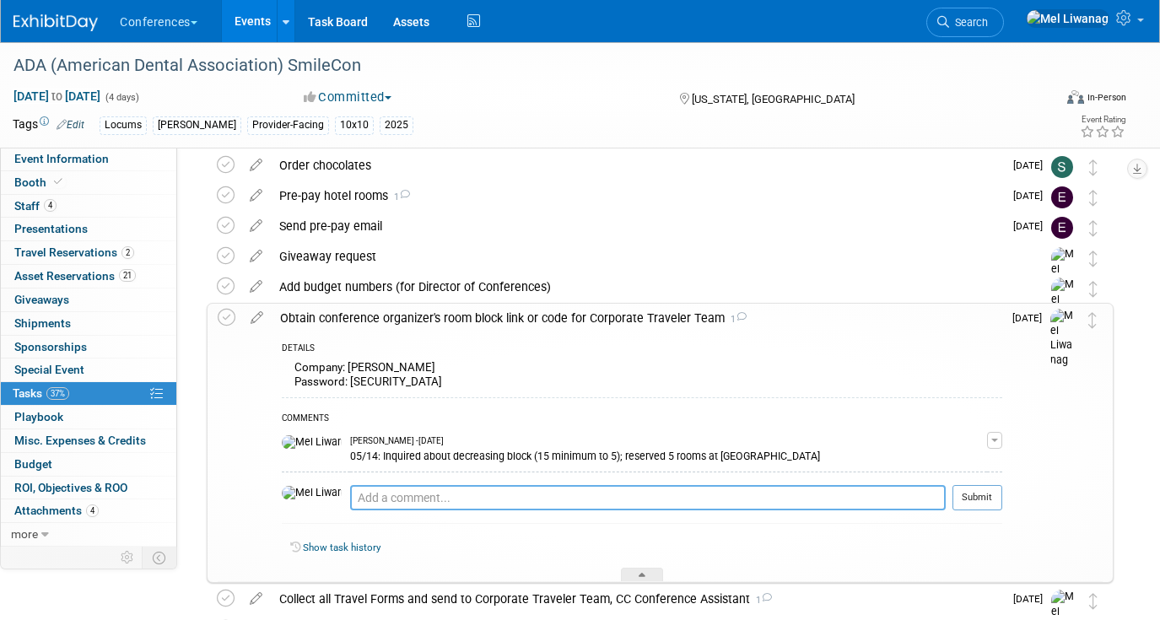
click at [450, 490] on textarea at bounding box center [647, 497] width 595 height 25
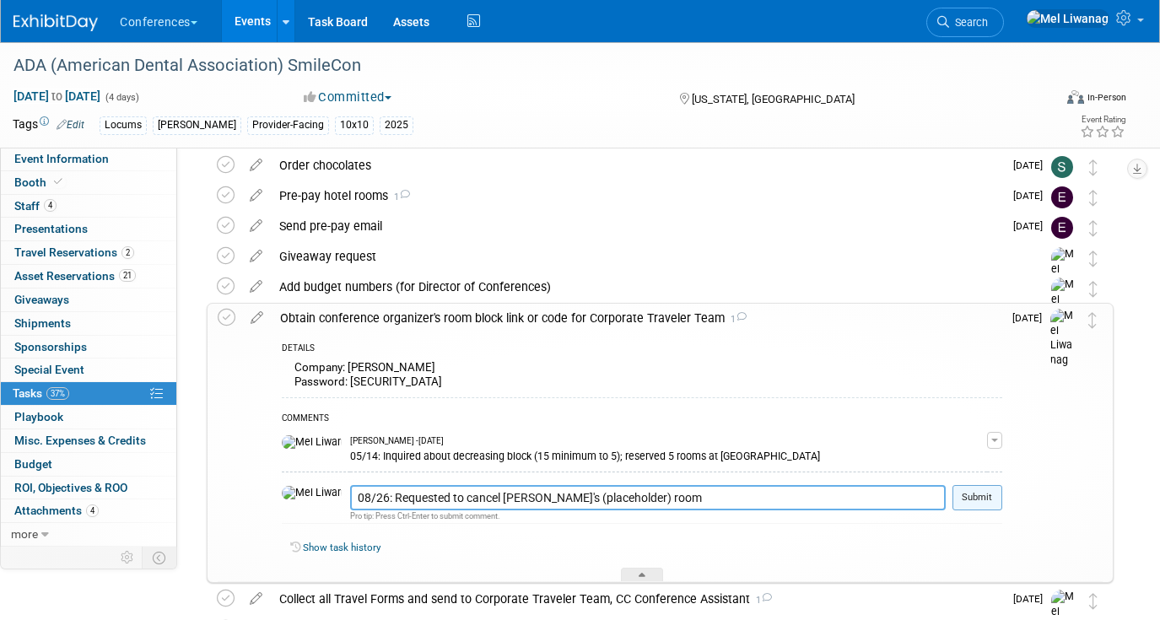
type textarea "08/26: Requested to cancel Karina's (placeholder) room"
click at [998, 496] on button "Submit" at bounding box center [977, 497] width 50 height 25
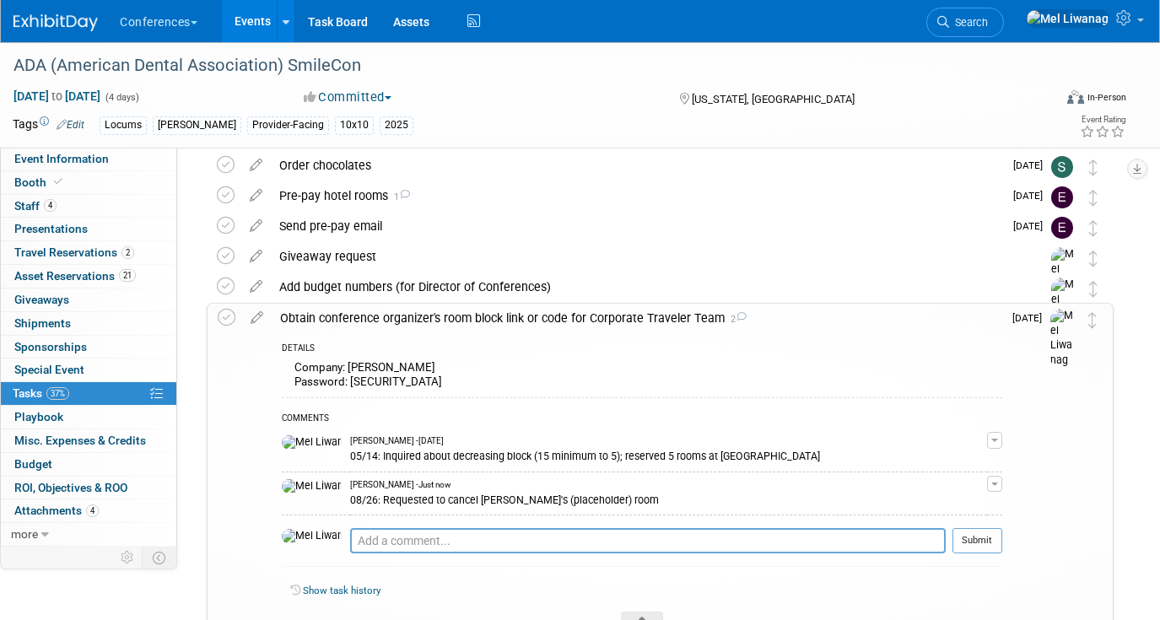
click at [996, 477] on button "button" at bounding box center [994, 484] width 15 height 17
click at [962, 509] on link "Edit Comment" at bounding box center [934, 508] width 133 height 24
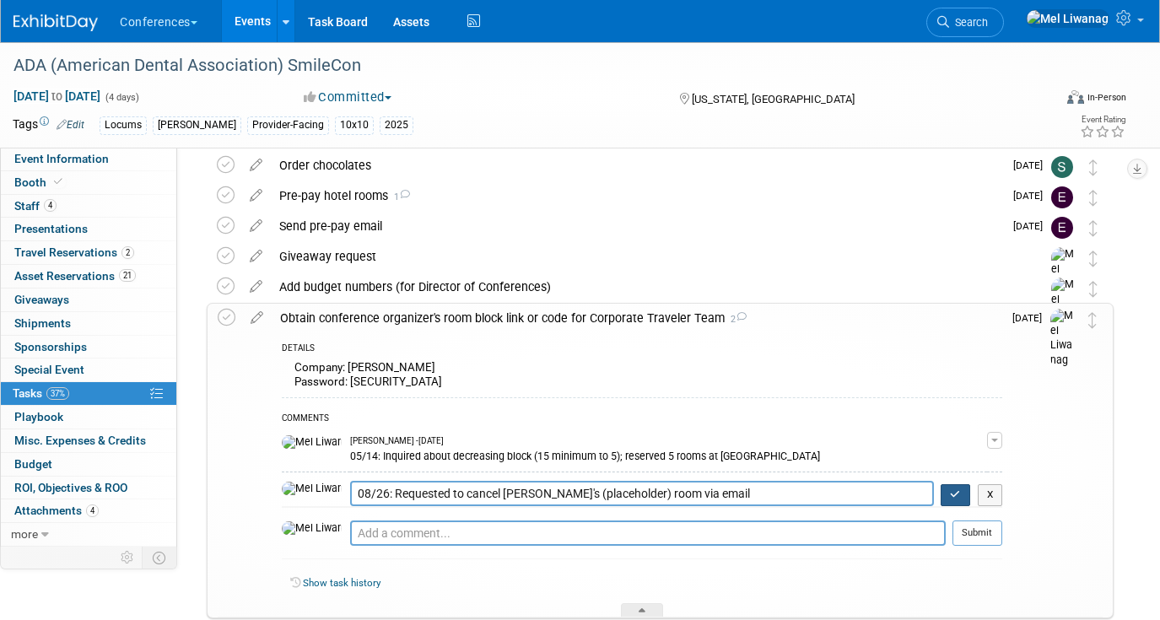
type textarea "08/26: Requested to cancel Karina's (placeholder) room via email"
click at [970, 494] on button "button" at bounding box center [955, 495] width 30 height 22
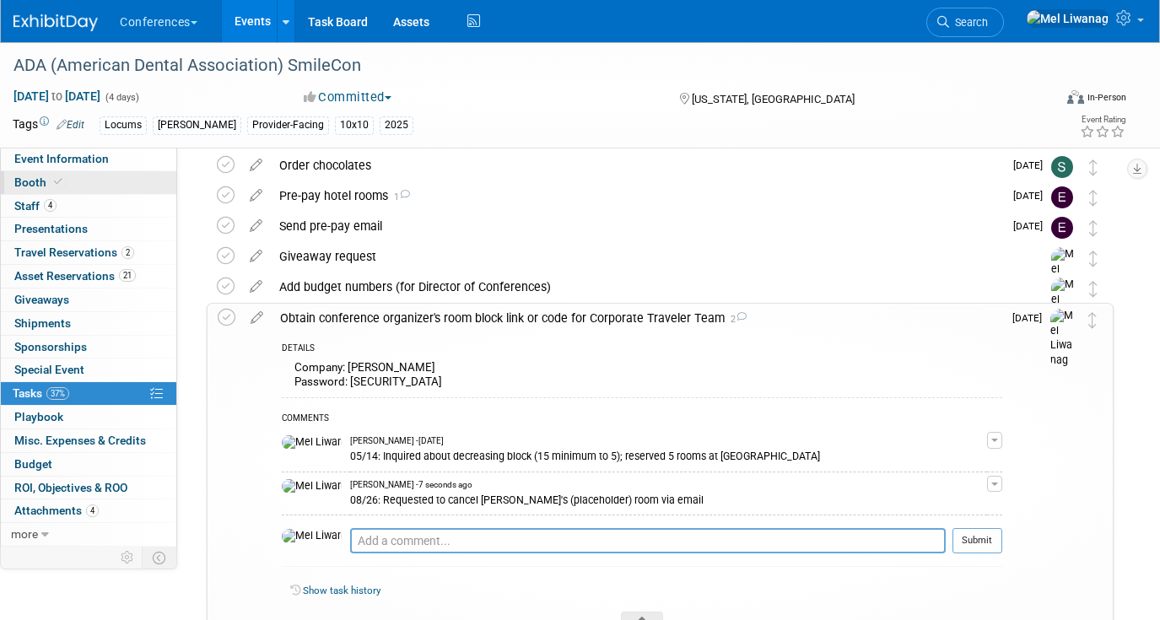
click at [115, 186] on link "Booth" at bounding box center [88, 182] width 175 height 23
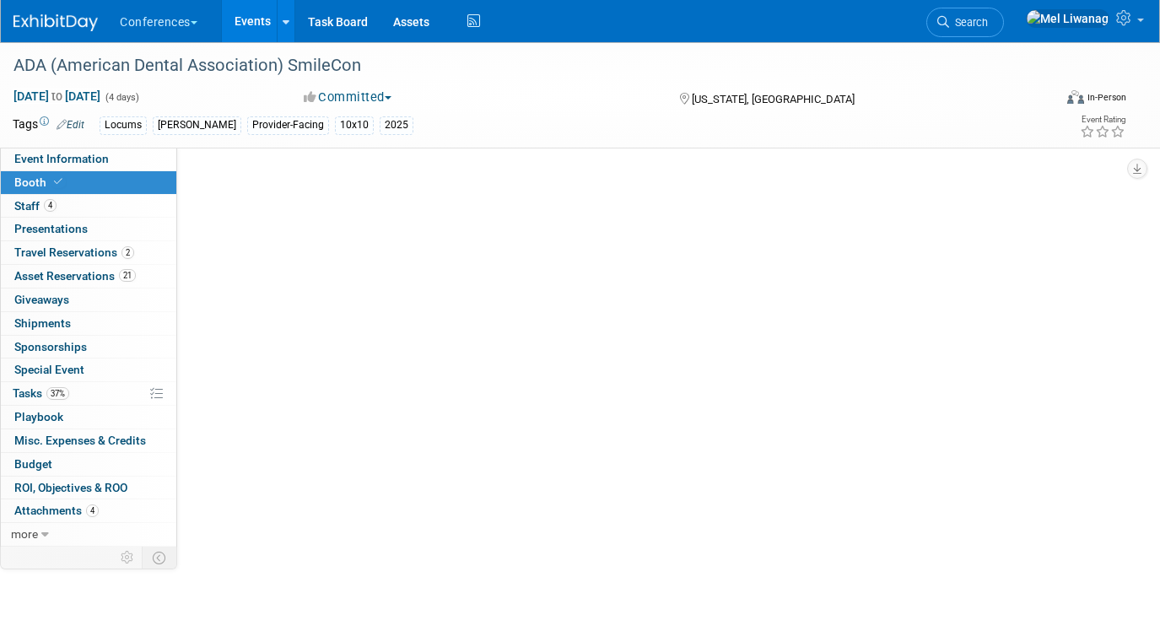
scroll to position [0, 0]
select select "10'x10'"
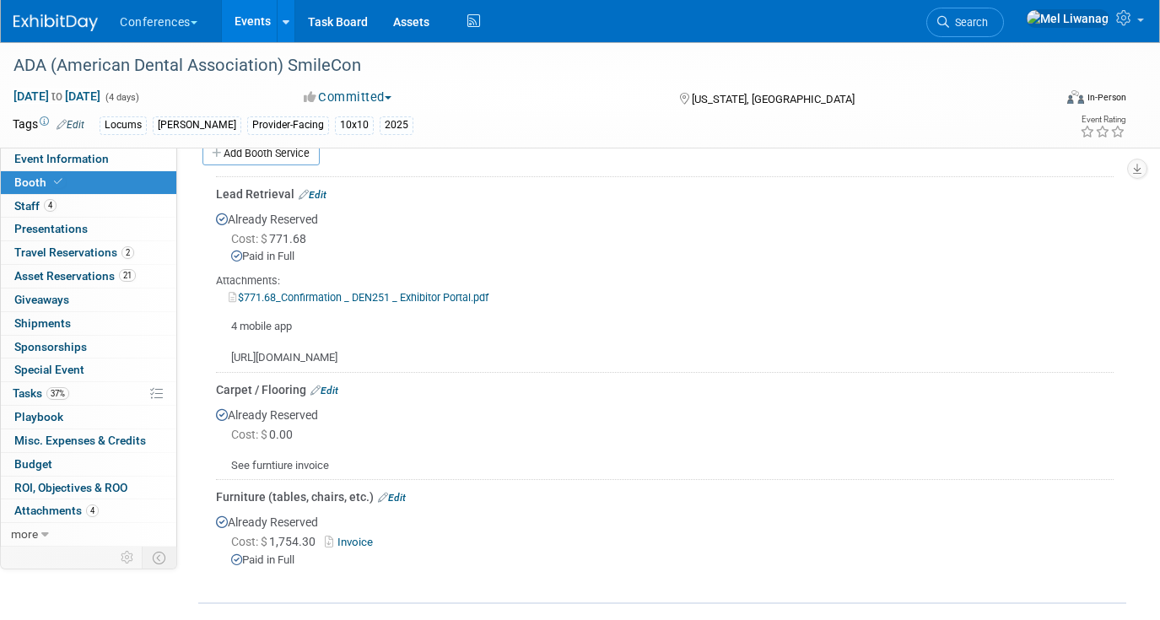
scroll to position [821, 0]
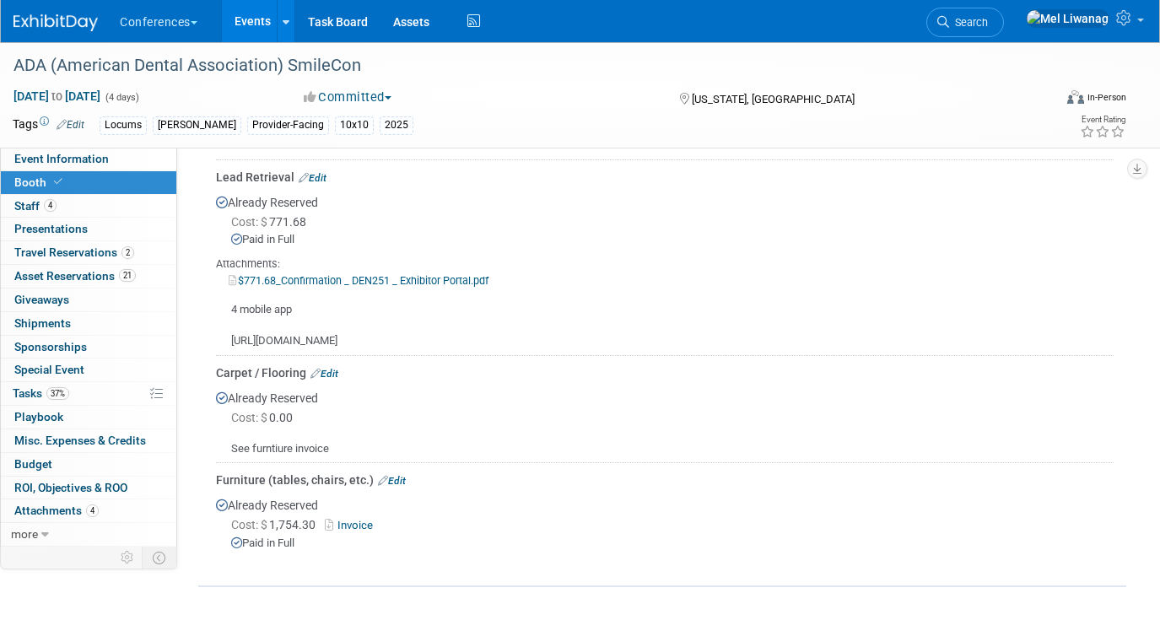
click at [450, 267] on div "Attachments:" at bounding box center [664, 263] width 897 height 15
click at [447, 278] on link "$771.68_Confirmation _ DEN251 _ Exhibitor Portal.pdf" at bounding box center [359, 280] width 260 height 13
click at [56, 404] on link "37% Tasks 37%" at bounding box center [88, 393] width 175 height 23
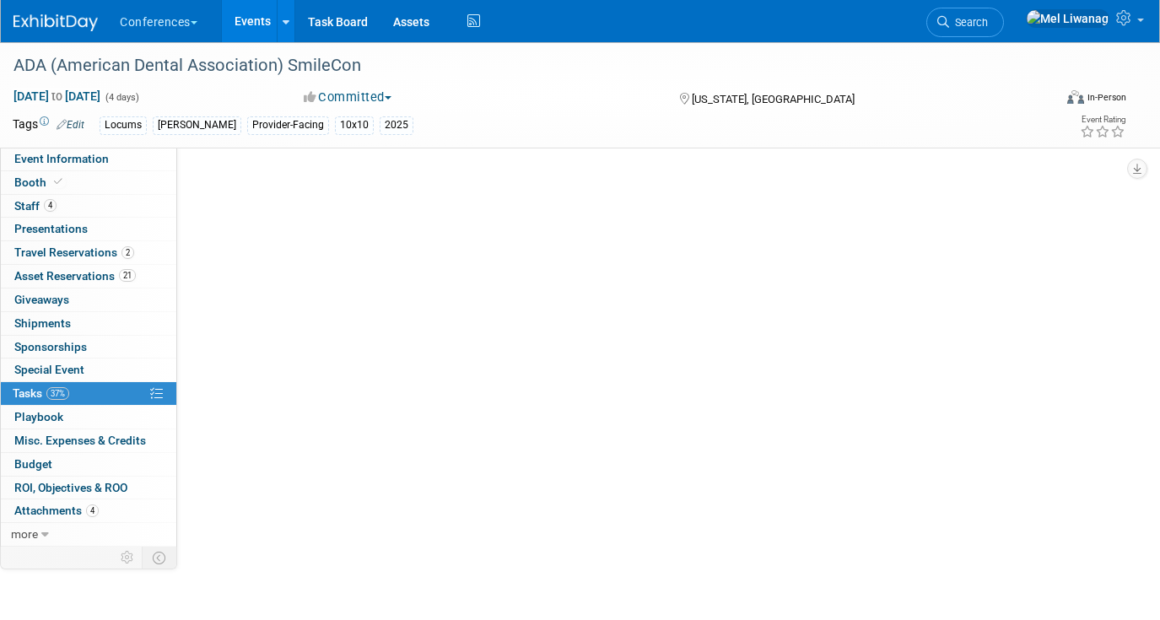
scroll to position [0, 0]
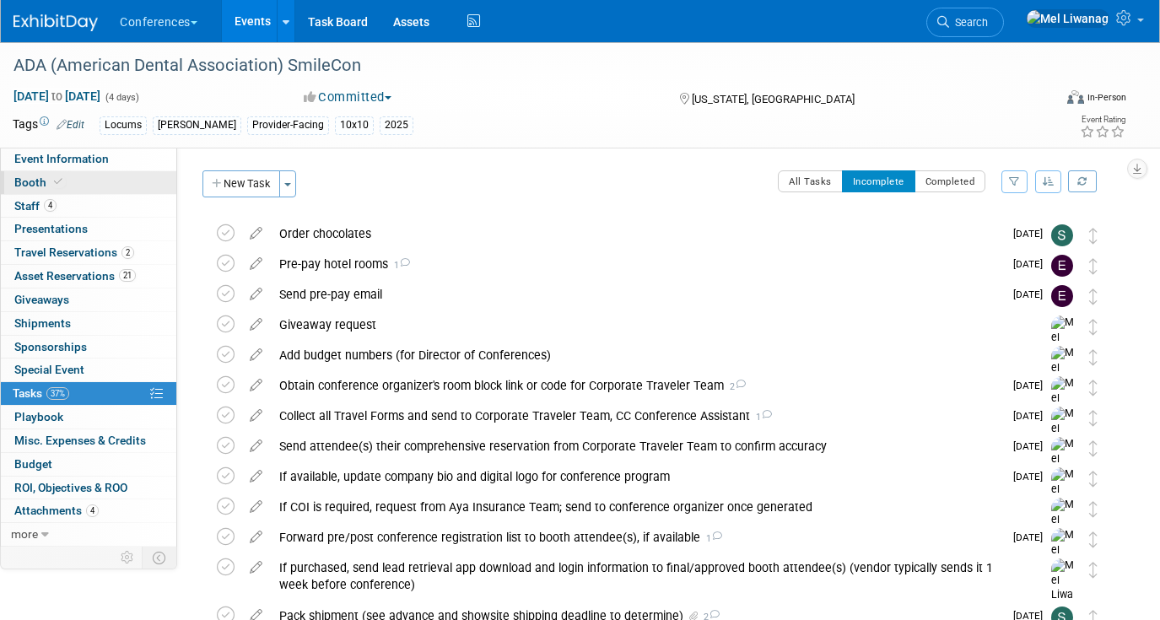
click at [73, 179] on link "Booth" at bounding box center [88, 182] width 175 height 23
select select "10'x10'"
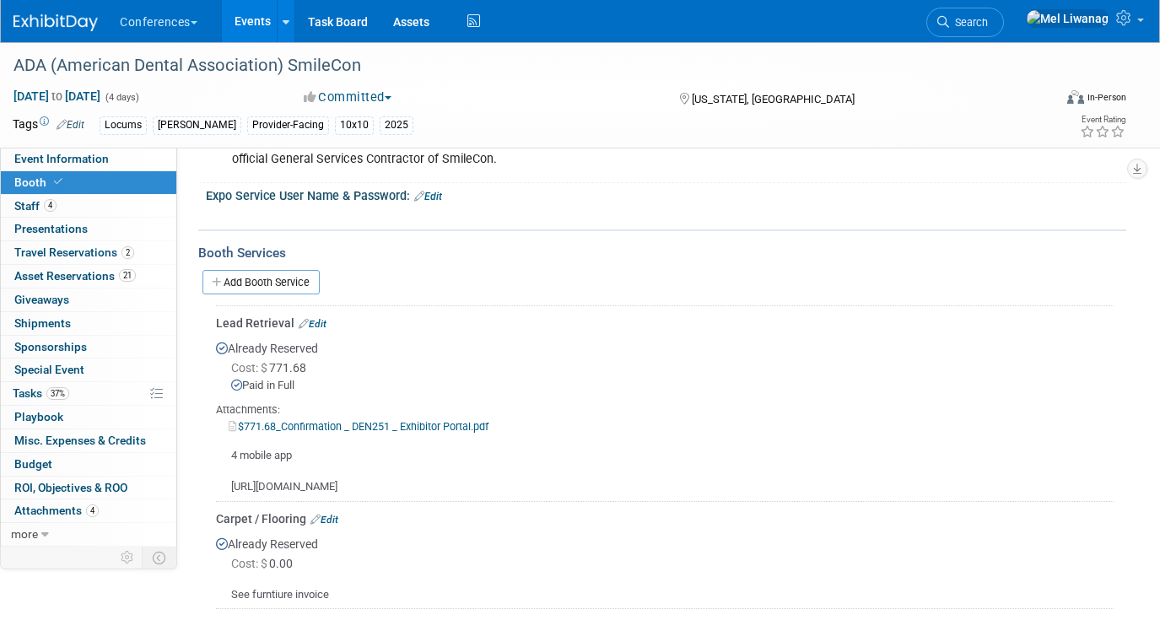
scroll to position [679, 0]
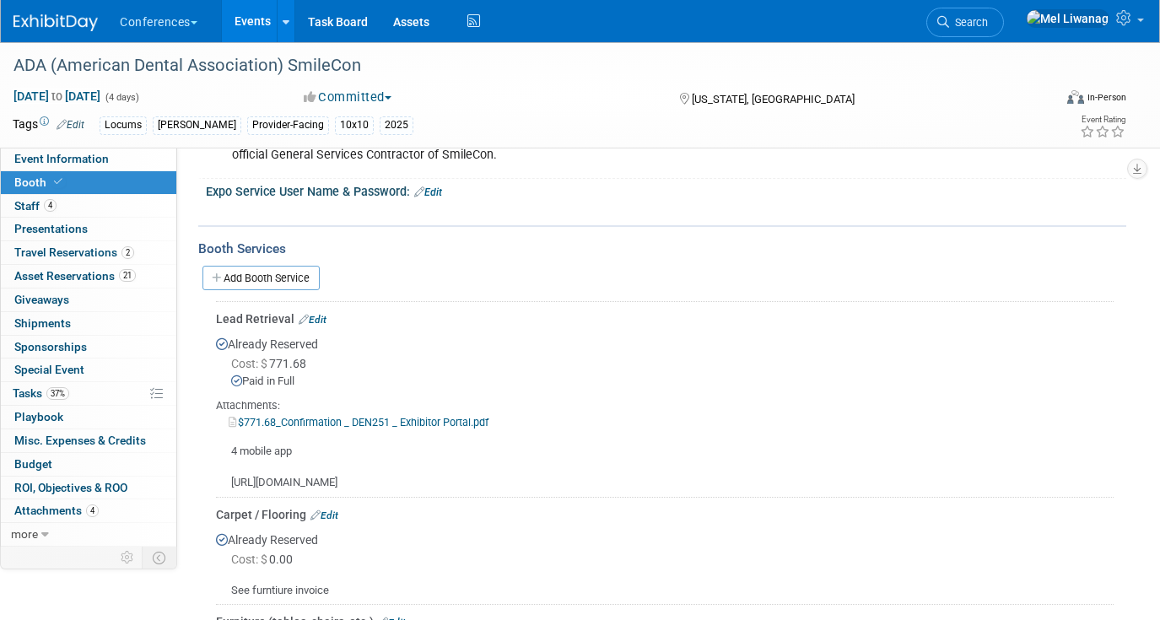
click at [317, 319] on link "Edit" at bounding box center [313, 320] width 28 height 12
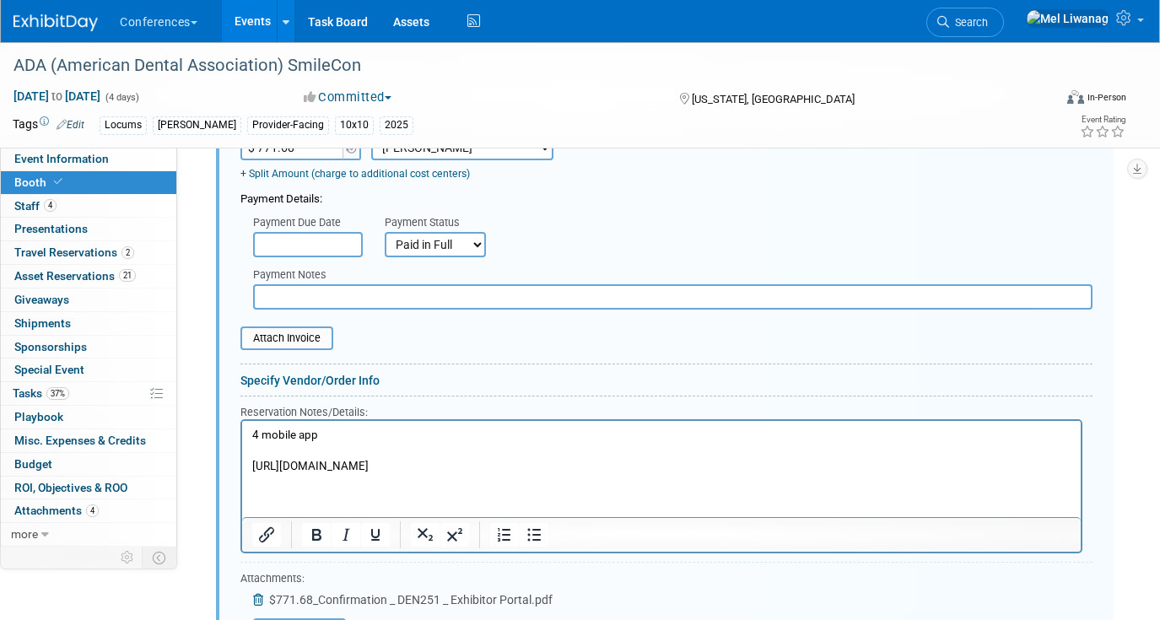
scroll to position [1051, 0]
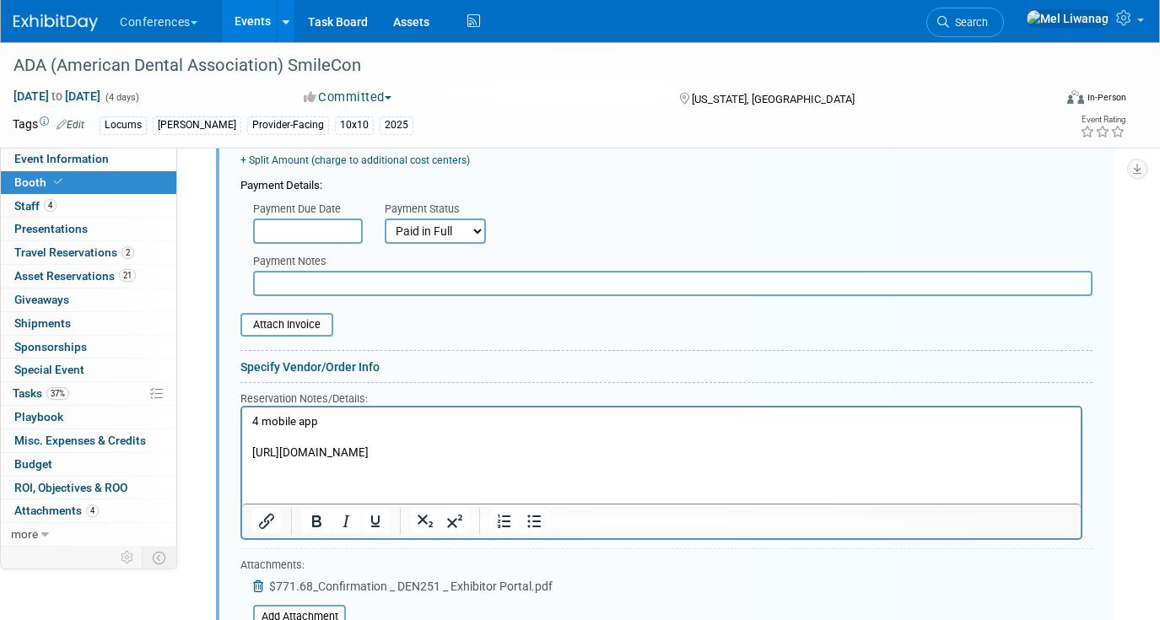
click at [657, 444] on p "4 mobile app https://exhibitor.swap.mge360.com//#/event/DEN251/dashboard/swap" at bounding box center [661, 437] width 819 height 47
click at [661, 460] on p "4 mobile app https://exhibitor.swap.mge360.com//#/event/DEN251/dashboard/swap" at bounding box center [661, 437] width 819 height 47
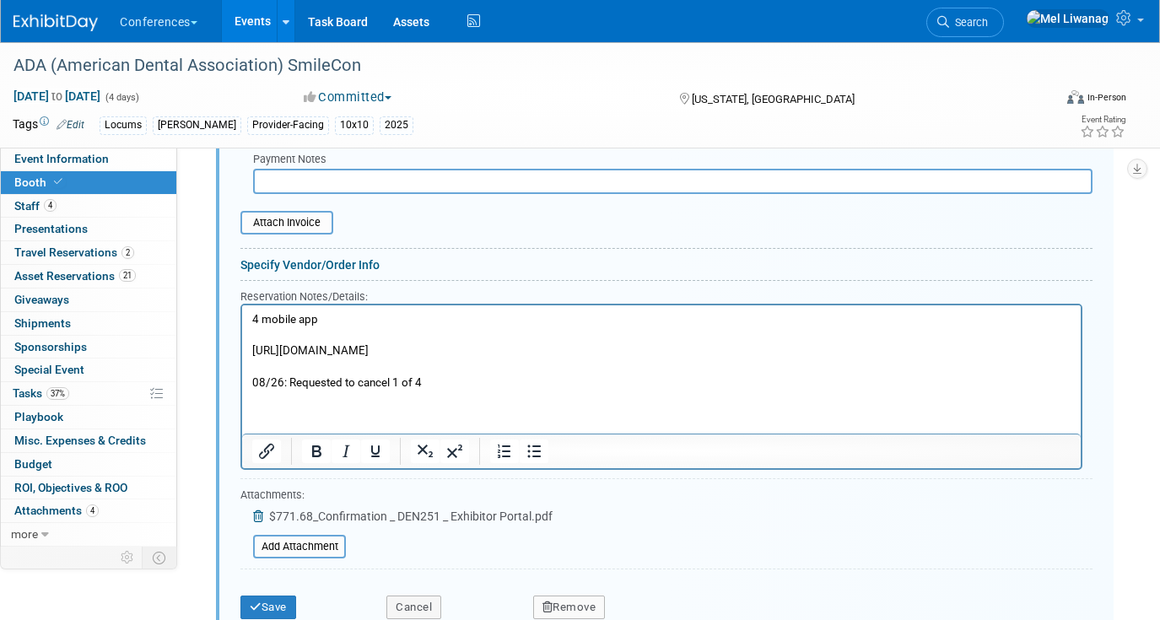
scroll to position [1170, 0]
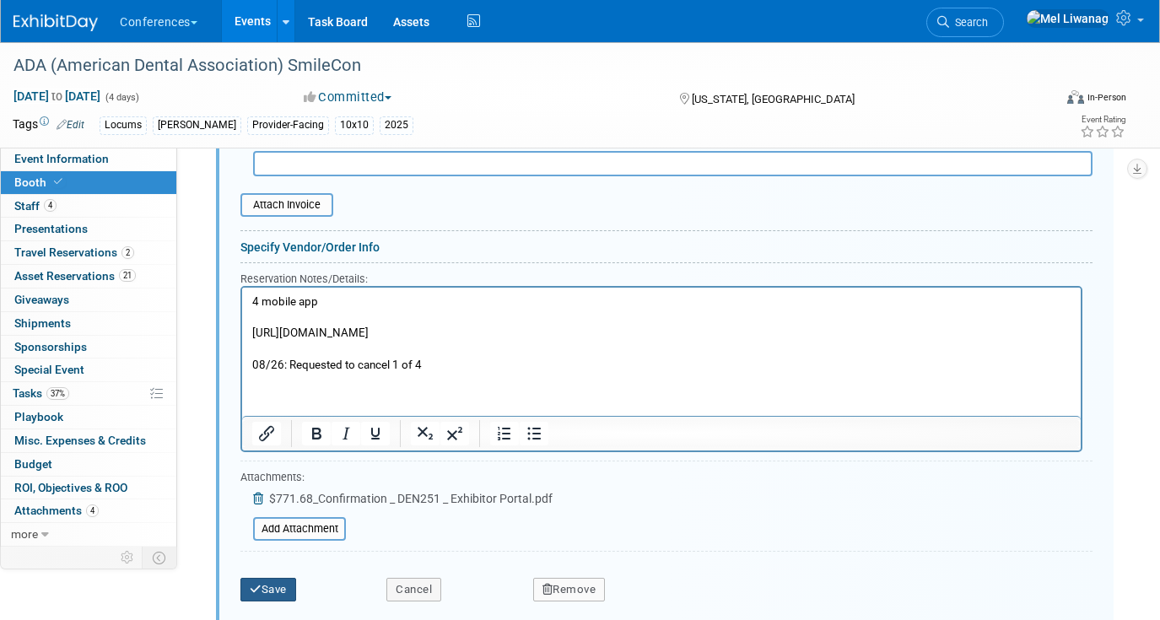
click at [293, 592] on button "Save" at bounding box center [268, 590] width 56 height 24
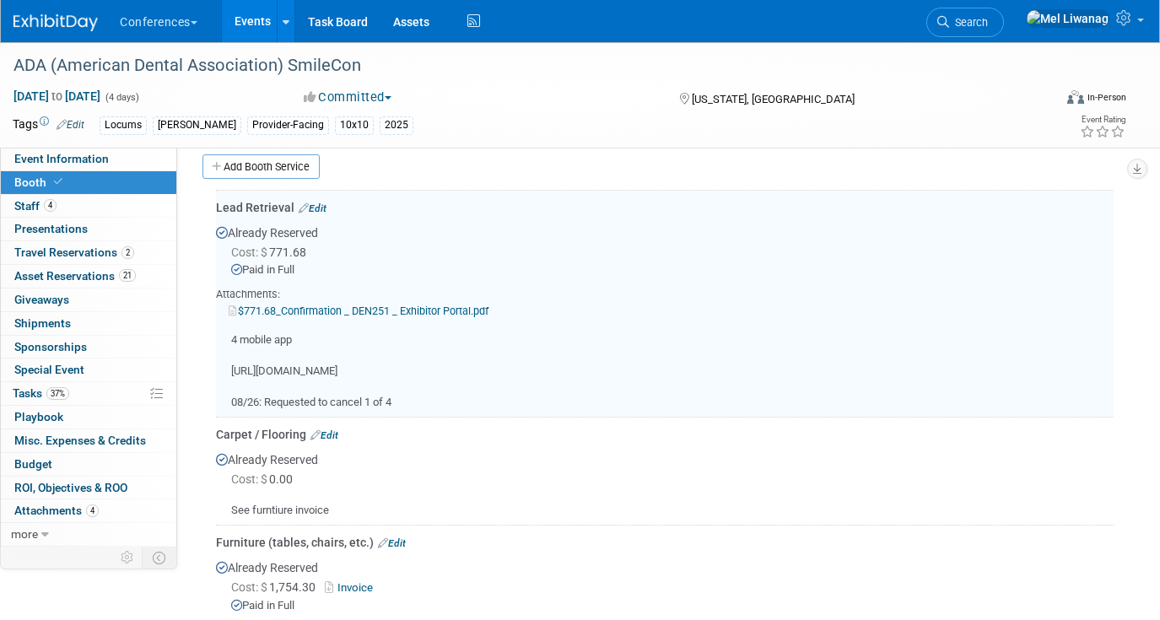
scroll to position [788, 0]
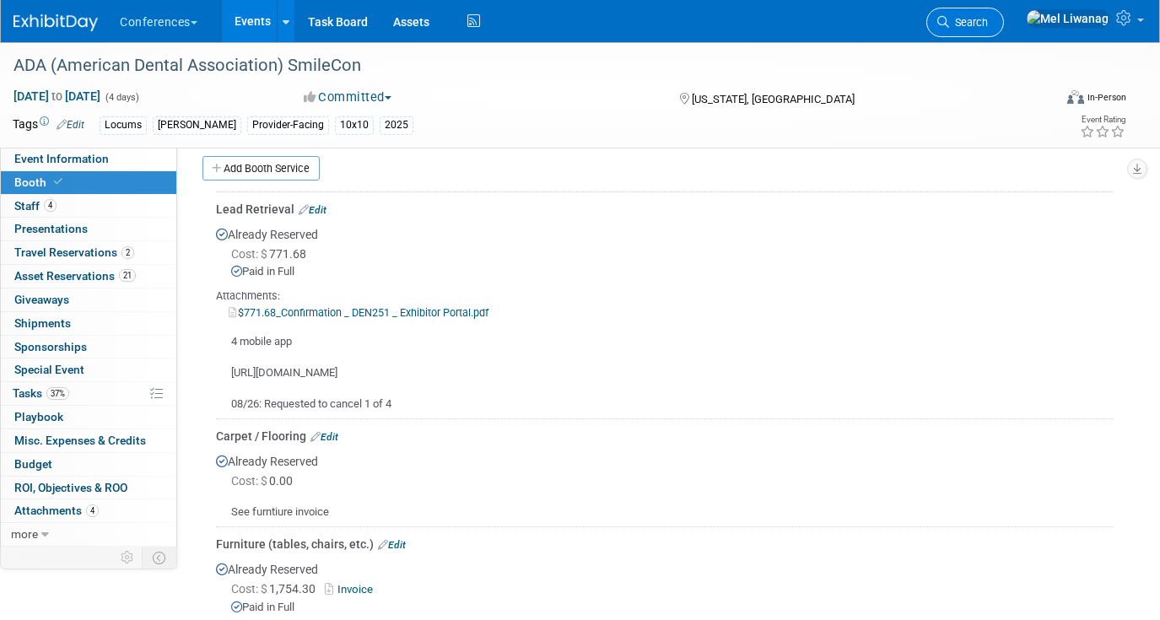
click at [1004, 32] on link "Search" at bounding box center [965, 23] width 78 height 30
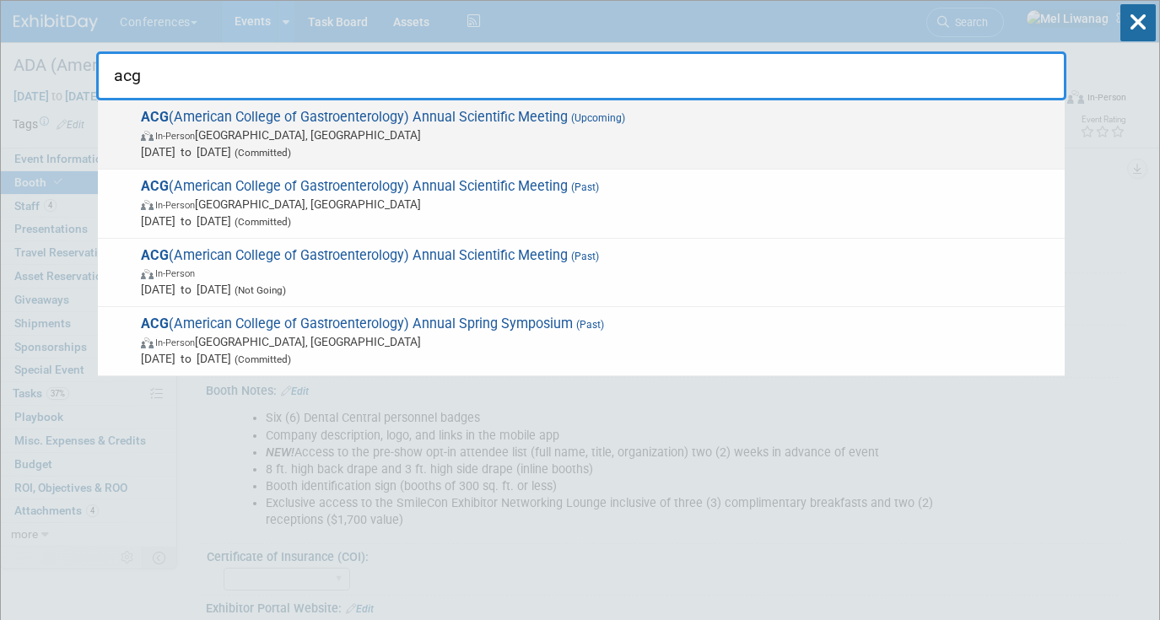
type input "acg"
click at [447, 144] on span "Oct 25, 2025 to Oct 28, 2025 (Committed)" at bounding box center [598, 151] width 915 height 17
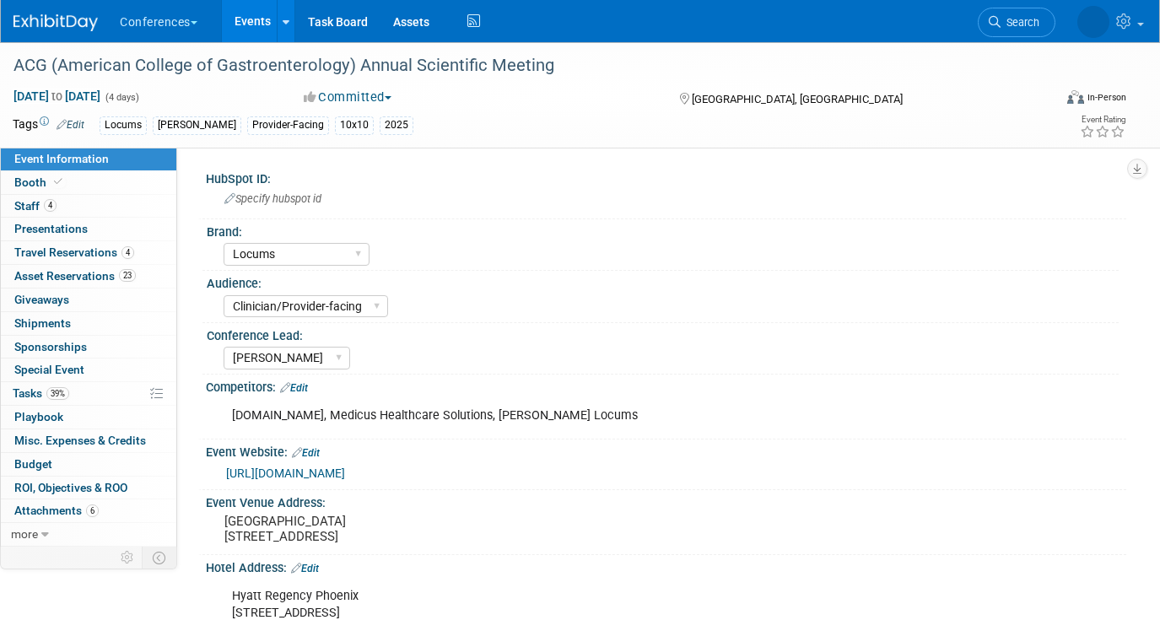
select select "Locums"
select select "Clinician/Provider-facing"
select select "[PERSON_NAME]"
click at [119, 177] on link "Booth" at bounding box center [88, 182] width 175 height 23
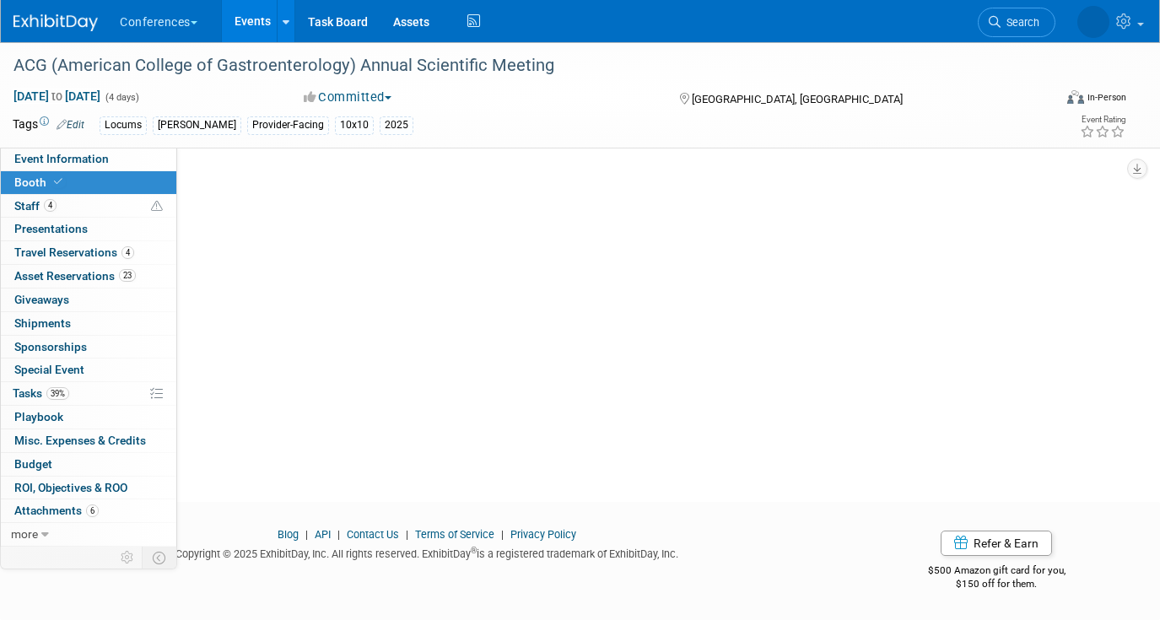
select select "10'x10'"
select select "Yes"
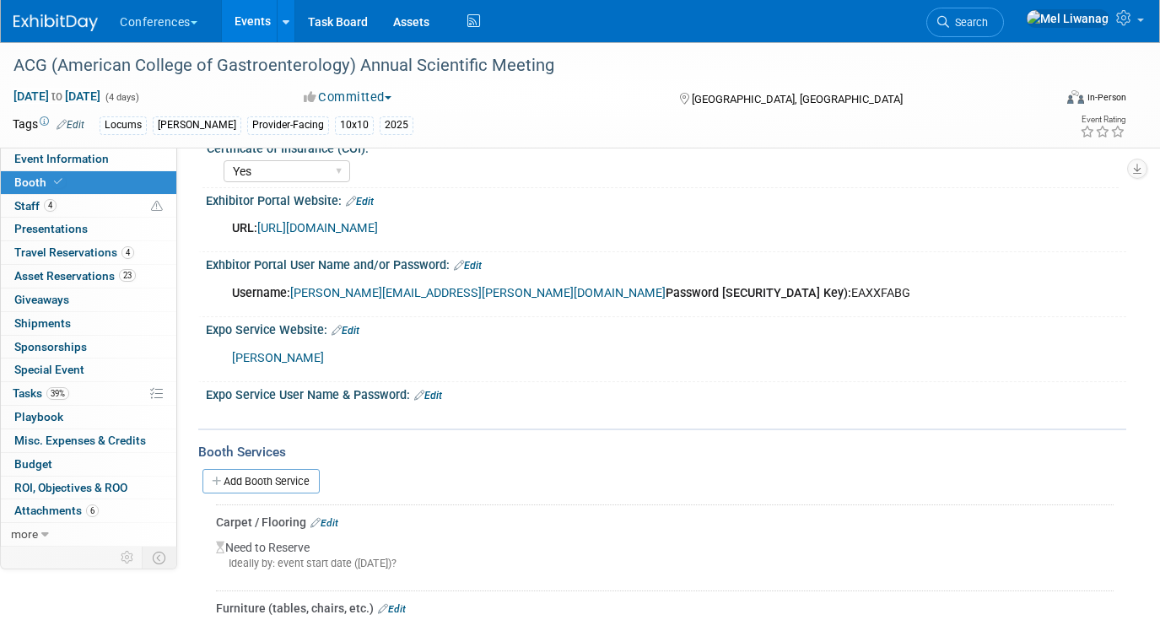
scroll to position [278, 0]
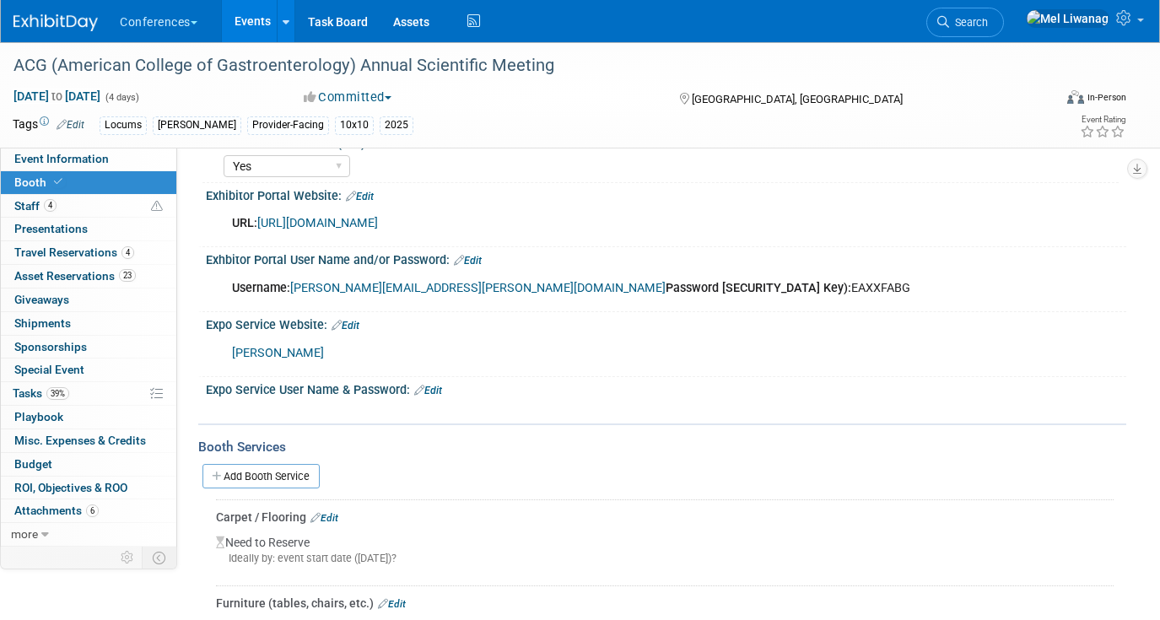
click at [612, 281] on div "Username: [PERSON_NAME][EMAIL_ADDRESS][PERSON_NAME][DOMAIN_NAME] Password [SECU…" at bounding box center [583, 289] width 727 height 34
copy div "EAXXFABG"
click at [378, 223] on link "[URL][DOMAIN_NAME]" at bounding box center [317, 223] width 121 height 14
click at [80, 202] on link "4 Staff 4" at bounding box center [88, 206] width 175 height 23
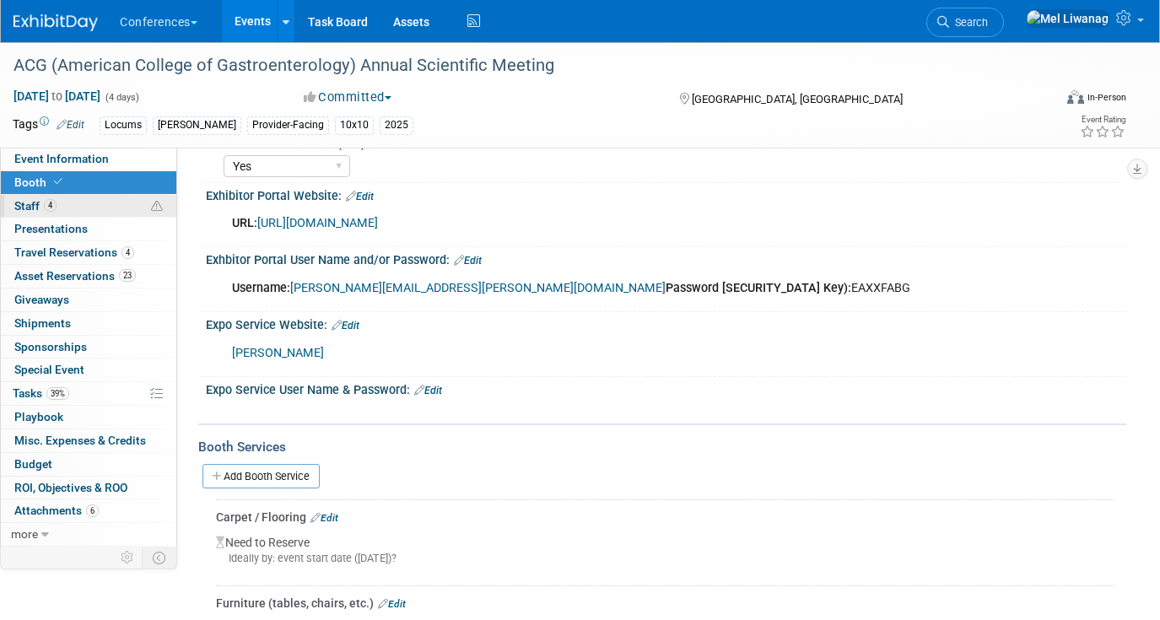
scroll to position [0, 0]
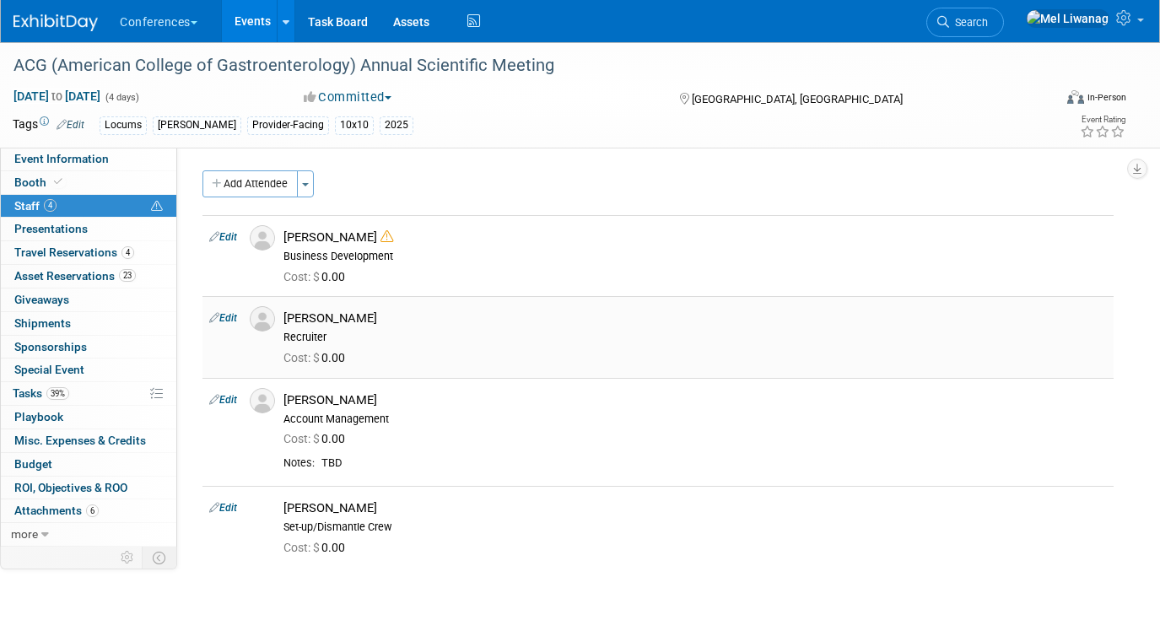
drag, startPoint x: 288, startPoint y: 320, endPoint x: 424, endPoint y: 323, distance: 136.7
click at [424, 323] on div "[PERSON_NAME]" at bounding box center [694, 318] width 823 height 16
copy div "[PERSON_NAME]"
click at [66, 396] on span "39%" at bounding box center [57, 393] width 23 height 13
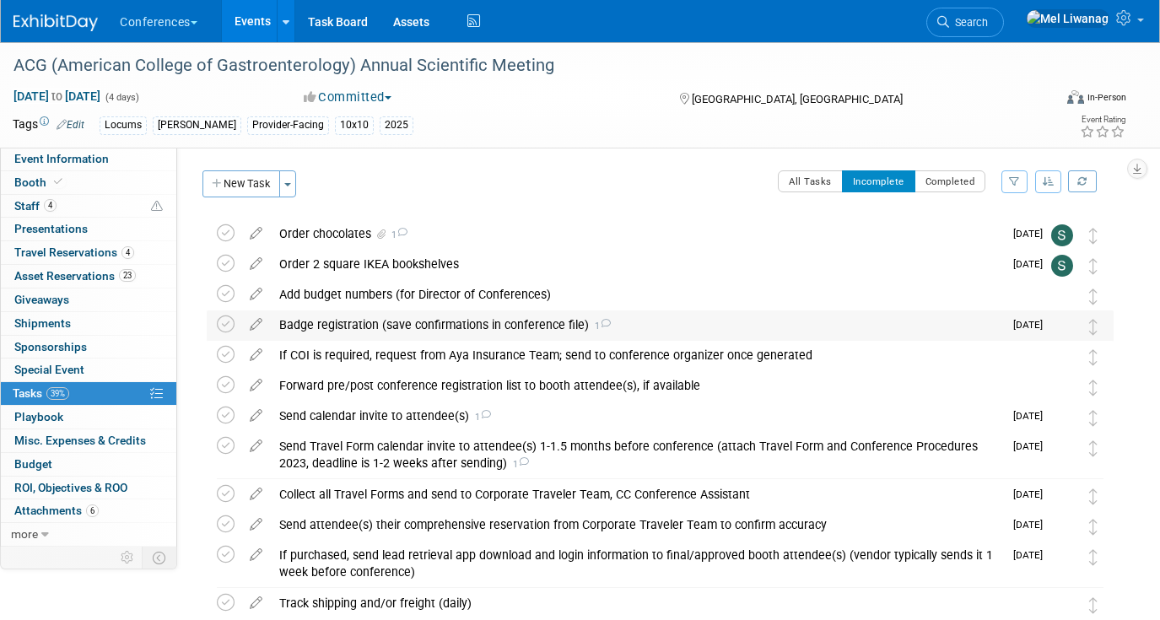
click at [447, 329] on div "Badge registration (save confirmations in conference file) 1" at bounding box center [637, 324] width 732 height 29
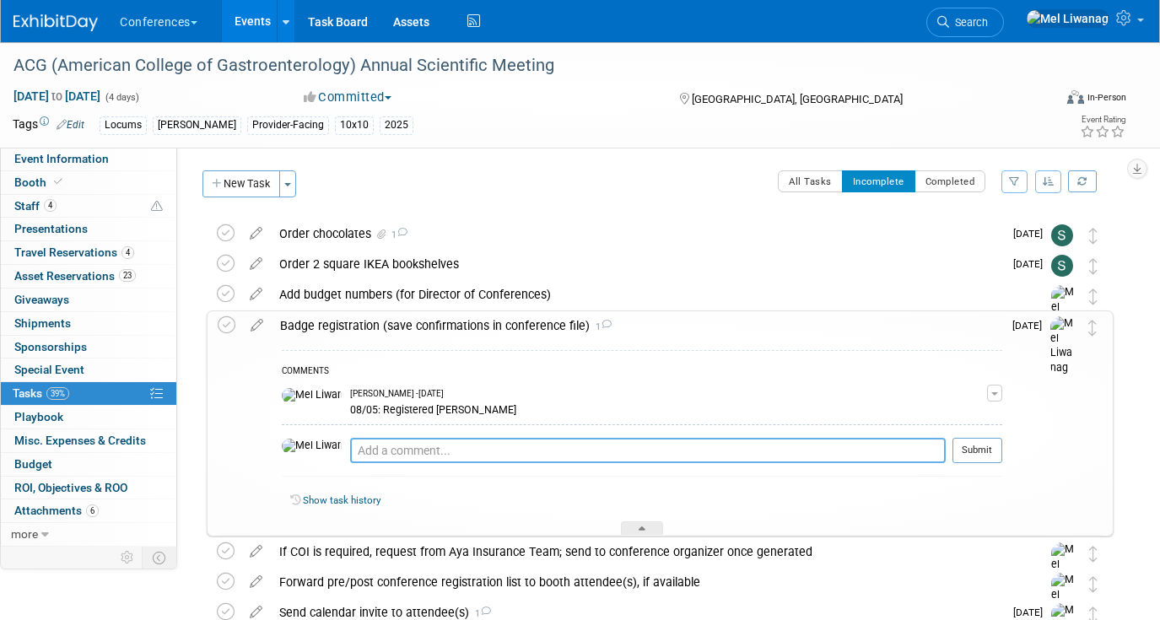
click at [441, 444] on textarea at bounding box center [647, 450] width 595 height 25
type textarea "08/26: Registered Bron, Cait, and [PERSON_NAME]"
click at [996, 451] on button "Submit" at bounding box center [977, 450] width 50 height 25
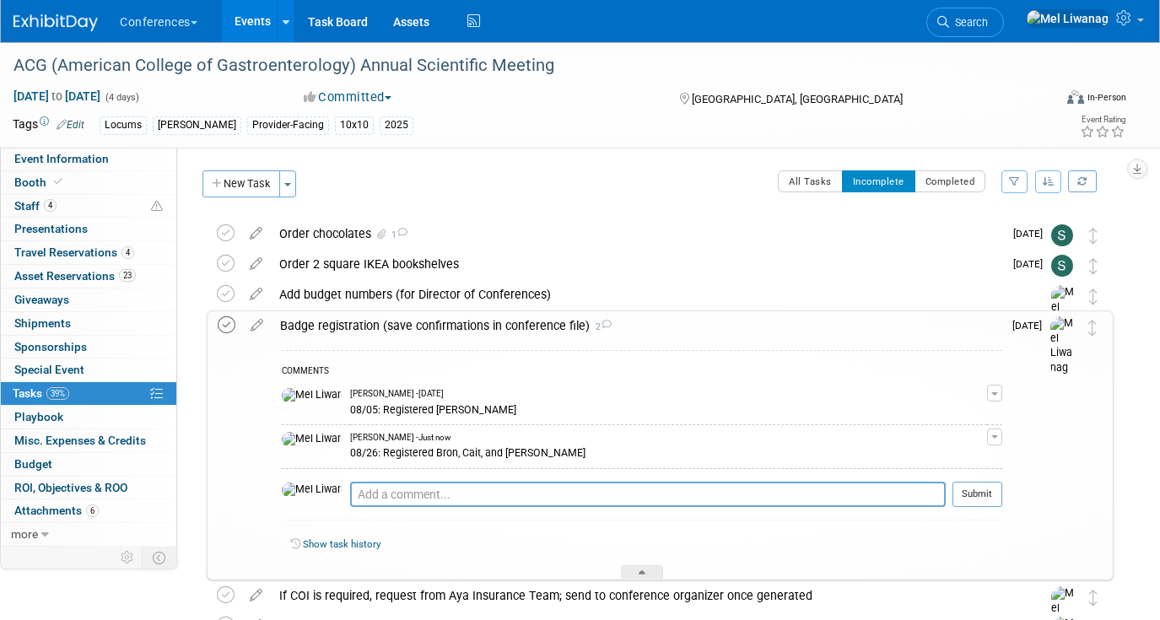
click at [226, 331] on icon at bounding box center [227, 325] width 18 height 18
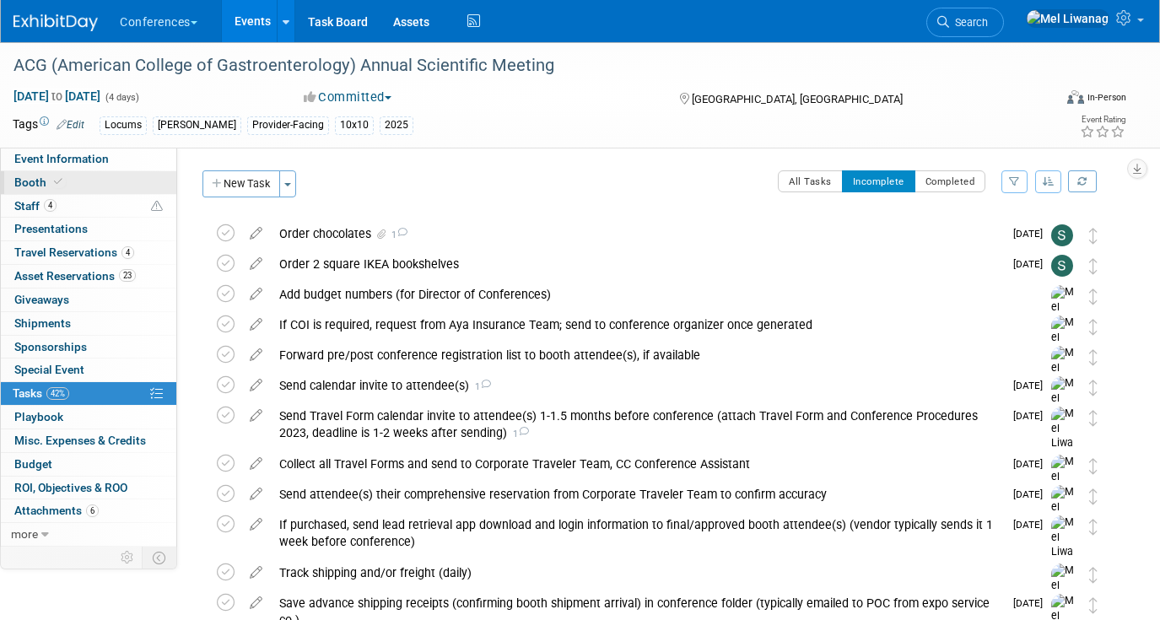
click at [80, 184] on link "Booth" at bounding box center [88, 182] width 175 height 23
select select "10'x10'"
select select "Yes"
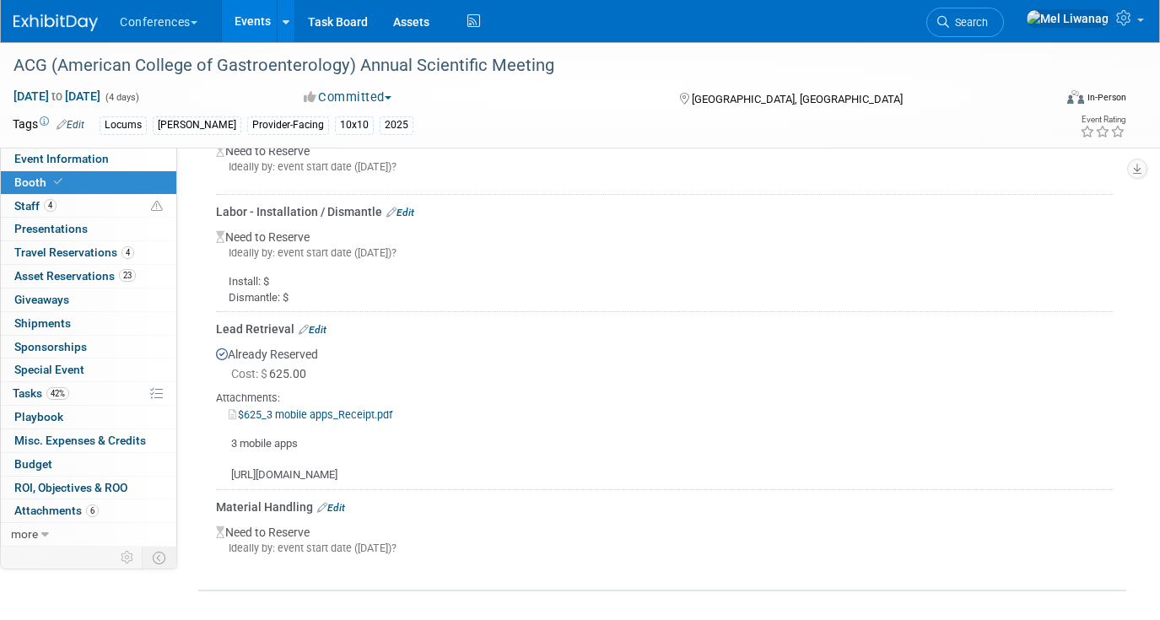
scroll to position [913, 0]
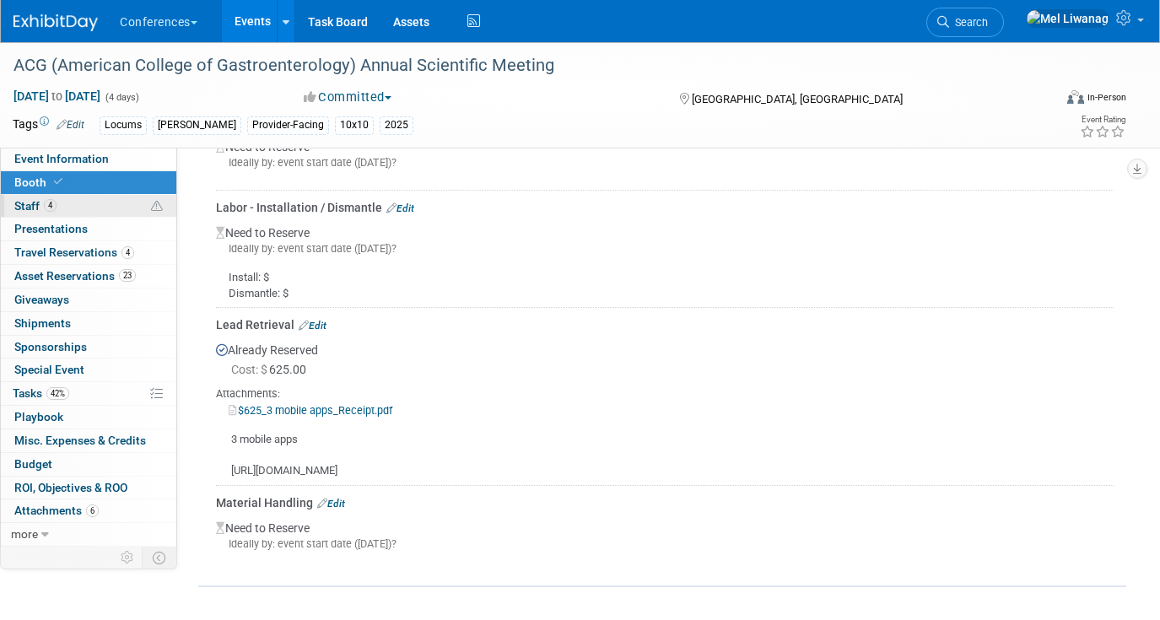
click at [112, 204] on link "4 Staff 4" at bounding box center [88, 206] width 175 height 23
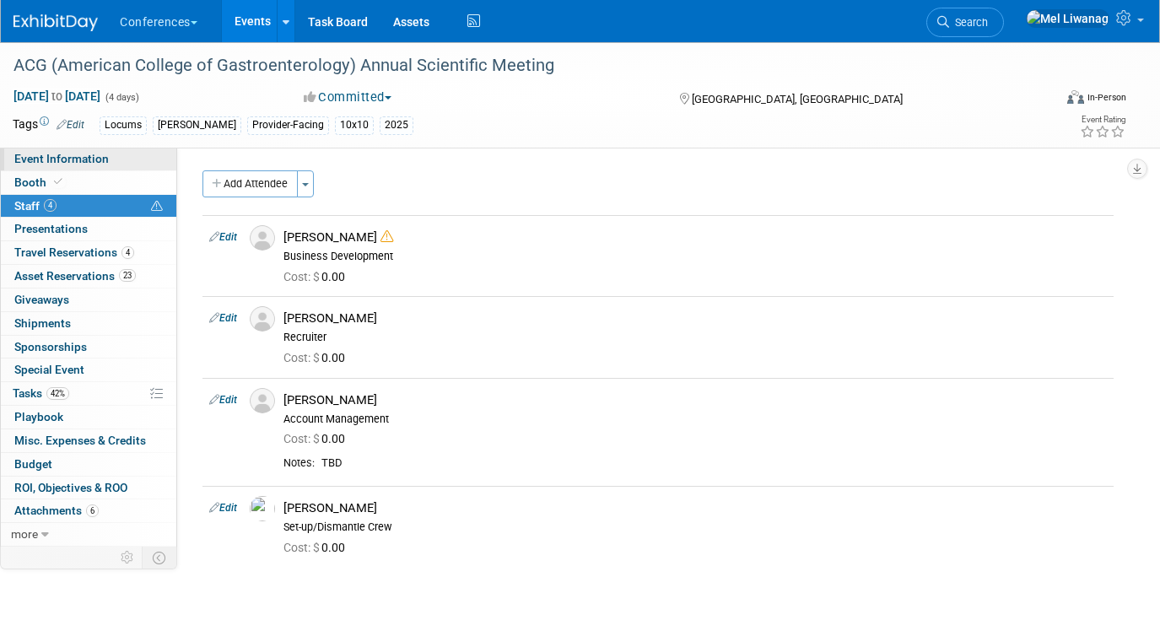
click at [97, 150] on link "Event Information" at bounding box center [88, 159] width 175 height 23
select select "Locums"
select select "Clinician/Provider-facing"
select select "[PERSON_NAME]"
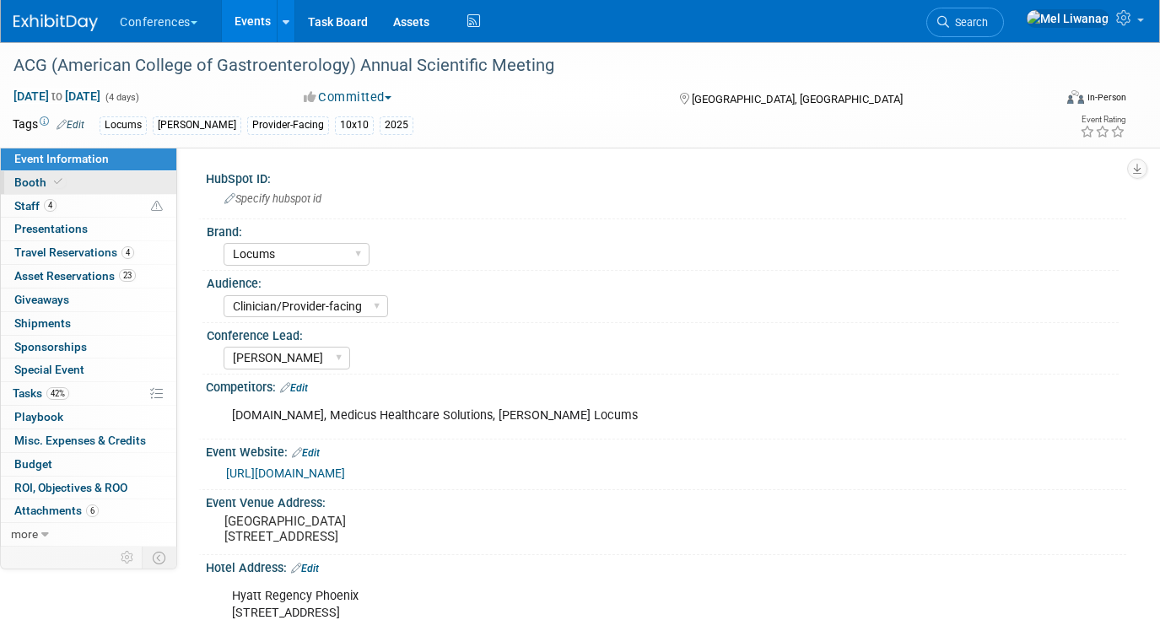
click at [51, 175] on link "Booth" at bounding box center [88, 182] width 175 height 23
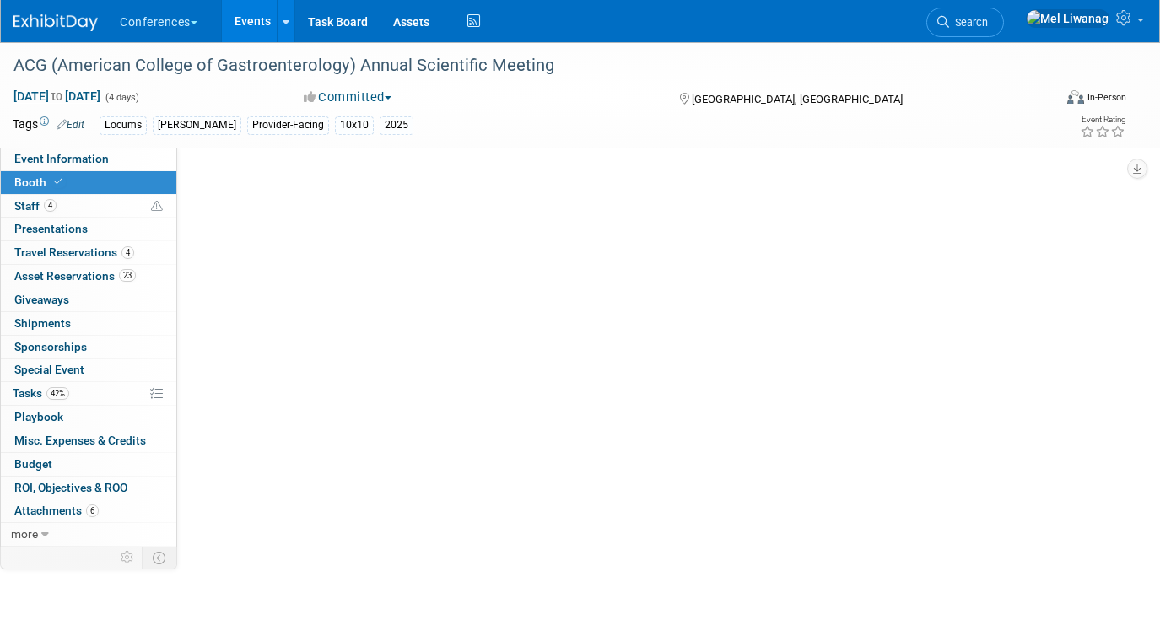
select select "10'x10'"
select select "Yes"
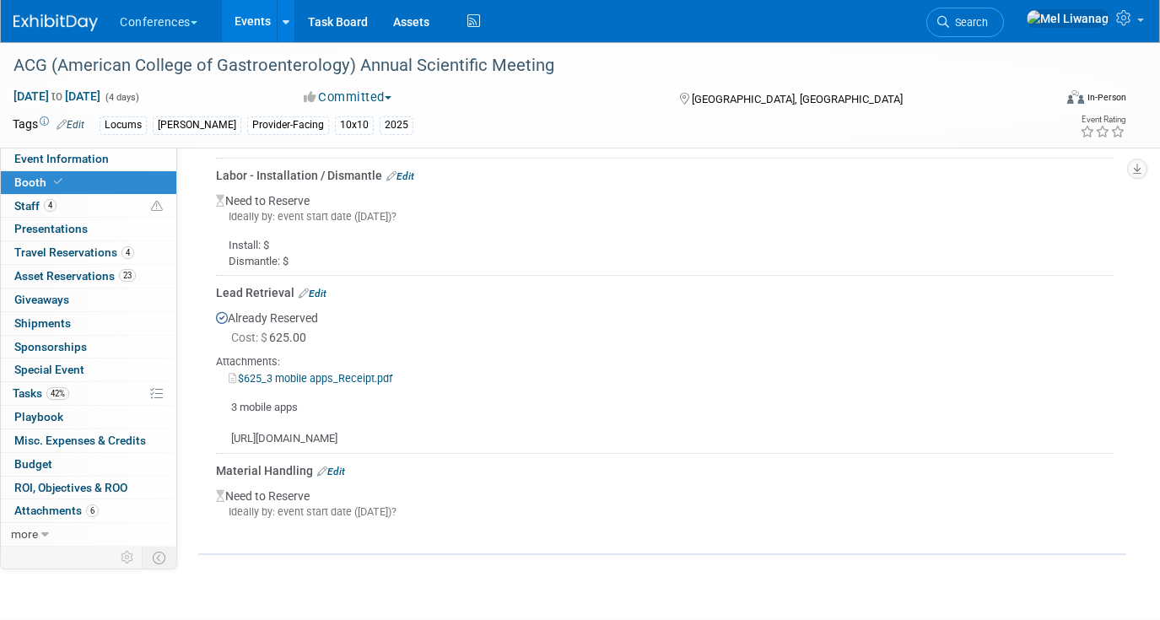
scroll to position [946, 0]
click at [382, 382] on link "$625_3 mobile apps_Receipt.pdf" at bounding box center [311, 377] width 164 height 13
click at [1004, 15] on link "Search" at bounding box center [965, 23] width 78 height 30
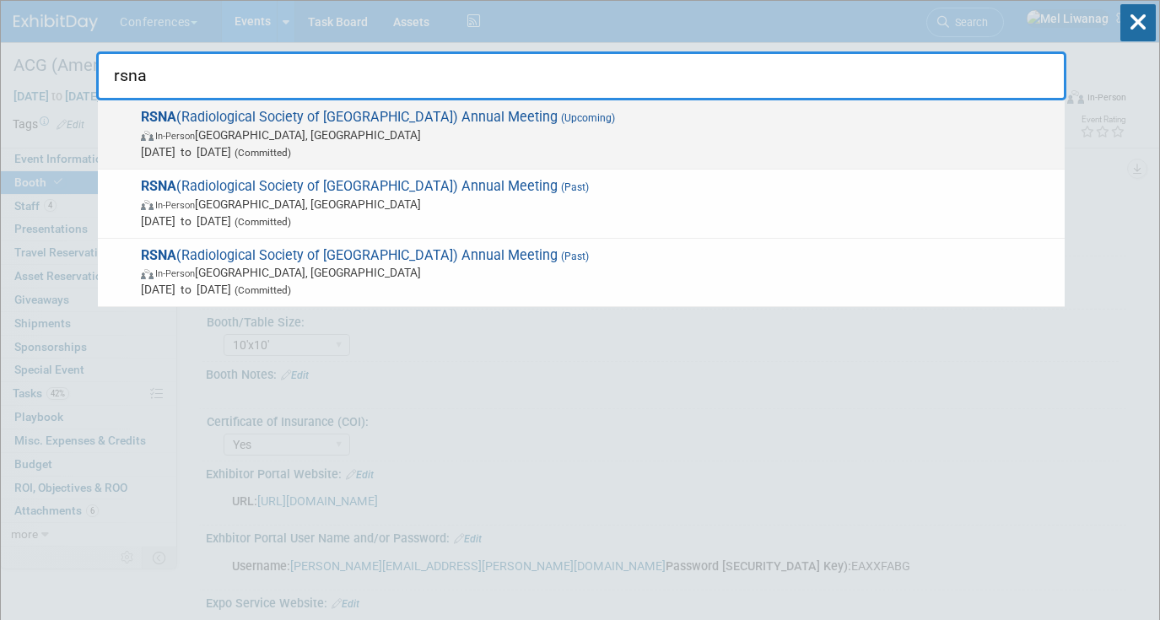
type input "rsna"
click at [572, 137] on span "In-Person Chicago, IL" at bounding box center [598, 134] width 915 height 17
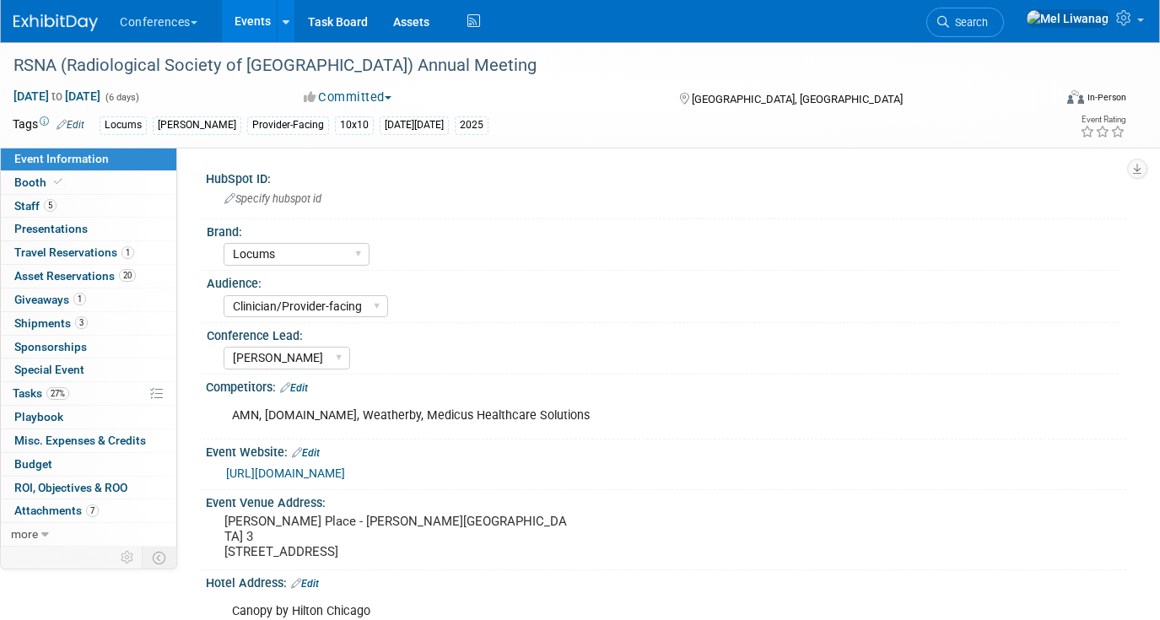
select select "Locums"
select select "Clinician/Provider-facing"
select select "[PERSON_NAME]"
click at [82, 182] on link "Booth" at bounding box center [88, 182] width 175 height 23
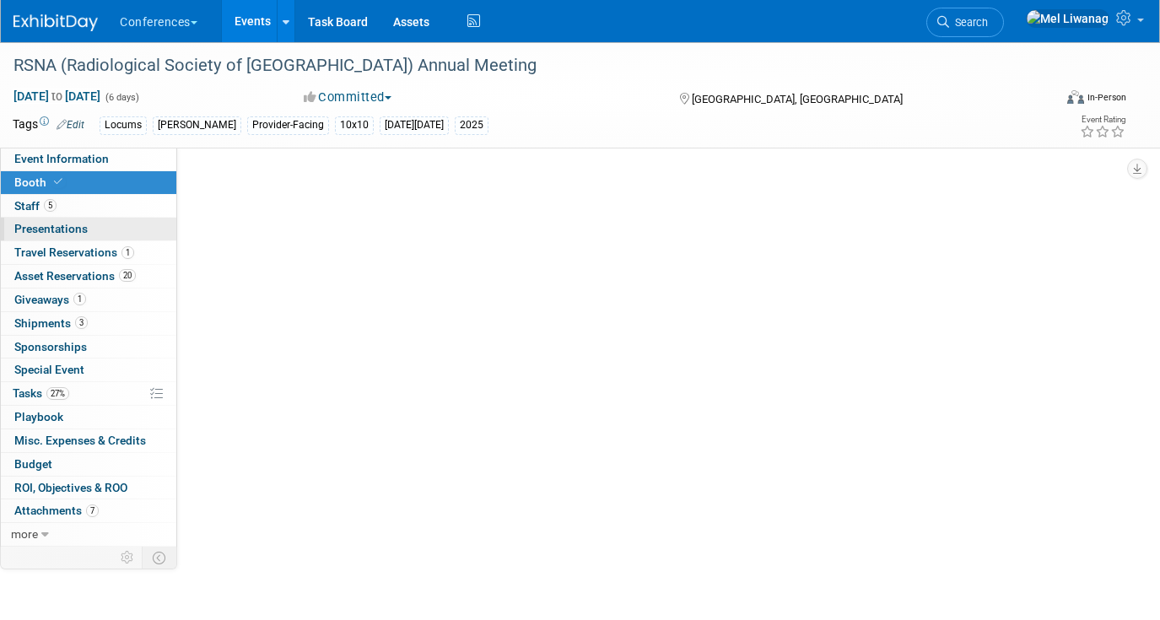
select select "10'x10'"
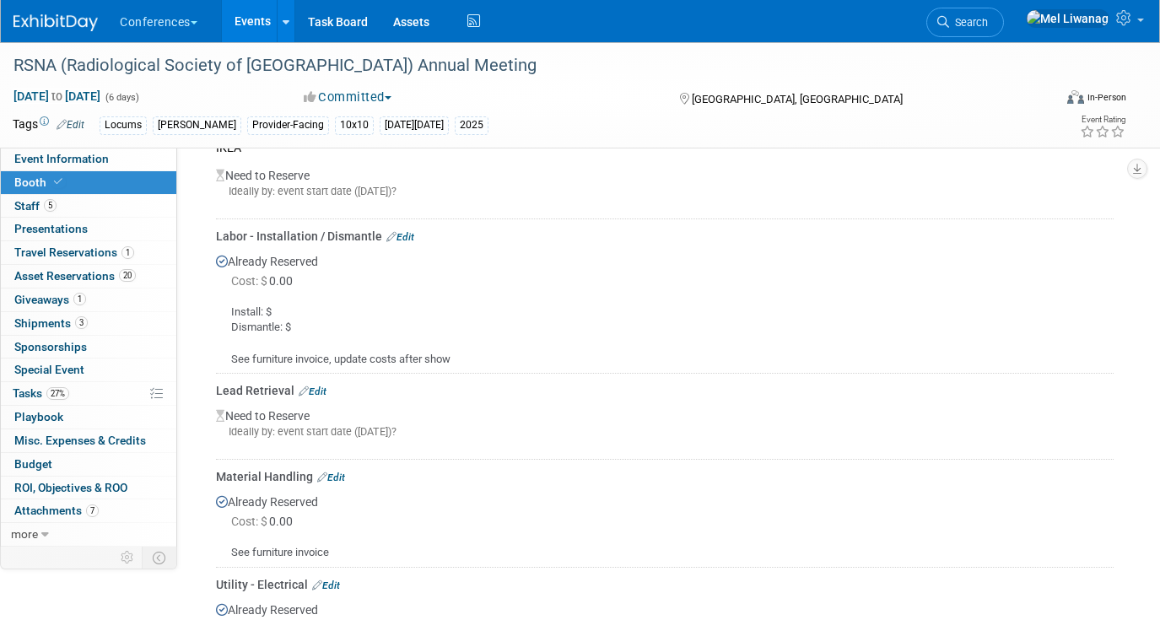
scroll to position [988, 0]
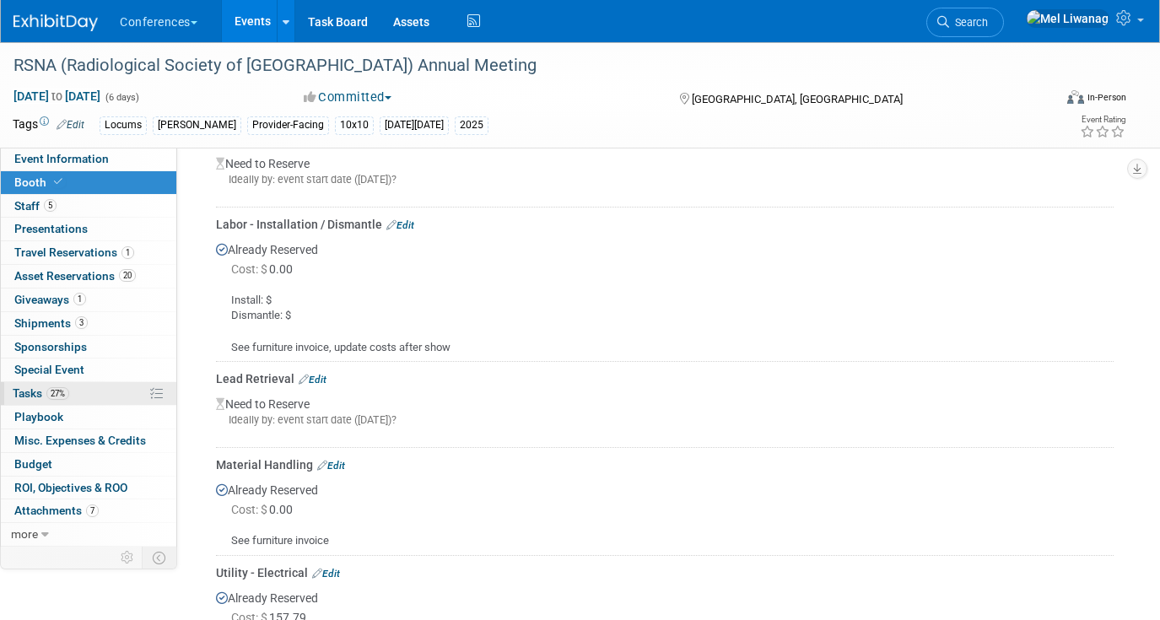
click at [83, 397] on link "27% Tasks 27%" at bounding box center [88, 393] width 175 height 23
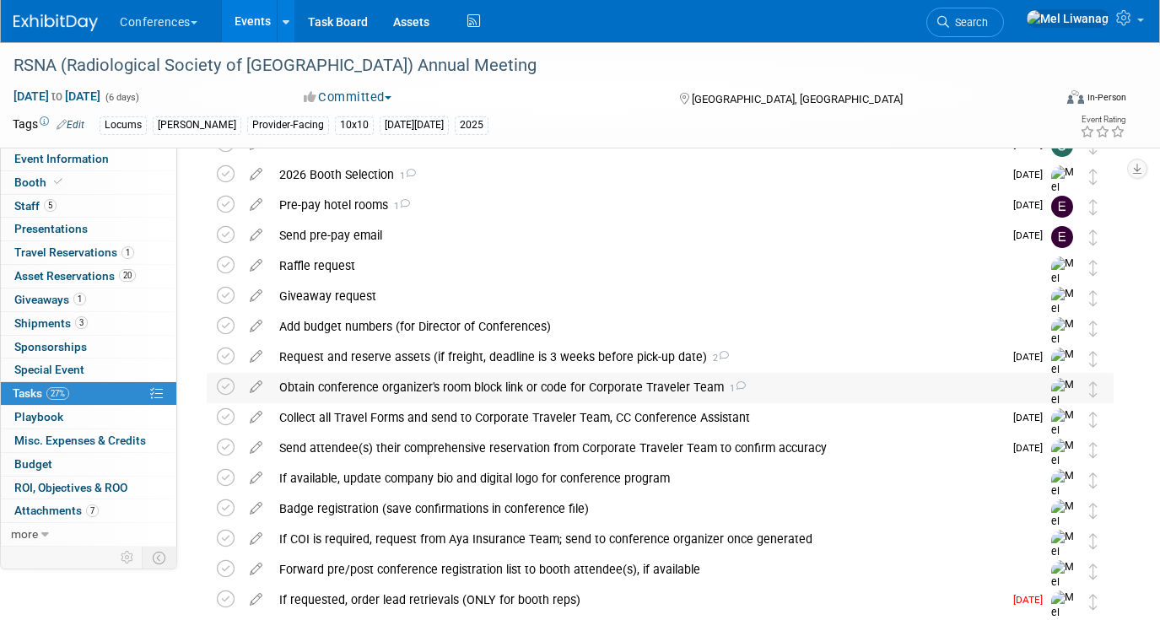
scroll to position [107, 0]
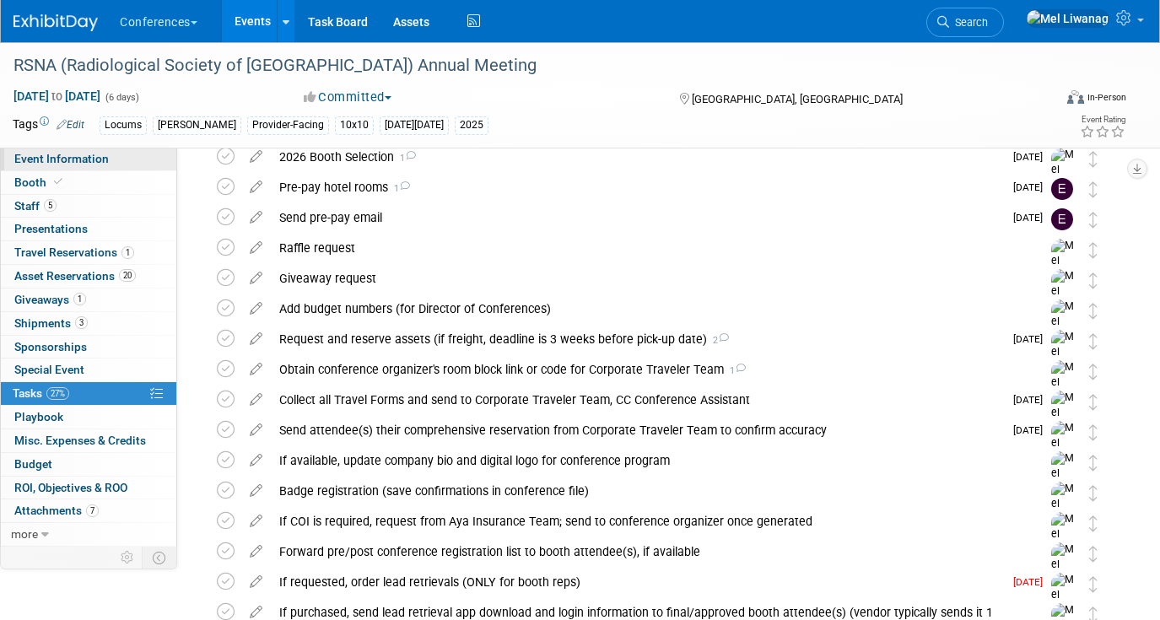
click at [115, 170] on link "Event Information" at bounding box center [88, 159] width 175 height 23
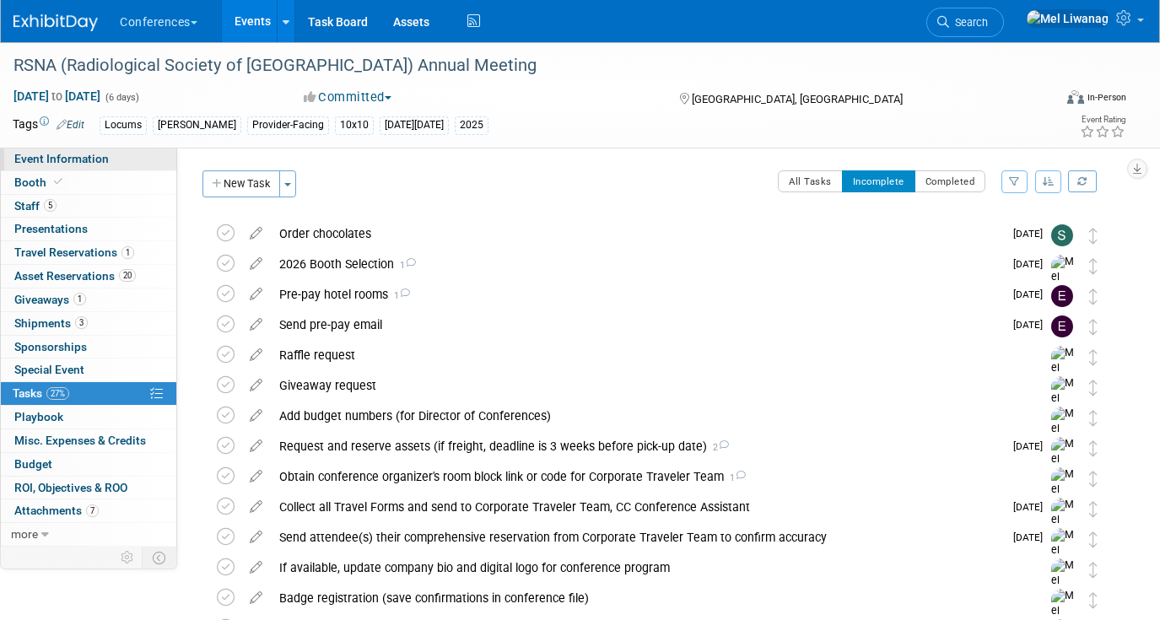
select select "Locums"
select select "Clinician/Provider-facing"
select select "Mel"
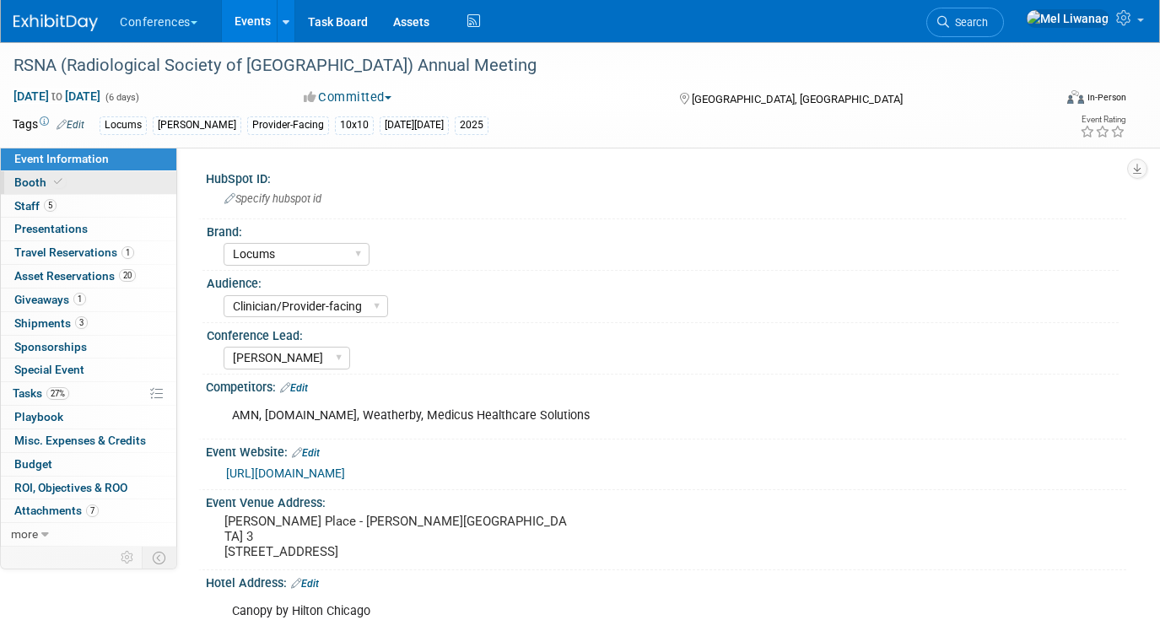
click at [126, 183] on link "Booth" at bounding box center [88, 182] width 175 height 23
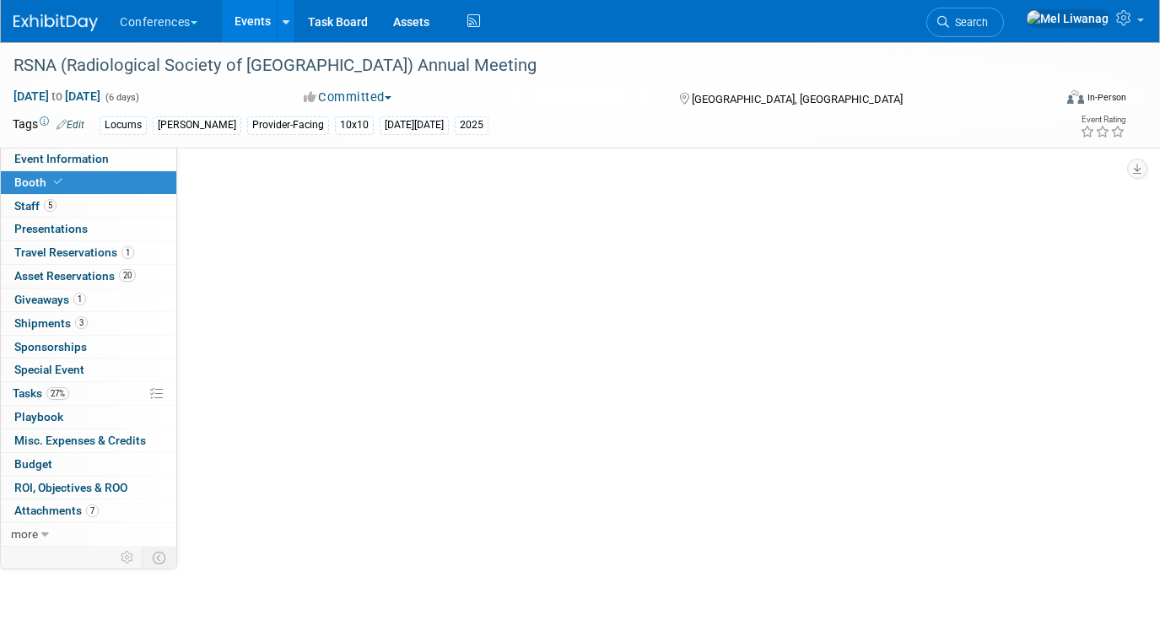
select select "10'x10'"
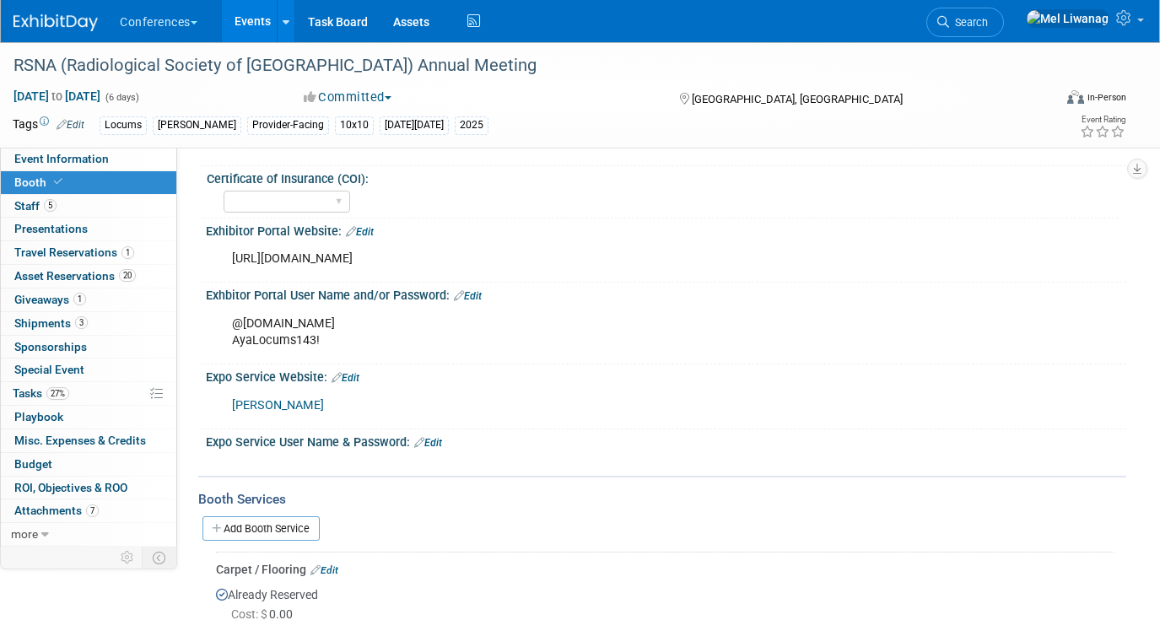
scroll to position [295, 0]
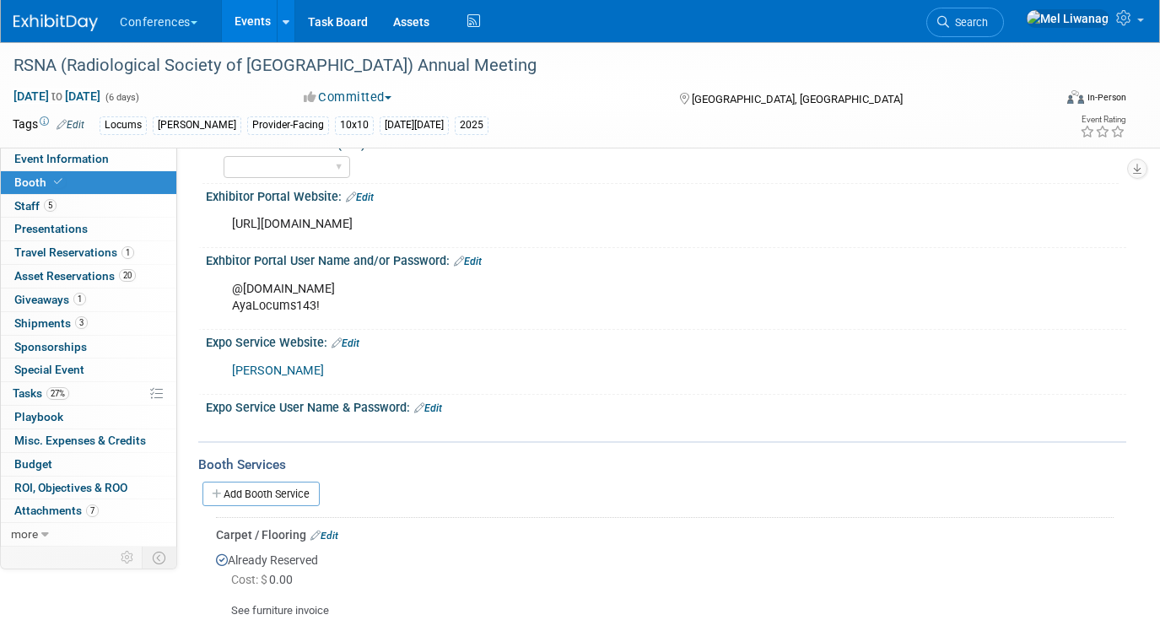
drag, startPoint x: 542, startPoint y: 220, endPoint x: 226, endPoint y: 221, distance: 316.2
click at [226, 221] on div "https://rsna2025.exh.mapyourshow.com/7_0/main/login" at bounding box center [583, 224] width 727 height 34
copy div "https://rsna2025.exh.mapyourshow.com/7_0/main/login"
click at [523, 212] on div "https://rsna2025.exh.mapyourshow.com/7_0/main/login" at bounding box center [583, 224] width 727 height 34
click at [372, 199] on link "Edit" at bounding box center [360, 197] width 28 height 12
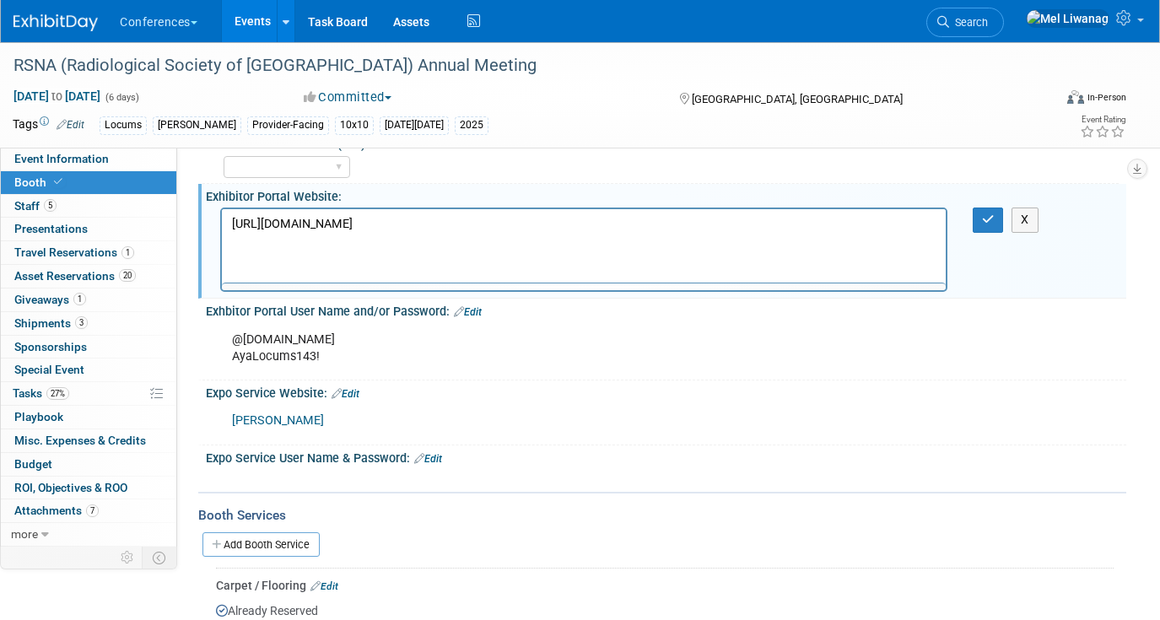
scroll to position [0, 0]
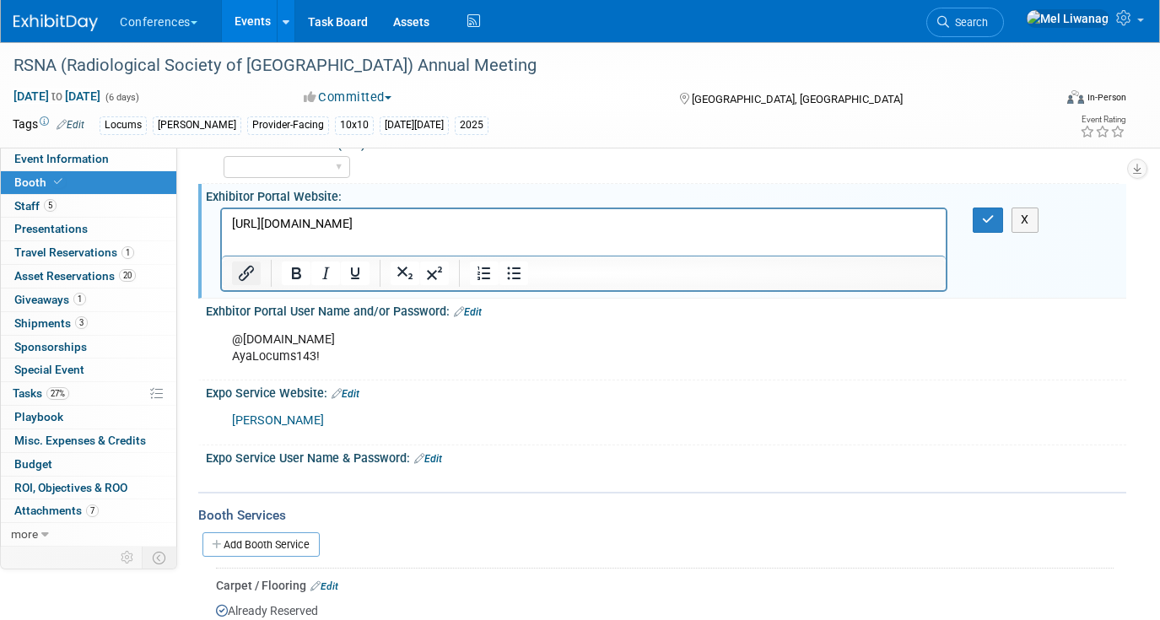
click at [251, 271] on icon "Insert/edit link" at bounding box center [246, 273] width 15 height 15
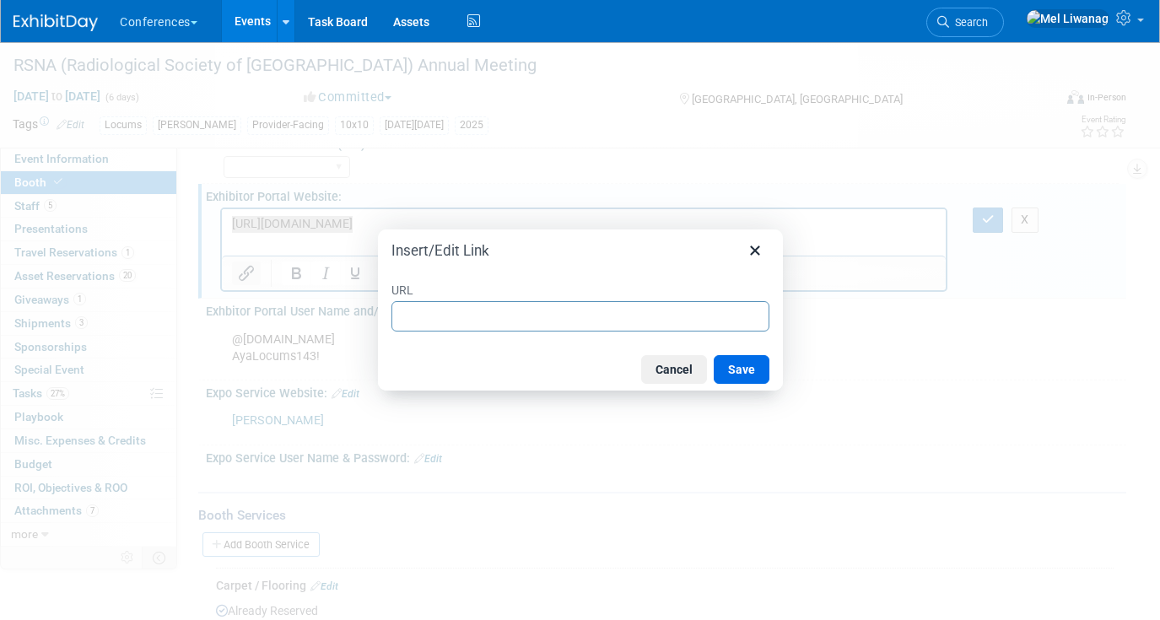
type input "https://rsna2025.exh.mapyourshow.com/7_0/main/login"
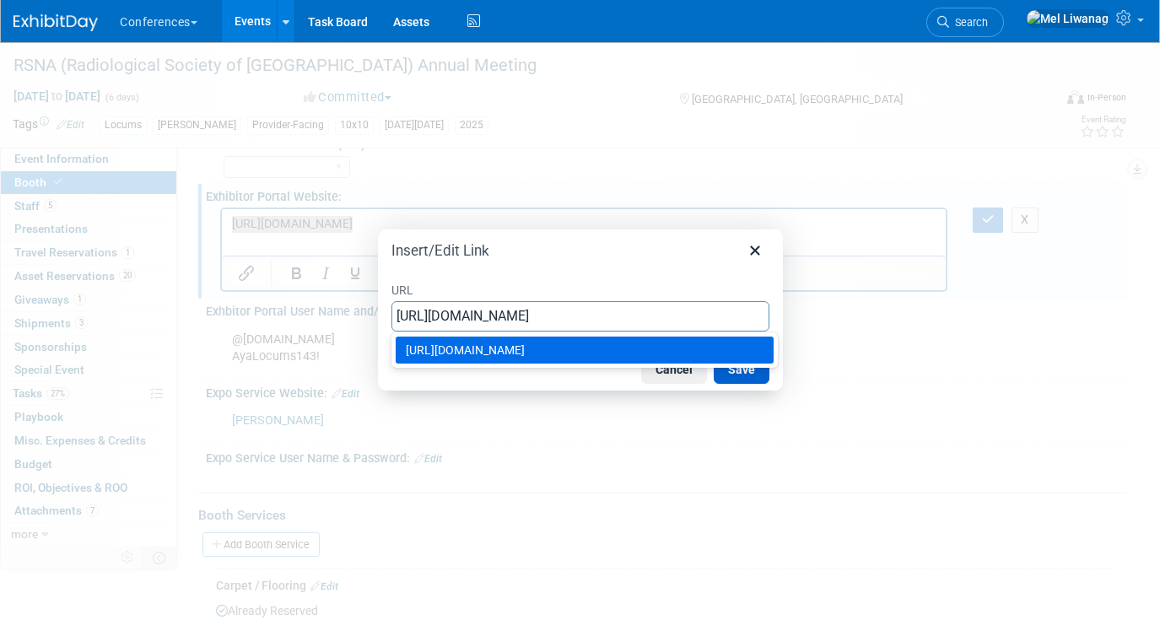
click at [731, 374] on button "Save" at bounding box center [741, 369] width 56 height 29
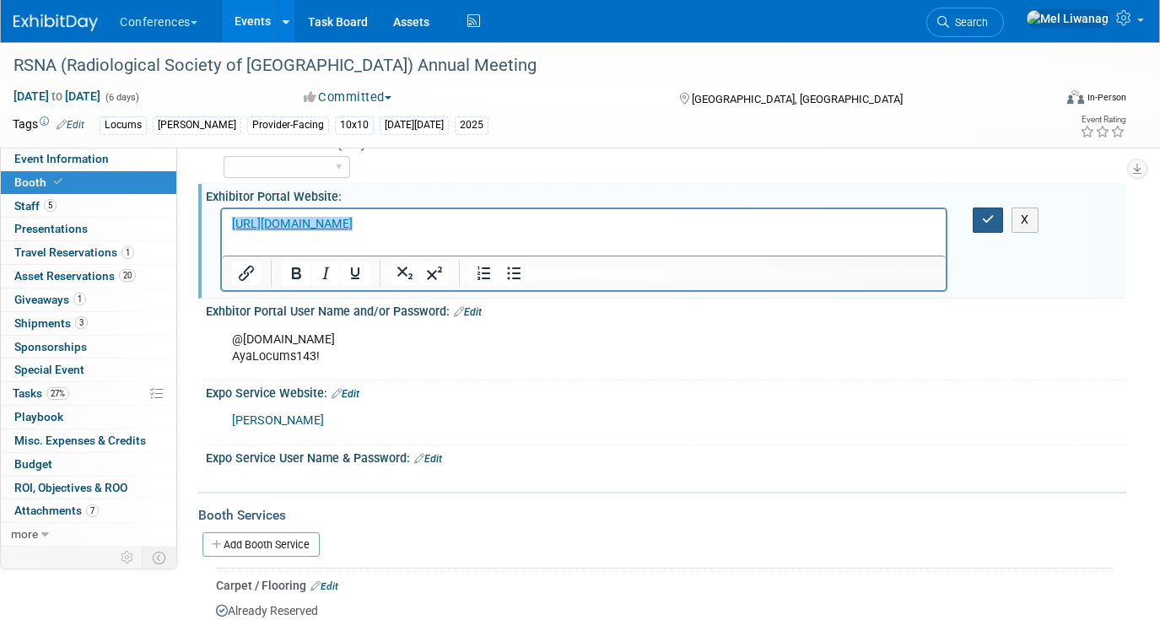
click at [988, 226] on button "button" at bounding box center [987, 219] width 31 height 24
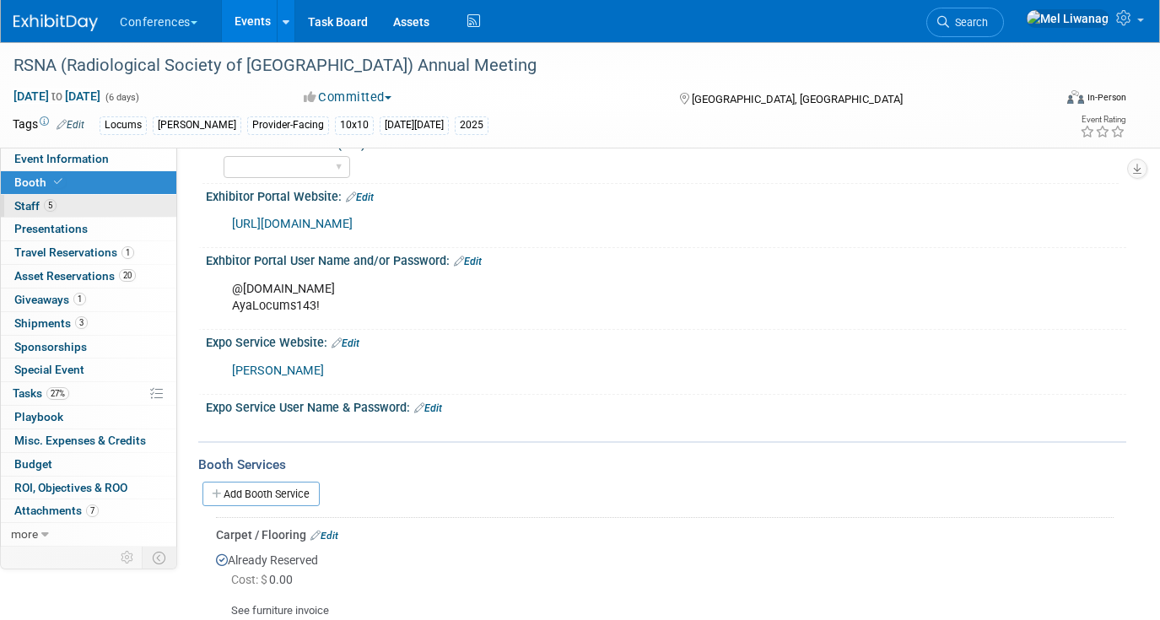
click at [94, 196] on link "5 Staff 5" at bounding box center [88, 206] width 175 height 23
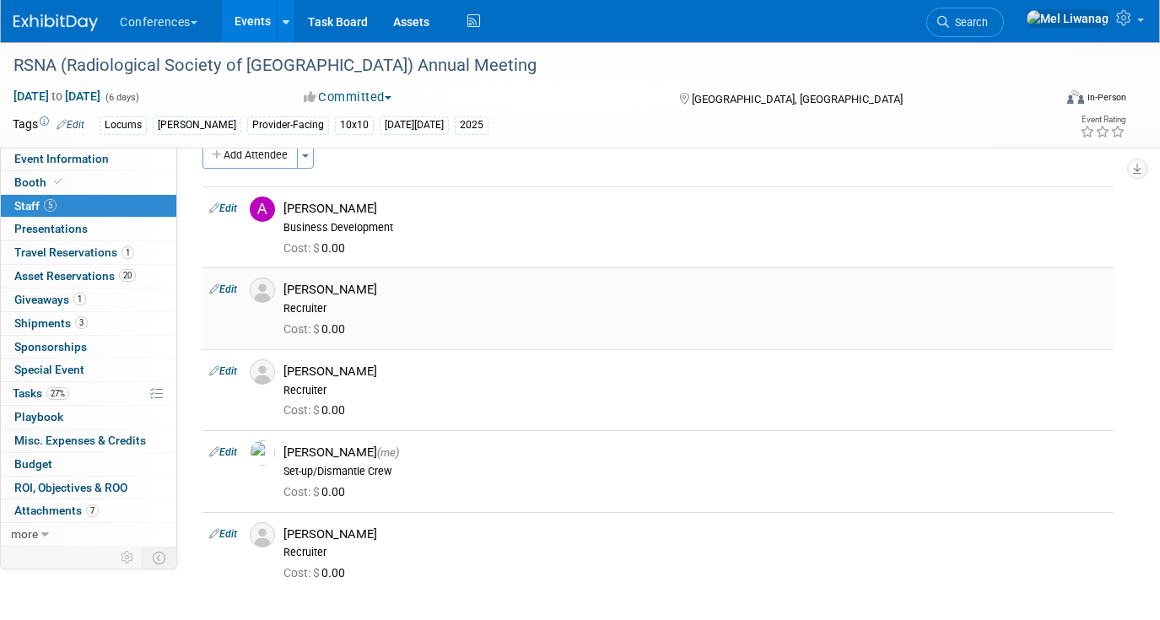
scroll to position [13, 0]
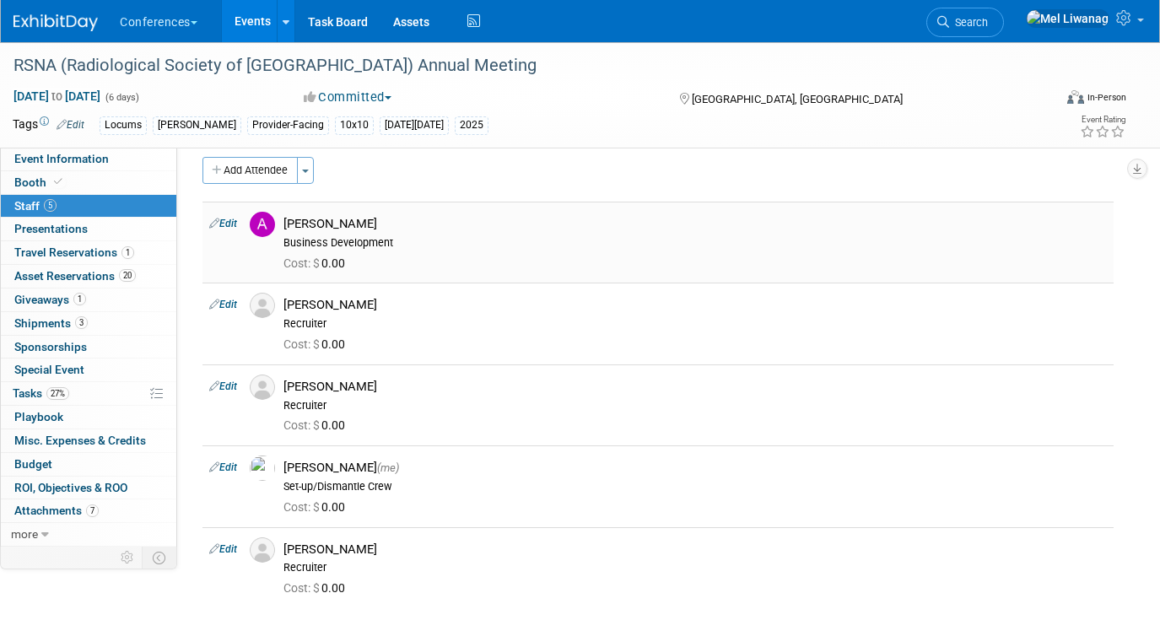
click at [230, 221] on link "Edit" at bounding box center [223, 224] width 28 height 12
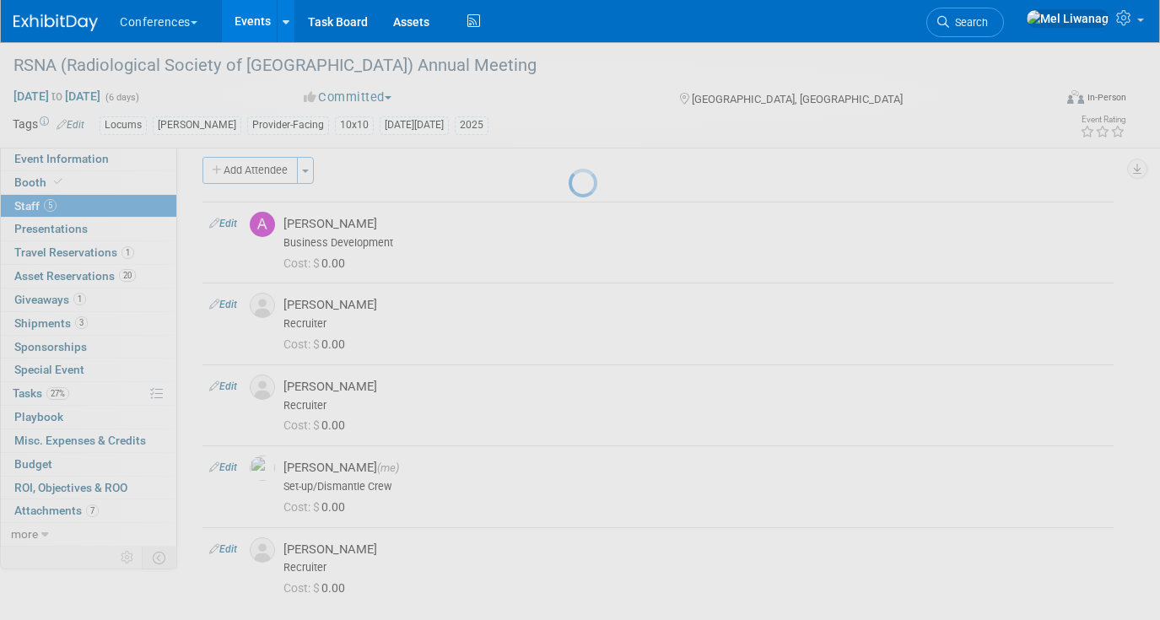
select select "48744ac1-7990-4b11-af40-b84ab8c106d4"
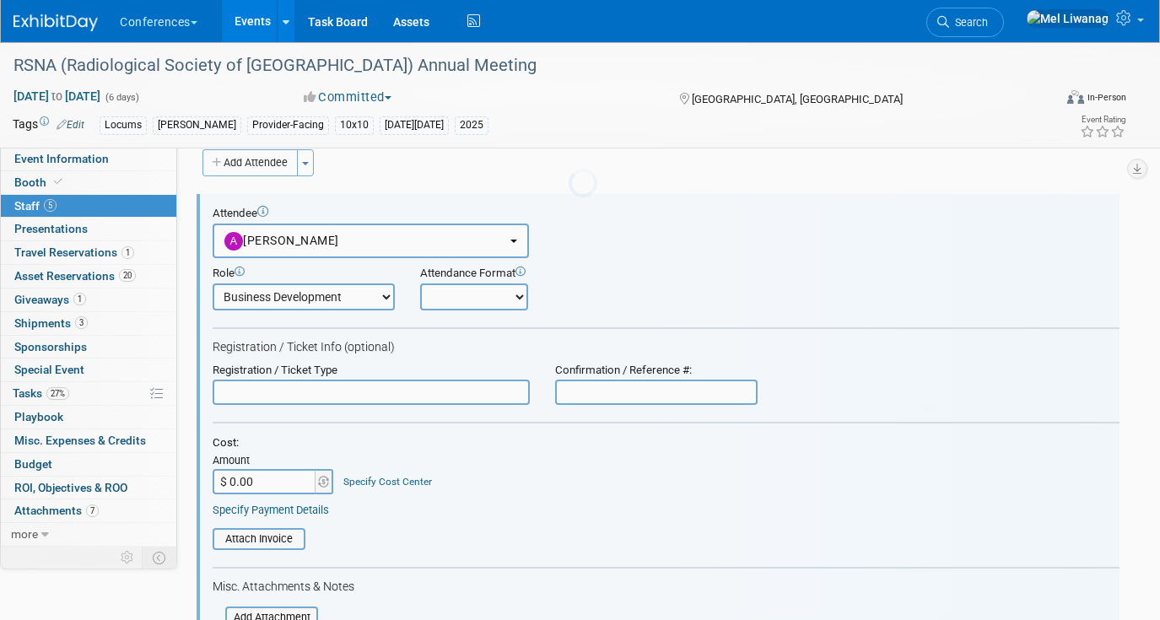
scroll to position [24, 0]
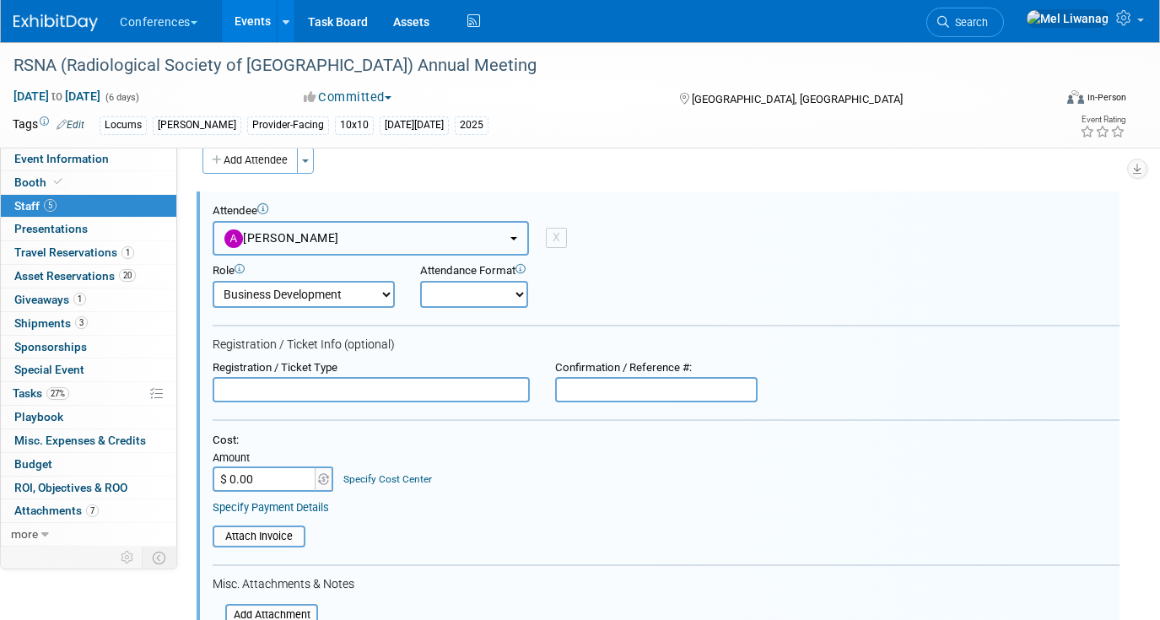
click at [361, 239] on button "[PERSON_NAME]" at bounding box center [371, 238] width 316 height 35
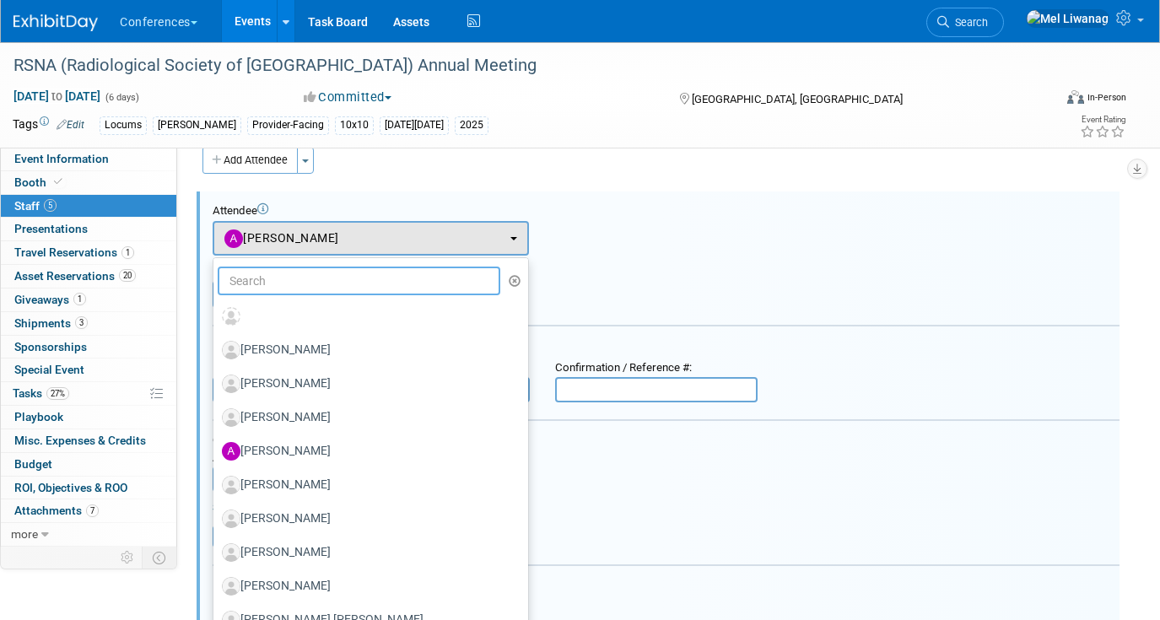
click at [350, 284] on input "text" at bounding box center [359, 280] width 283 height 29
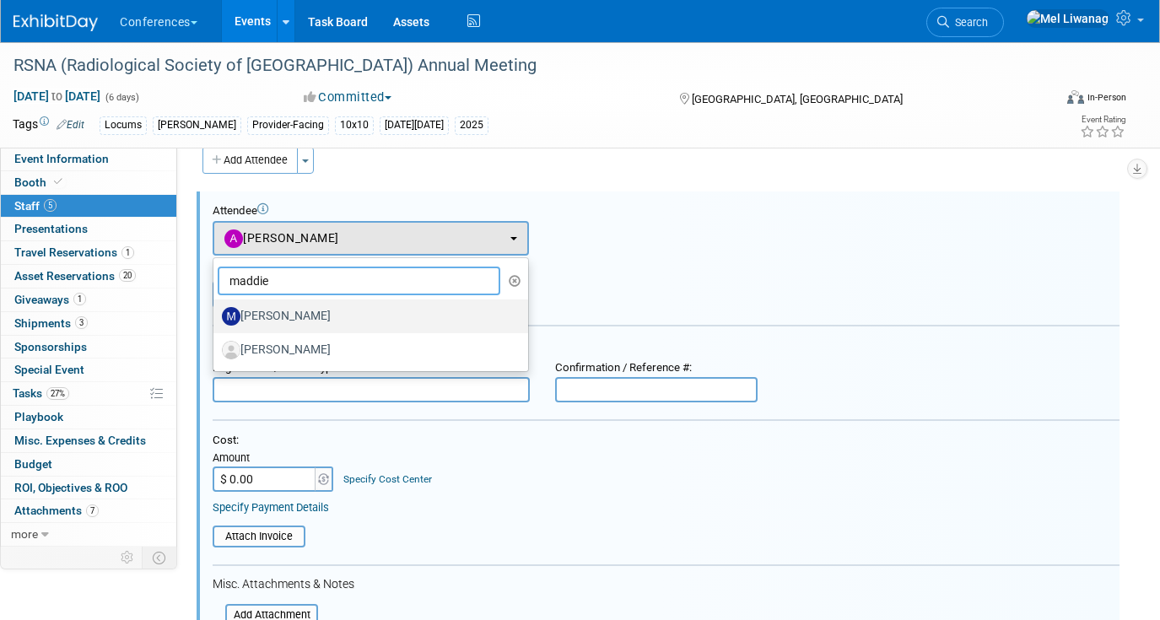
type input "maddie"
click at [362, 327] on link "Maddie Cummings" at bounding box center [370, 316] width 315 height 34
click at [358, 312] on label "Maddie Cummings" at bounding box center [366, 316] width 289 height 27
click at [216, 312] on input "Maddie Cummings" at bounding box center [210, 314] width 11 height 11
select select "1b2649cb-313e-4264-b46b-7ec0d05f8772"
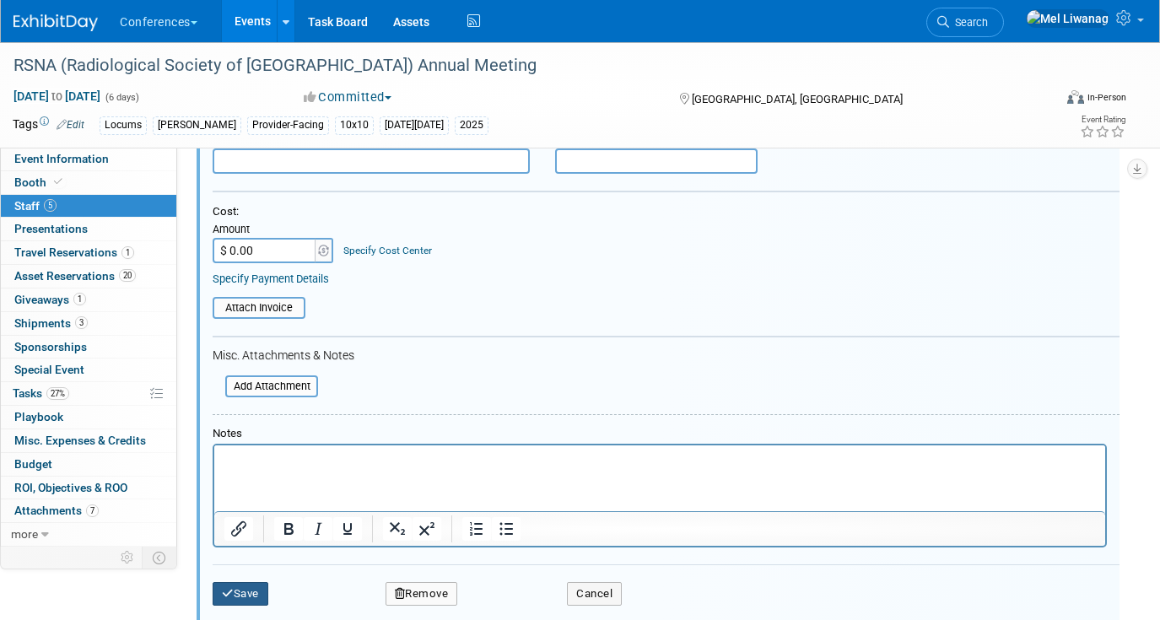
click at [250, 594] on button "Save" at bounding box center [241, 594] width 56 height 24
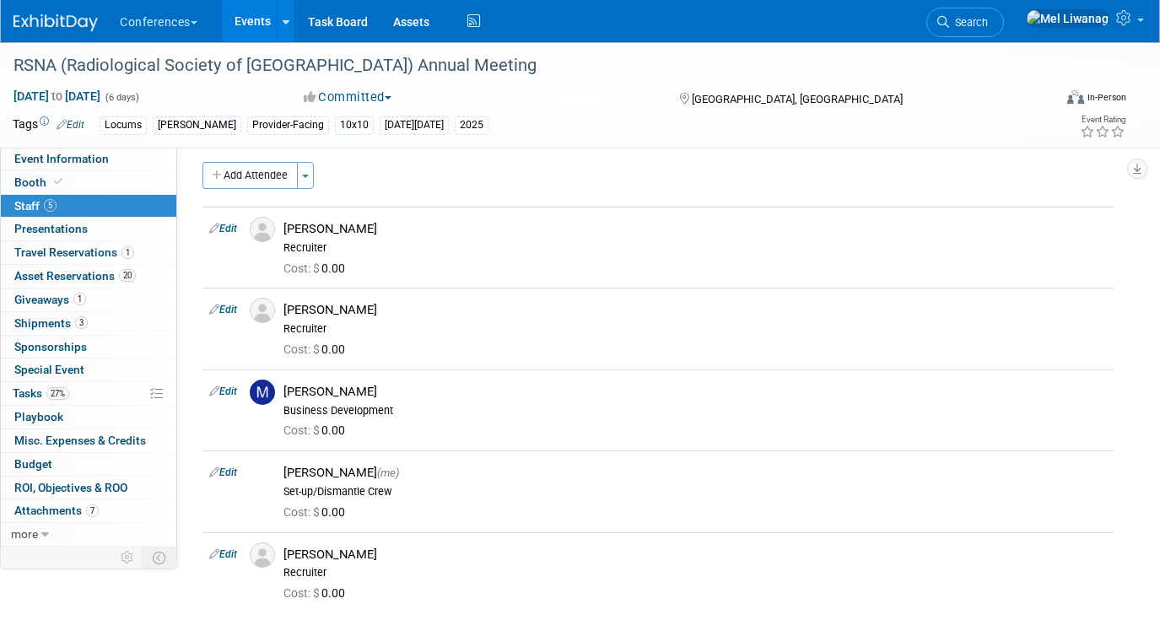
scroll to position [9, 0]
click at [96, 248] on span "Travel Reservations 1" at bounding box center [74, 251] width 120 height 13
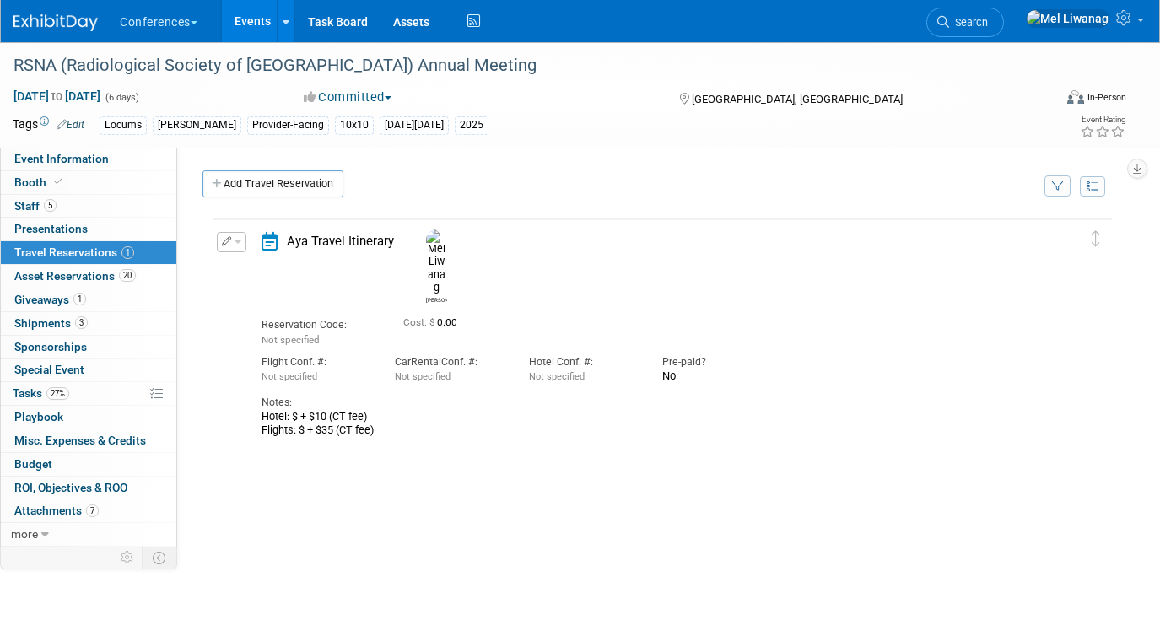
click at [220, 245] on button "button" at bounding box center [232, 242] width 30 height 20
click at [261, 264] on button "Edit Reservation" at bounding box center [289, 271] width 143 height 24
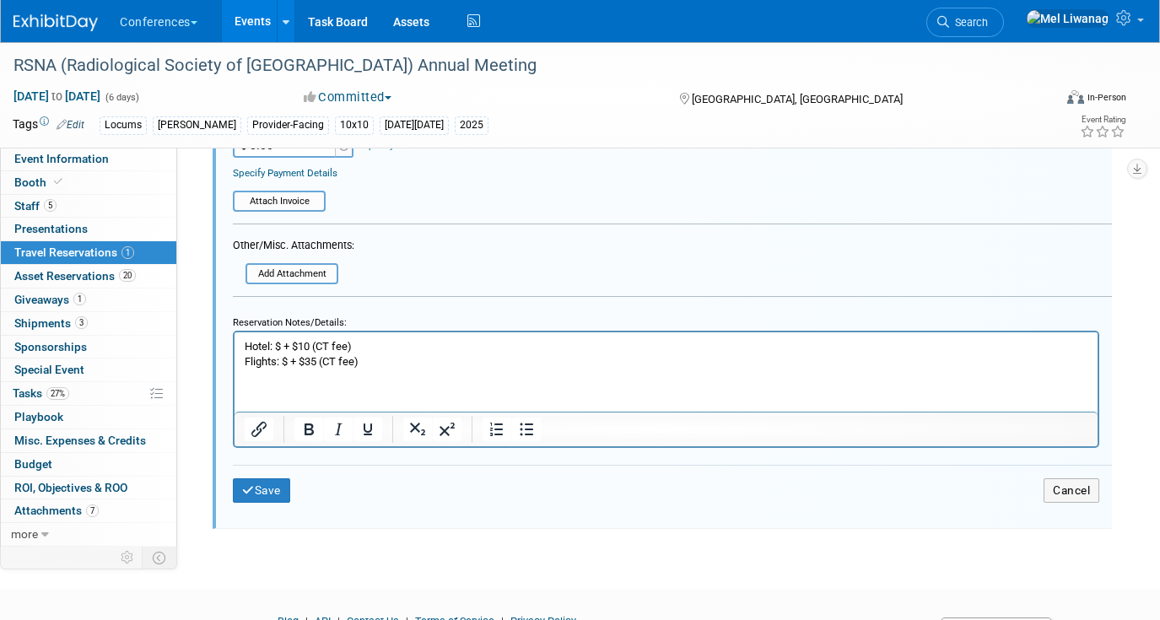
scroll to position [546, 0]
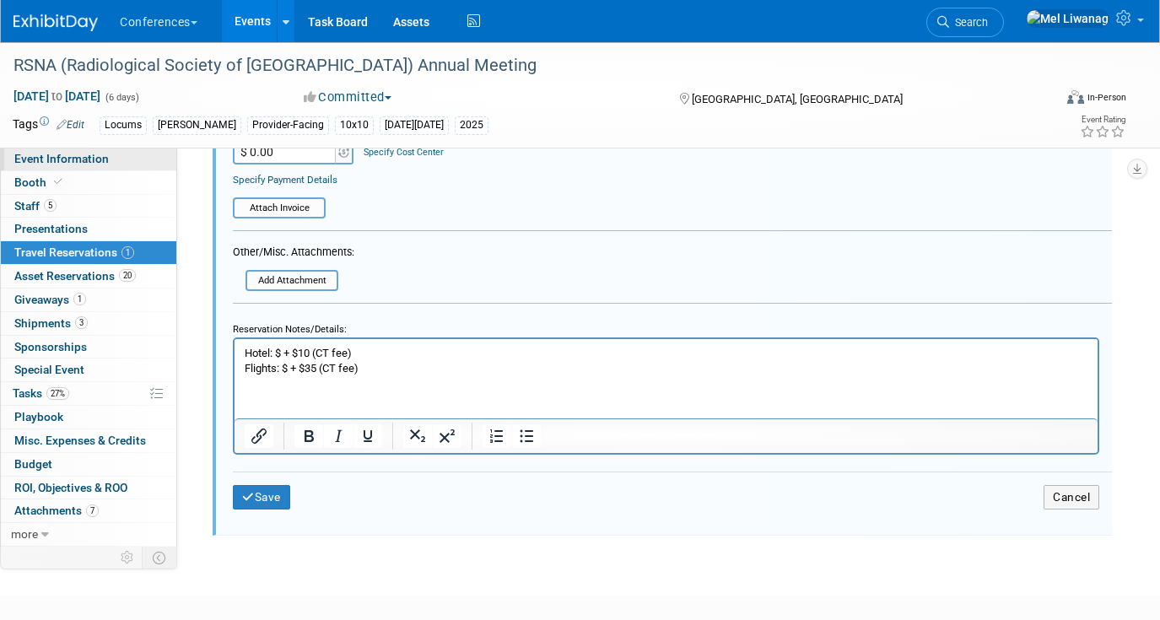
click at [145, 163] on link "Event Information" at bounding box center [88, 159] width 175 height 23
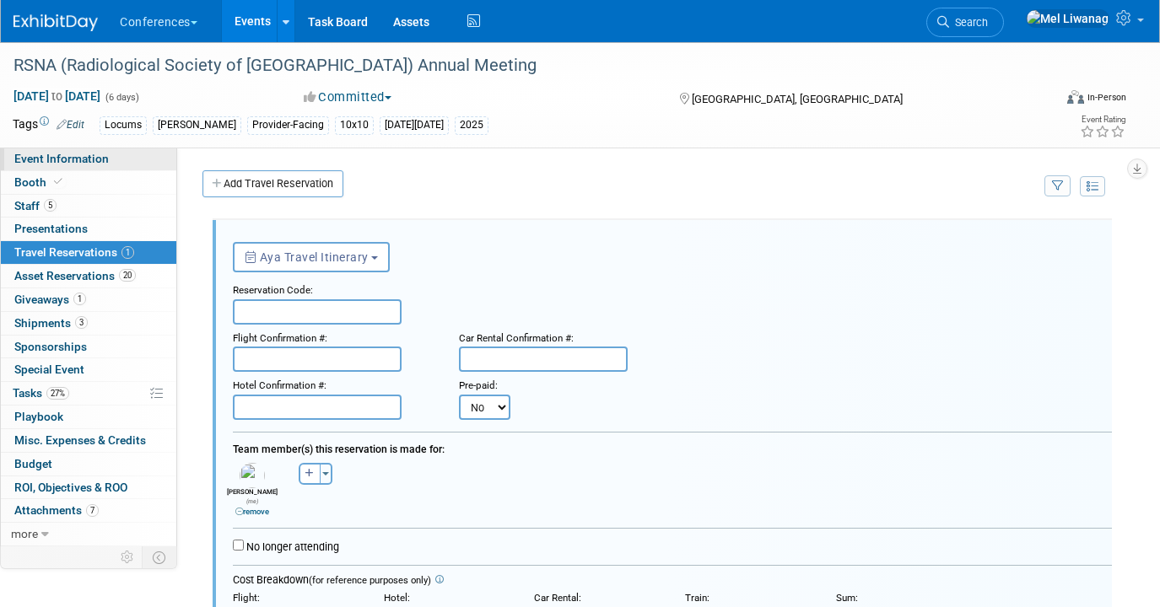
select select "Locums"
select select "Clinician/Provider-facing"
select select "[PERSON_NAME]"
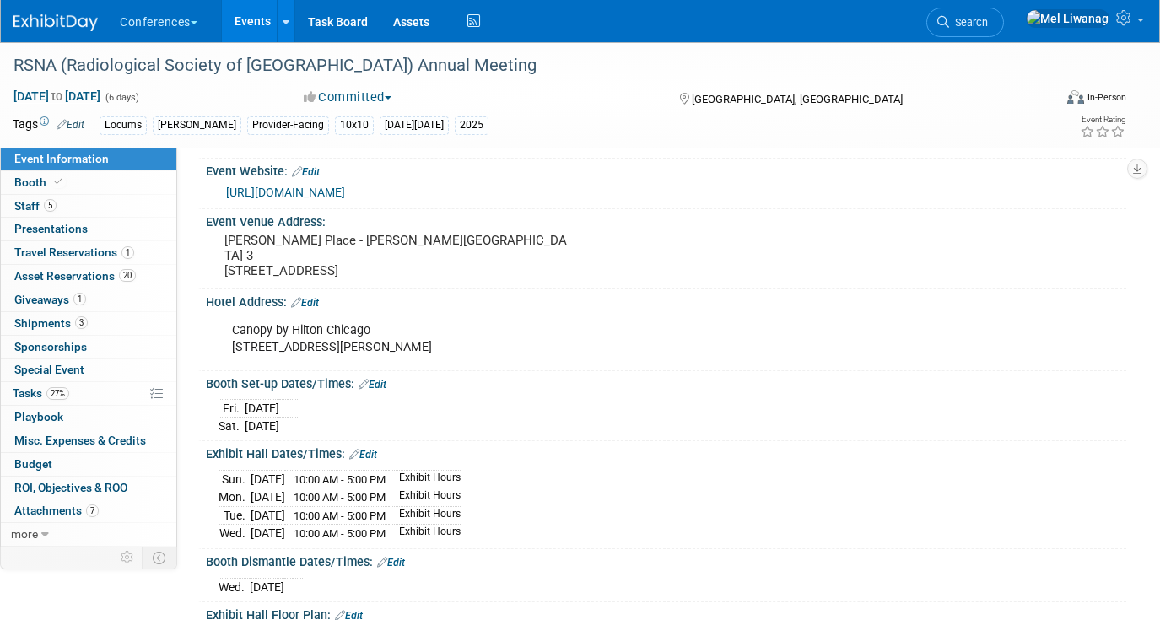
scroll to position [283, 0]
click at [106, 400] on link "27% Tasks 27%" at bounding box center [88, 393] width 175 height 23
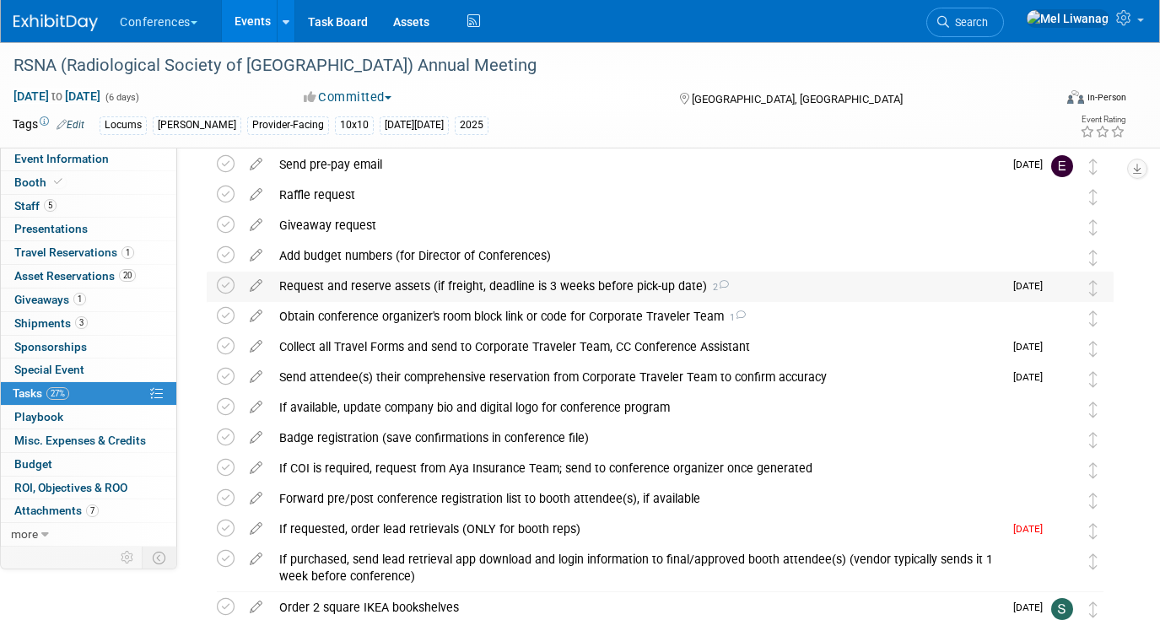
scroll to position [169, 0]
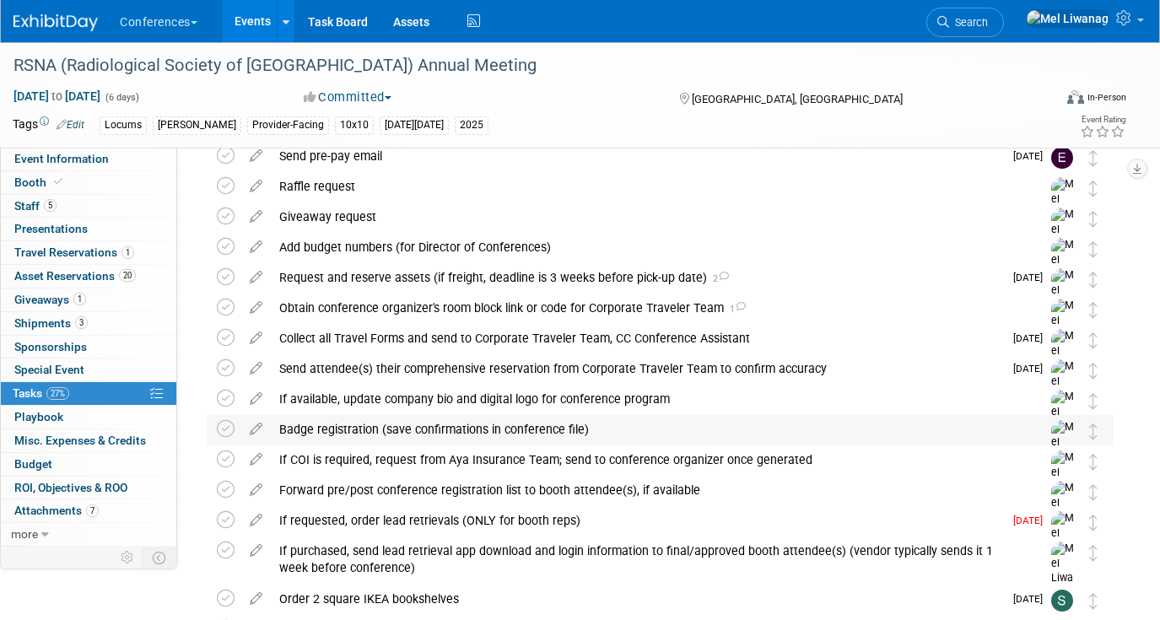
click at [469, 427] on div "Badge registration (save confirmations in conference file)" at bounding box center [644, 429] width 746 height 29
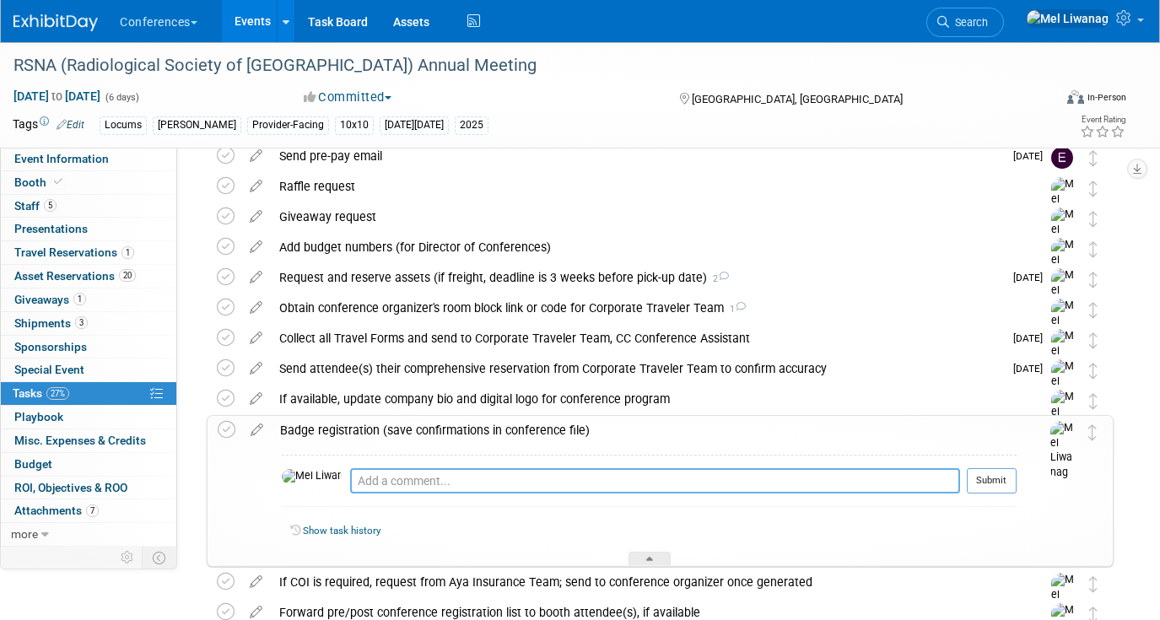
click at [458, 469] on textarea at bounding box center [655, 480] width 610 height 25
type textarea "08/26: Registered everyone, including Ben (TBD)"
click at [1009, 476] on button "Submit" at bounding box center [991, 480] width 50 height 25
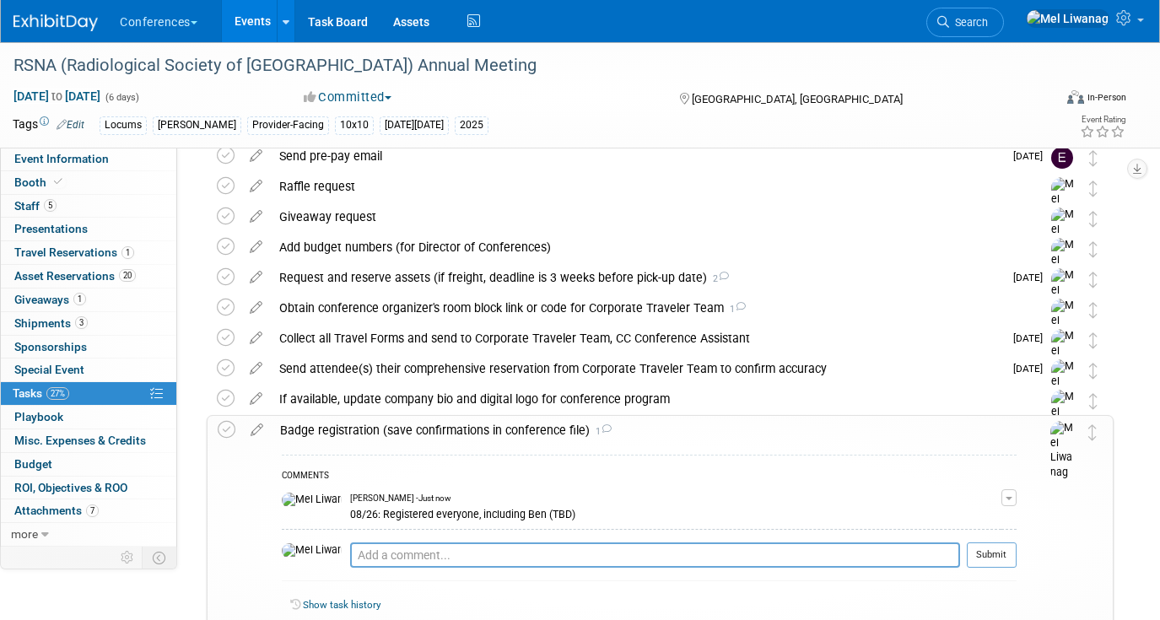
click at [439, 417] on div "Badge registration (save confirmations in conference file) 1" at bounding box center [644, 430] width 745 height 29
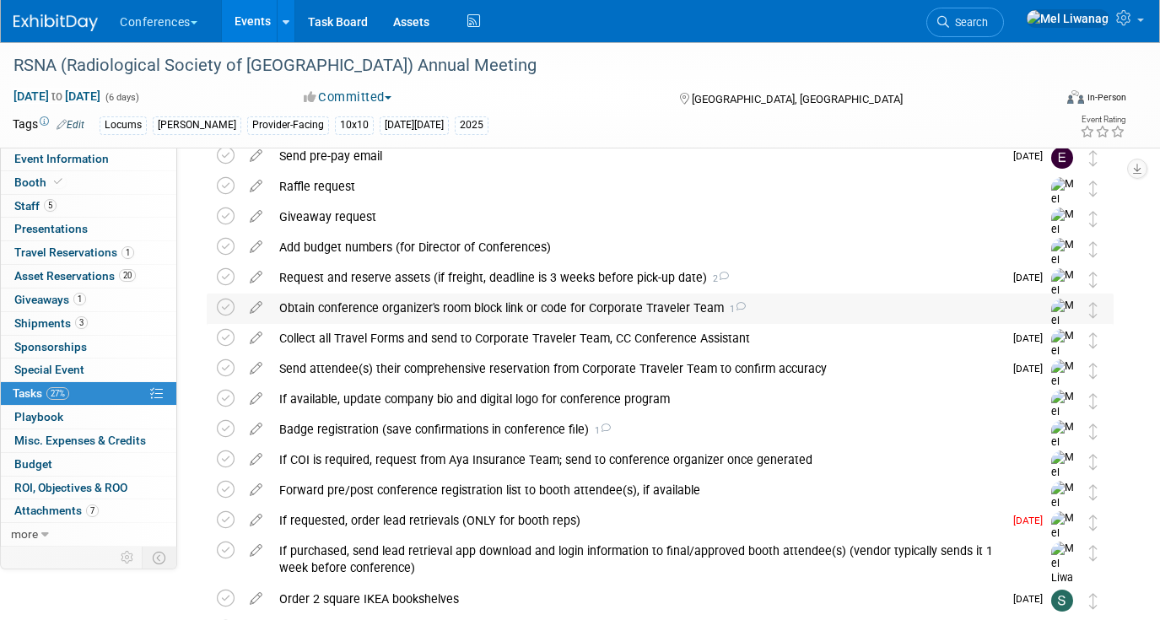
click at [380, 306] on div "Obtain conference organizer's room block link or code for Corporate Traveler Te…" at bounding box center [644, 307] width 746 height 29
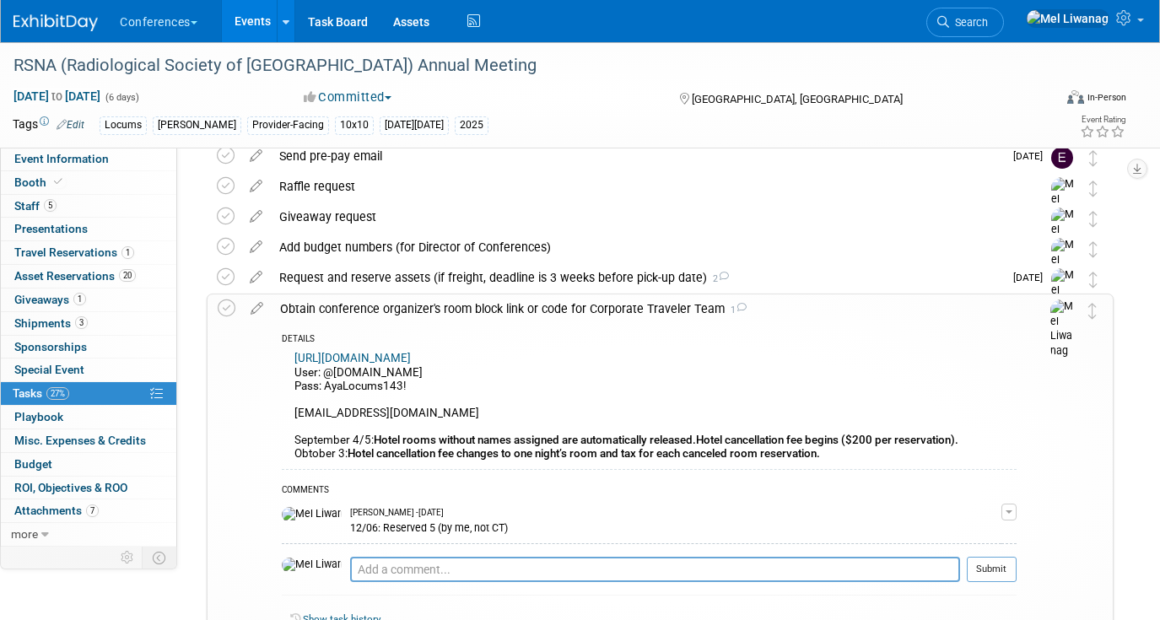
click at [411, 353] on link "https://compass.onpeak.com/e/012607431/0#login/group/3918915" at bounding box center [352, 358] width 116 height 13
drag, startPoint x: 412, startPoint y: 380, endPoint x: 322, endPoint y: 379, distance: 90.2
click at [322, 379] on div "https://compass.onpeak.com/e/012607431/0#login/group/3918915 User: @ayahealthca…" at bounding box center [649, 407] width 735 height 121
click at [221, 455] on td at bounding box center [230, 473] width 24 height 359
click at [277, 403] on div "DETAILS https://compass.onpeak.com/e/012607431/0#login/group/3918915 User: @aya…" at bounding box center [644, 488] width 745 height 331
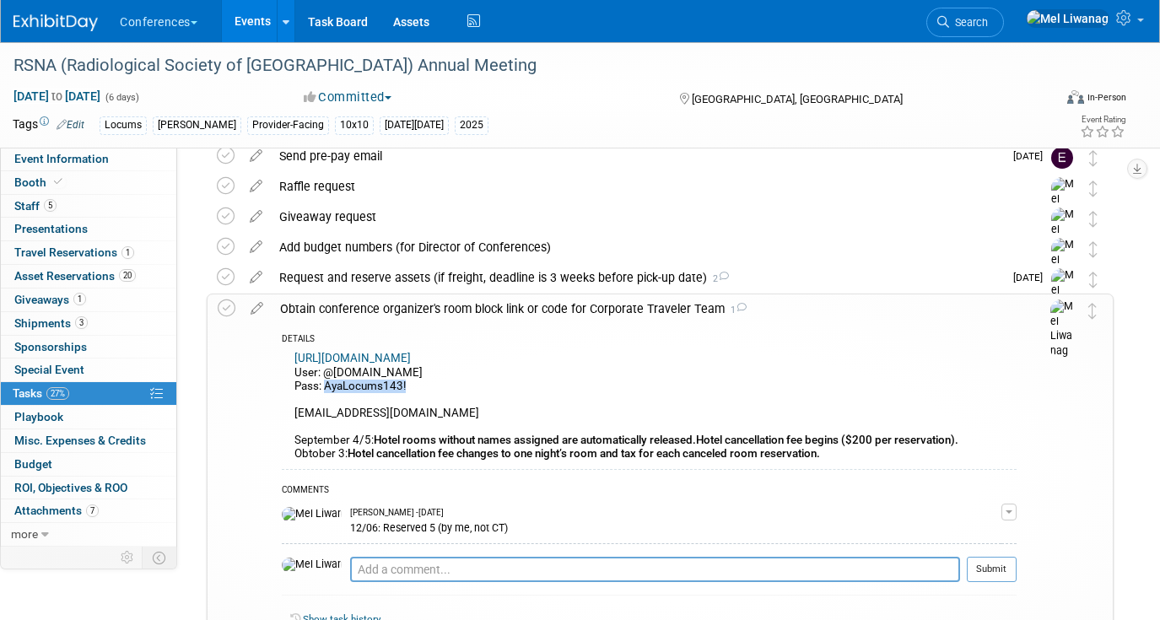
drag, startPoint x: 326, startPoint y: 386, endPoint x: 423, endPoint y: 382, distance: 97.9
click at [423, 382] on div "https://compass.onpeak.com/e/012607431/0#login/group/3918915 User: @ayahealthca…" at bounding box center [649, 407] width 735 height 121
copy div "AyaLocums143!"
click at [109, 164] on link "Event Information" at bounding box center [88, 159] width 175 height 23
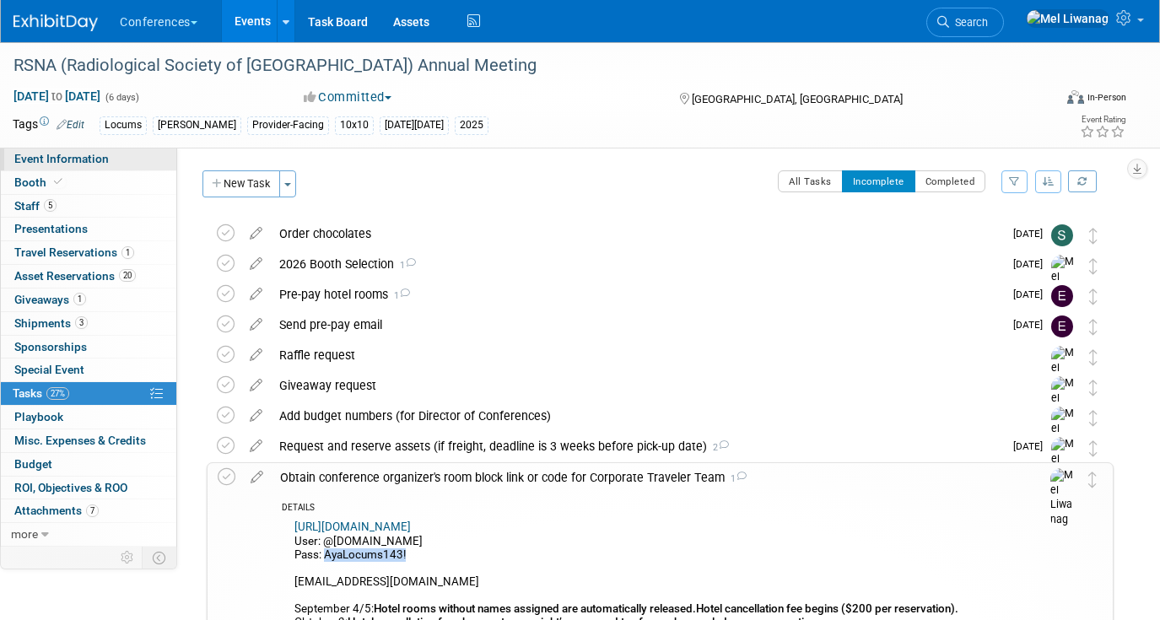
select select "Locums"
select select "Clinician/Provider-facing"
select select "[PERSON_NAME]"
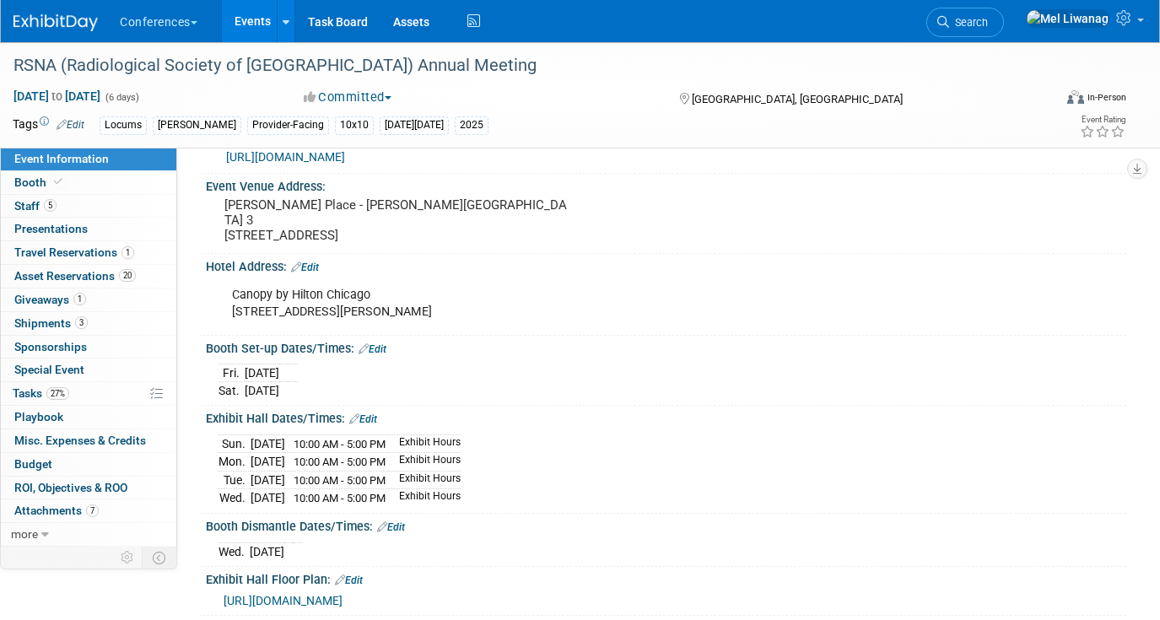
scroll to position [320, 0]
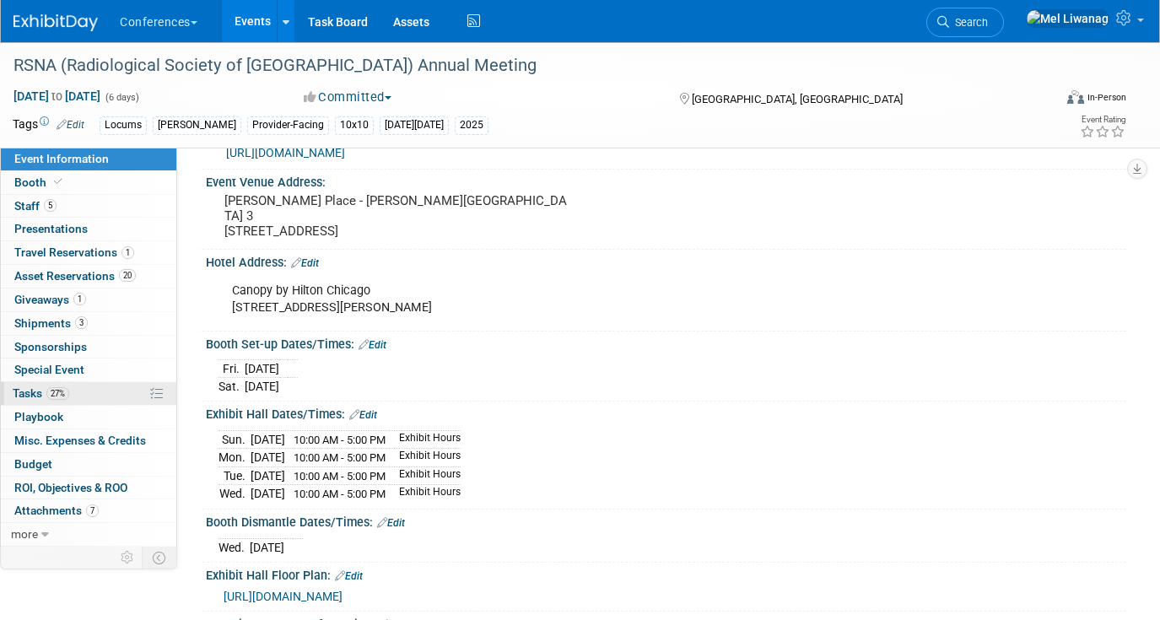
click at [97, 395] on link "27% Tasks 27%" at bounding box center [88, 393] width 175 height 23
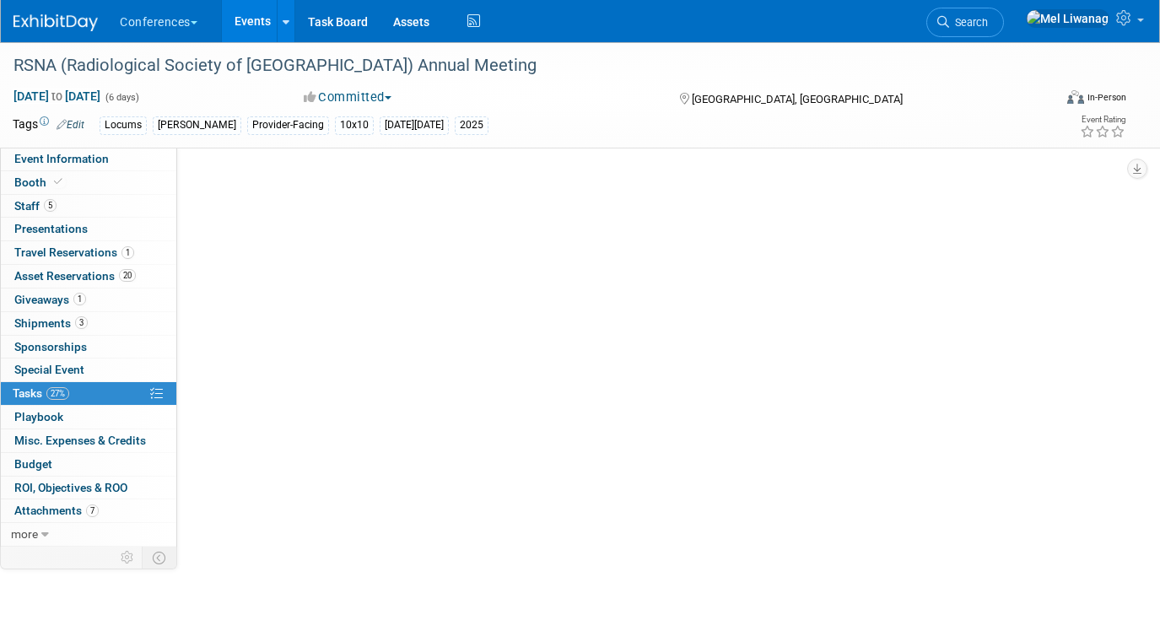
scroll to position [0, 0]
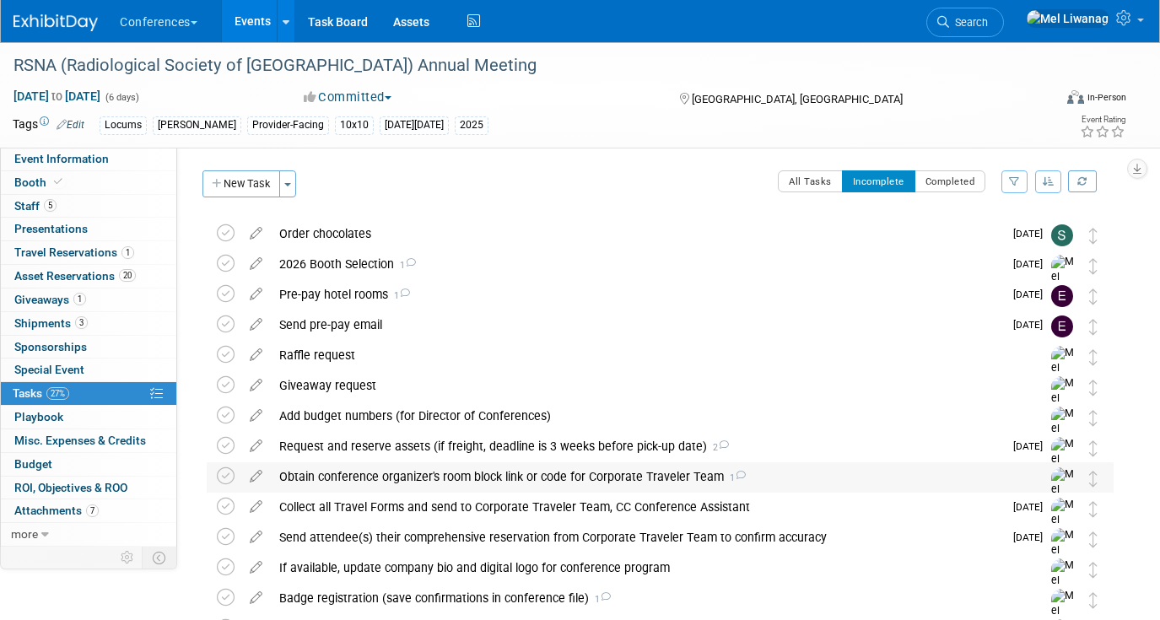
click at [488, 475] on div "Obtain conference organizer's room block link or code for Corporate Traveler Te…" at bounding box center [644, 476] width 746 height 29
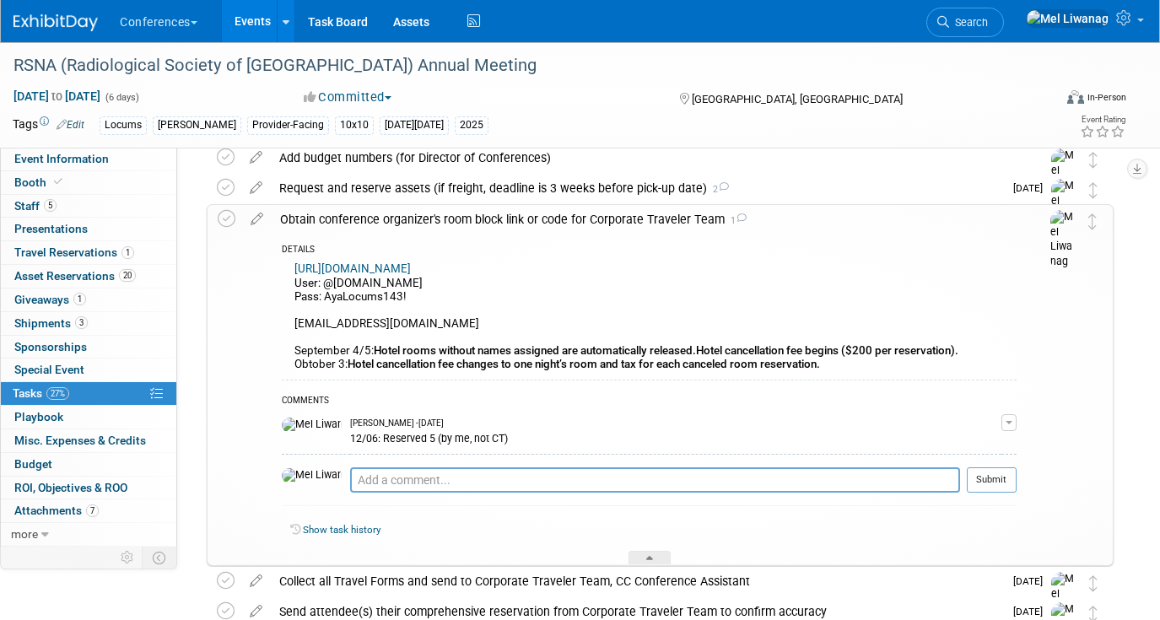
scroll to position [272, 0]
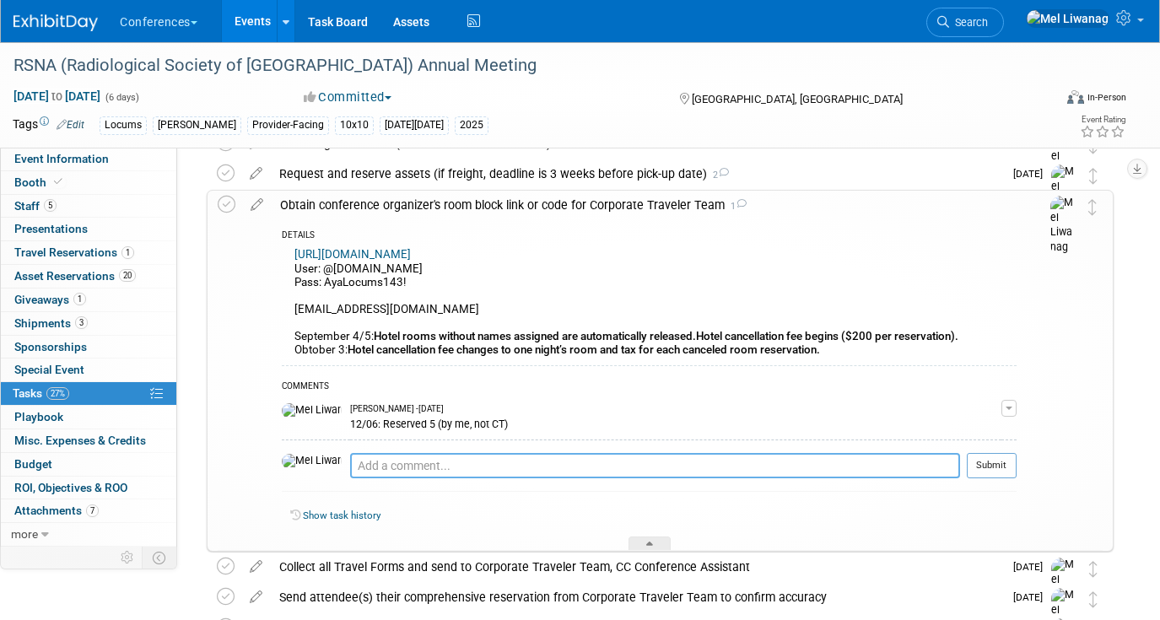
click at [439, 458] on textarea at bounding box center [655, 465] width 610 height 25
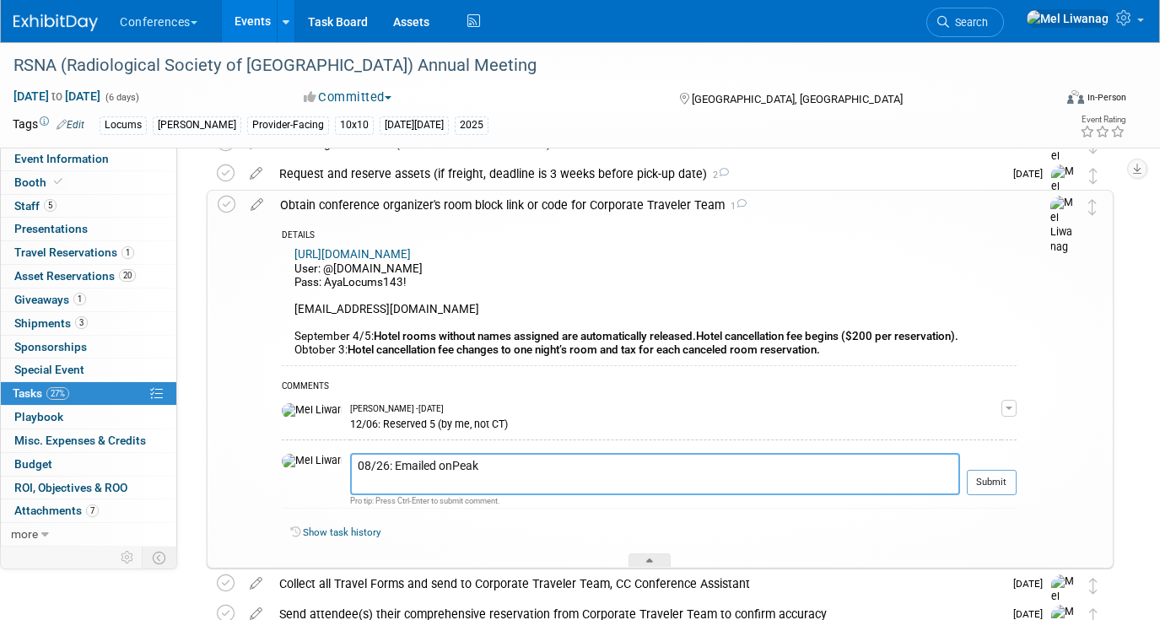
paste textarea "Hello, I need to update the following existing reservations: 1) Update Andrea F…"
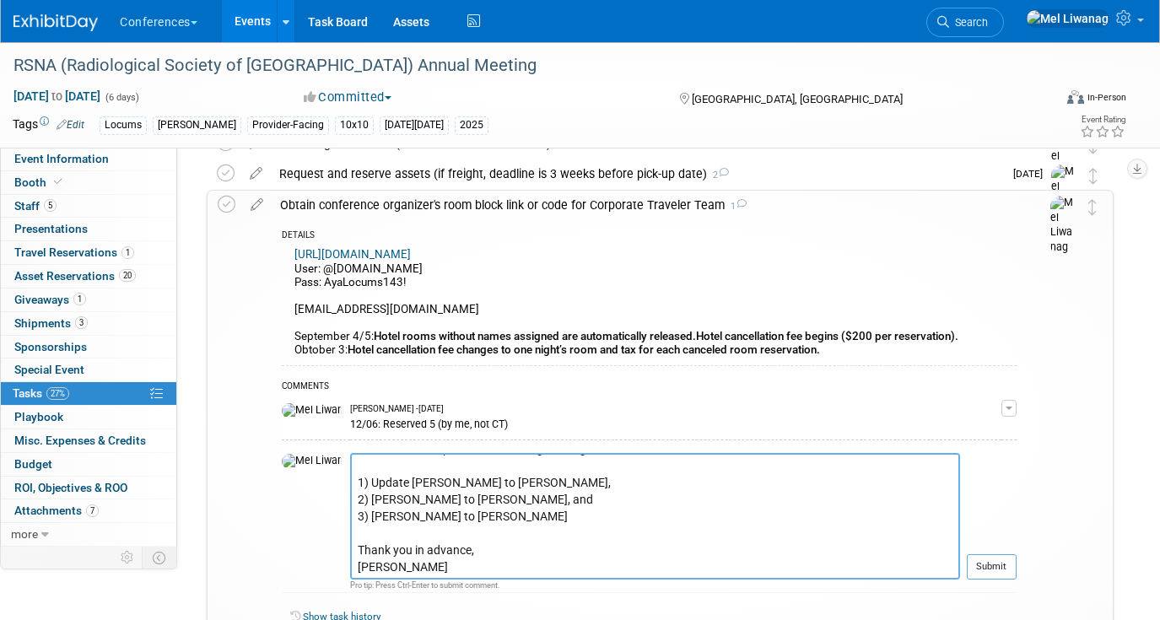
scroll to position [34, 0]
type textarea "08/26: Emailed onPeak Hello, I need to update the following existing reservatio…"
click at [1001, 561] on button "Submit" at bounding box center [991, 566] width 50 height 25
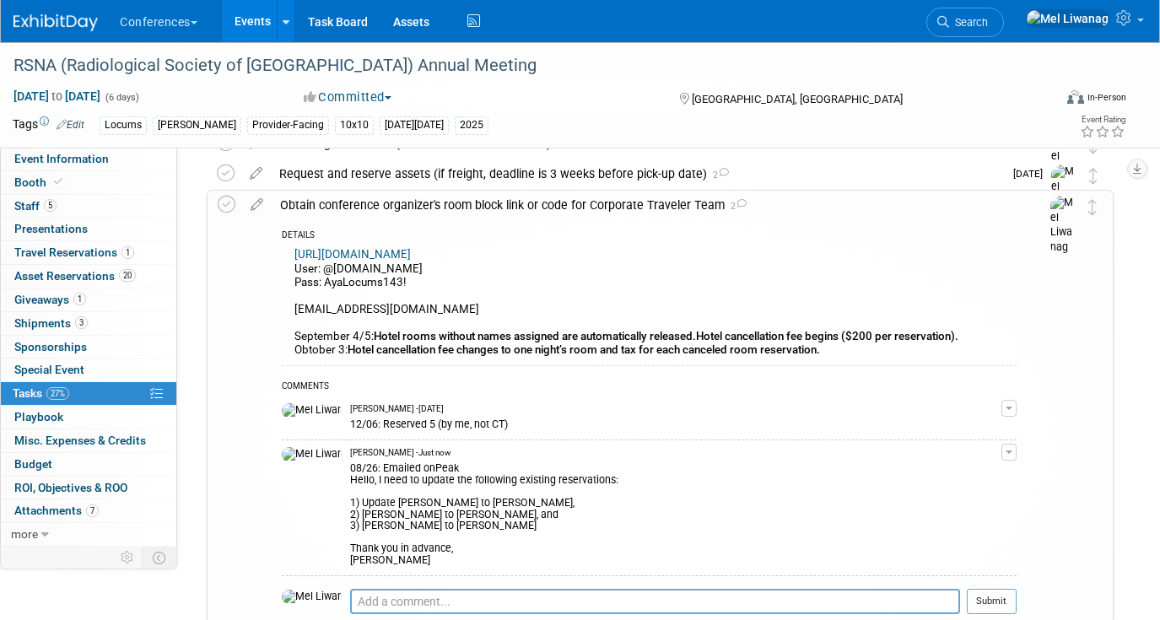
click at [1009, 451] on span "button" at bounding box center [1008, 451] width 7 height 3
click at [949, 474] on link "Edit Comment" at bounding box center [948, 477] width 133 height 24
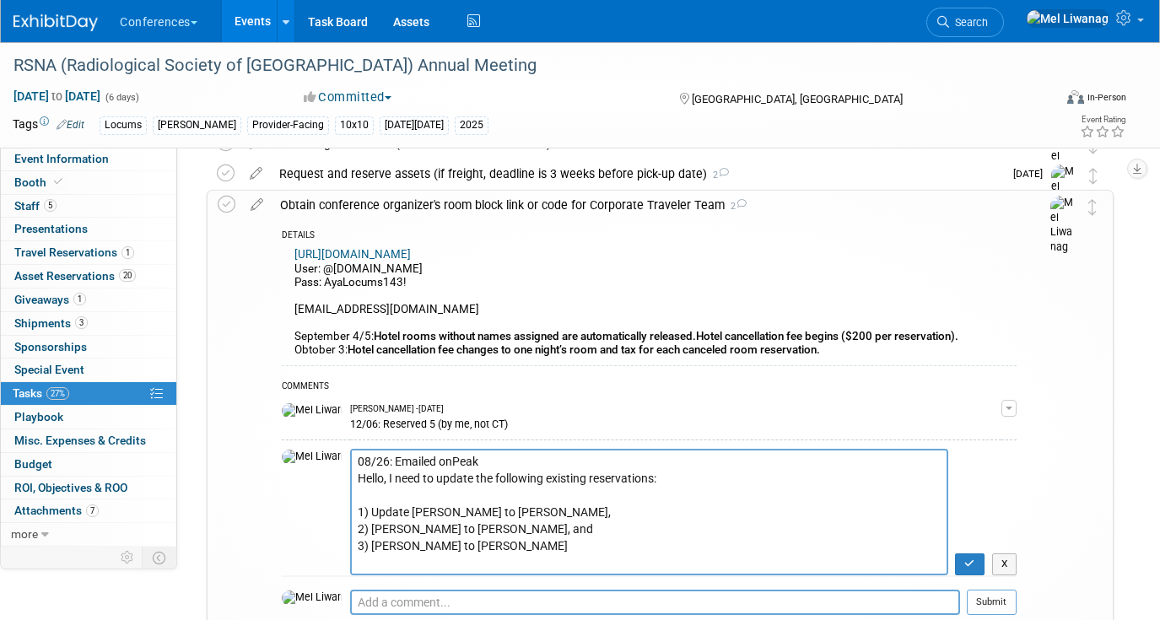
click at [509, 471] on textarea "08/26: Emailed onPeak Hello, I need to update the following existing reservatio…" at bounding box center [649, 512] width 598 height 126
click at [496, 458] on textarea "08/26: Emailed onPeak Hello, I need to update the following existing reservatio…" at bounding box center [649, 512] width 598 height 126
type textarea "08/26: Emailed onPeak (group ID: 3918915) Hello, I need to update the following…"
click at [970, 562] on icon "button" at bounding box center [969, 563] width 11 height 10
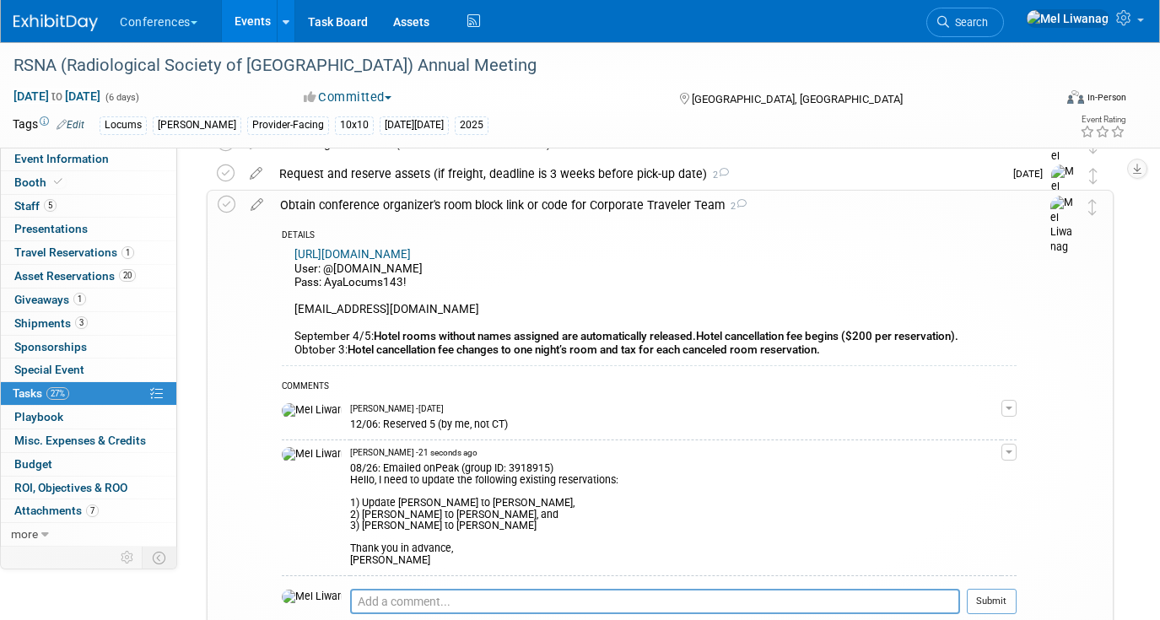
click at [727, 192] on div "Obtain conference organizer's room block link or code for Corporate Traveler Te…" at bounding box center [644, 205] width 745 height 29
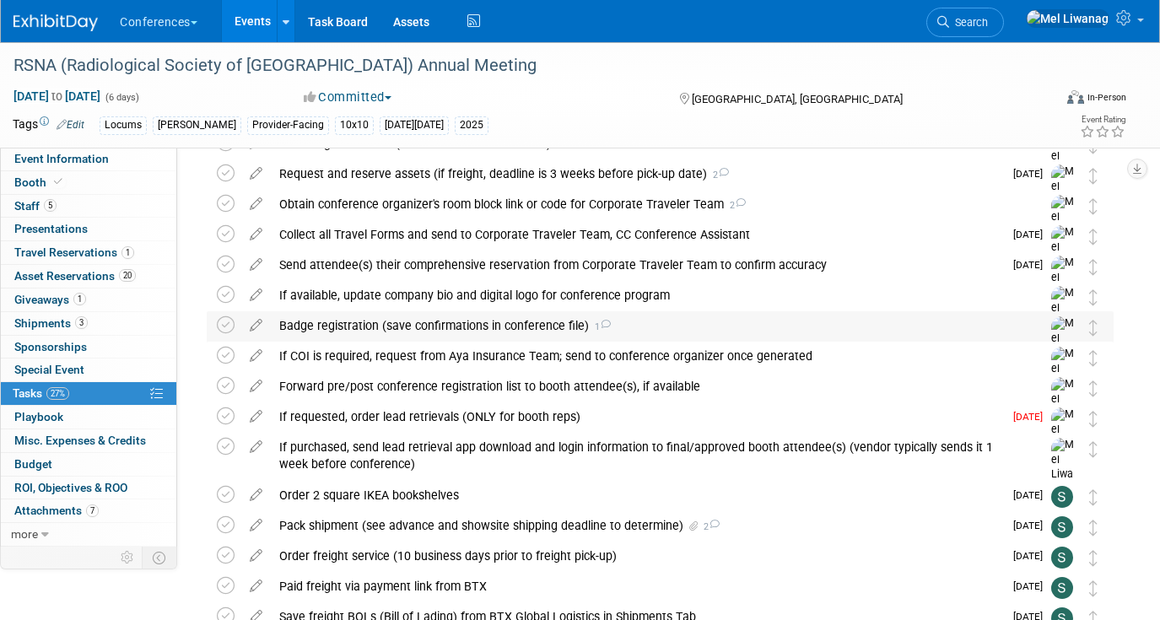
click at [481, 313] on div "Badge registration (save confirmations in conference file) 1" at bounding box center [644, 325] width 746 height 29
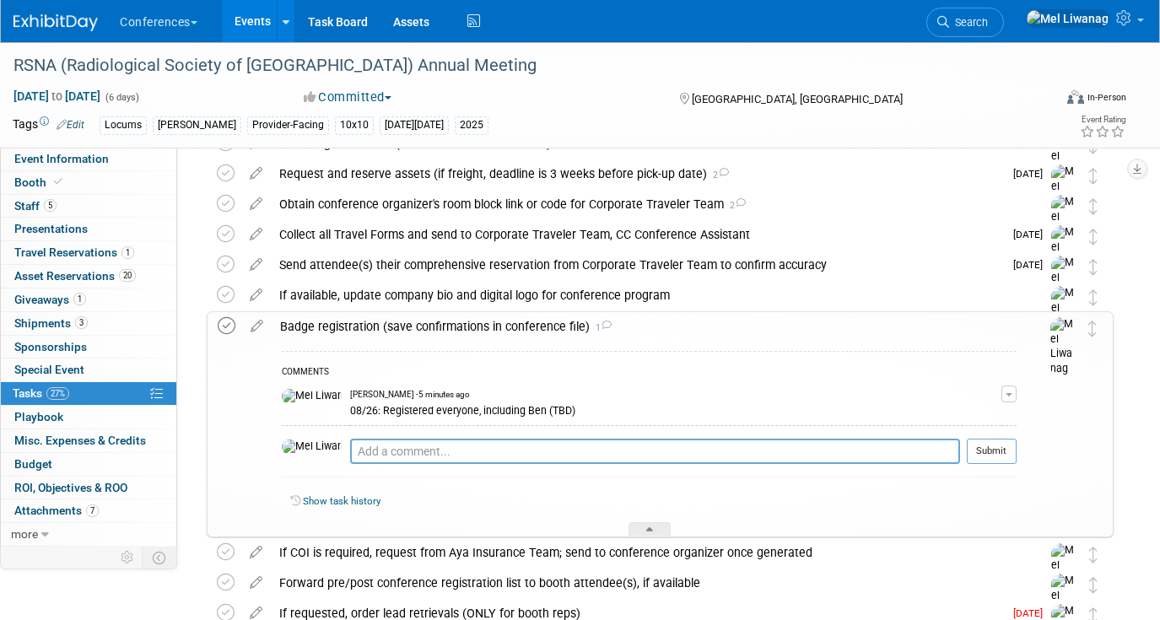
click at [228, 325] on icon at bounding box center [227, 326] width 18 height 18
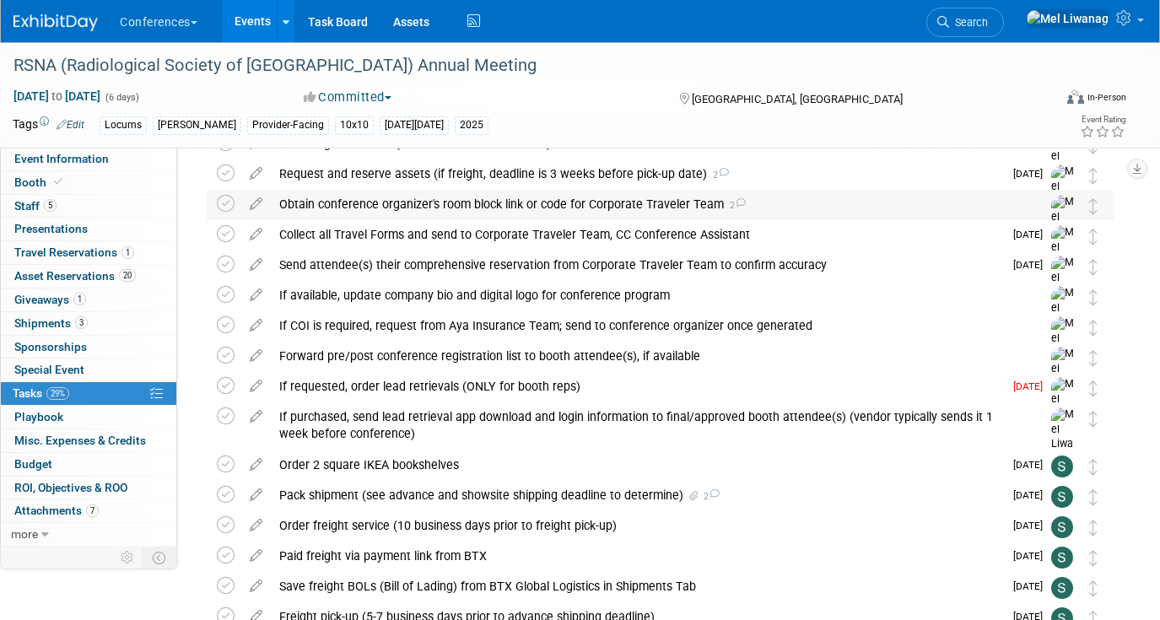
click at [487, 207] on div "Obtain conference organizer's room block link or code for Corporate Traveler Te…" at bounding box center [644, 204] width 746 height 29
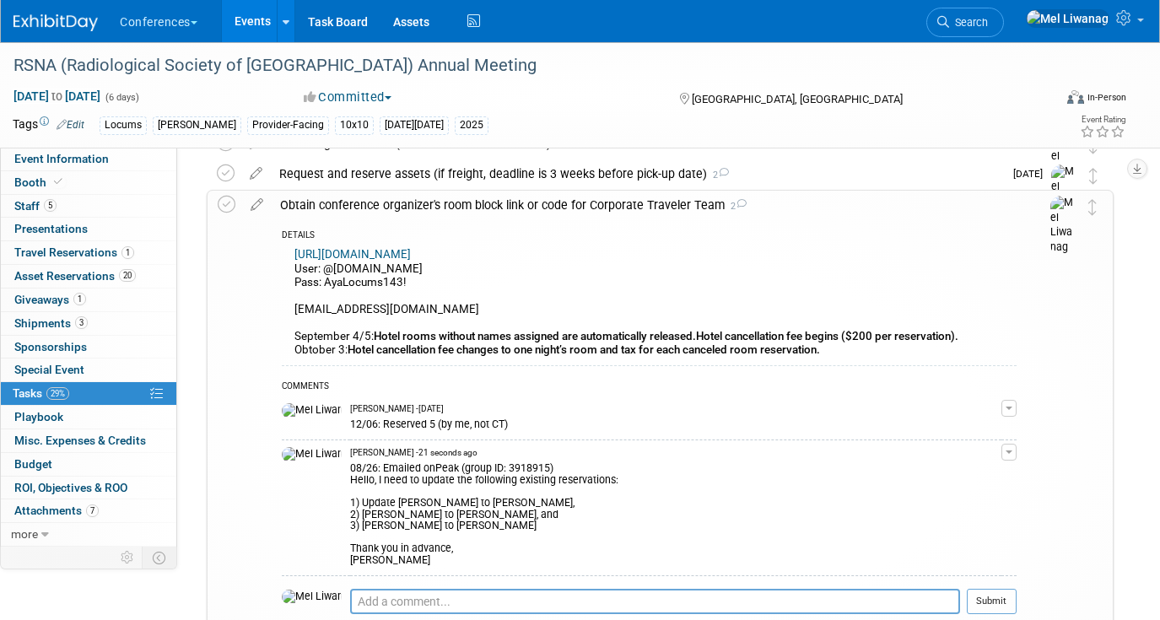
click at [630, 520] on div "08/26: Emailed onPeak (group ID: 3918915) Hello, I need to update the following…" at bounding box center [675, 513] width 651 height 108
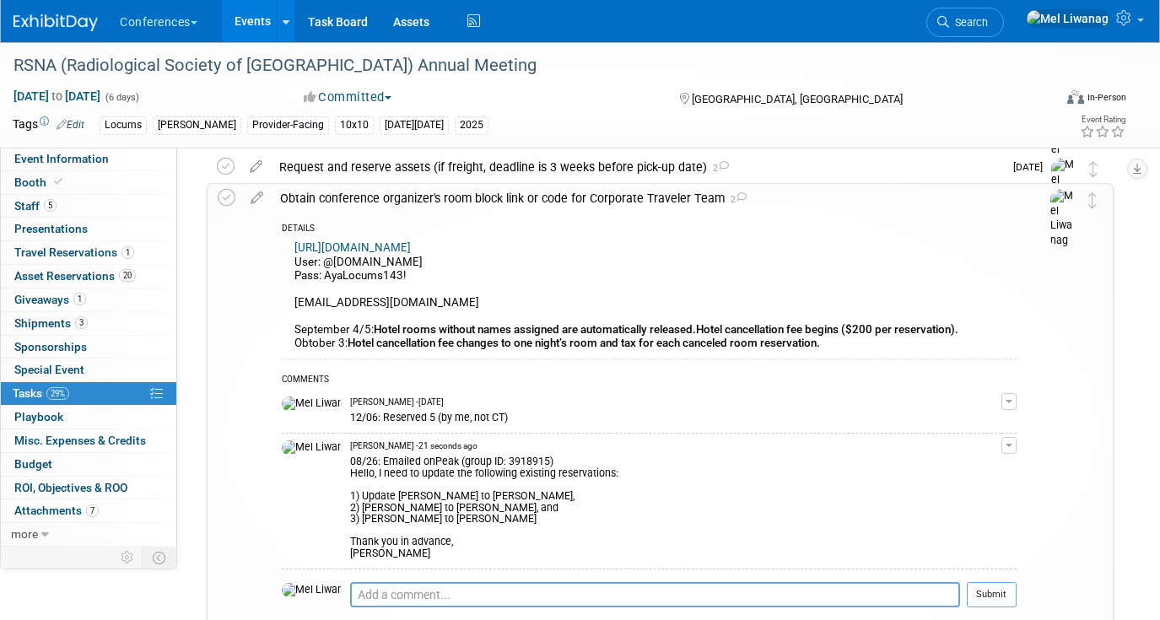
click at [1008, 444] on span "button" at bounding box center [1008, 445] width 7 height 3
click at [948, 468] on link "Edit Comment" at bounding box center [948, 470] width 133 height 24
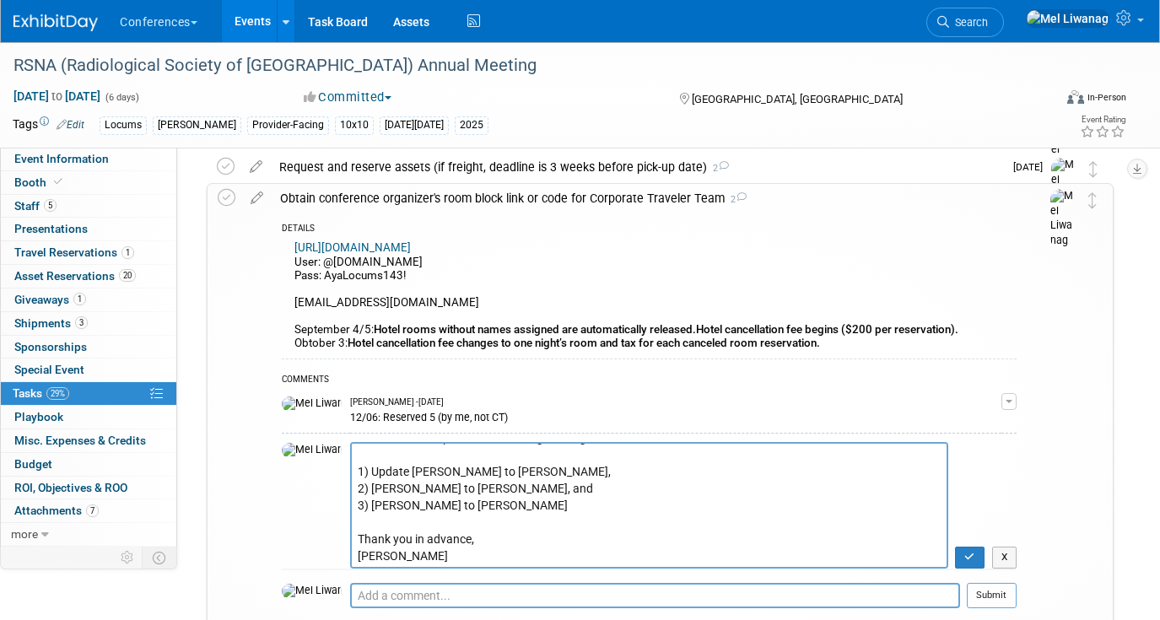
scroll to position [63, 0]
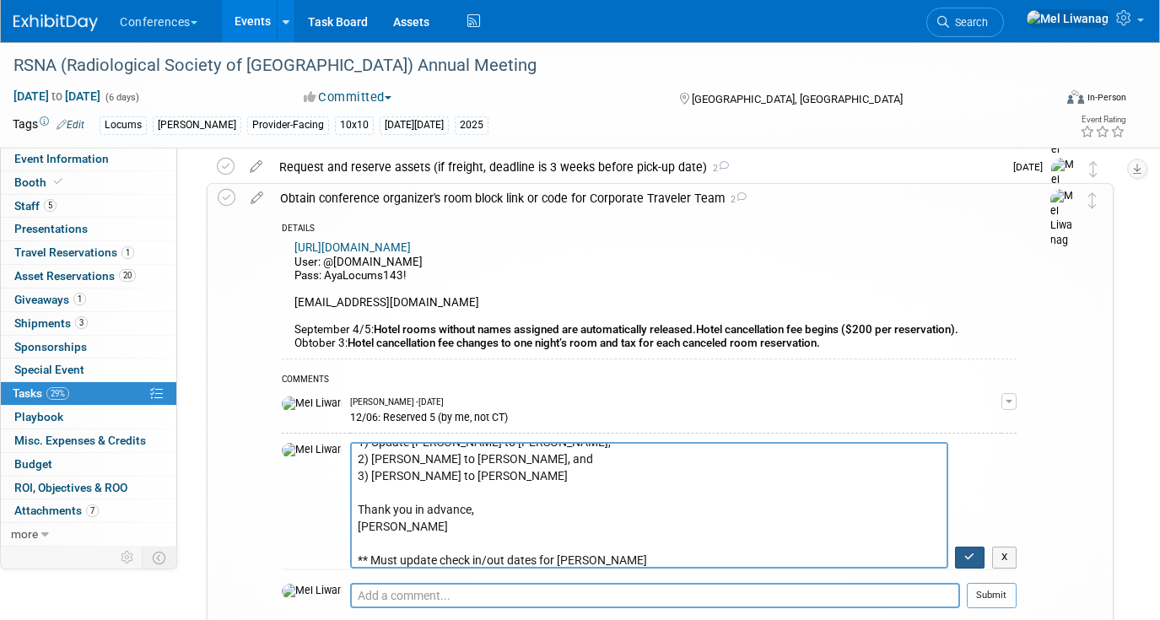
type textarea "08/26: Emailed onPeak (group ID: 3918915) Hello, I need to update the following…"
click at [979, 561] on button "button" at bounding box center [970, 557] width 30 height 22
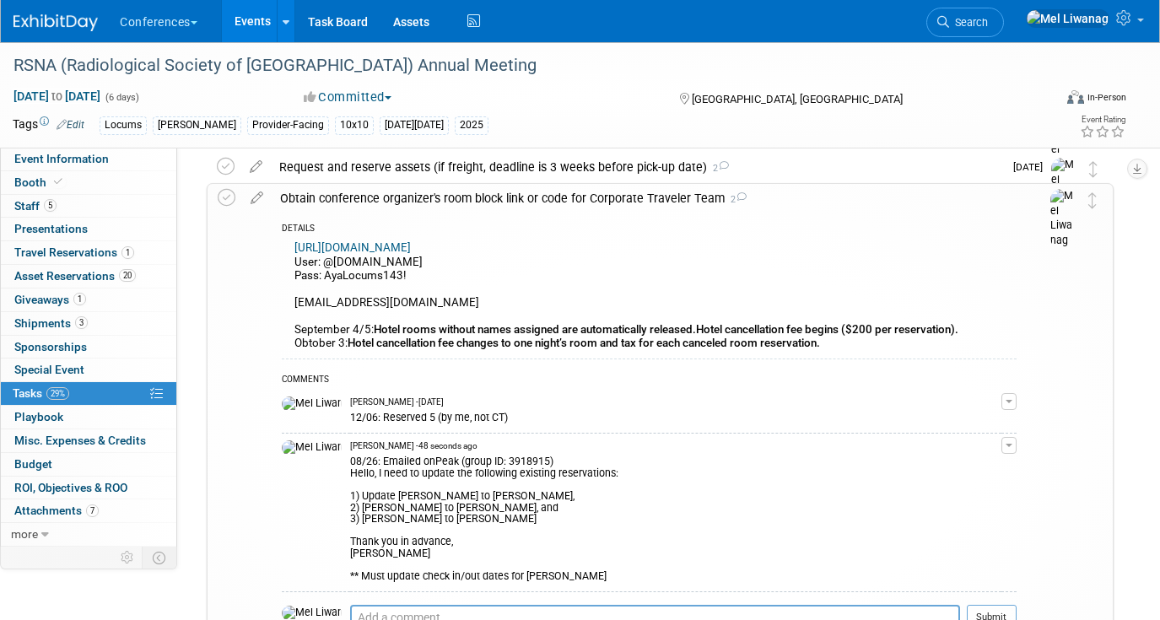
click at [408, 204] on div "Obtain conference organizer's room block link or code for Corporate Traveler Te…" at bounding box center [644, 198] width 745 height 29
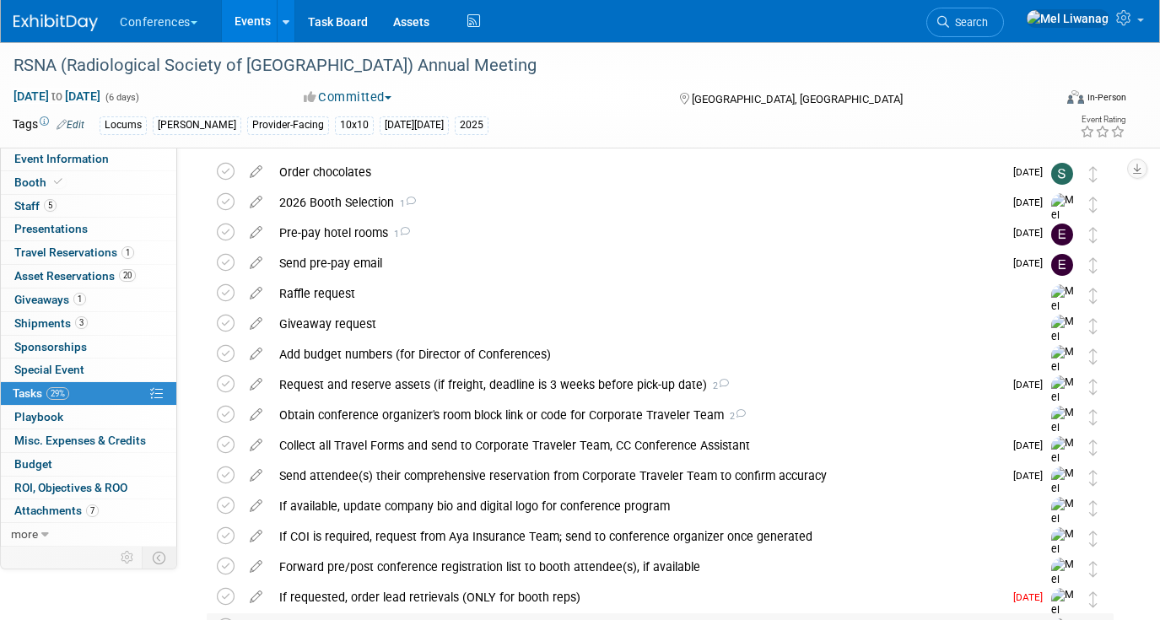
scroll to position [0, 0]
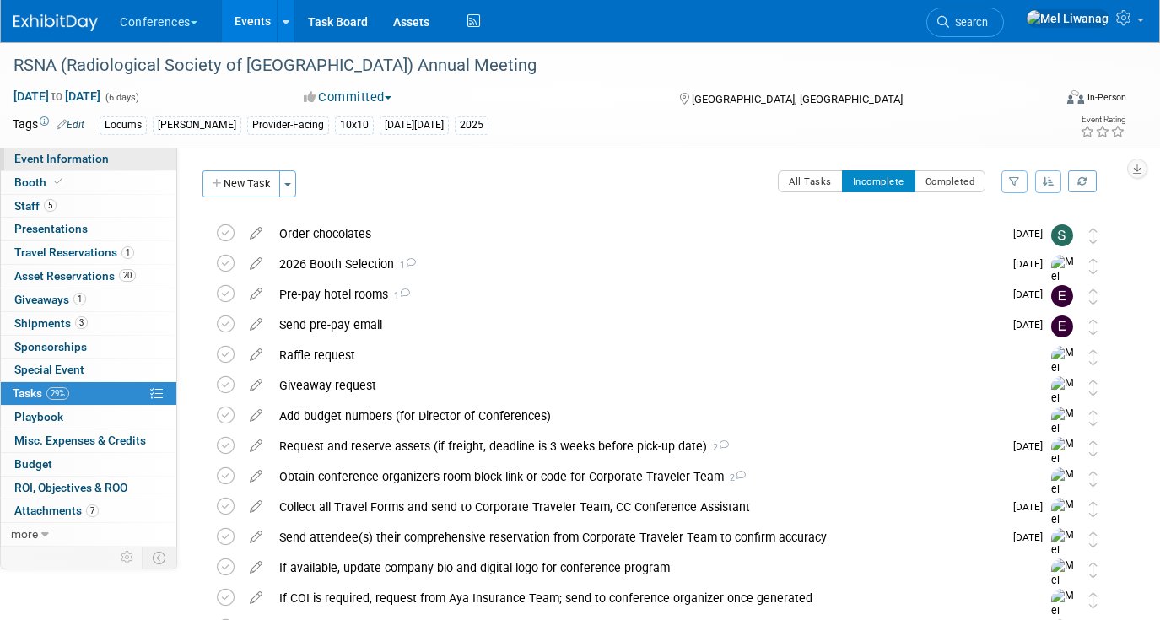
click at [131, 156] on link "Event Information" at bounding box center [88, 159] width 175 height 23
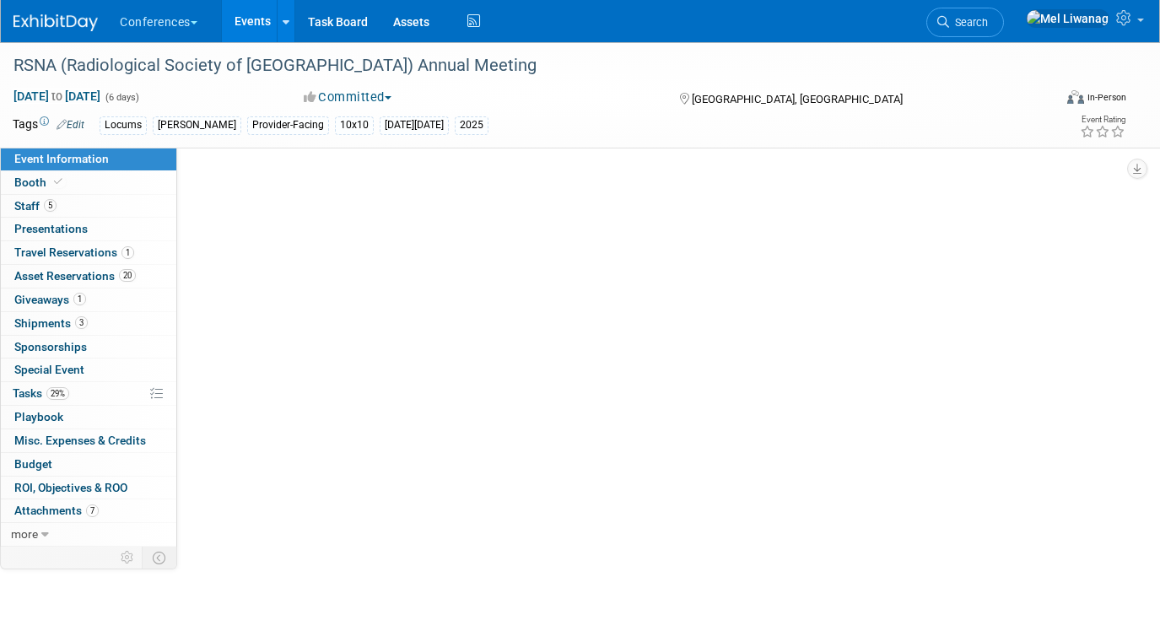
select select "Locums"
select select "Clinician/Provider-facing"
select select "[PERSON_NAME]"
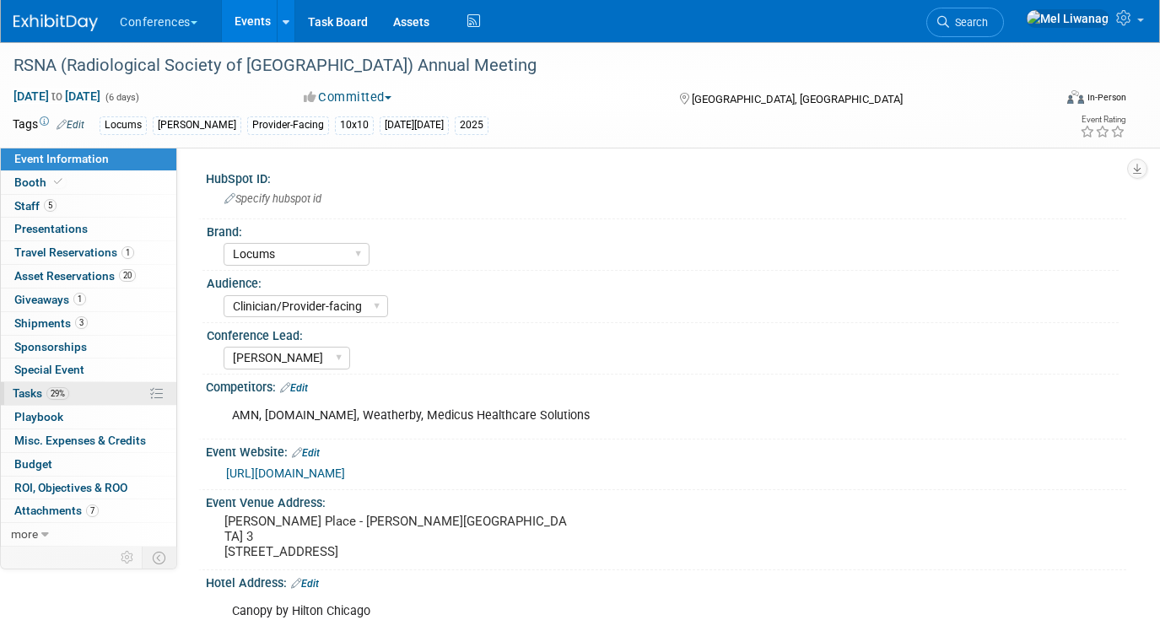
click at [113, 386] on link "29% Tasks 29%" at bounding box center [88, 393] width 175 height 23
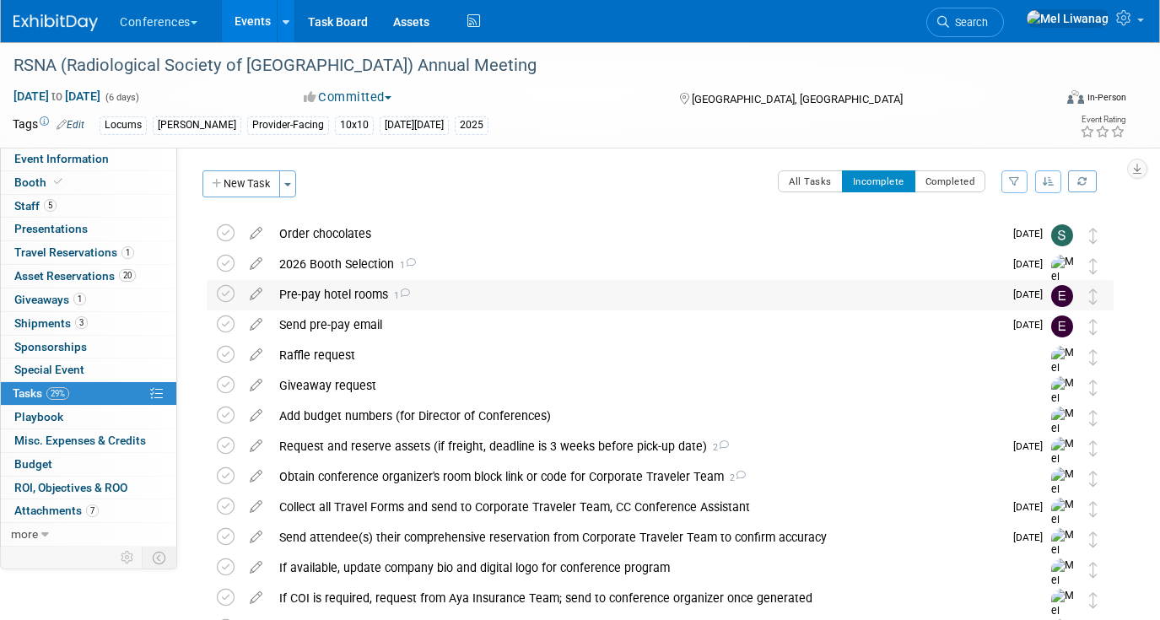
click at [433, 290] on div "Pre-pay hotel rooms 1" at bounding box center [637, 294] width 732 height 29
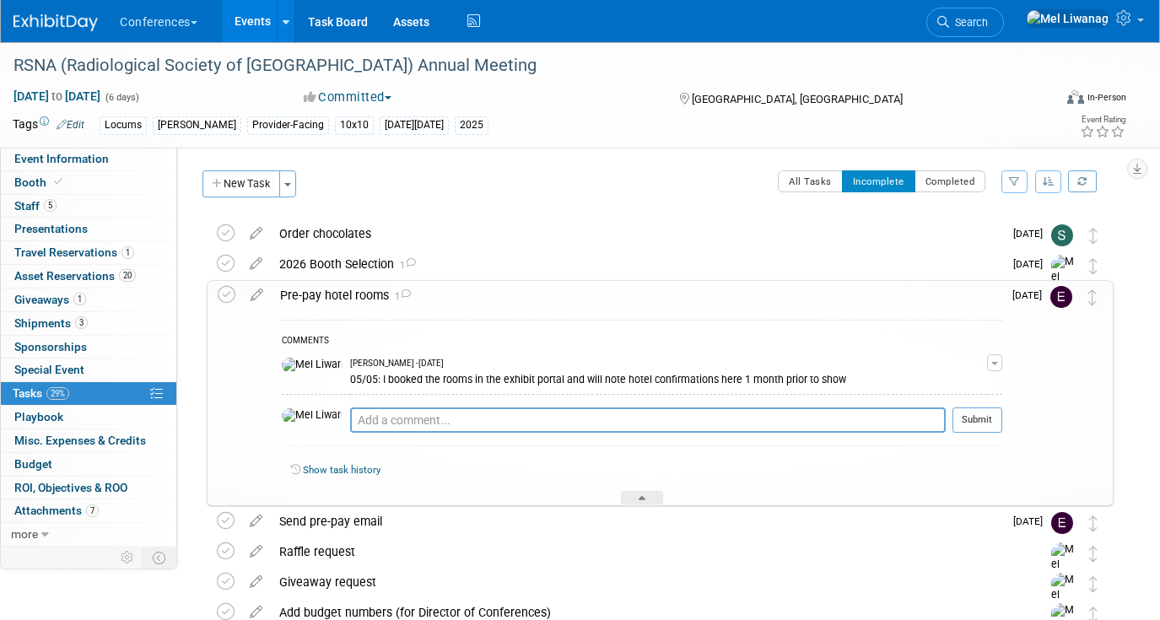
click at [475, 347] on div "COMMENTS" at bounding box center [642, 342] width 720 height 18
click at [457, 295] on div "Pre-pay hotel rooms 1" at bounding box center [637, 295] width 730 height 29
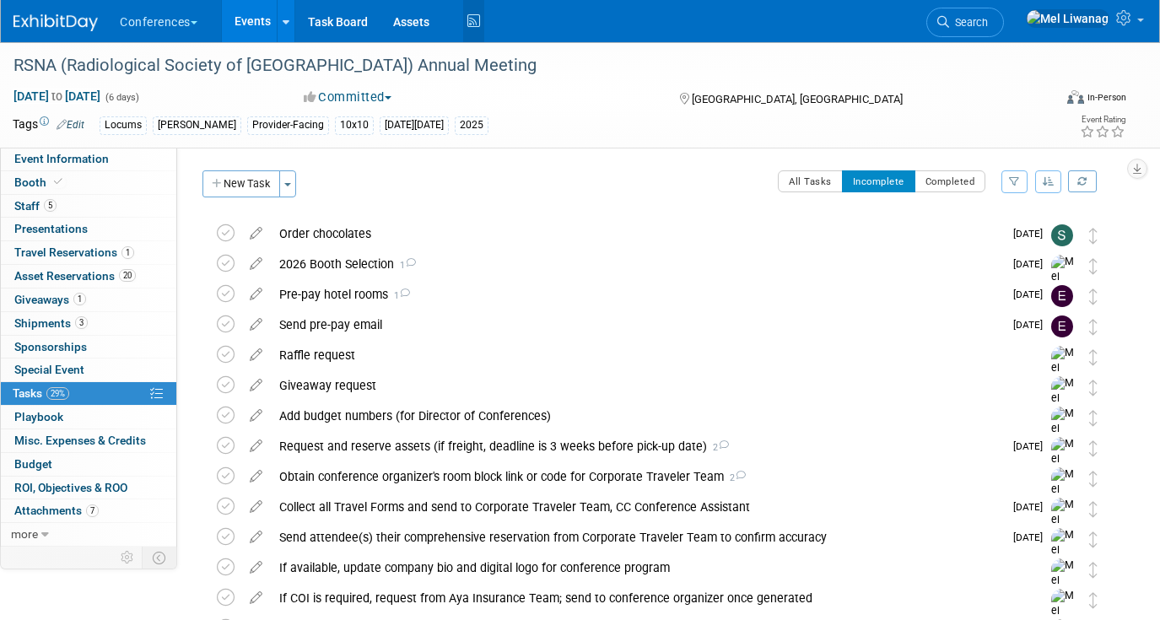
click at [476, 18] on icon at bounding box center [473, 21] width 21 height 26
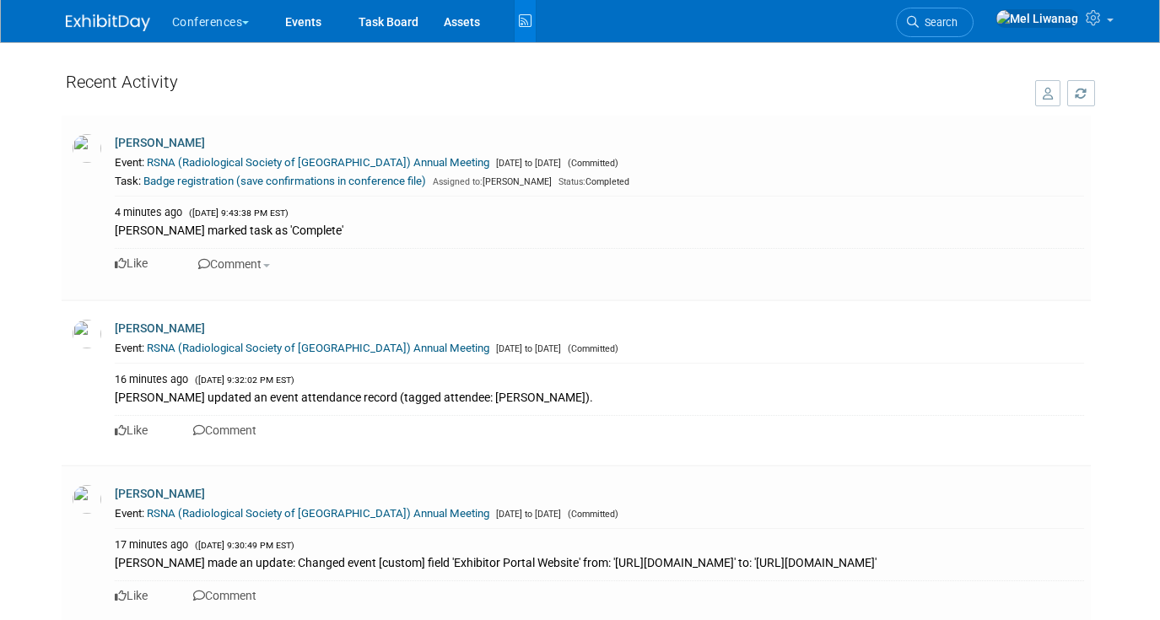
click at [104, 10] on link at bounding box center [118, 14] width 105 height 13
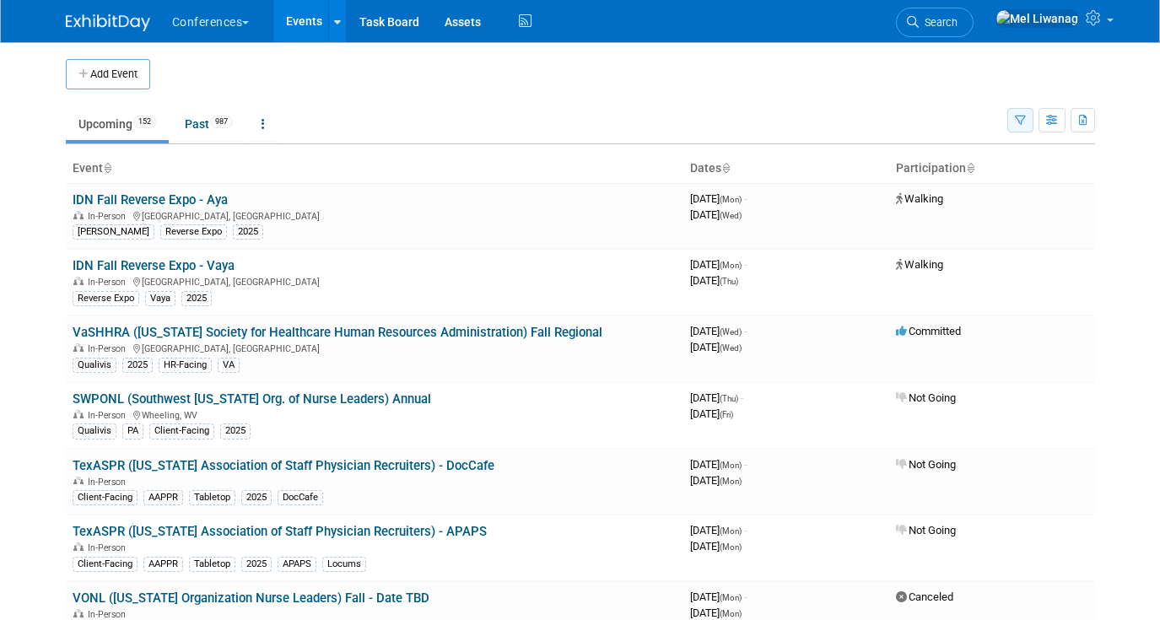
click at [1009, 122] on button "button" at bounding box center [1020, 120] width 26 height 24
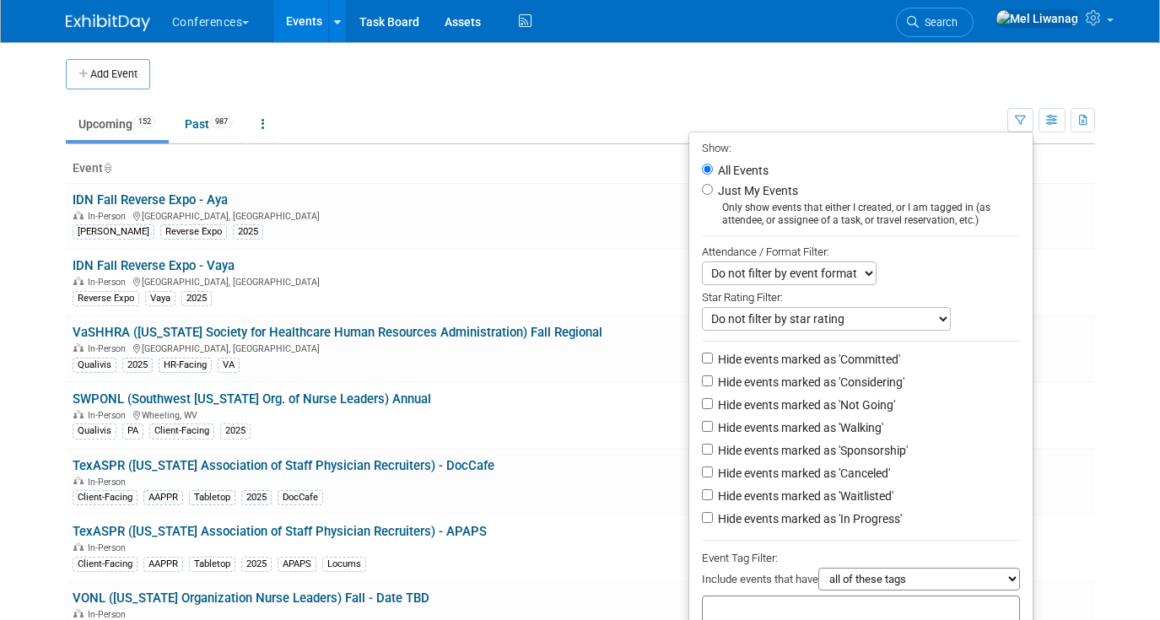
click at [780, 189] on label "Just My Events" at bounding box center [755, 190] width 83 height 17
click at [713, 189] on input "Just My Events" at bounding box center [707, 189] width 11 height 11
radio input "true"
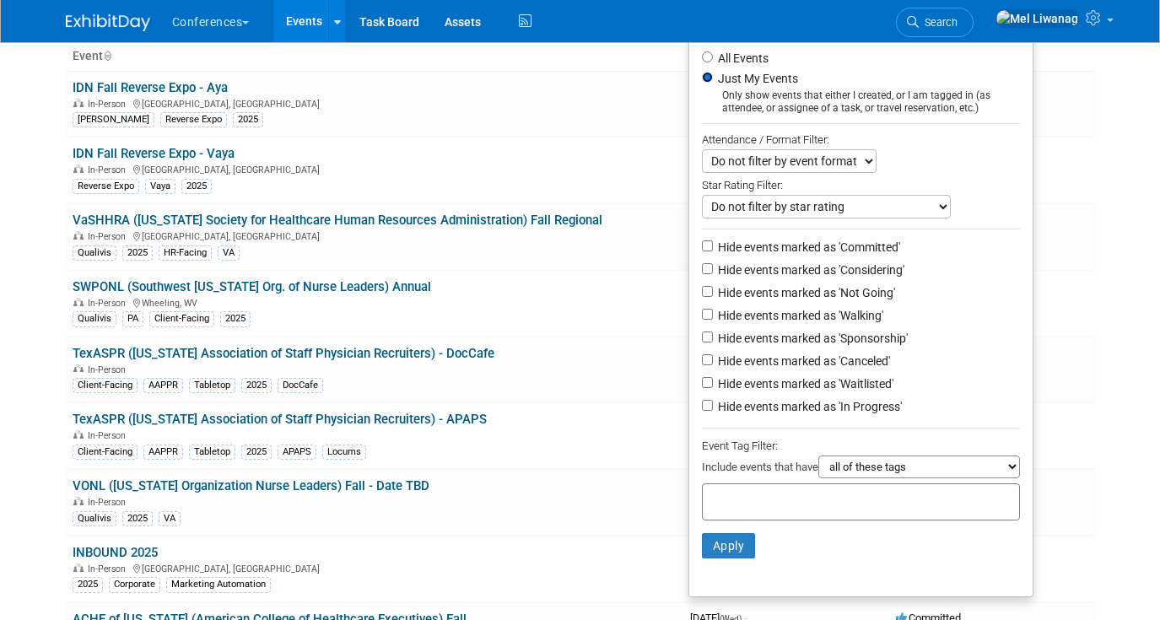
scroll to position [116, 0]
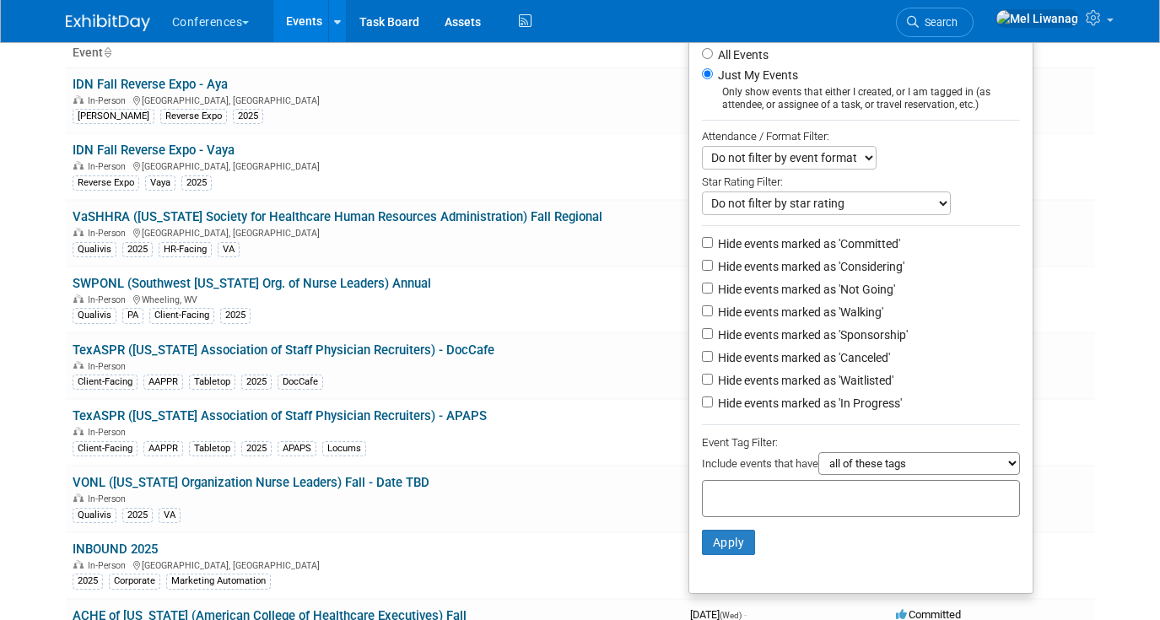
click at [791, 283] on li "Hide events marked as 'Not Going'" at bounding box center [860, 290] width 343 height 23
click at [793, 285] on label "Hide events marked as 'Not Going'" at bounding box center [804, 289] width 180 height 17
click at [713, 285] on input "Hide events marked as 'Not Going'" at bounding box center [707, 288] width 11 height 11
checkbox input "true"
click at [771, 389] on label "Hide events marked as 'Waitlisted'" at bounding box center [803, 380] width 179 height 17
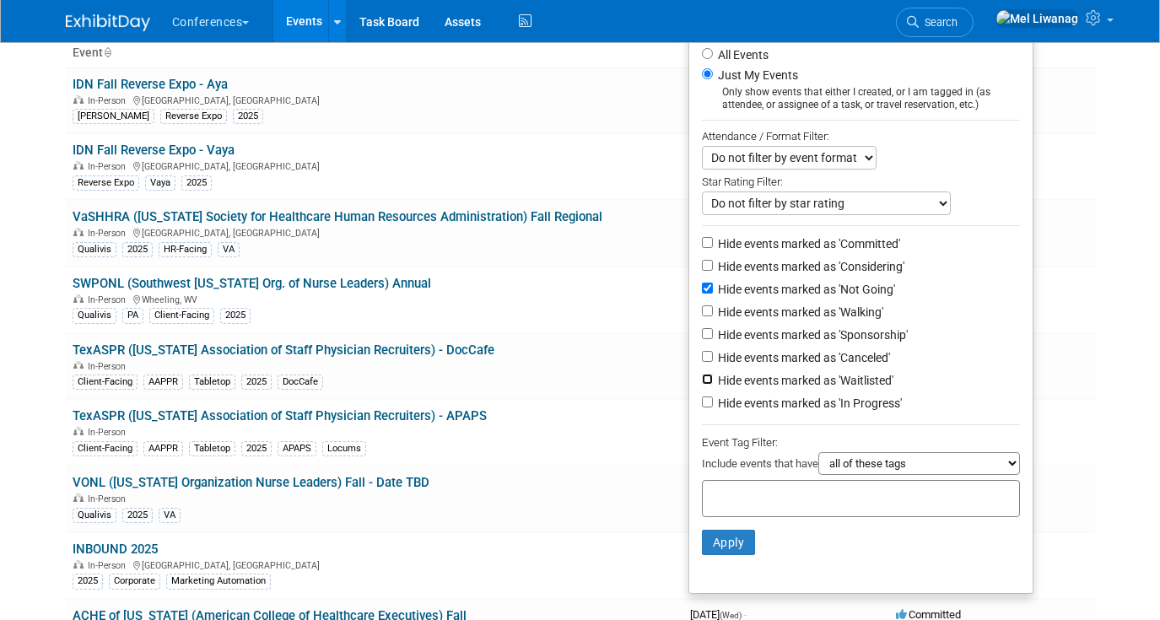
click at [713, 385] on input "Hide events marked as 'Waitlisted'" at bounding box center [707, 379] width 11 height 11
checkbox input "true"
click at [771, 370] on li "Hide events marked as 'Canceled'" at bounding box center [860, 358] width 343 height 23
click at [769, 355] on label "Hide events marked as 'Canceled'" at bounding box center [801, 357] width 175 height 17
click at [713, 355] on input "Hide events marked as 'Canceled'" at bounding box center [707, 356] width 11 height 11
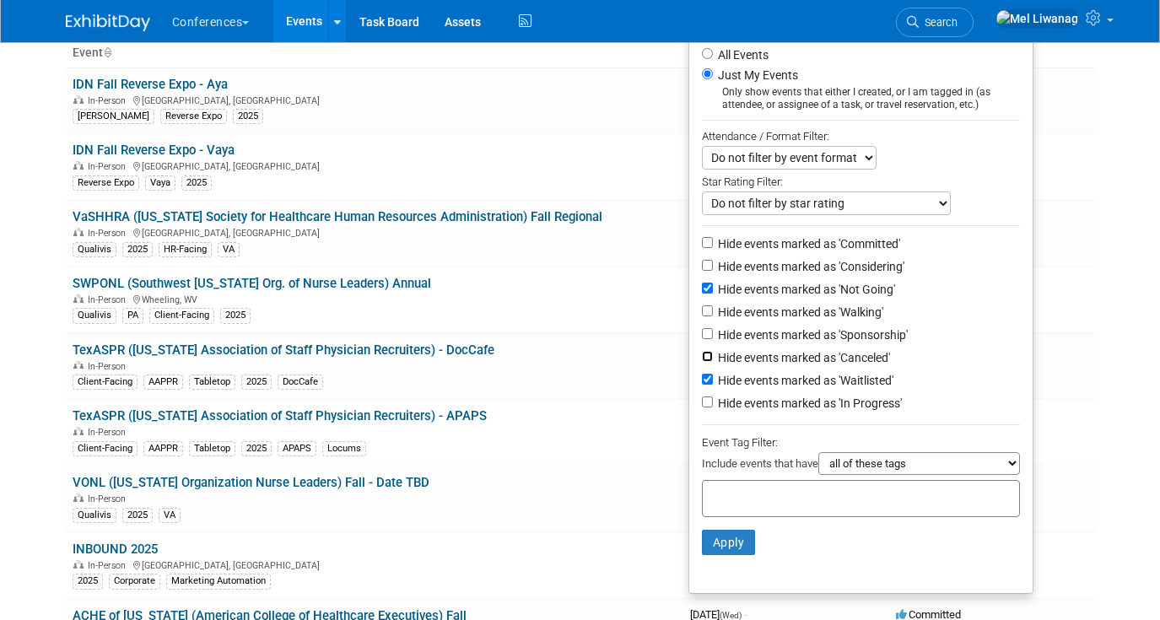
checkbox input "true"
click at [739, 541] on button "Apply" at bounding box center [729, 542] width 54 height 25
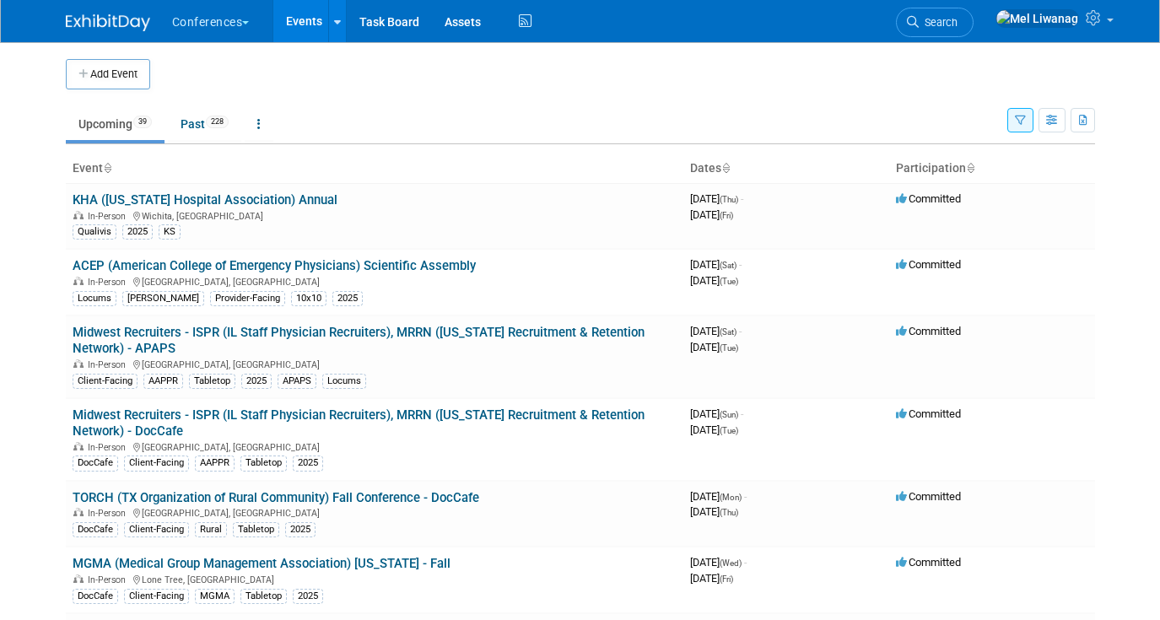
click at [1021, 113] on button "button" at bounding box center [1020, 120] width 26 height 24
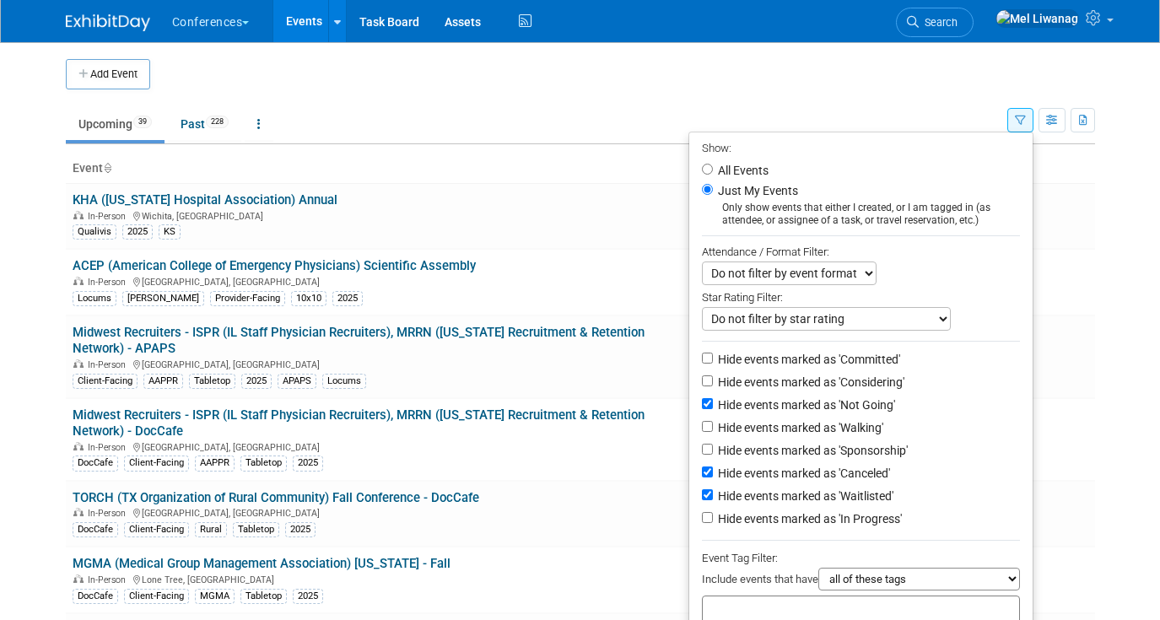
click at [1021, 113] on button "button" at bounding box center [1020, 120] width 26 height 24
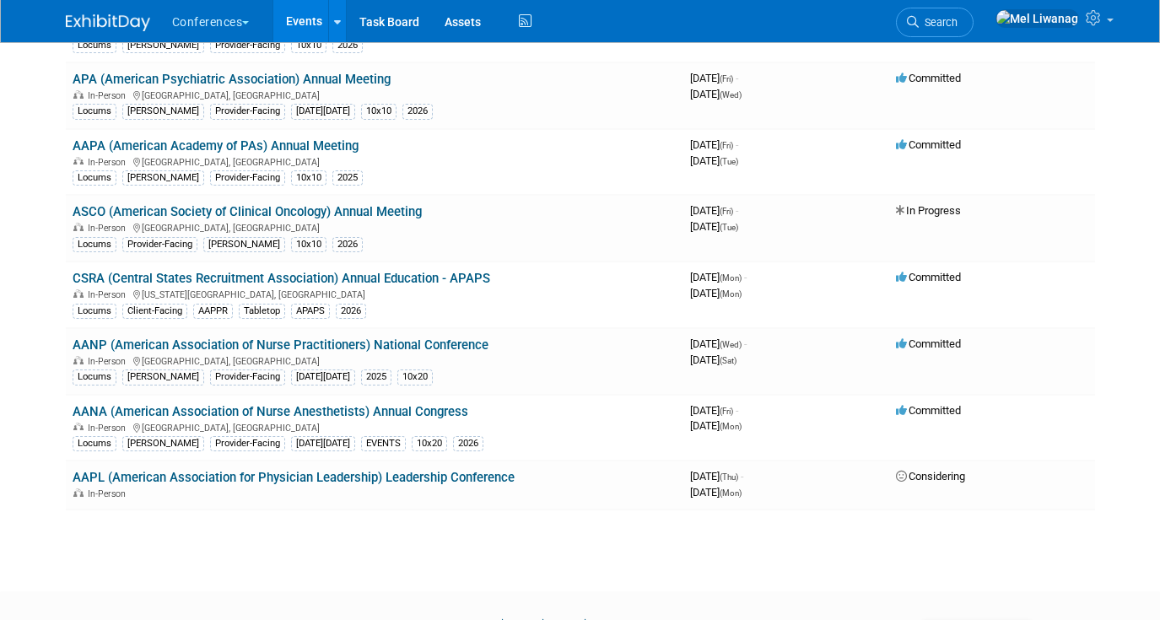
scroll to position [2312, 0]
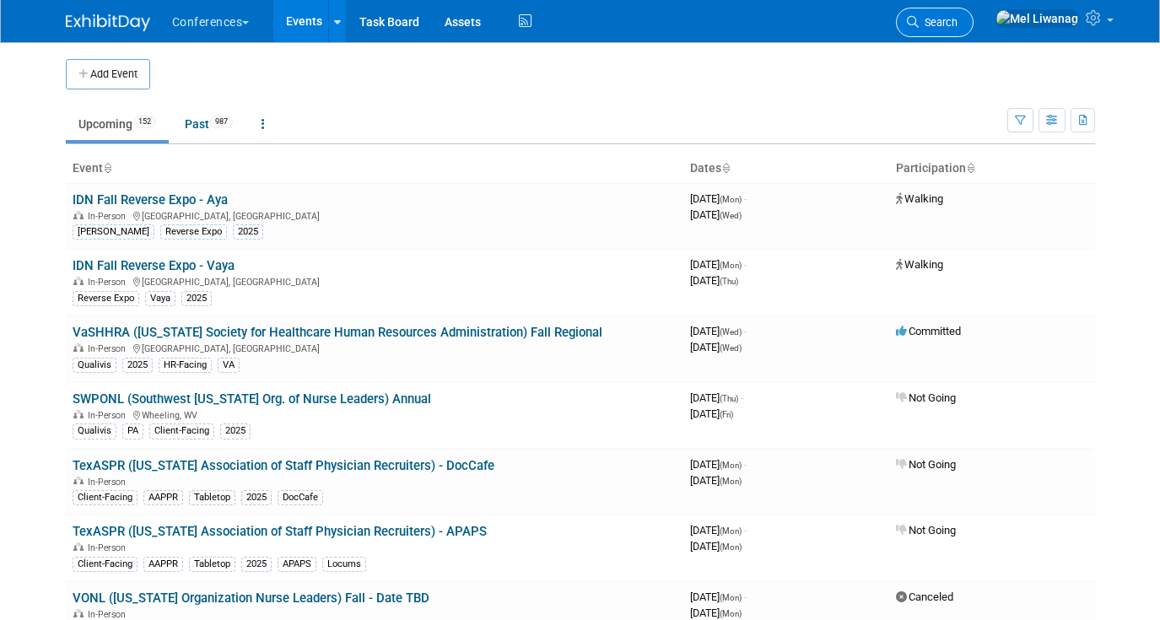
click at [957, 24] on span "Search" at bounding box center [937, 22] width 39 height 13
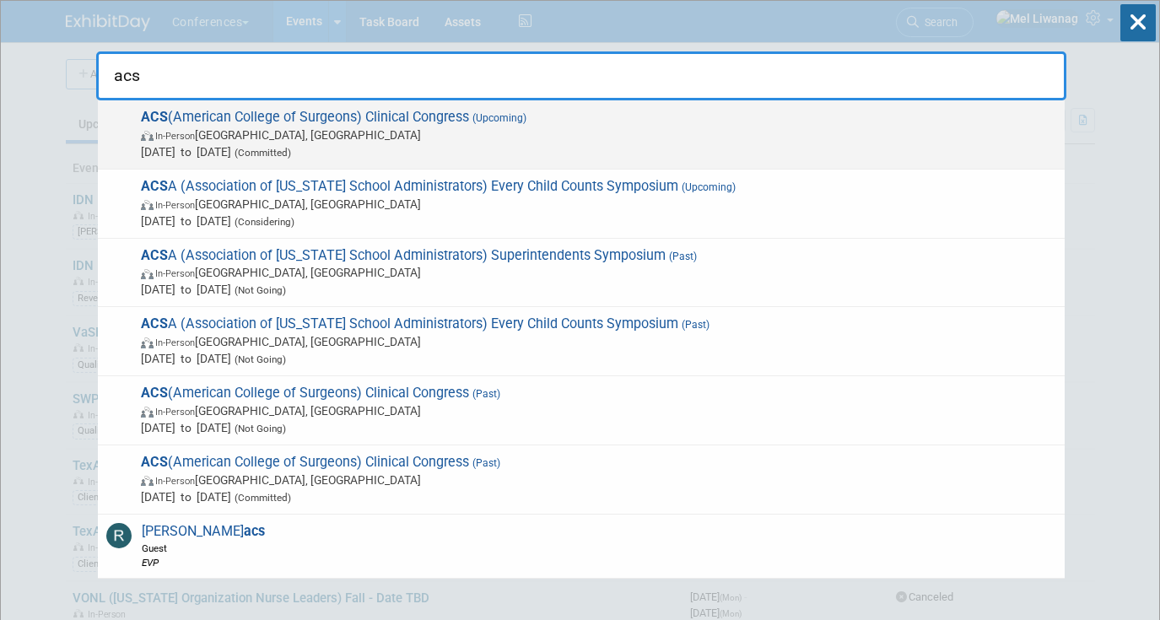
type input "acs"
click at [607, 144] on span "[DATE] to [DATE] (Committed)" at bounding box center [598, 151] width 915 height 17
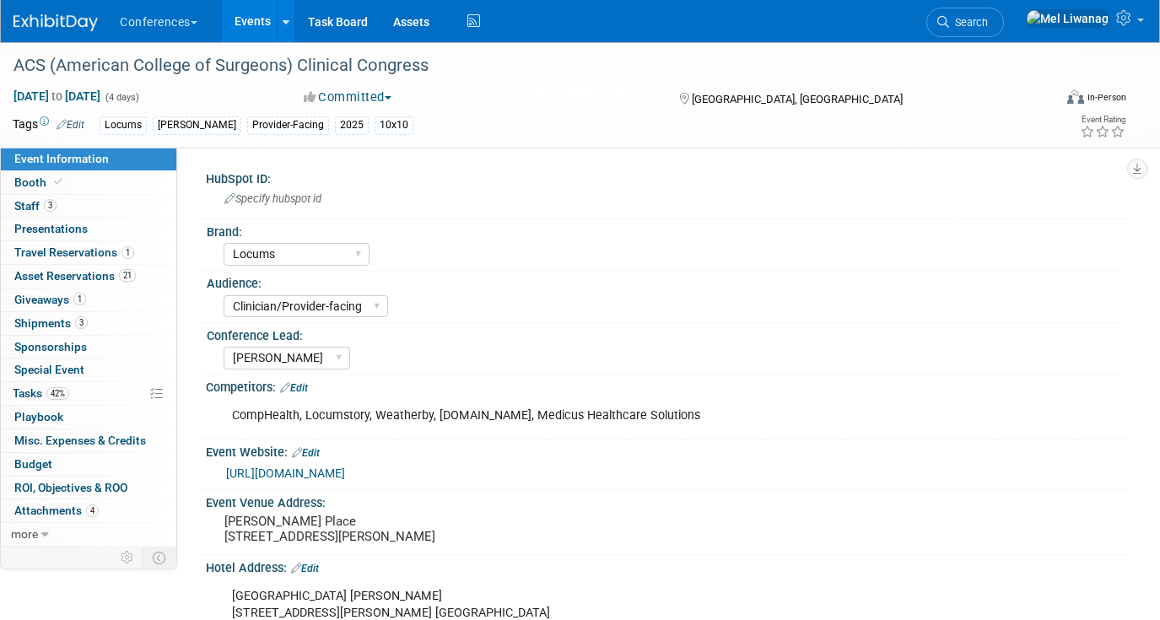
select select "Locums"
select select "Clinician/Provider-facing"
select select "Mel"
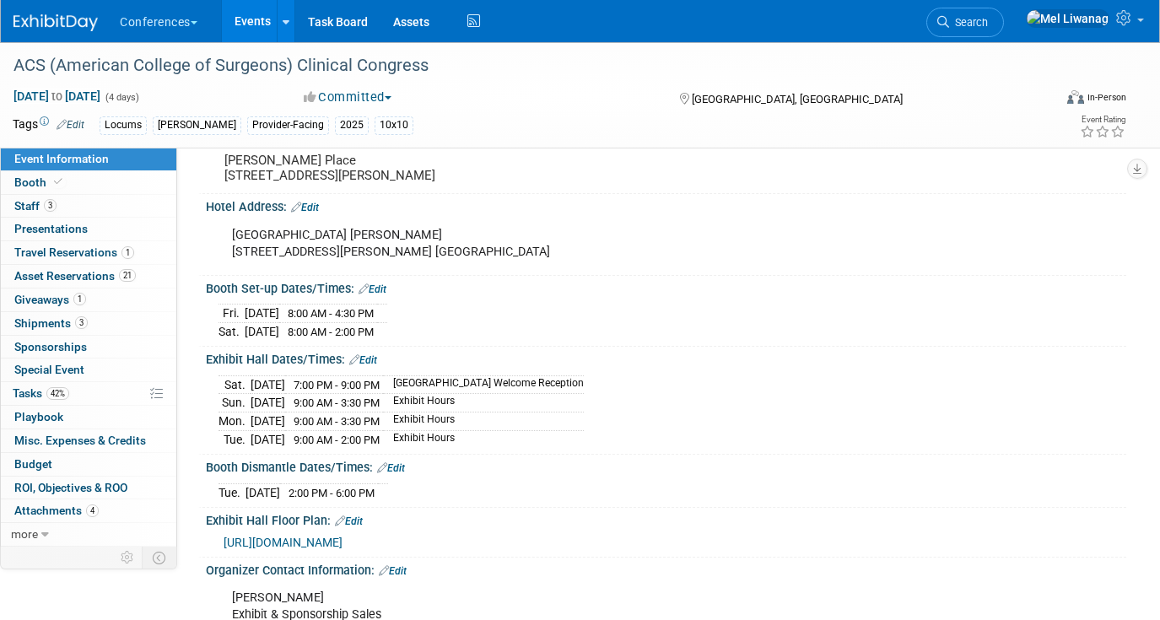
scroll to position [362, 0]
click at [1004, 36] on li "Search" at bounding box center [965, 20] width 78 height 41
click at [988, 25] on span "Search" at bounding box center [968, 22] width 39 height 13
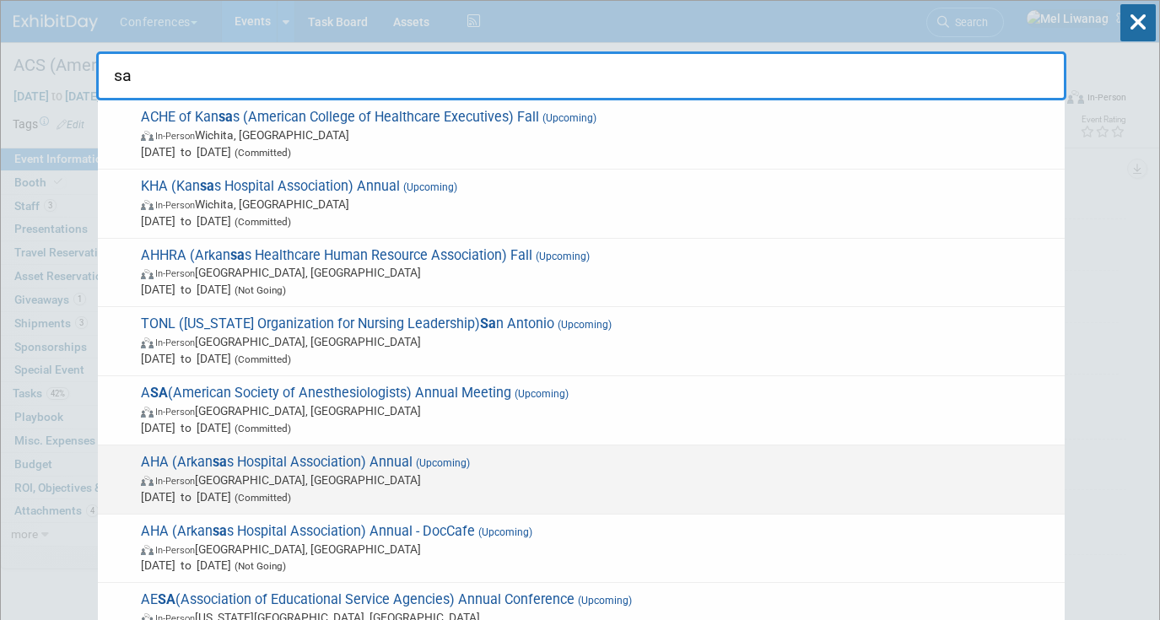
type input "s"
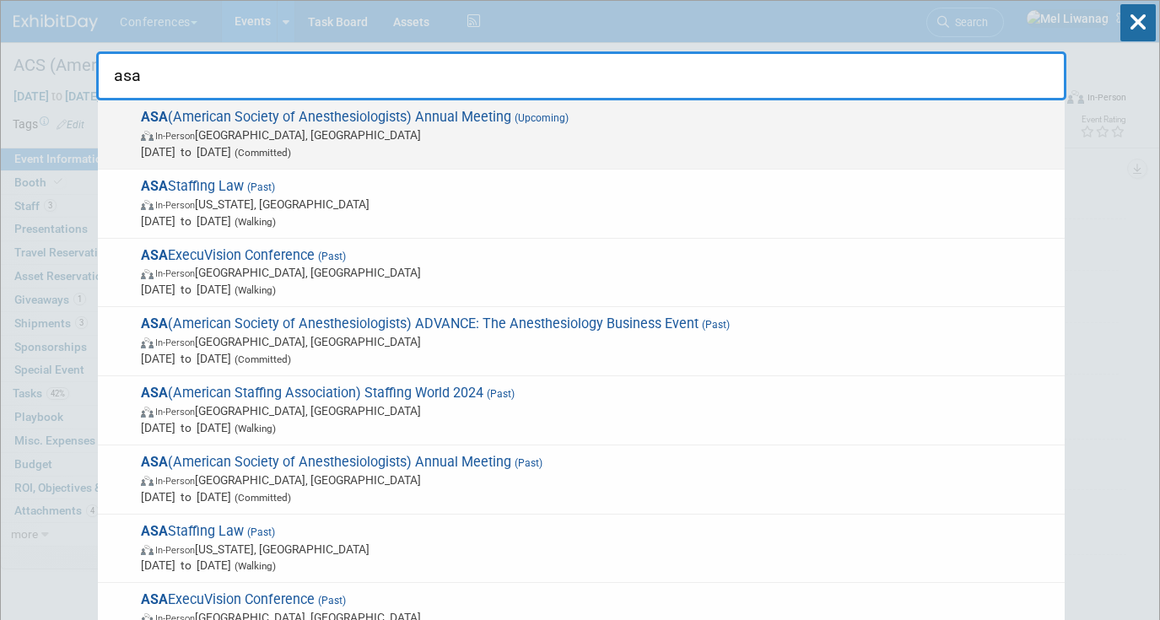
type input "asa"
click at [503, 135] on span "In-Person San Antonio, TX" at bounding box center [598, 134] width 915 height 17
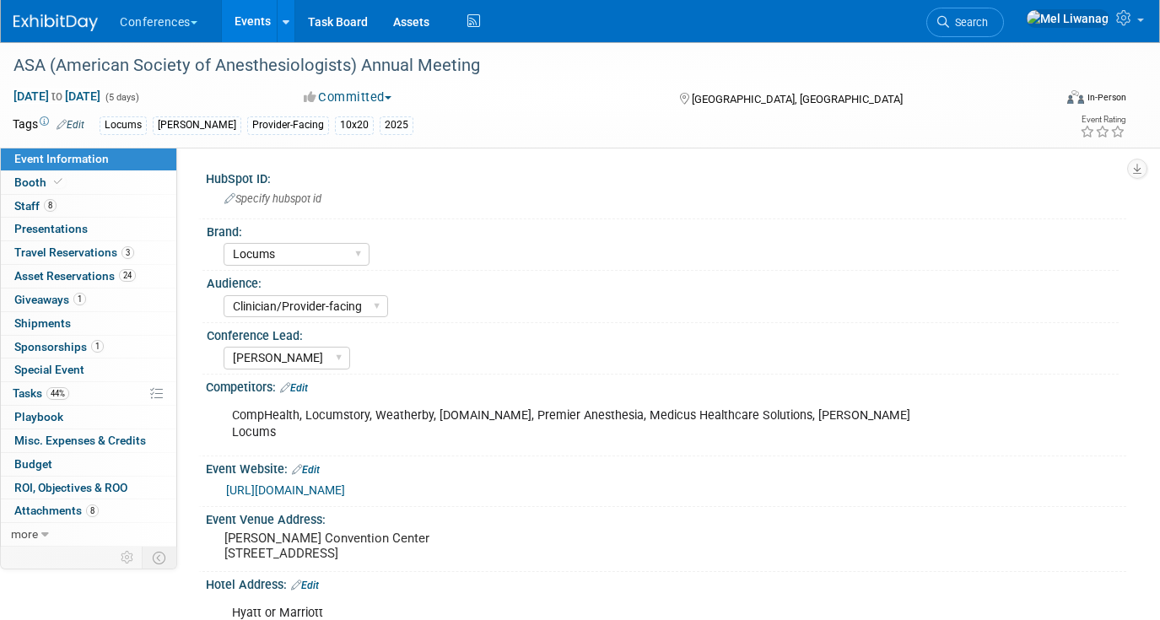
select select "Locums"
select select "Clinician/Provider-facing"
select select "[PERSON_NAME]"
click at [119, 191] on link "Booth" at bounding box center [88, 182] width 175 height 23
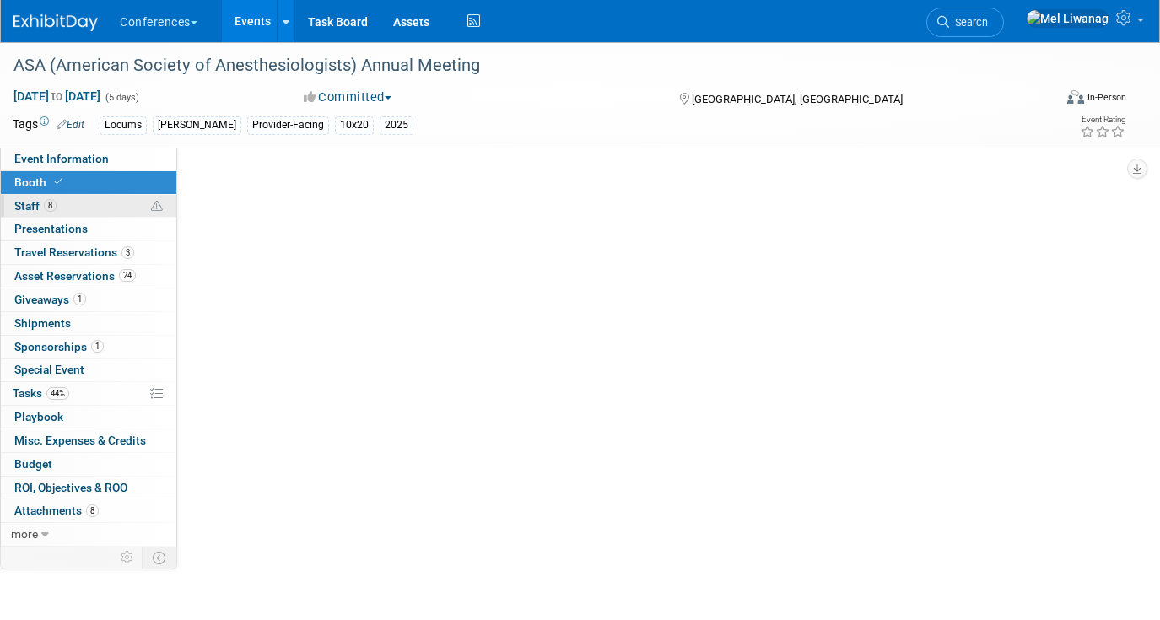
select select "10'x20'"
select select "Yes"
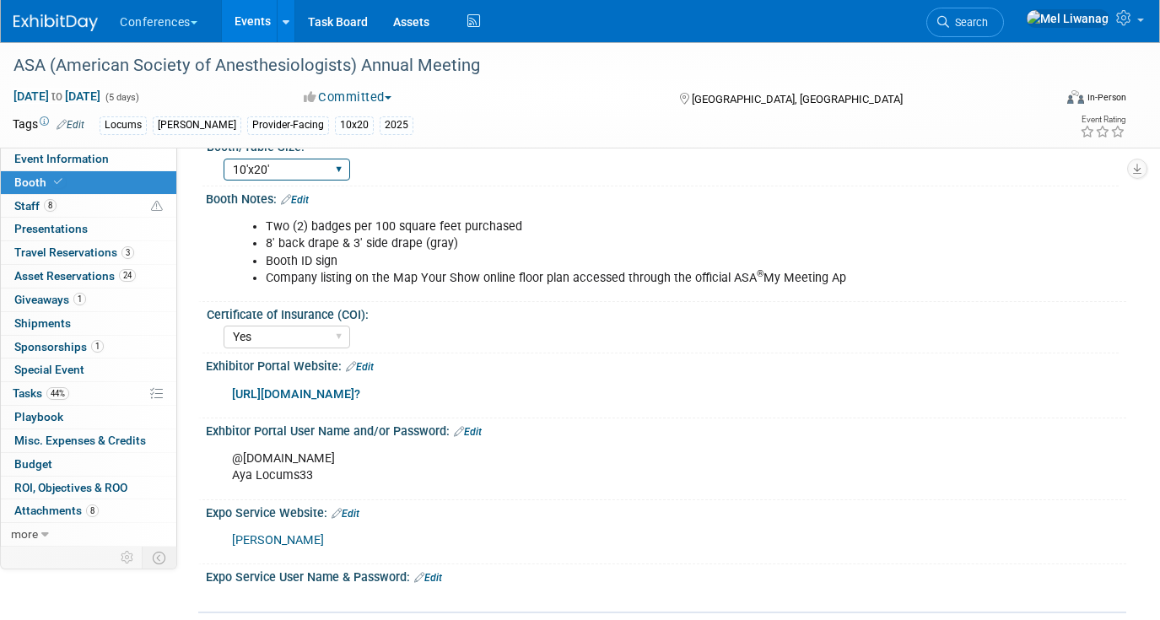
scroll to position [199, 0]
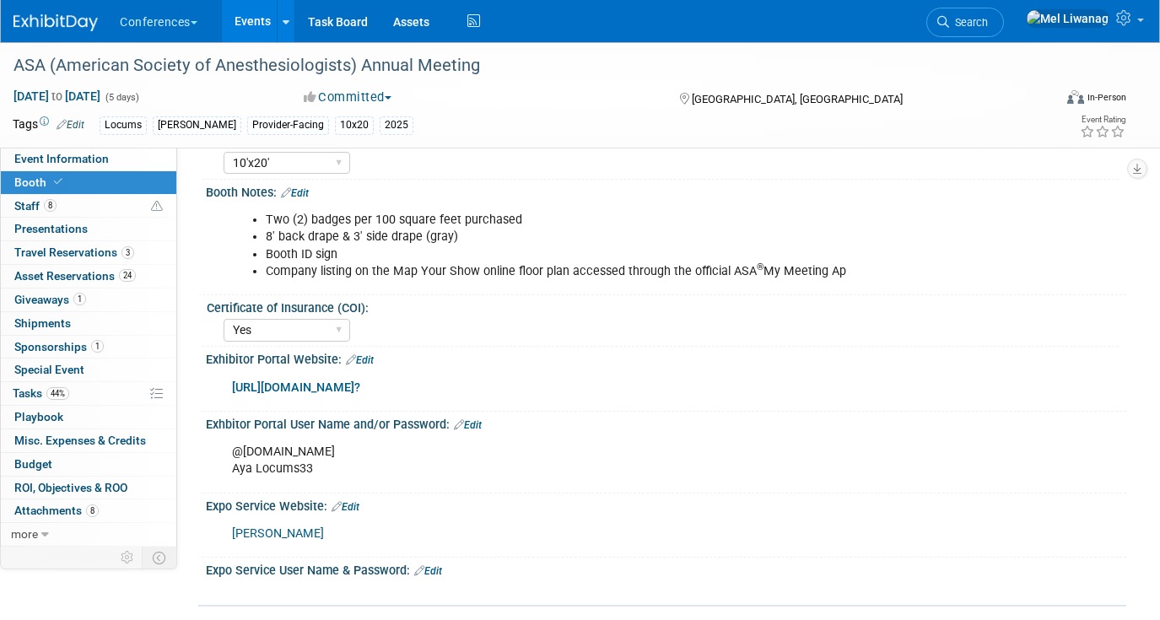
click at [360, 389] on link "https://anes2025.exh.mapyourshow.com/7_0/main/login?" at bounding box center [296, 387] width 128 height 14
click at [58, 395] on span "44%" at bounding box center [57, 393] width 23 height 13
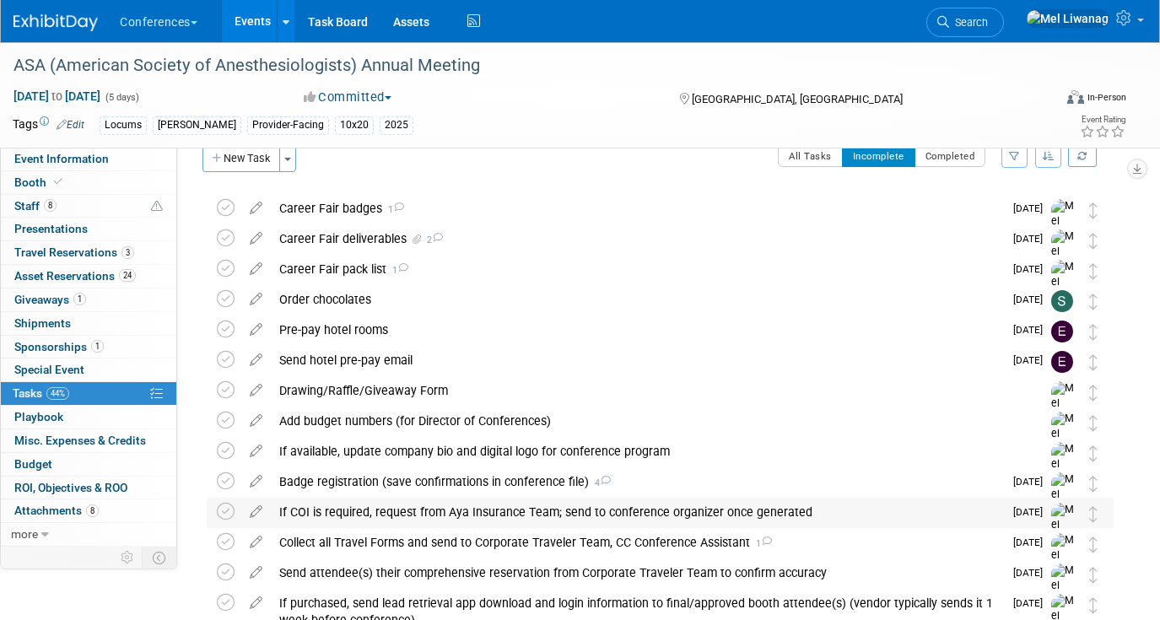
click at [450, 505] on div "If COI is required, request from Aya Insurance Team; send to conference organiz…" at bounding box center [637, 512] width 732 height 29
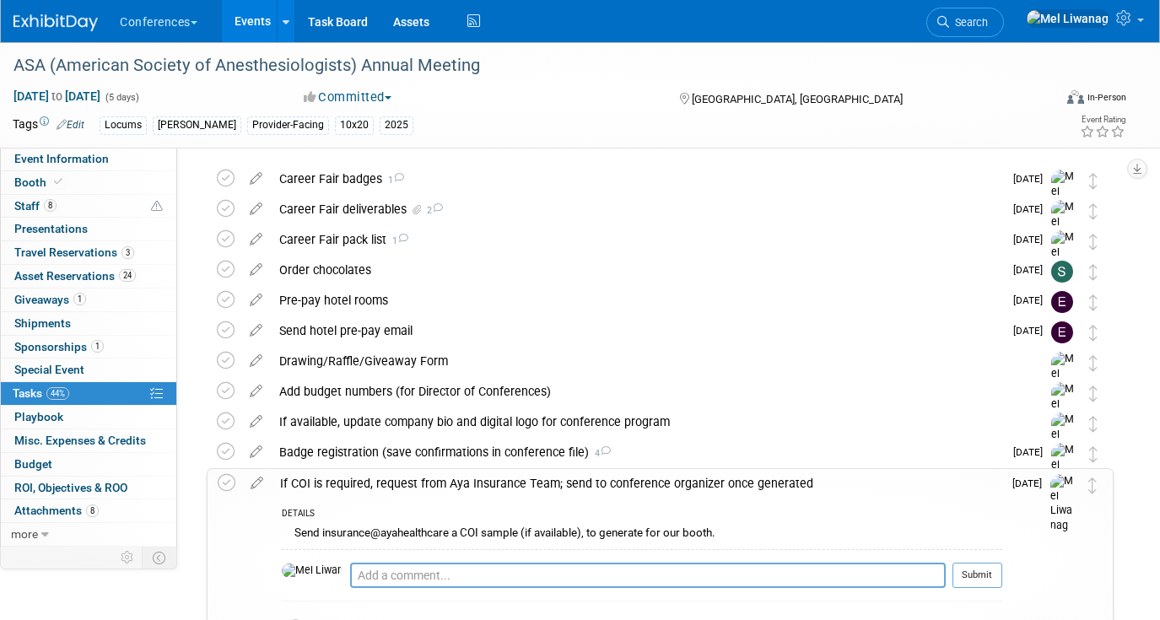
scroll to position [71, 0]
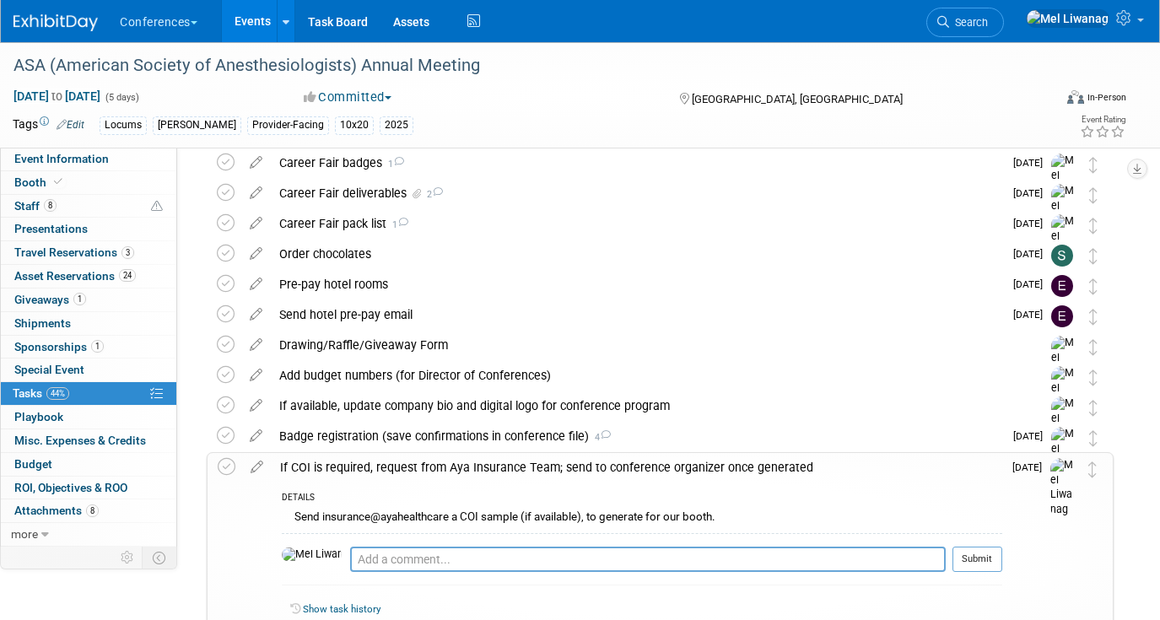
click at [444, 545] on div "Pro tip: Press Ctrl-Enter to submit comment. Submit" at bounding box center [642, 563] width 720 height 61
click at [442, 551] on textarea at bounding box center [647, 558] width 595 height 25
type textarea "08/26: Requested from Aya Insurance"
click at [990, 556] on button "Submit" at bounding box center [977, 558] width 50 height 25
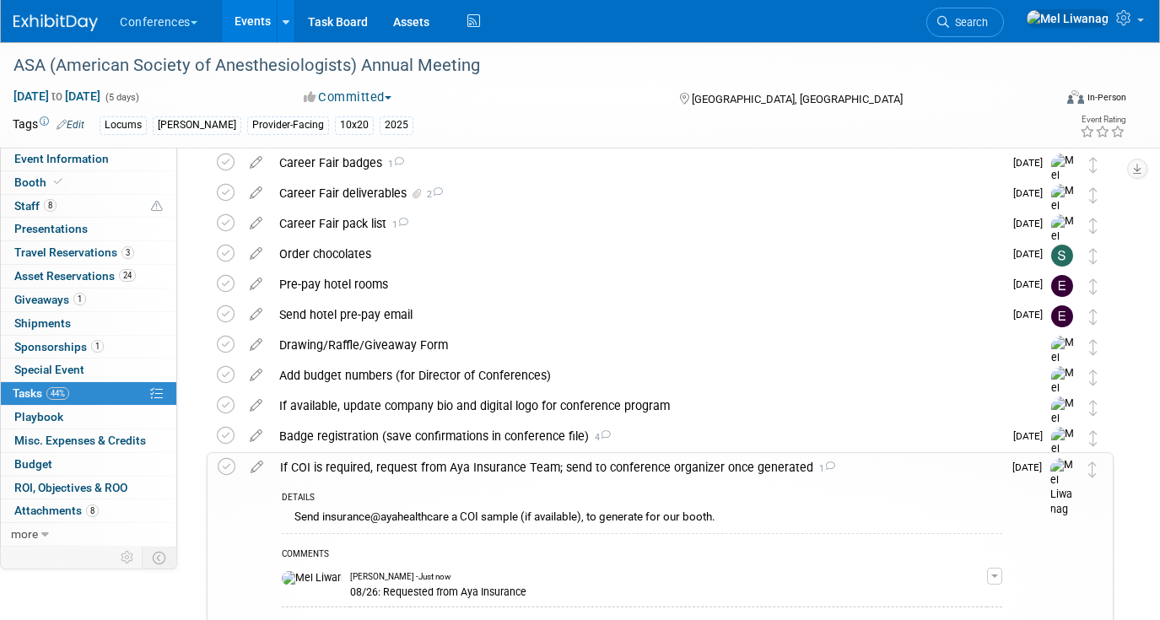
click at [638, 465] on div "If COI is required, request from Aya Insurance Team; send to conference organiz…" at bounding box center [637, 467] width 730 height 29
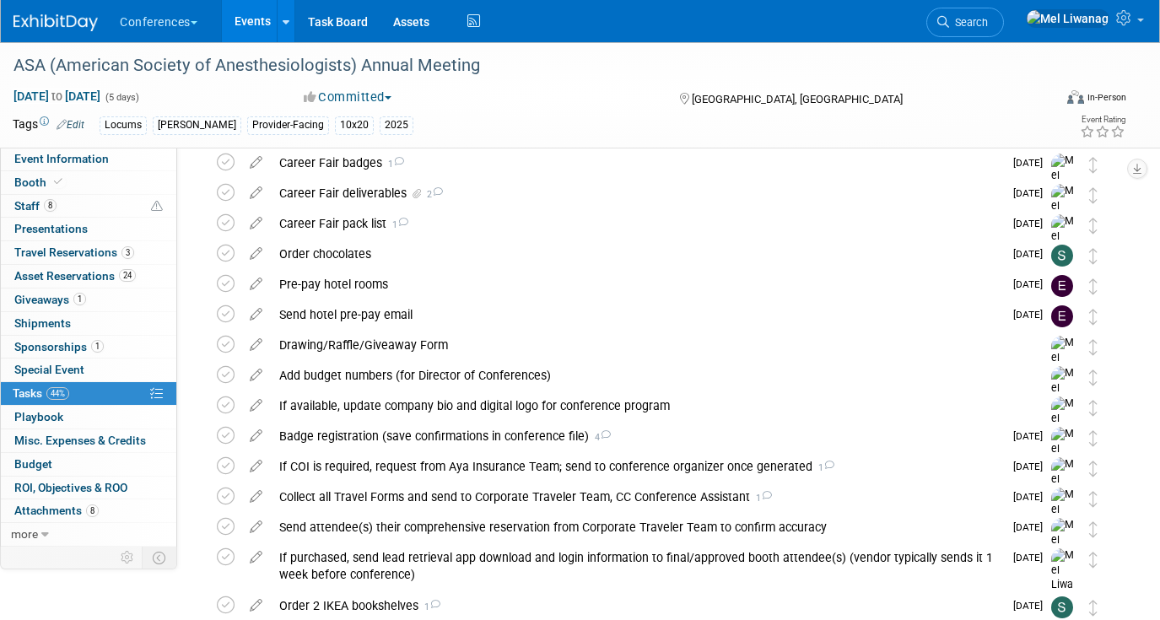
click at [50, 21] on img at bounding box center [55, 22] width 84 height 17
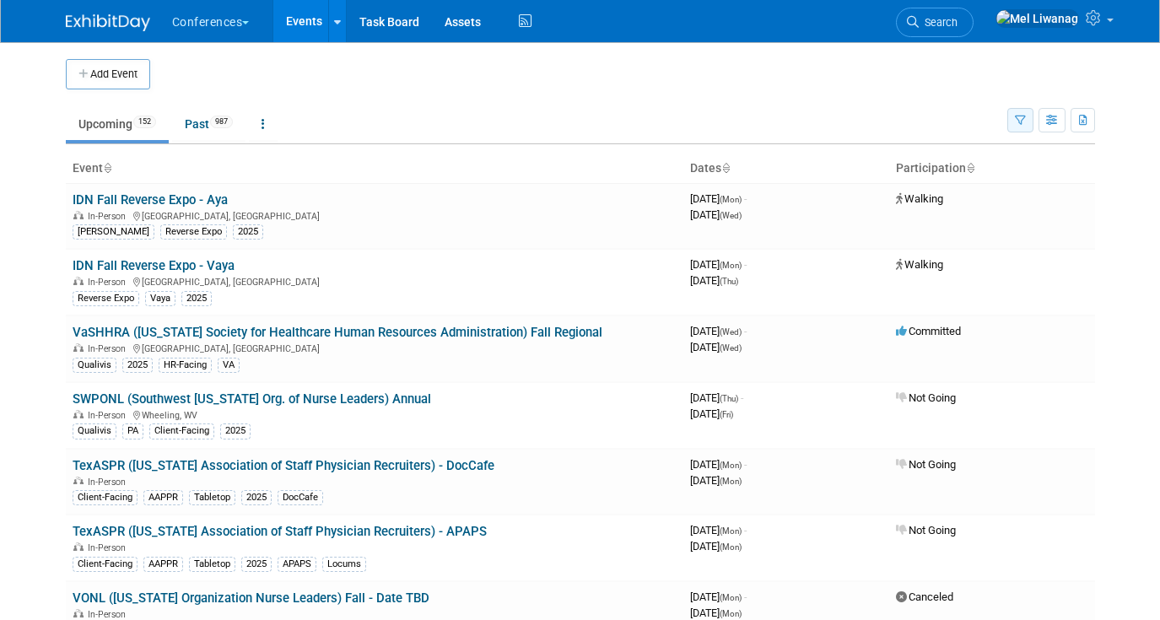
click at [1010, 121] on button "button" at bounding box center [1020, 120] width 26 height 24
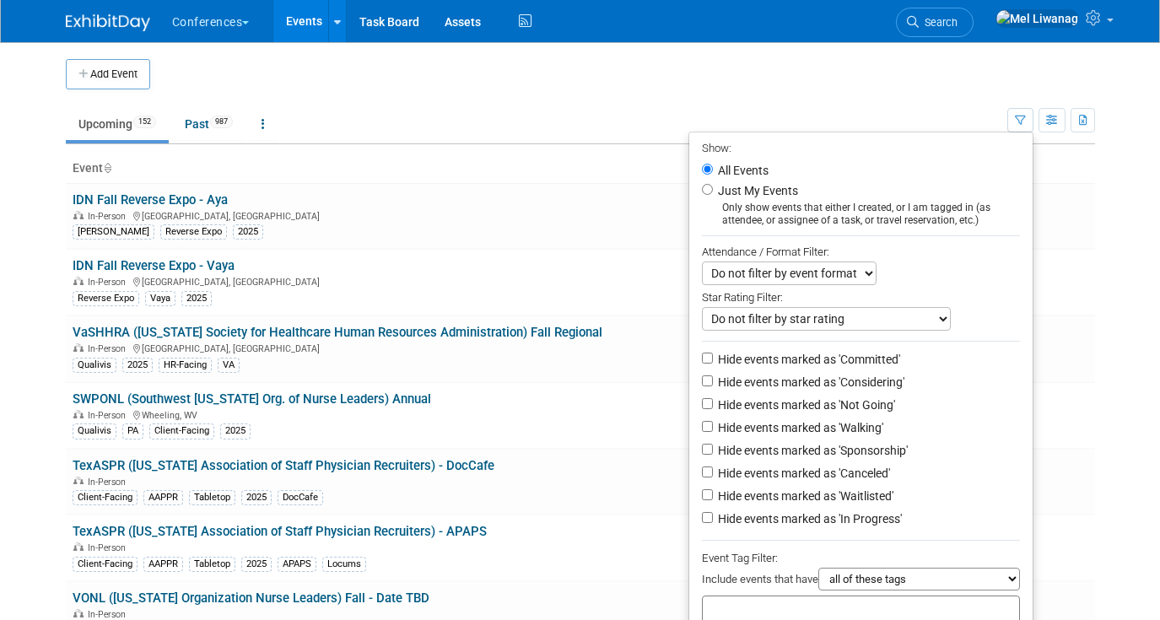
click at [771, 197] on label "Just My Events" at bounding box center [755, 190] width 83 height 17
click at [713, 195] on input "Just My Events" at bounding box center [707, 189] width 11 height 11
radio input "true"
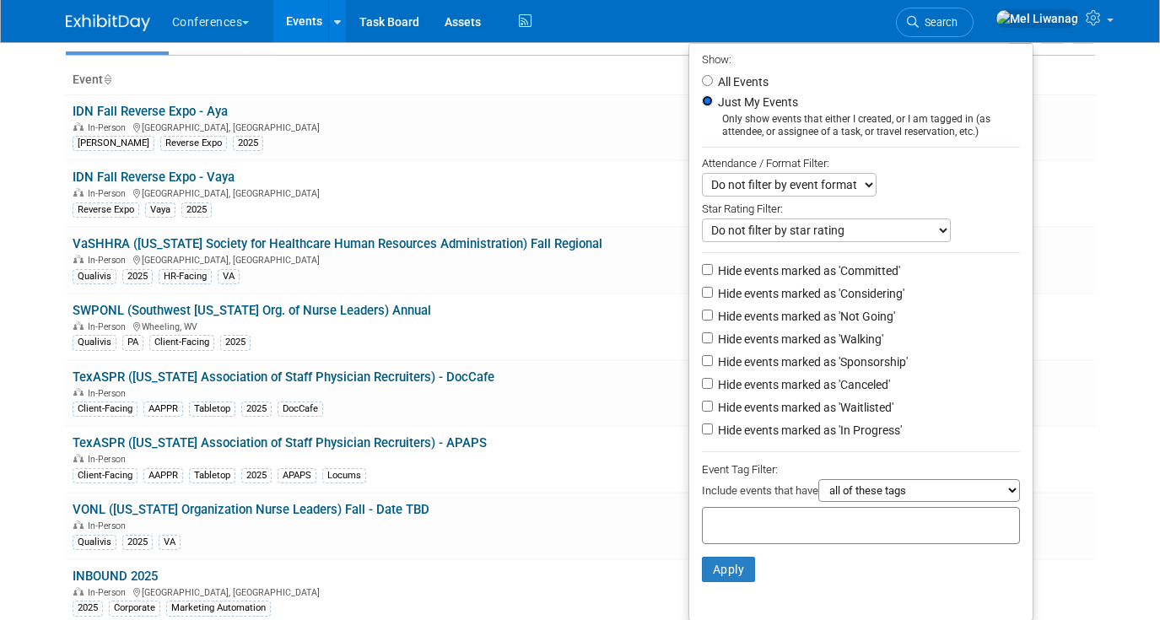
scroll to position [107, 0]
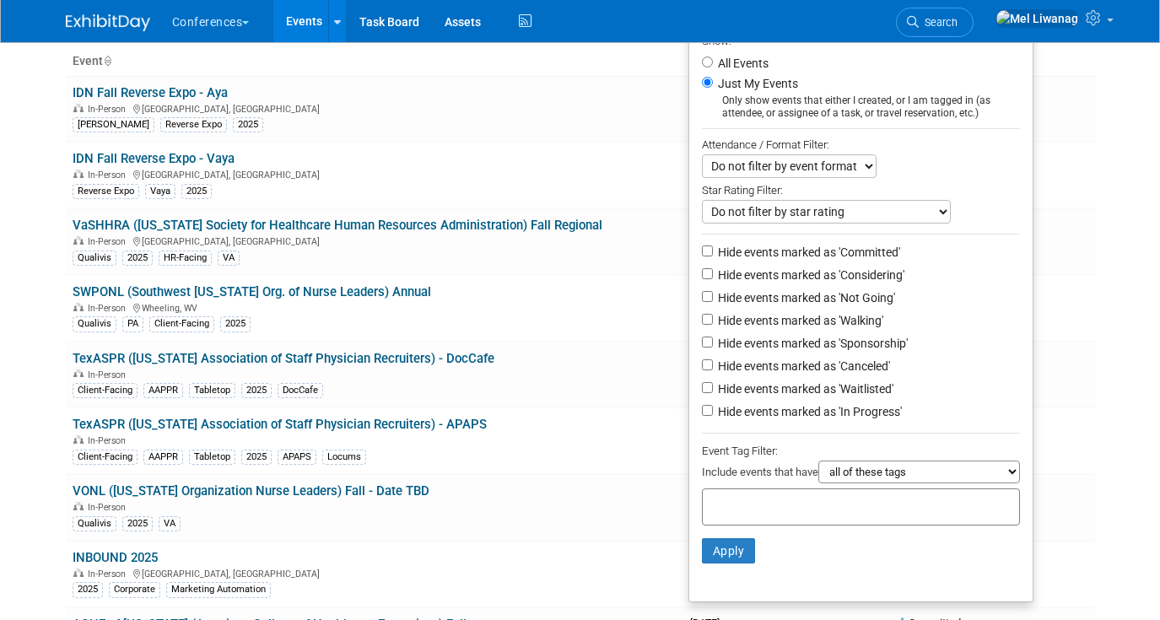
click at [804, 300] on label "Hide events marked as 'Not Going'" at bounding box center [804, 297] width 180 height 17
click at [713, 300] on input "Hide events marked as 'Not Going'" at bounding box center [707, 296] width 11 height 11
checkbox input "true"
click at [825, 386] on label "Hide events marked as 'Waitlisted'" at bounding box center [803, 388] width 179 height 17
click at [713, 386] on input "Hide events marked as 'Waitlisted'" at bounding box center [707, 387] width 11 height 11
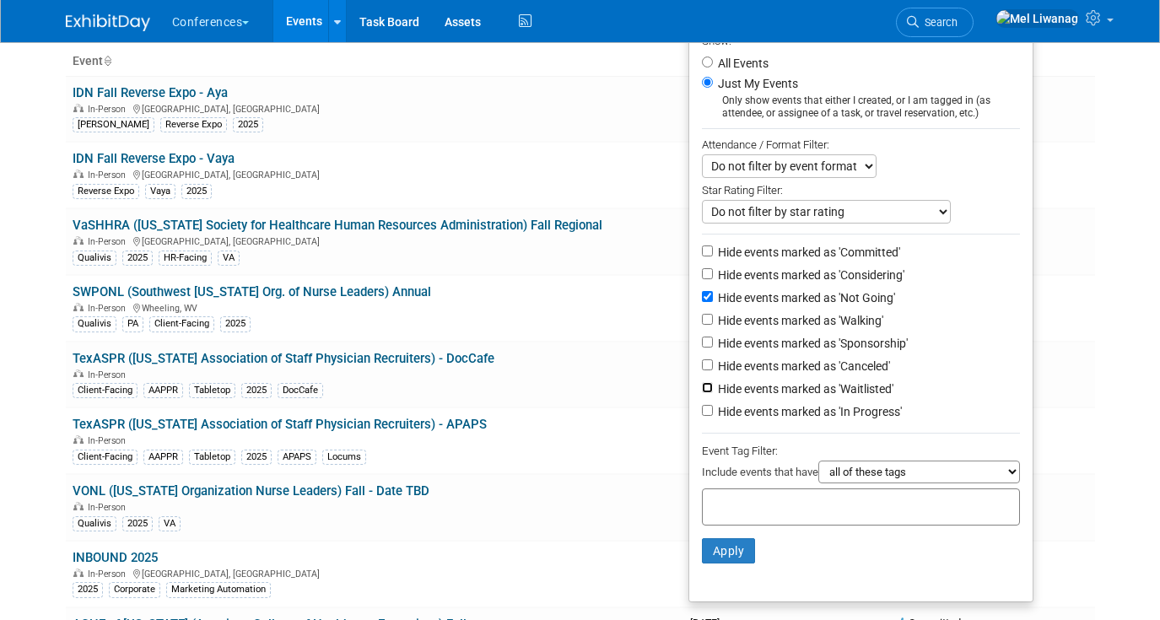
checkbox input "true"
click at [825, 371] on label "Hide events marked as 'Canceled'" at bounding box center [801, 366] width 175 height 17
click at [713, 370] on input "Hide events marked as 'Canceled'" at bounding box center [707, 364] width 11 height 11
checkbox input "true"
click at [748, 556] on li "Apply Clear Filters" at bounding box center [860, 550] width 343 height 51
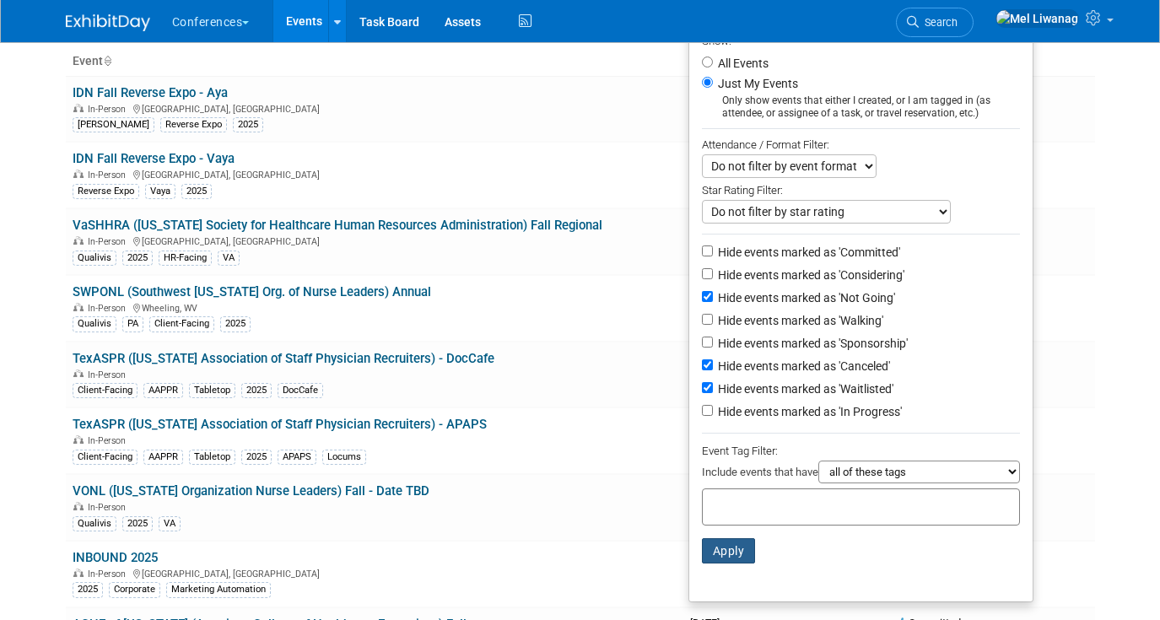
click at [740, 556] on button "Apply" at bounding box center [729, 550] width 54 height 25
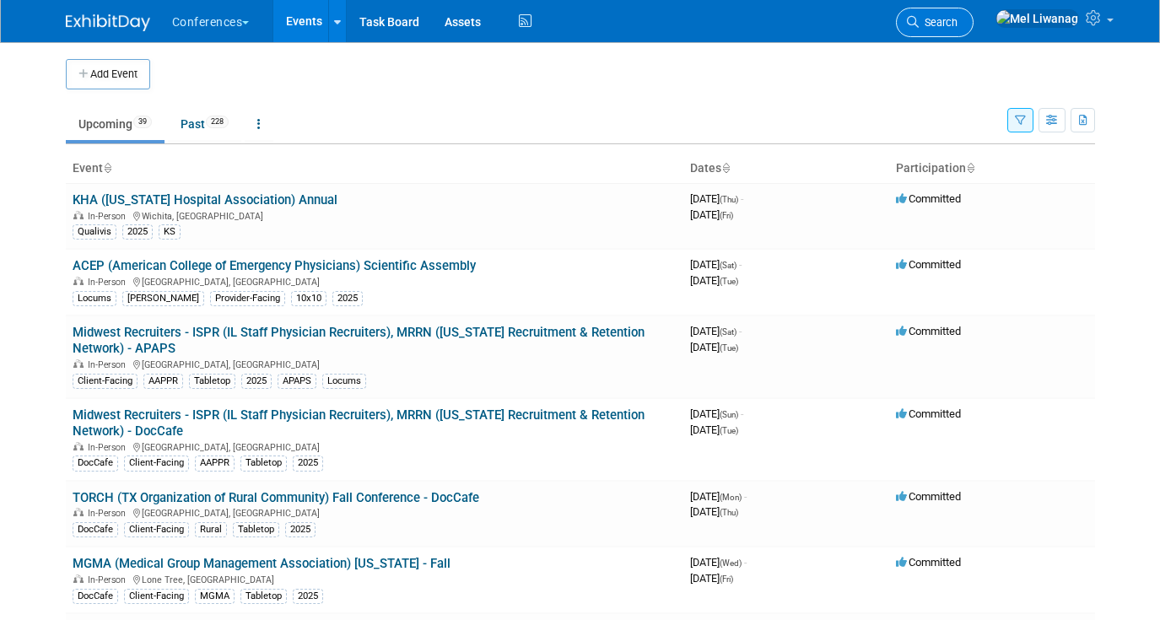
click at [918, 20] on icon at bounding box center [913, 22] width 12 height 12
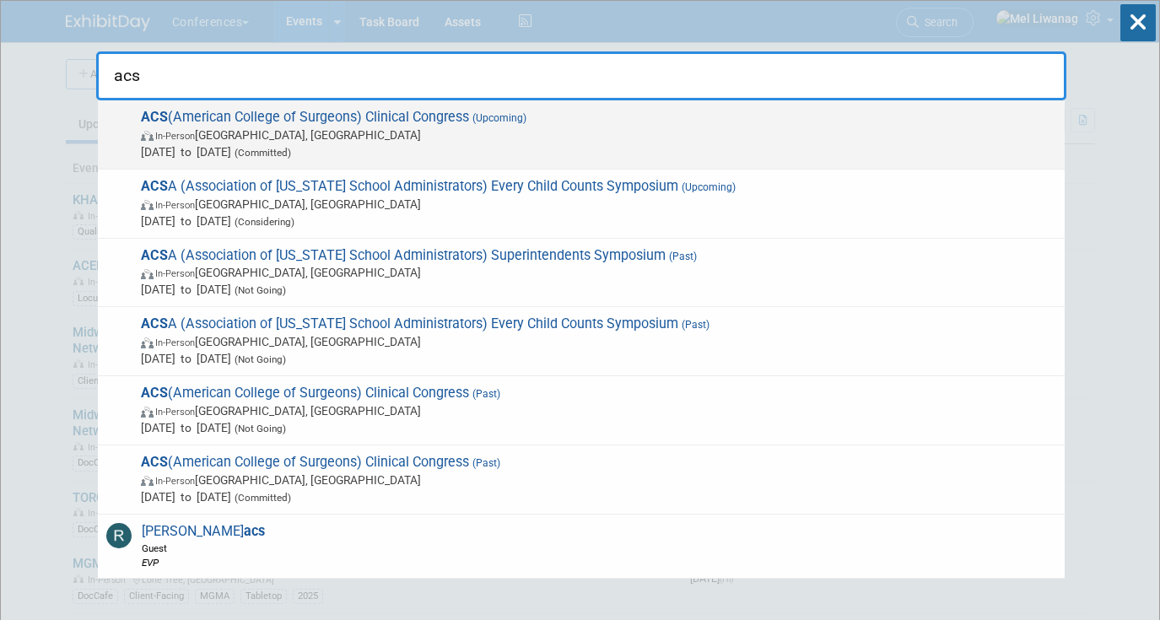
type input "acs"
click at [478, 145] on span "[DATE] to [DATE] (Committed)" at bounding box center [598, 151] width 915 height 17
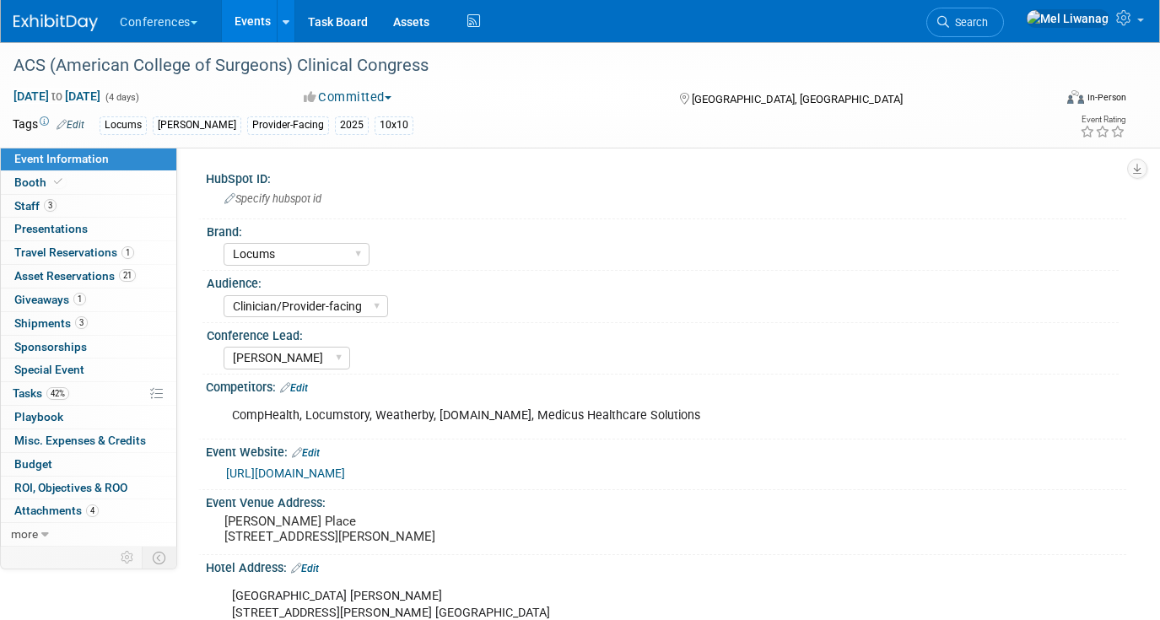
select select "Locums"
select select "Clinician/Provider-facing"
select select "[PERSON_NAME]"
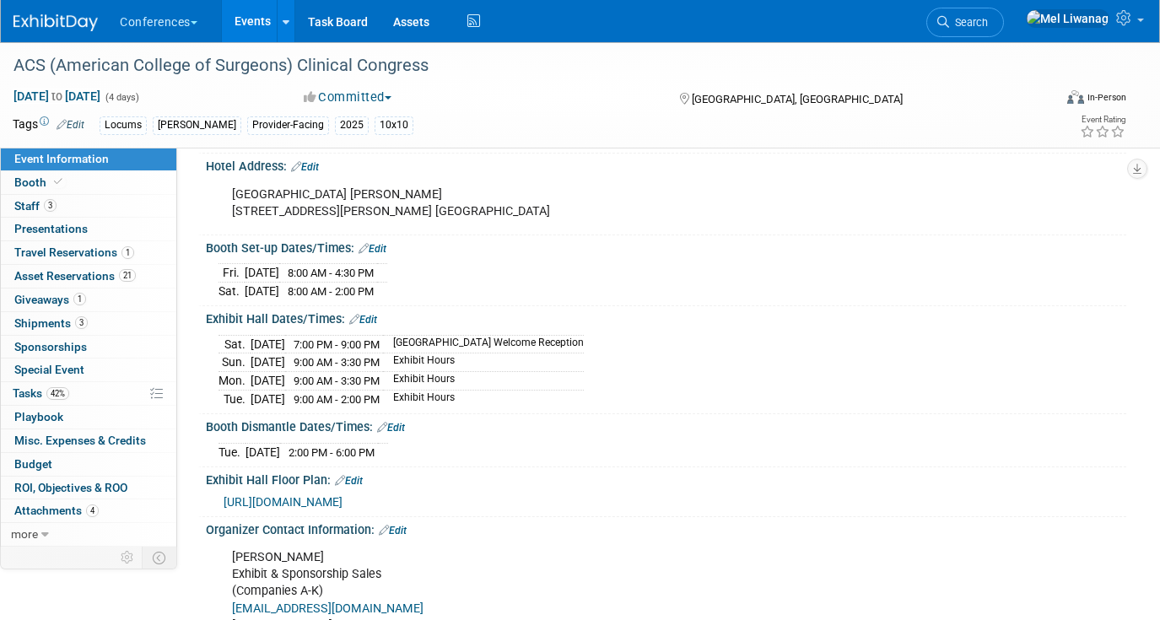
scroll to position [409, 0]
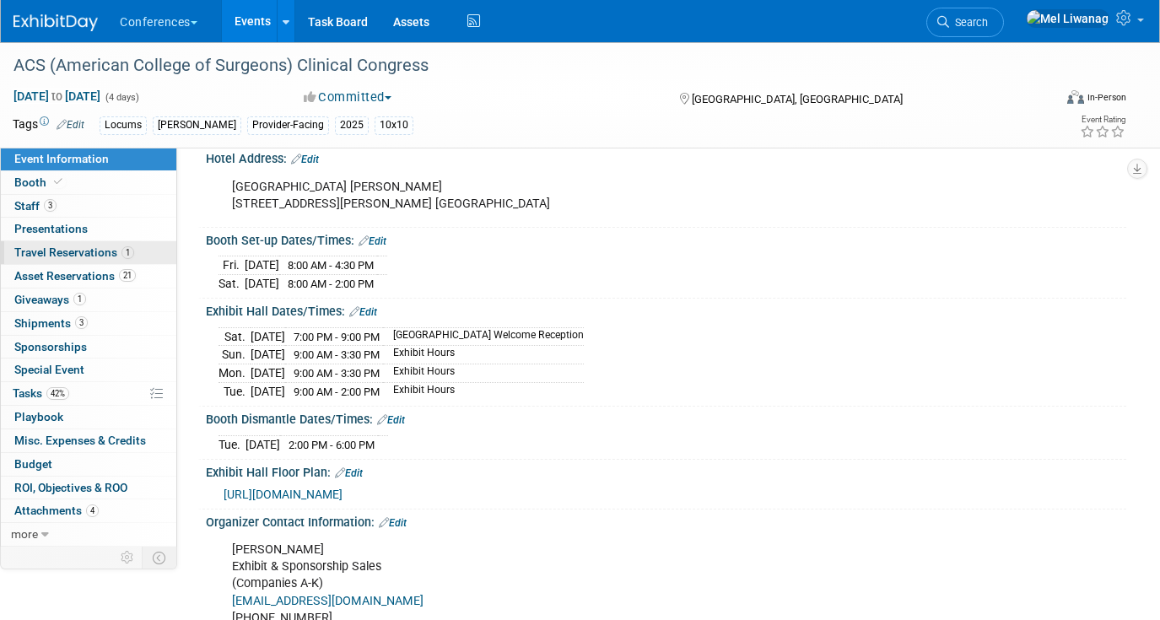
click at [142, 250] on link "1 Travel Reservations 1" at bounding box center [88, 252] width 175 height 23
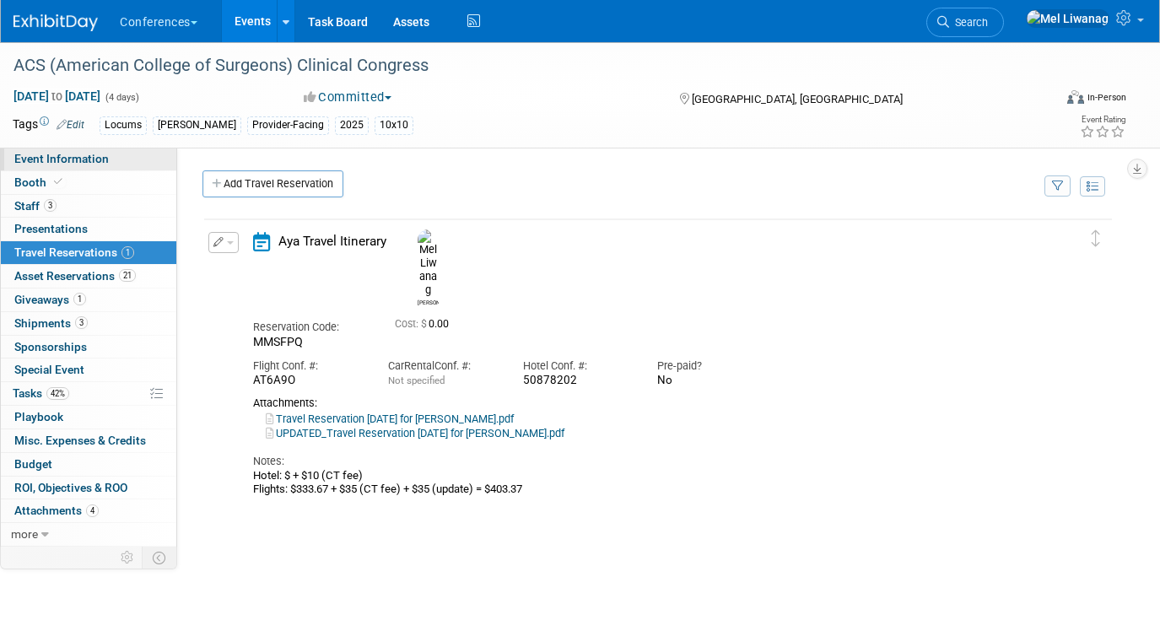
click at [102, 164] on span "Event Information" at bounding box center [61, 158] width 94 height 13
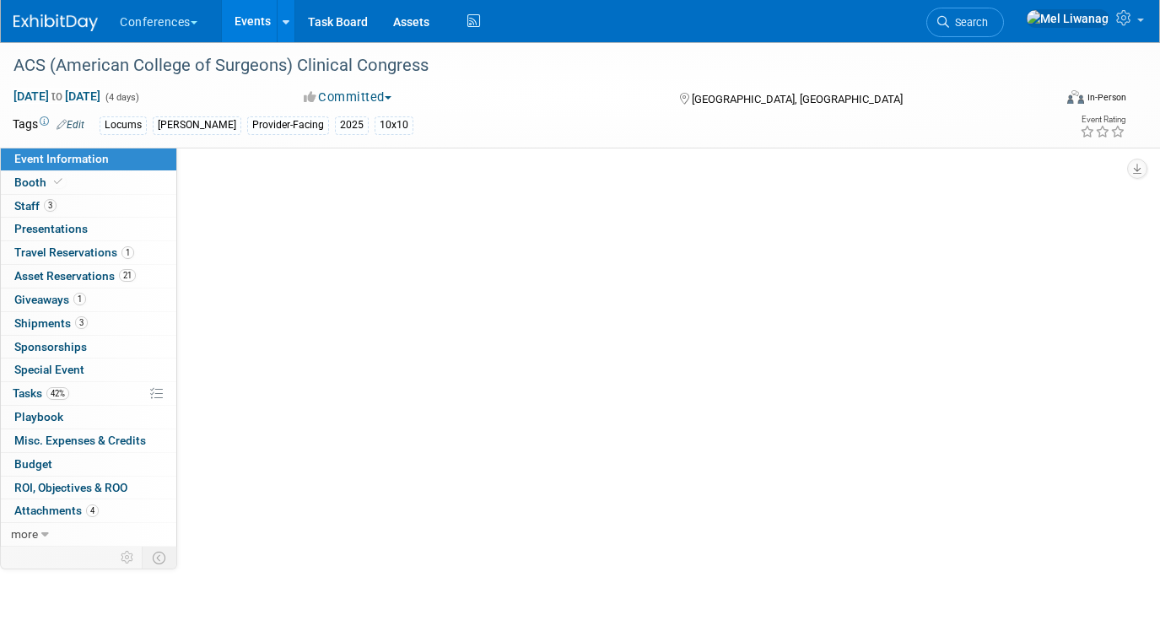
select select "Locums"
select select "Clinician/Provider-facing"
select select "[PERSON_NAME]"
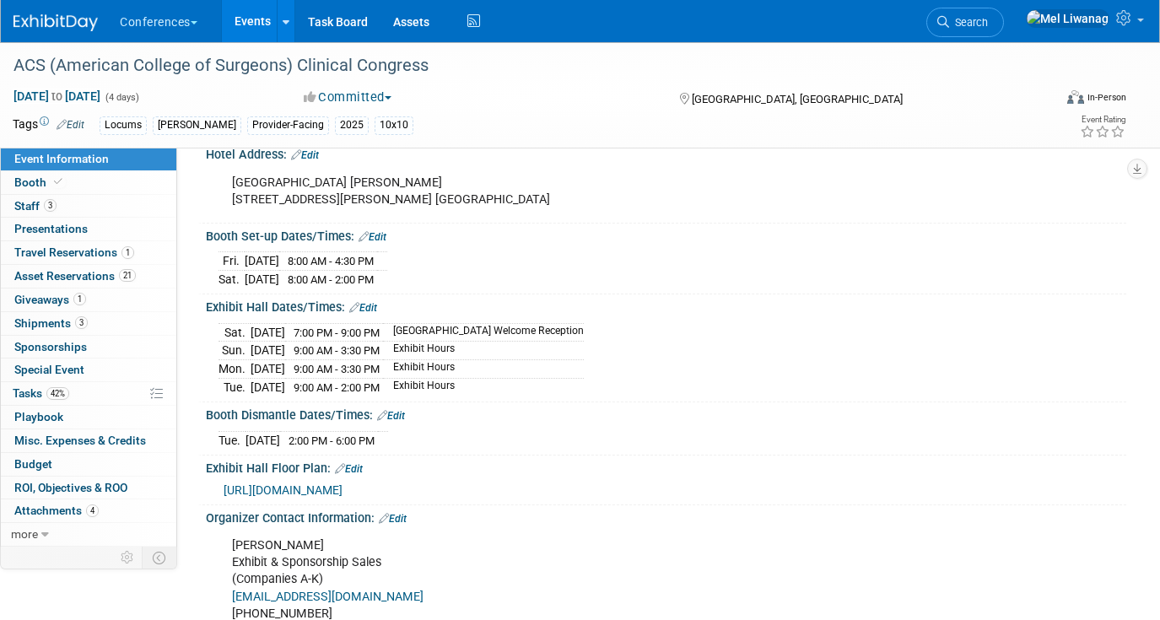
scroll to position [427, 0]
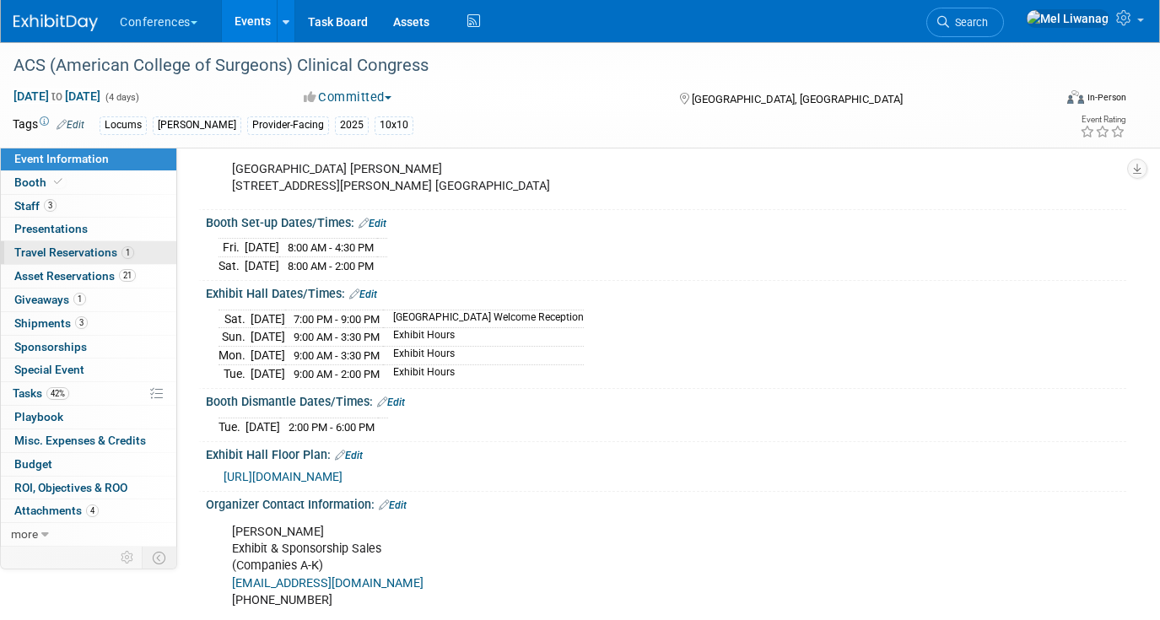
click at [121, 241] on link "1 Travel Reservations 1" at bounding box center [88, 252] width 175 height 23
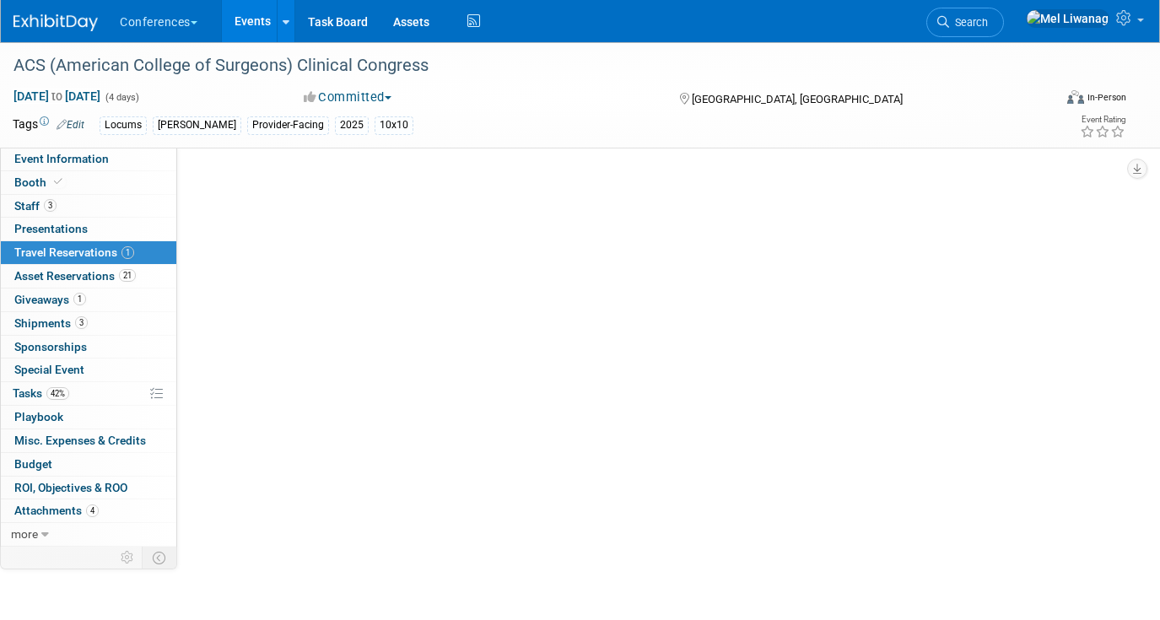
scroll to position [0, 0]
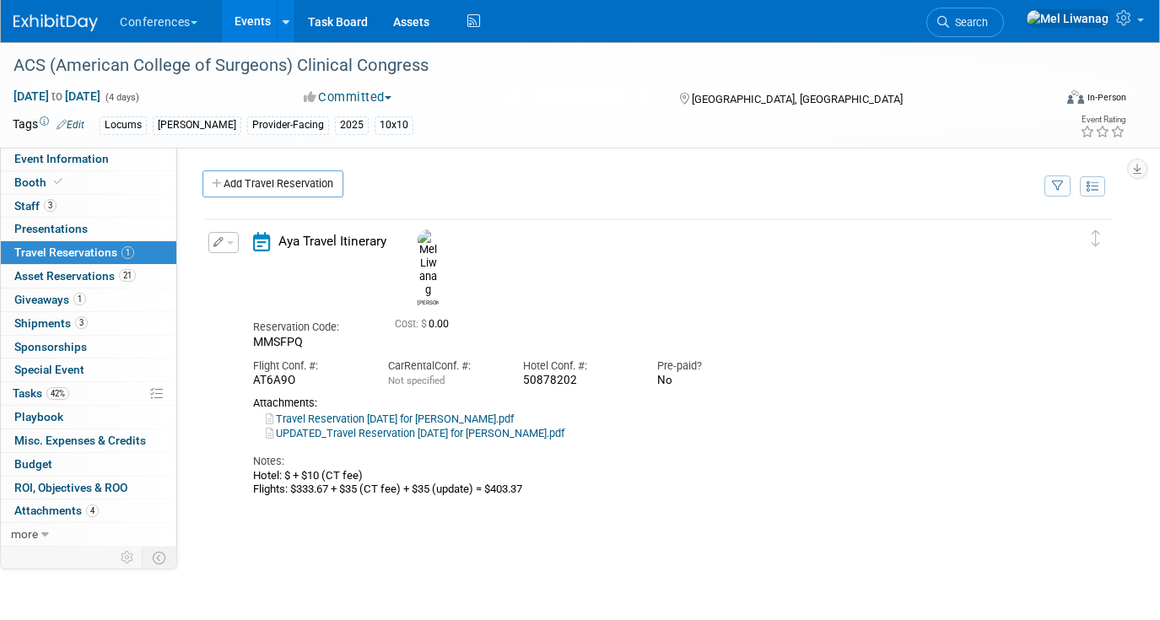
click at [412, 427] on link "UPDATED_Travel Reservation [DATE] for [PERSON_NAME].pdf" at bounding box center [415, 433] width 299 height 13
click at [136, 164] on link "Event Information" at bounding box center [88, 159] width 175 height 23
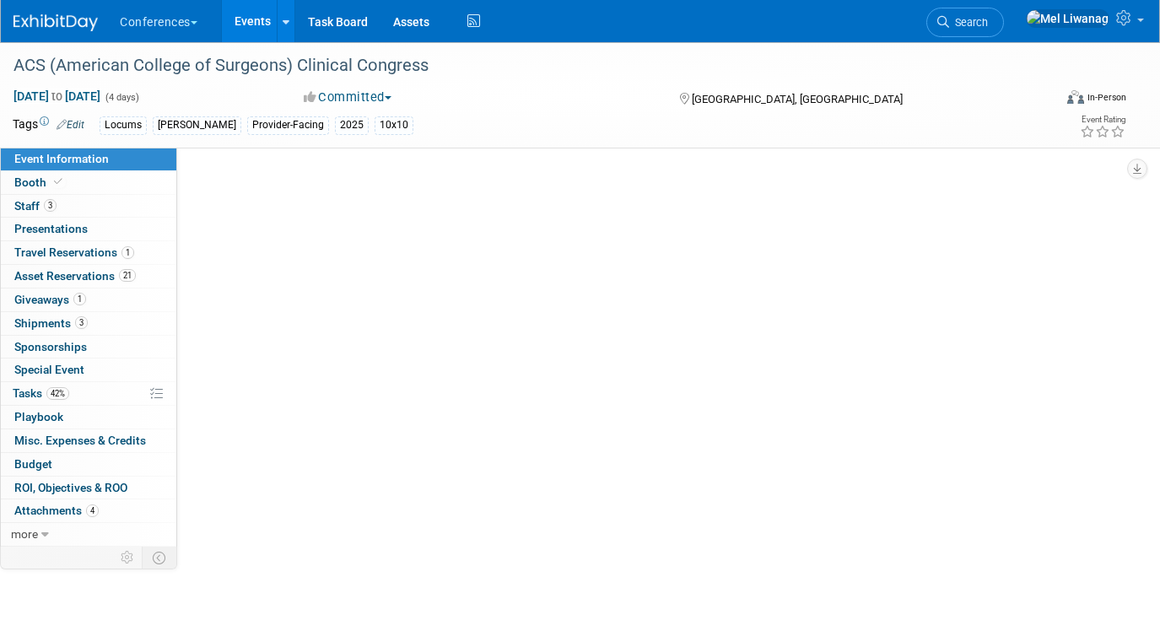
select select "Locums"
select select "Clinician/Provider-facing"
select select "[PERSON_NAME]"
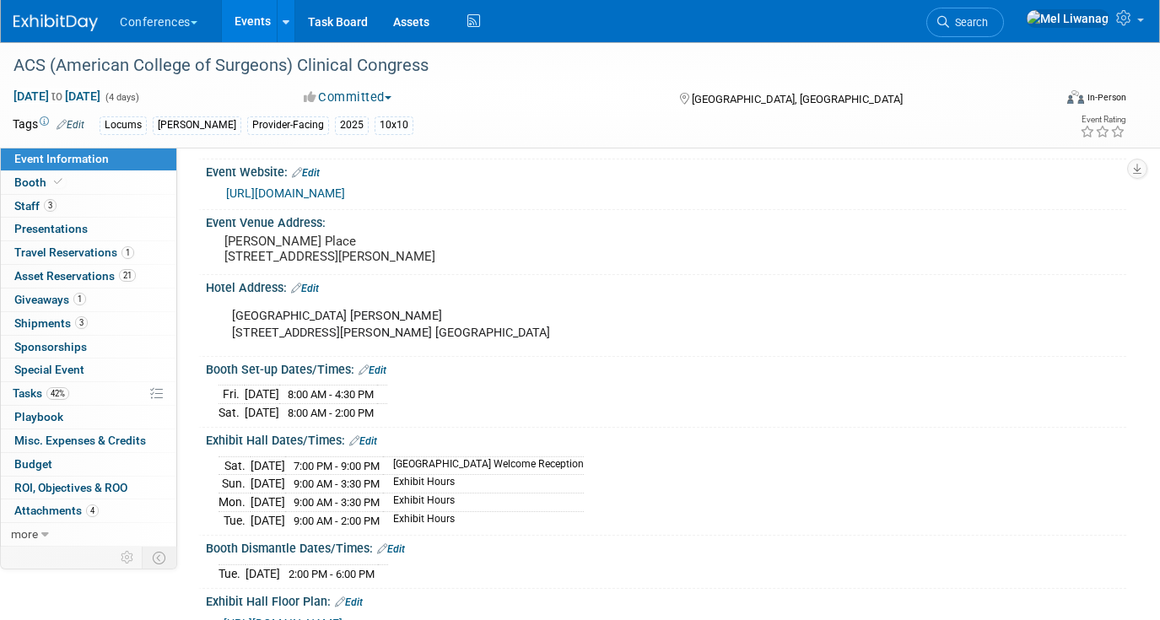
scroll to position [281, 0]
click at [338, 191] on link "[URL][DOMAIN_NAME]" at bounding box center [285, 192] width 119 height 13
click at [147, 178] on link "Booth" at bounding box center [88, 182] width 175 height 23
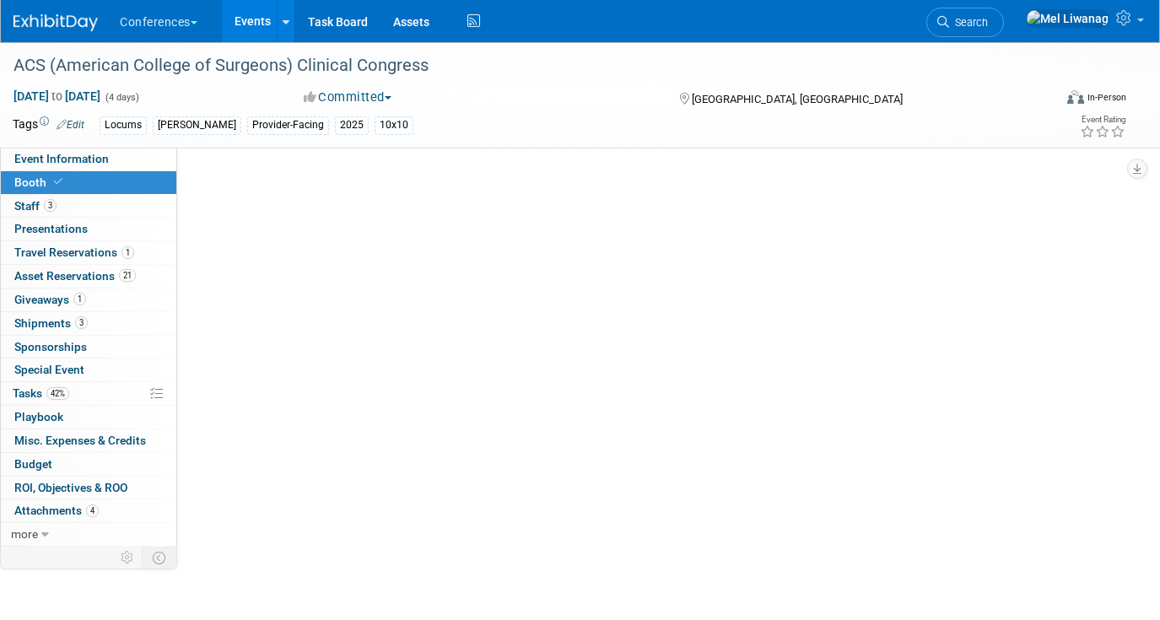
scroll to position [0, 0]
select select "10'x10'"
select select "No"
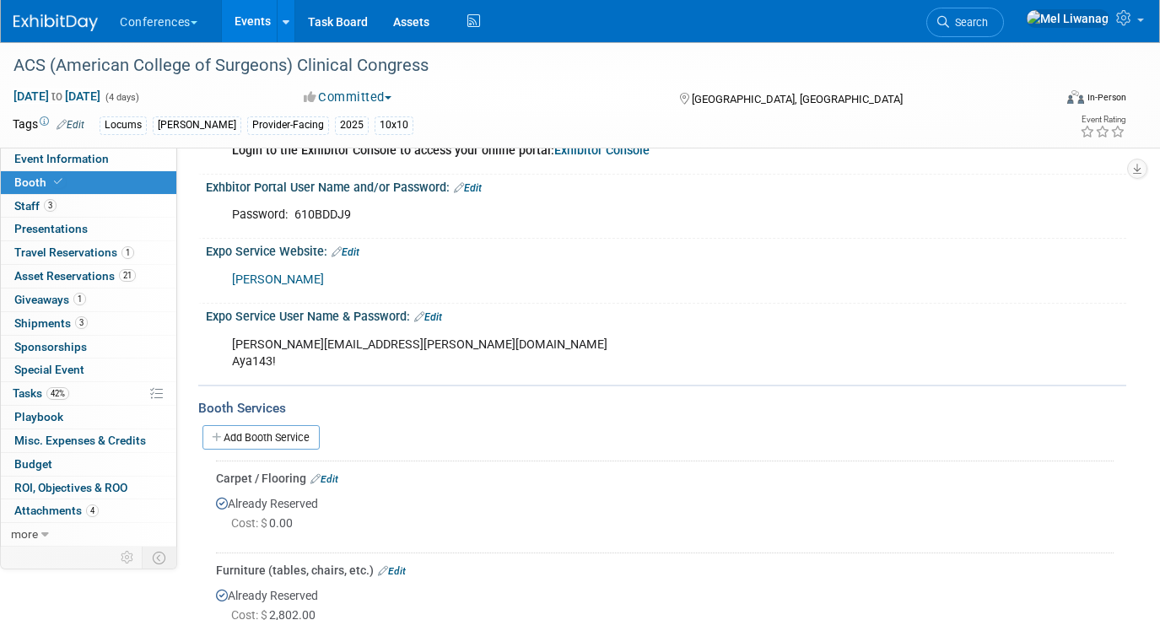
scroll to position [380, 0]
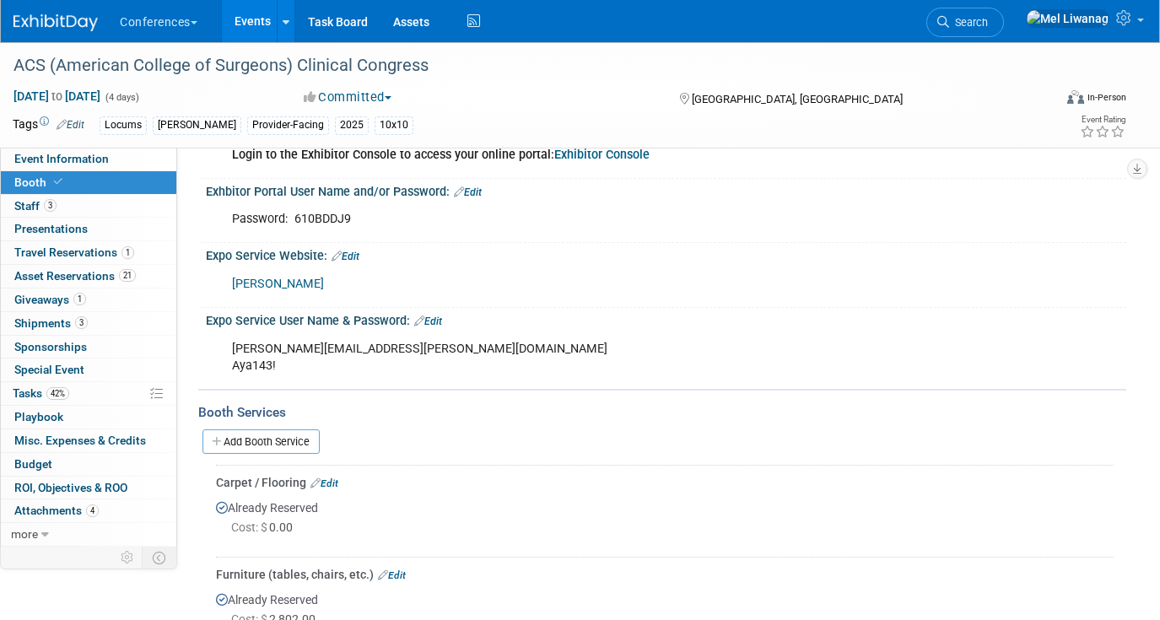
click at [277, 294] on div "[PERSON_NAME]" at bounding box center [583, 284] width 727 height 34
click at [270, 280] on link "[PERSON_NAME]" at bounding box center [278, 284] width 92 height 14
click at [96, 159] on span "Event Information" at bounding box center [61, 158] width 94 height 13
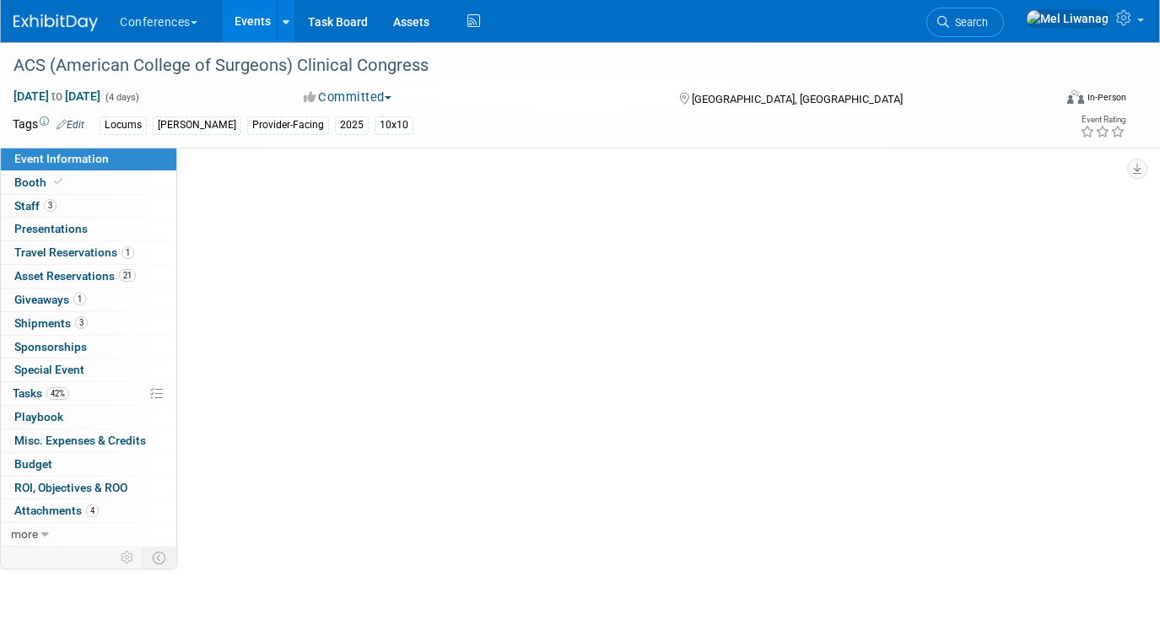
scroll to position [0, 0]
select select "Locums"
select select "Clinician/Provider-facing"
select select "[PERSON_NAME]"
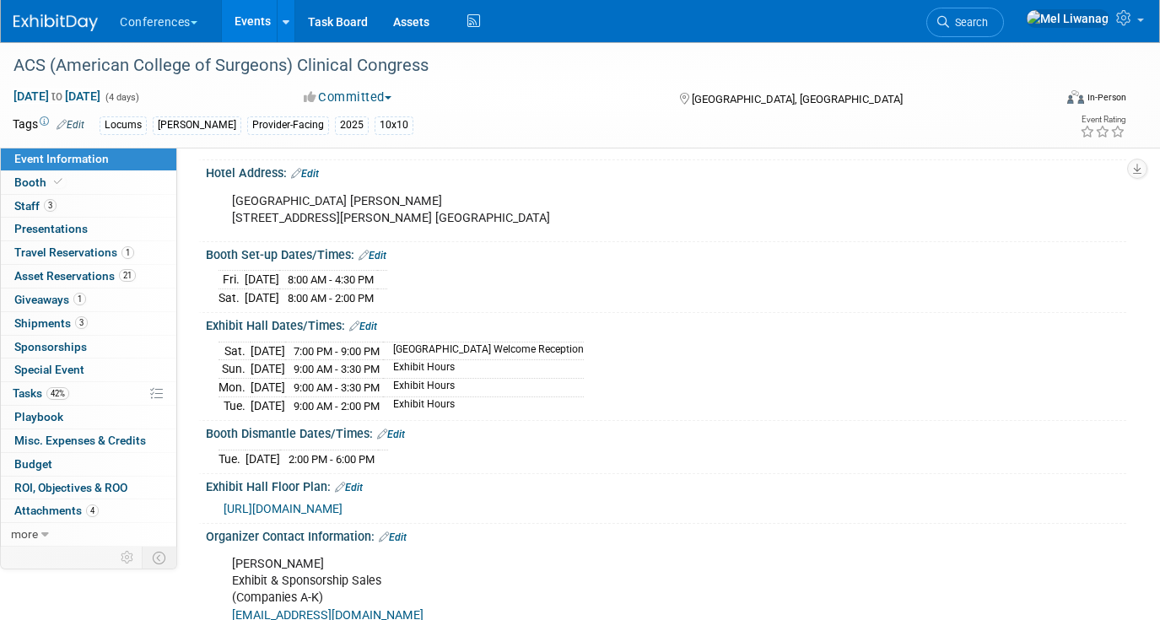
scroll to position [387, 0]
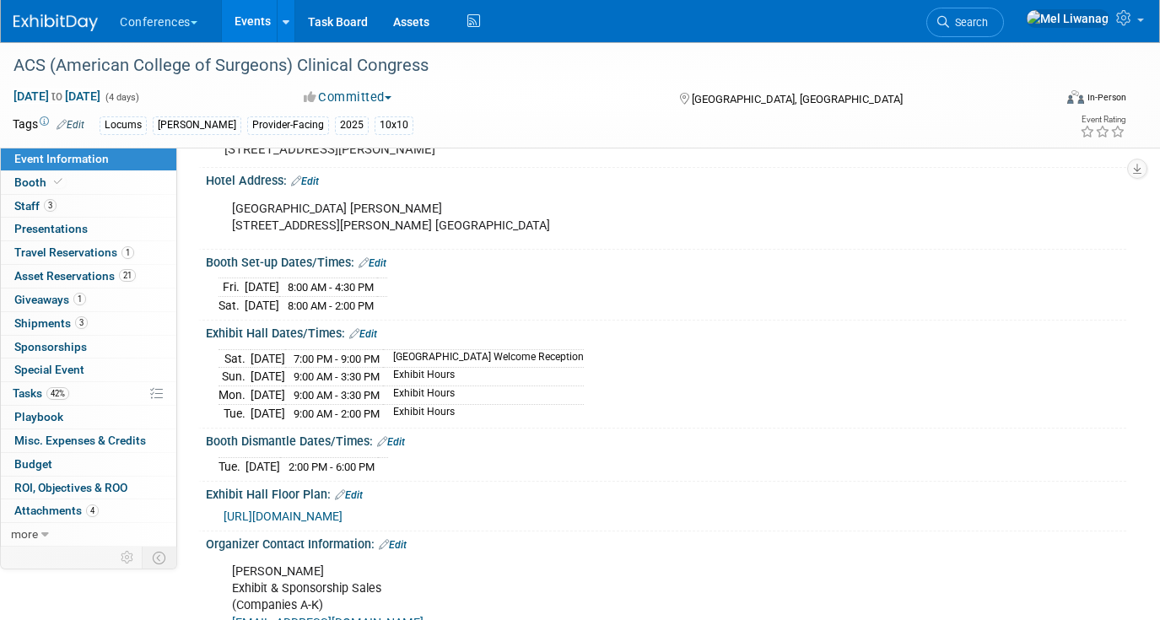
drag, startPoint x: 424, startPoint y: 356, endPoint x: 553, endPoint y: 356, distance: 129.0
click at [553, 356] on td "[GEOGRAPHIC_DATA] Welcome Reception" at bounding box center [483, 358] width 201 height 19
copy td "[GEOGRAPHIC_DATA] Welcome Reception"
click at [535, 391] on td "Exhibit Hours" at bounding box center [483, 394] width 201 height 19
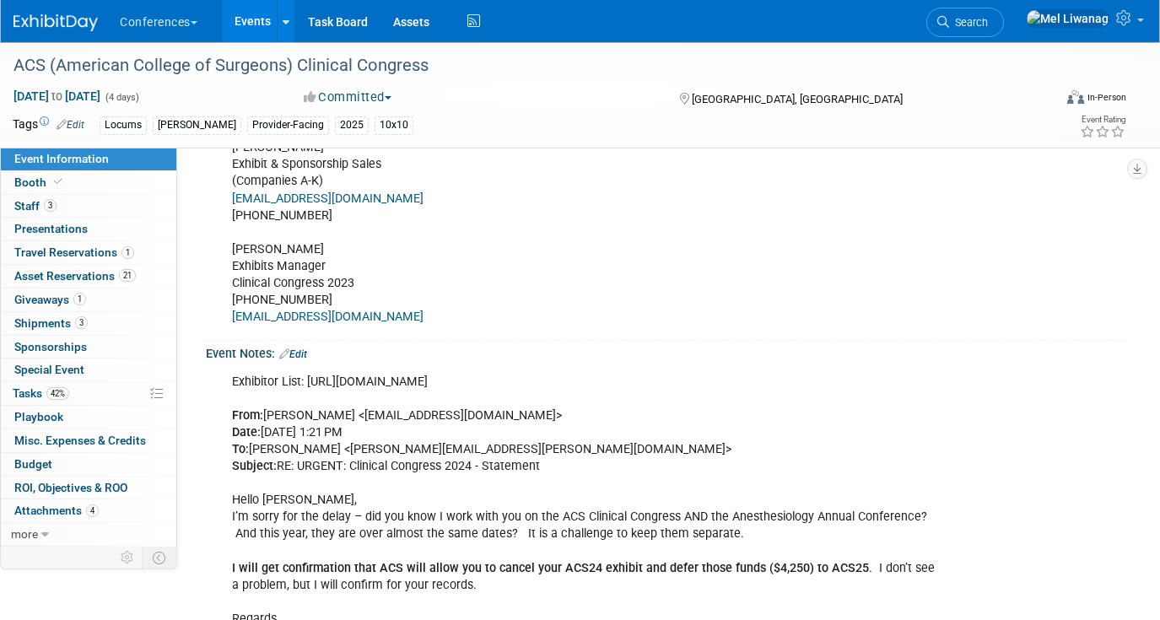
scroll to position [849, 0]
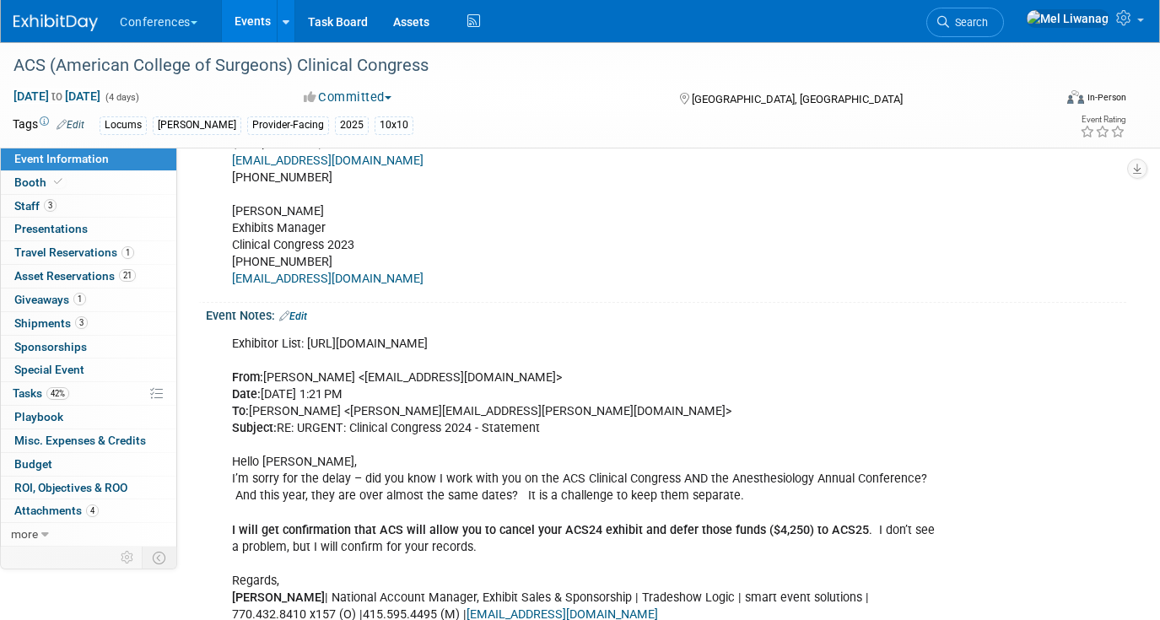
click at [300, 316] on link "Edit" at bounding box center [293, 316] width 28 height 12
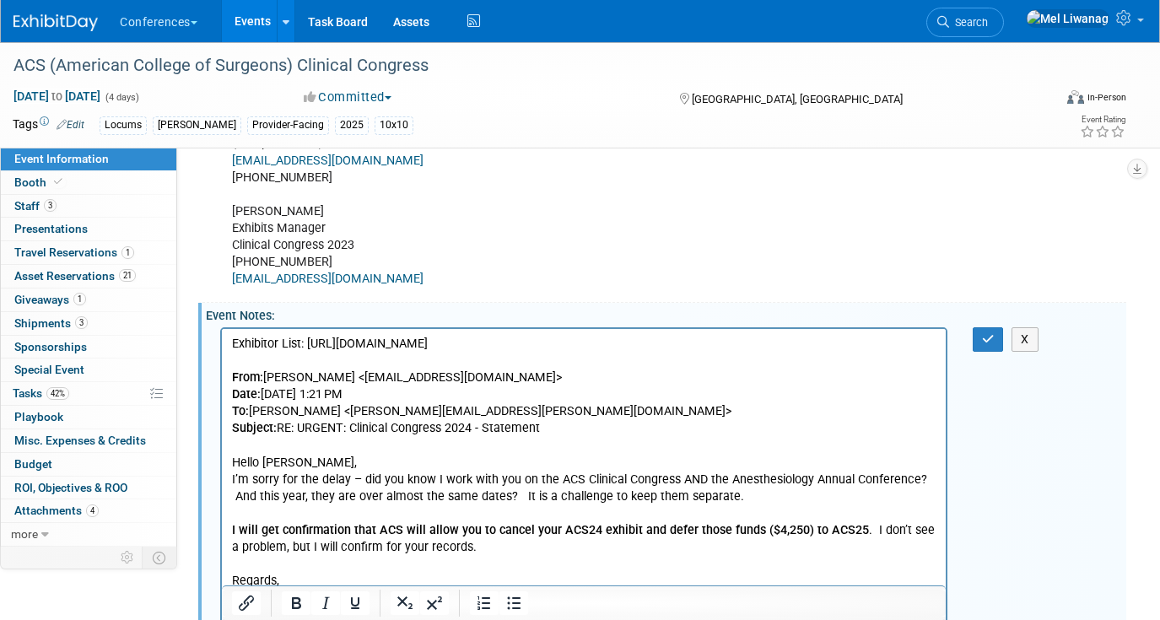
scroll to position [0, 0]
click at [851, 350] on p "Exhibitor List: [URL][DOMAIN_NAME] From: [PERSON_NAME] <[EMAIL_ADDRESS][DOMAIN_…" at bounding box center [584, 479] width 704 height 288
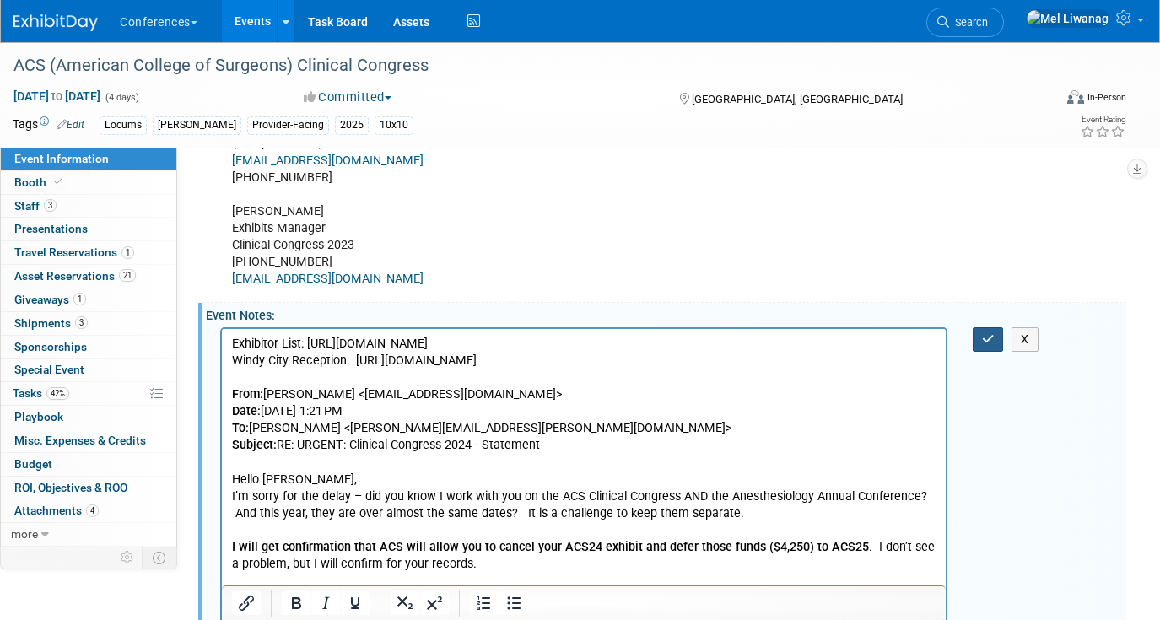
click at [982, 336] on icon "button" at bounding box center [988, 339] width 13 height 12
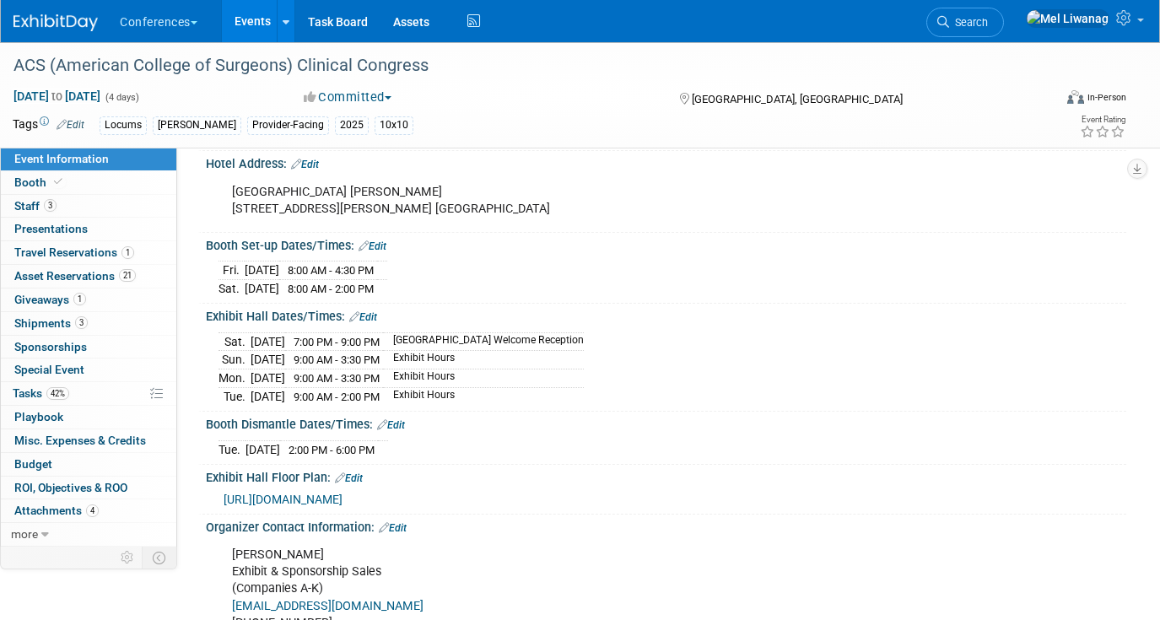
scroll to position [405, 0]
